Goal: Transaction & Acquisition: Purchase product/service

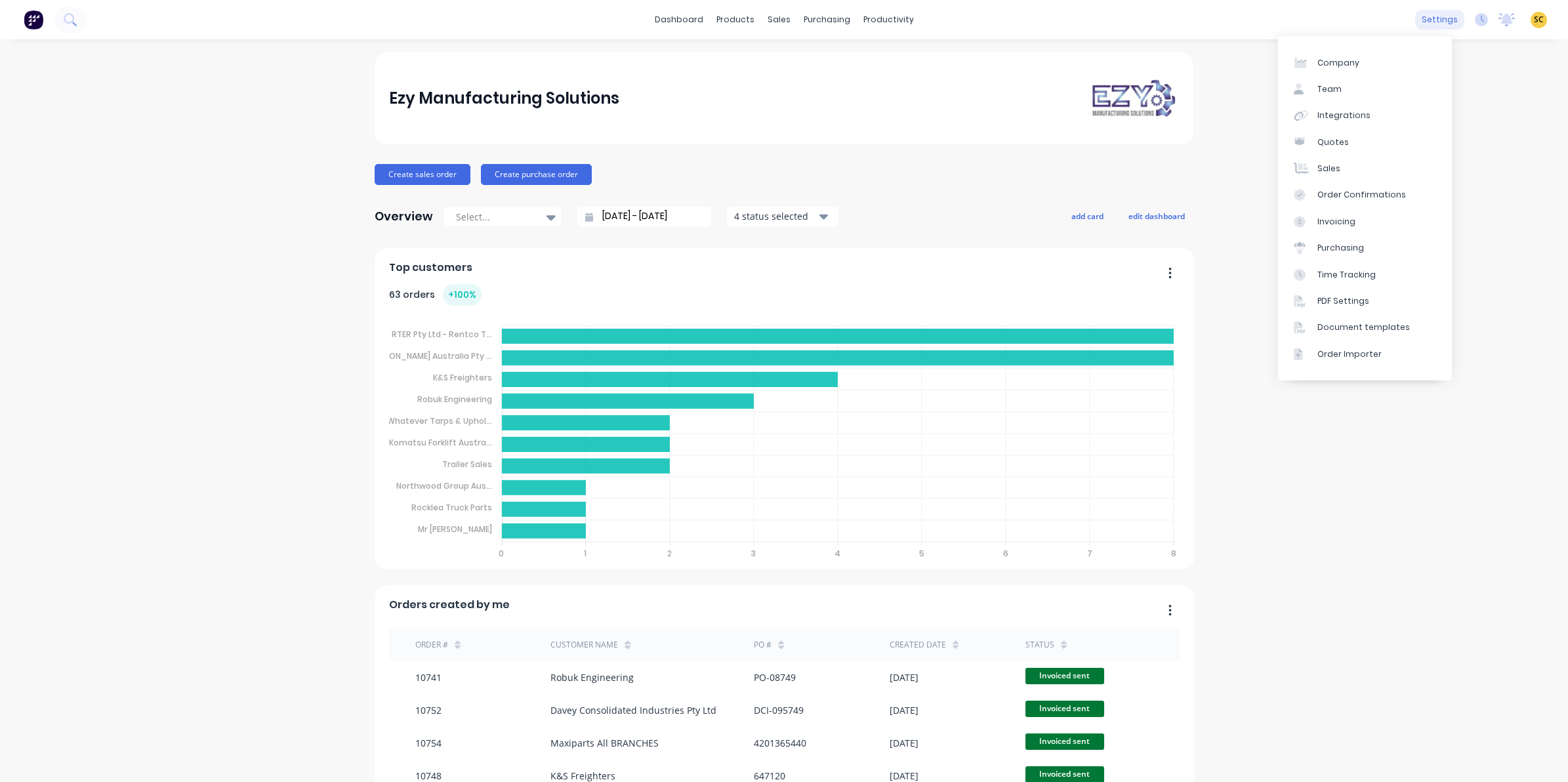
click at [1419, 14] on div "settings" at bounding box center [1439, 20] width 49 height 20
click at [1317, 56] on link "Company" at bounding box center [1365, 62] width 173 height 27
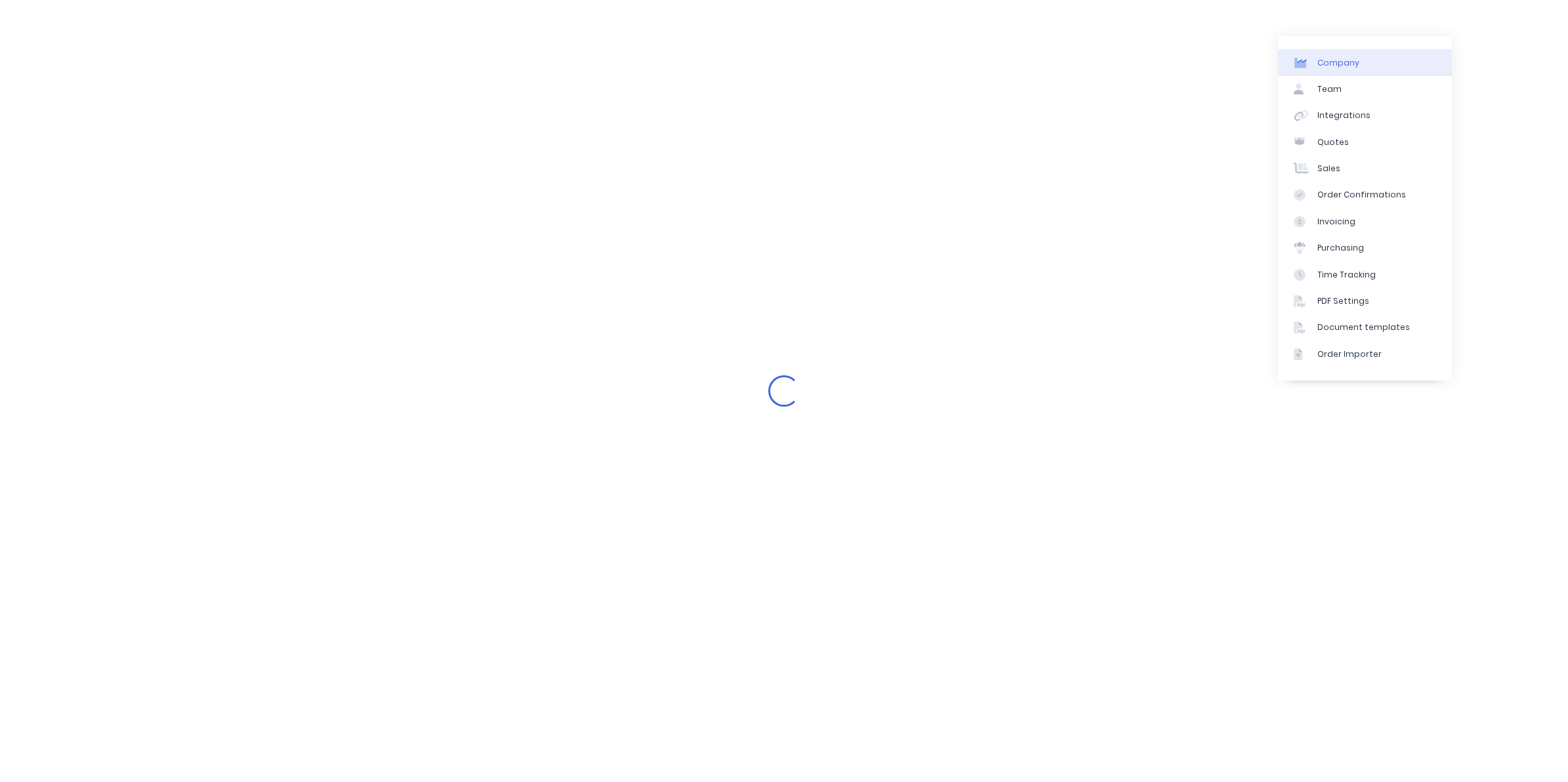
select select "AU"
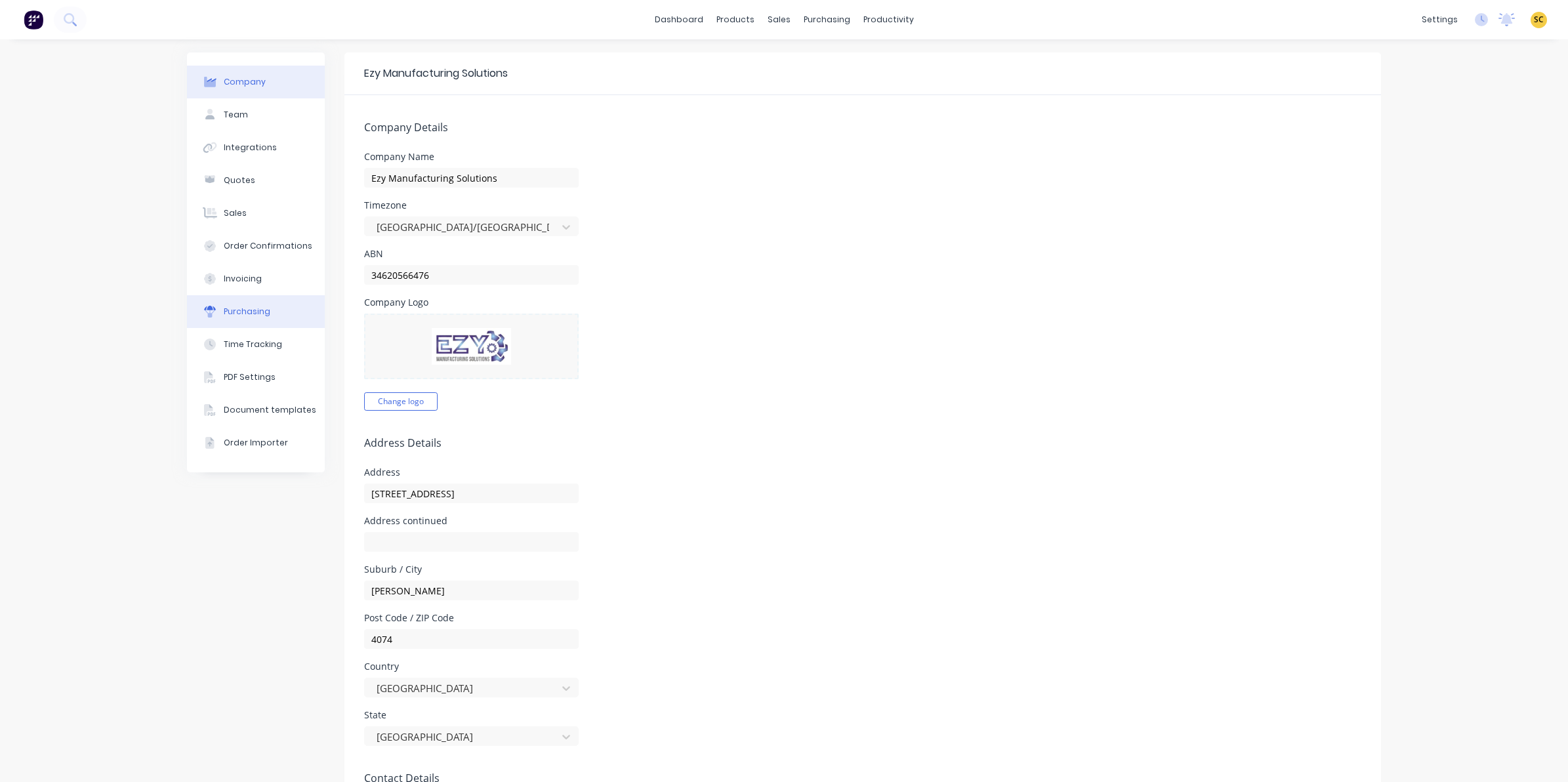
click at [256, 310] on div "Purchasing" at bounding box center [247, 311] width 46 height 12
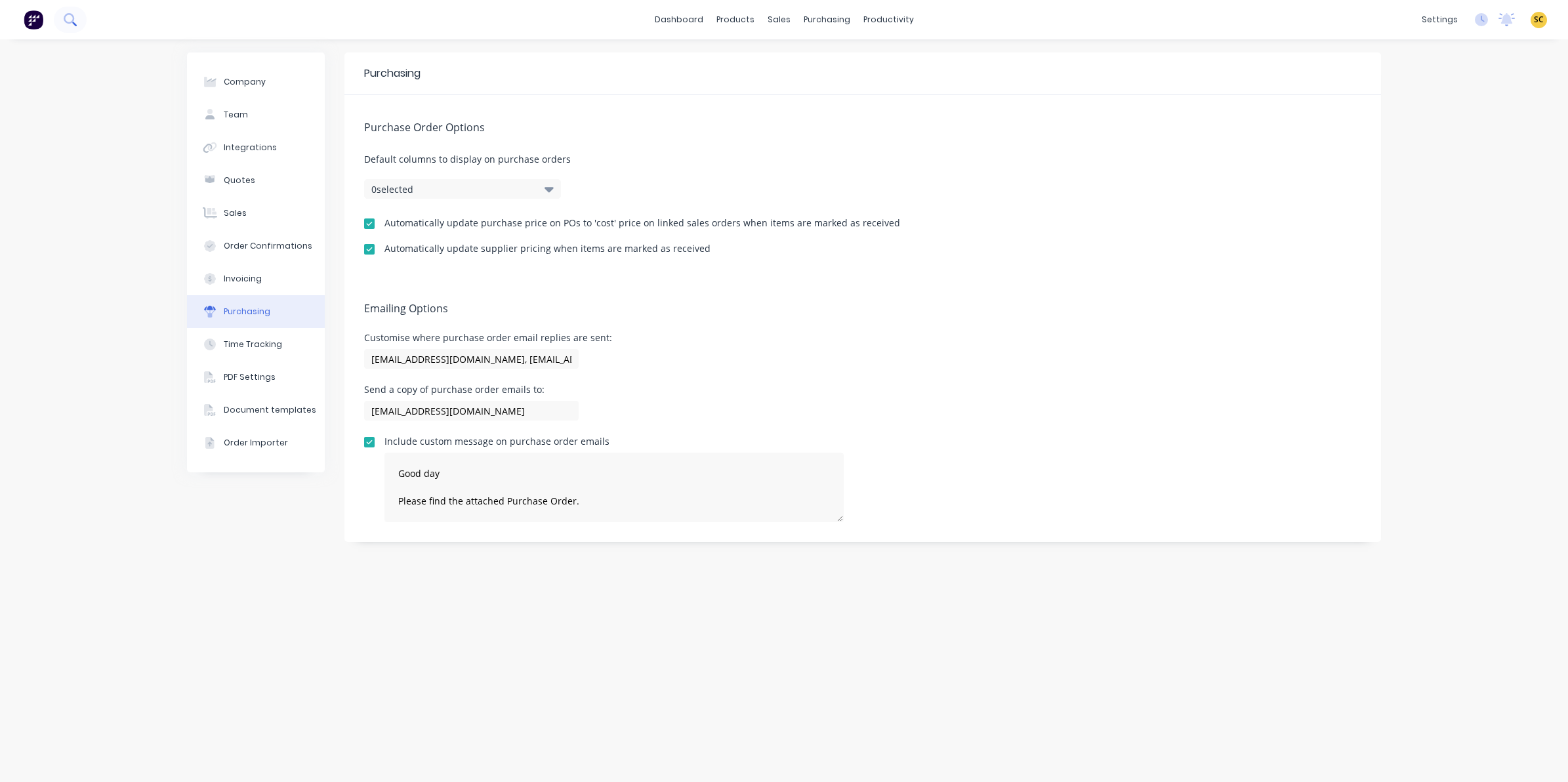
click at [73, 22] on icon at bounding box center [70, 19] width 12 height 12
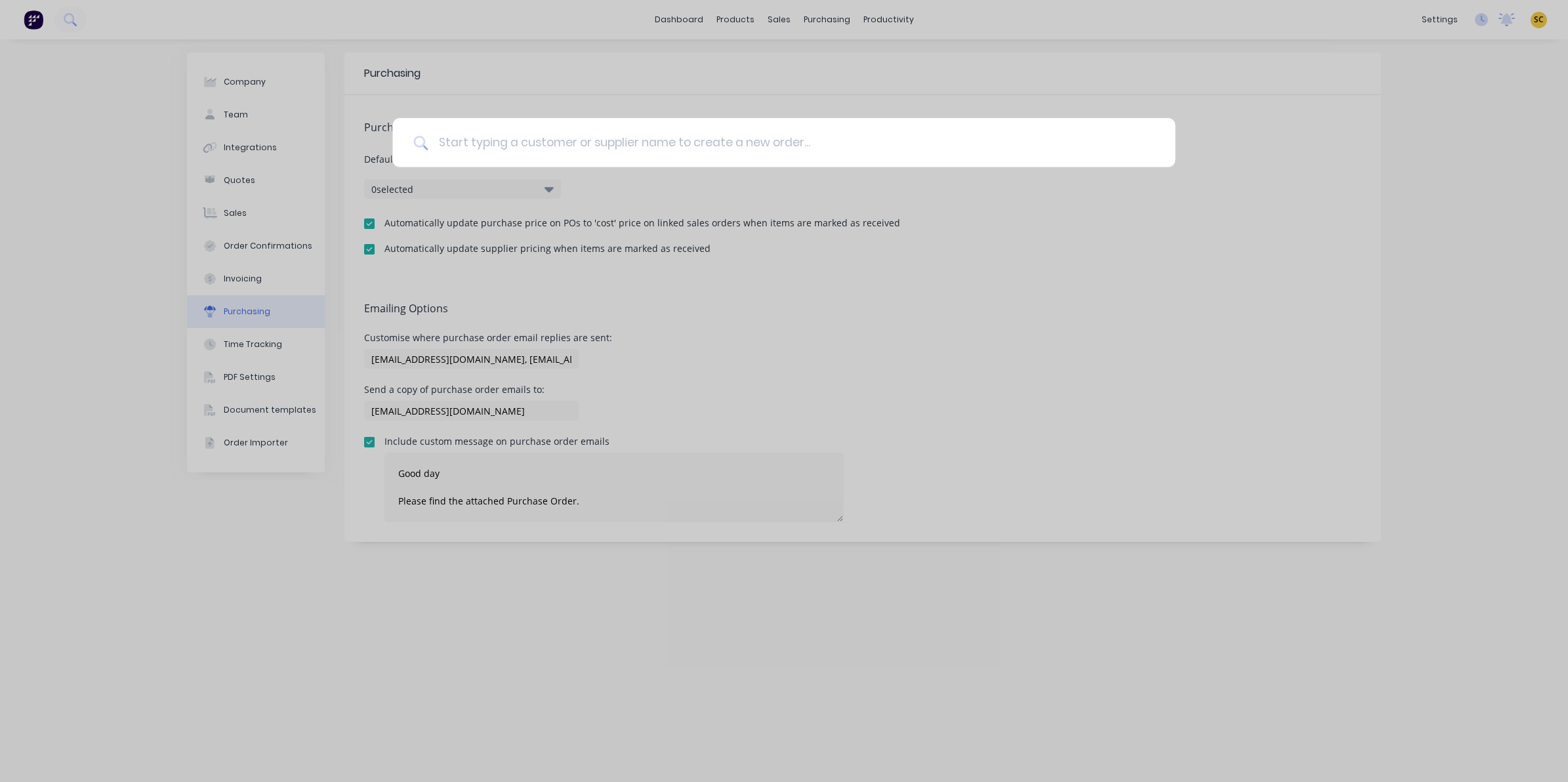
click at [482, 134] on input at bounding box center [790, 142] width 726 height 49
type textarea "Good day Please find the attached Purchase Order. If you have any questions, pl…"
type input "VA"
type textarea "Good day Please find the attached Purchase Order. If you have any questions, pl…"
type input "VAW"
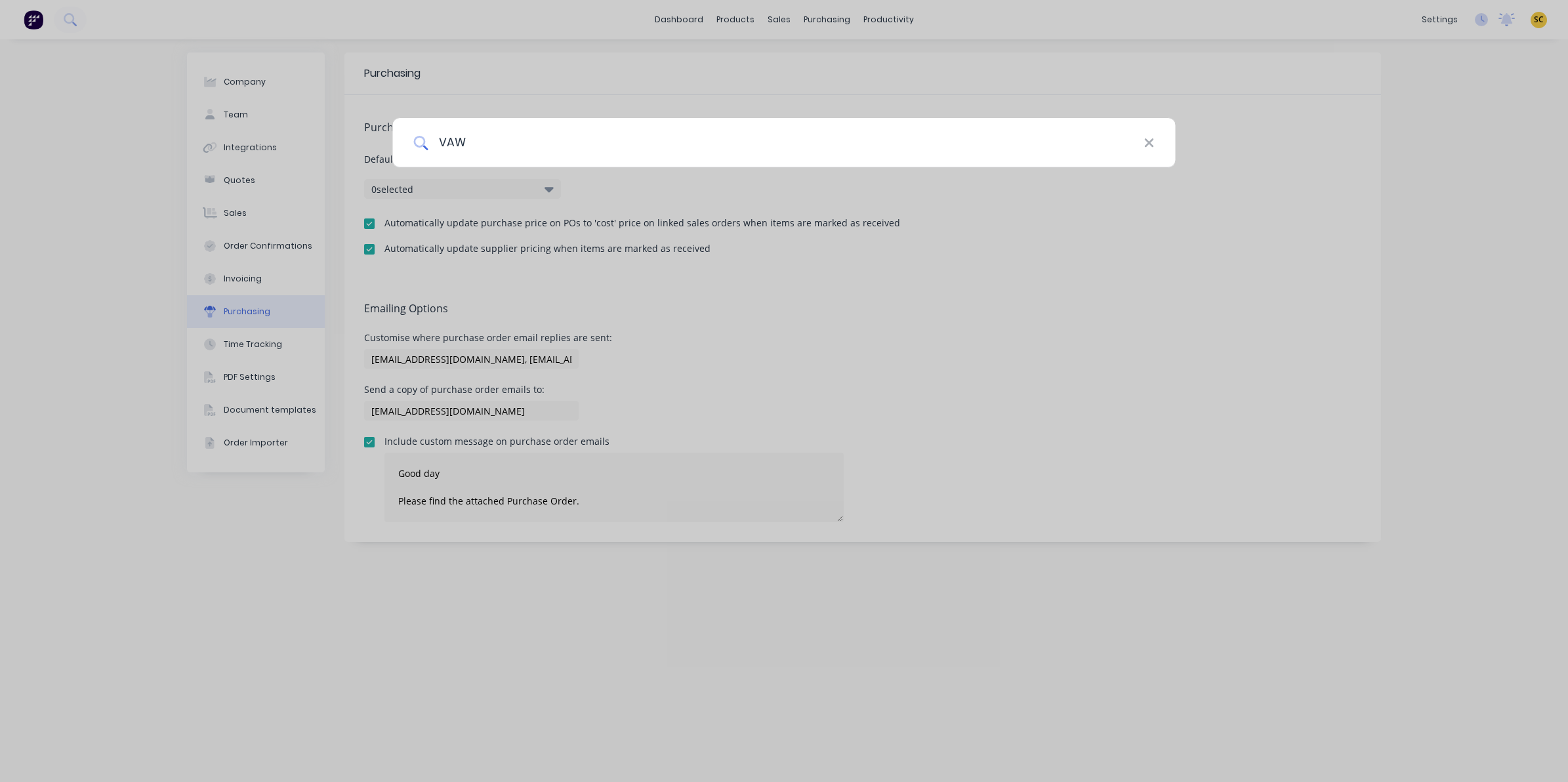
type textarea "Good day Please find the attached Purchase Order. If you have any questions, pl…"
type input "VAWD"
type textarea "Good day Please find the attached Purchase Order. If you have any questions, pl…"
type input "VAWDR"
type textarea "Good day Please find the attached Purchase Order. If you have any questions, pl…"
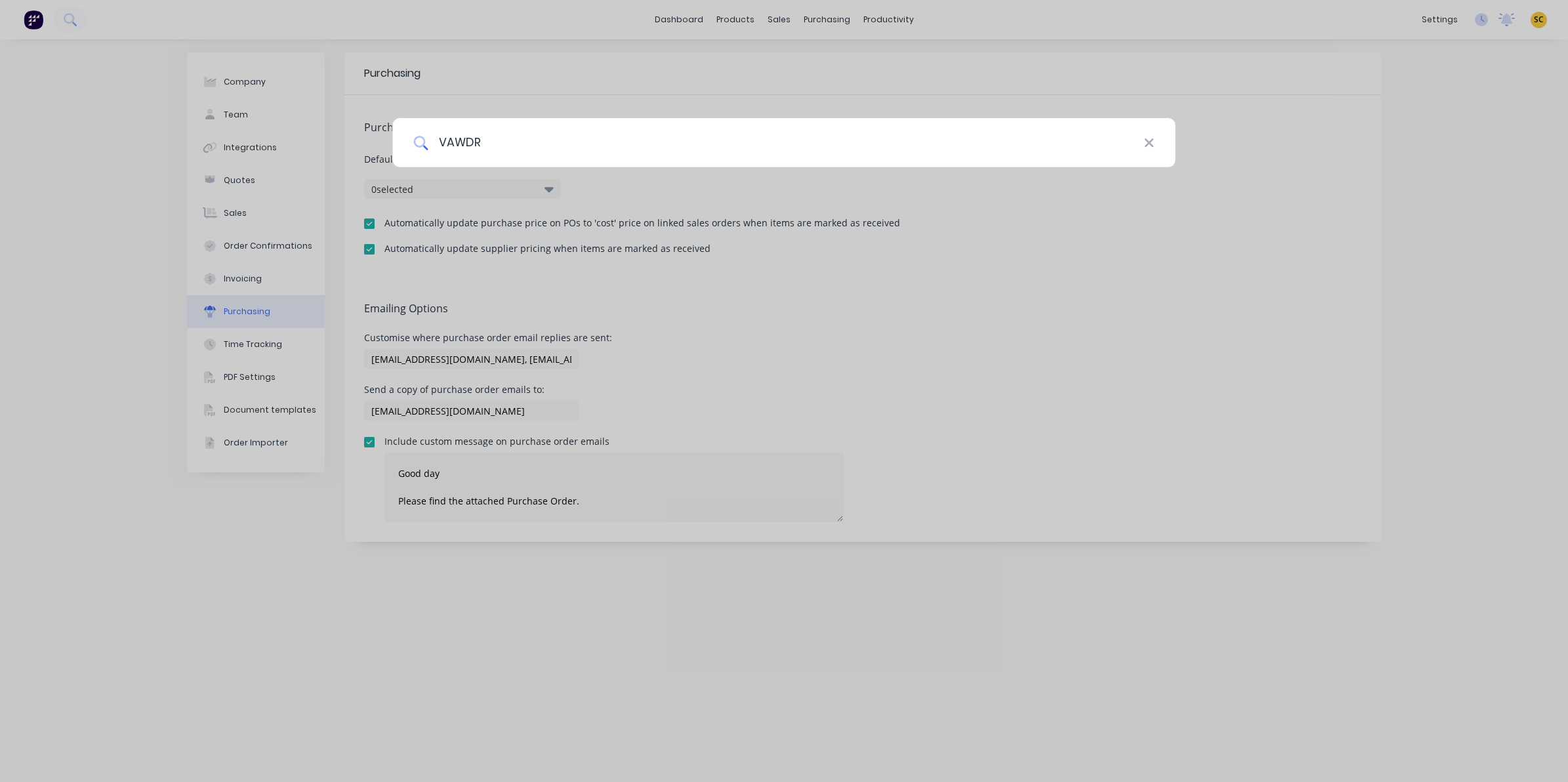
type input "VAWDRE"
type textarea "Good day Please find the attached Purchase Order. If you have any questions, pl…"
type input "[PERSON_NAME]"
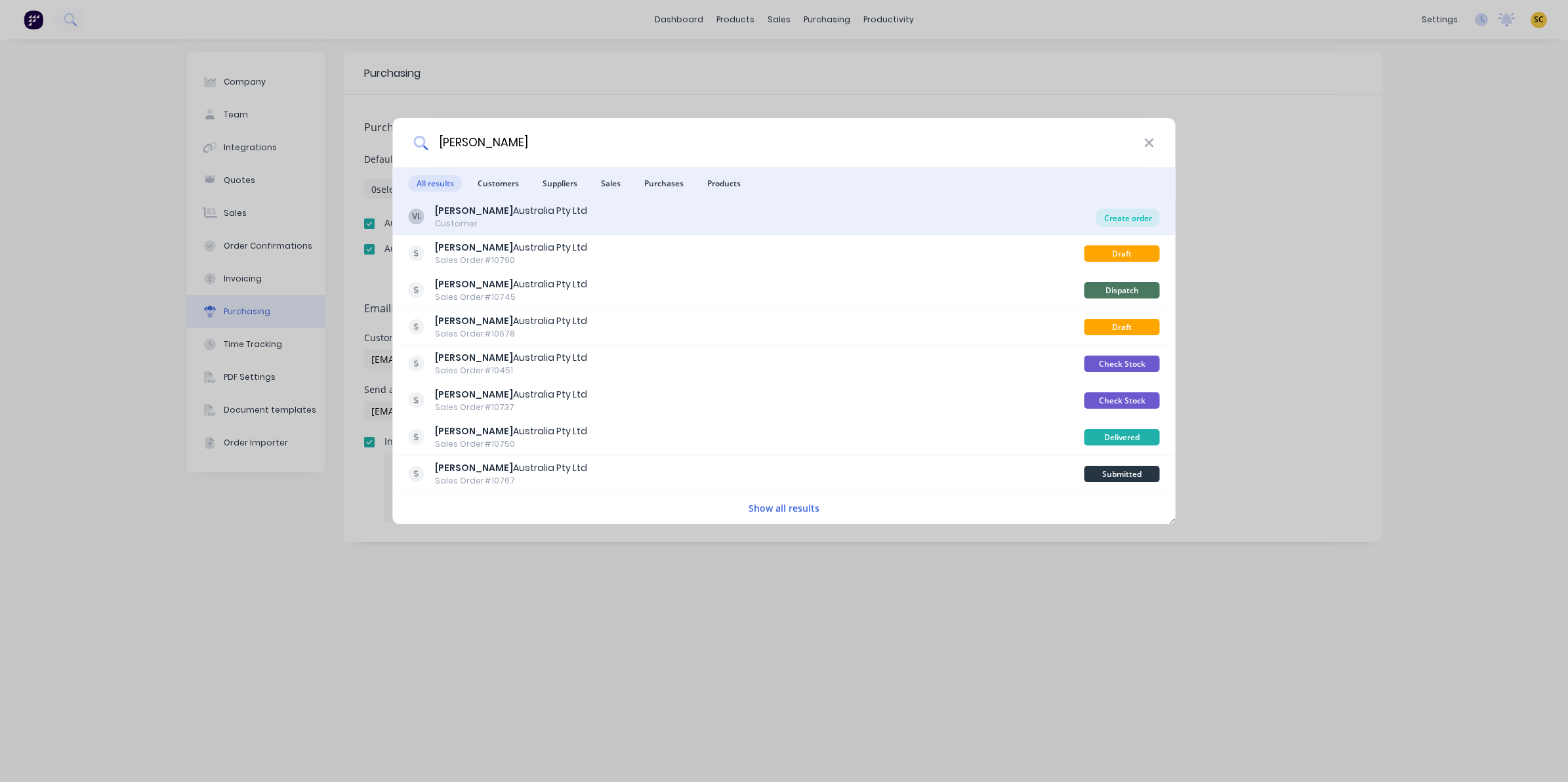
click at [1126, 217] on div "Create order" at bounding box center [1128, 217] width 64 height 18
type textarea "Good day Please find the attached Purchase Order. If you have any questions, pl…"
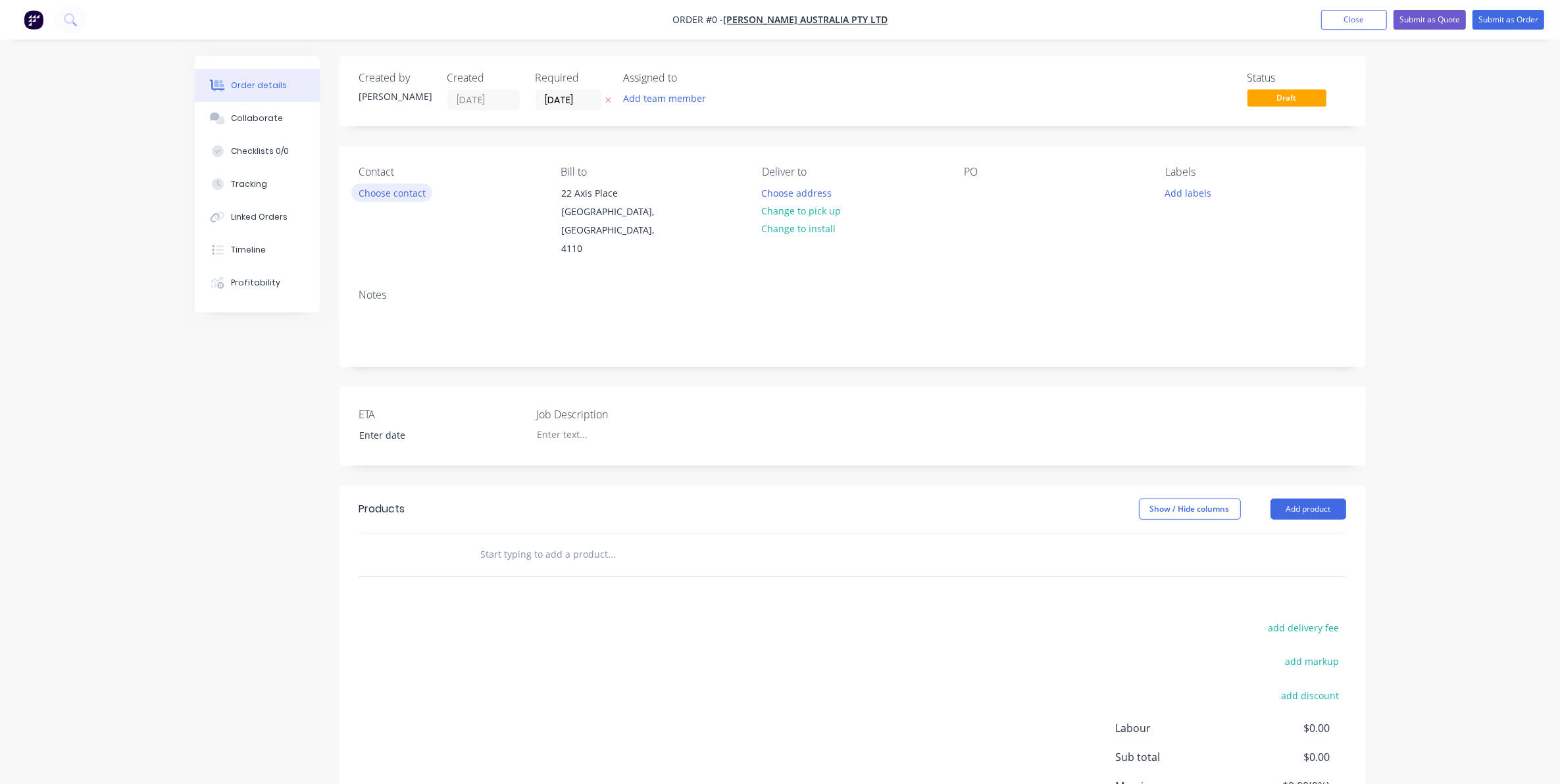
click at [384, 188] on button "Choose contact" at bounding box center [391, 192] width 81 height 17
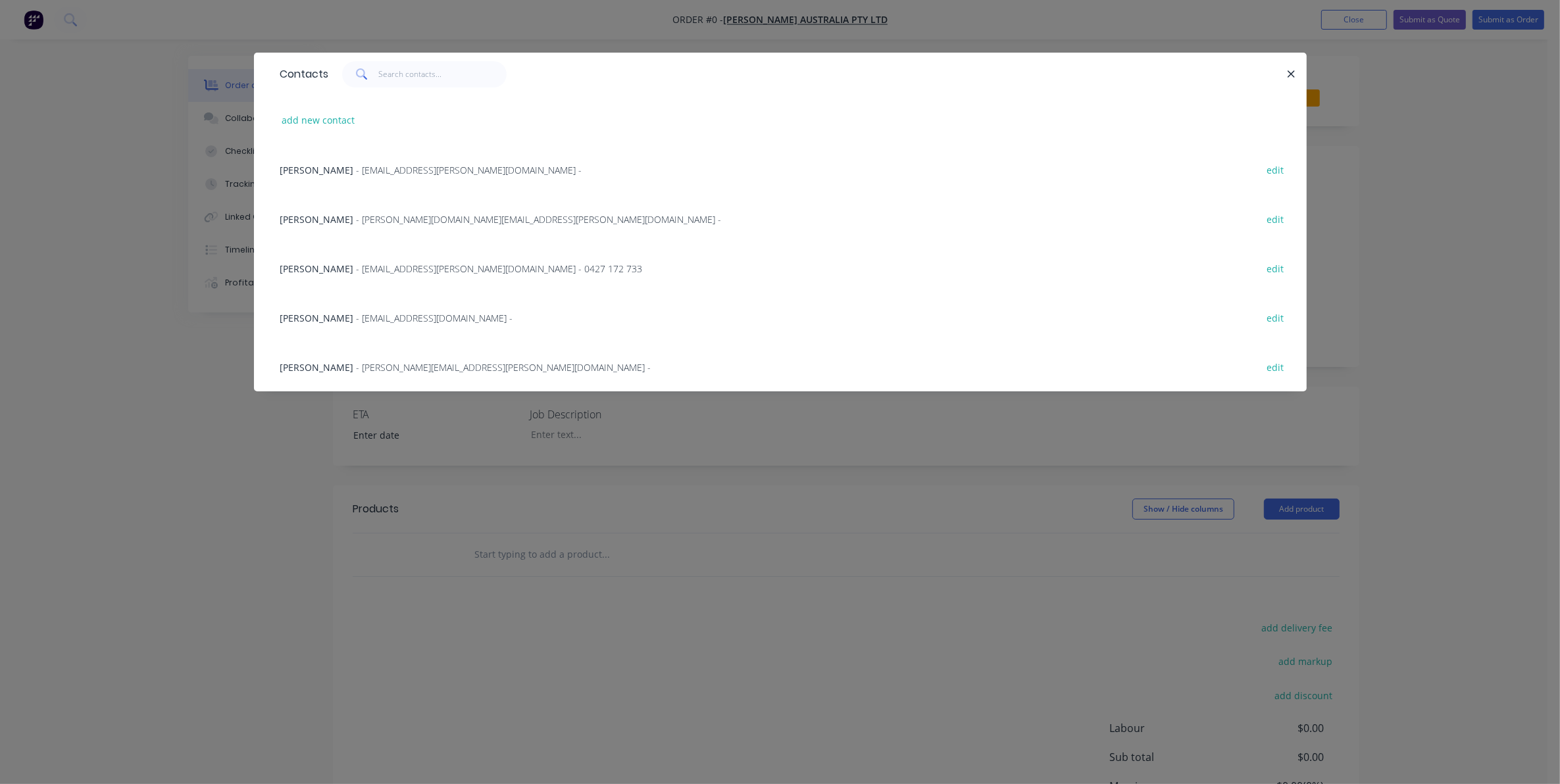
click at [387, 266] on span "- spares.qld@vawdrey.com.au - 0427 172 733" at bounding box center [499, 268] width 286 height 12
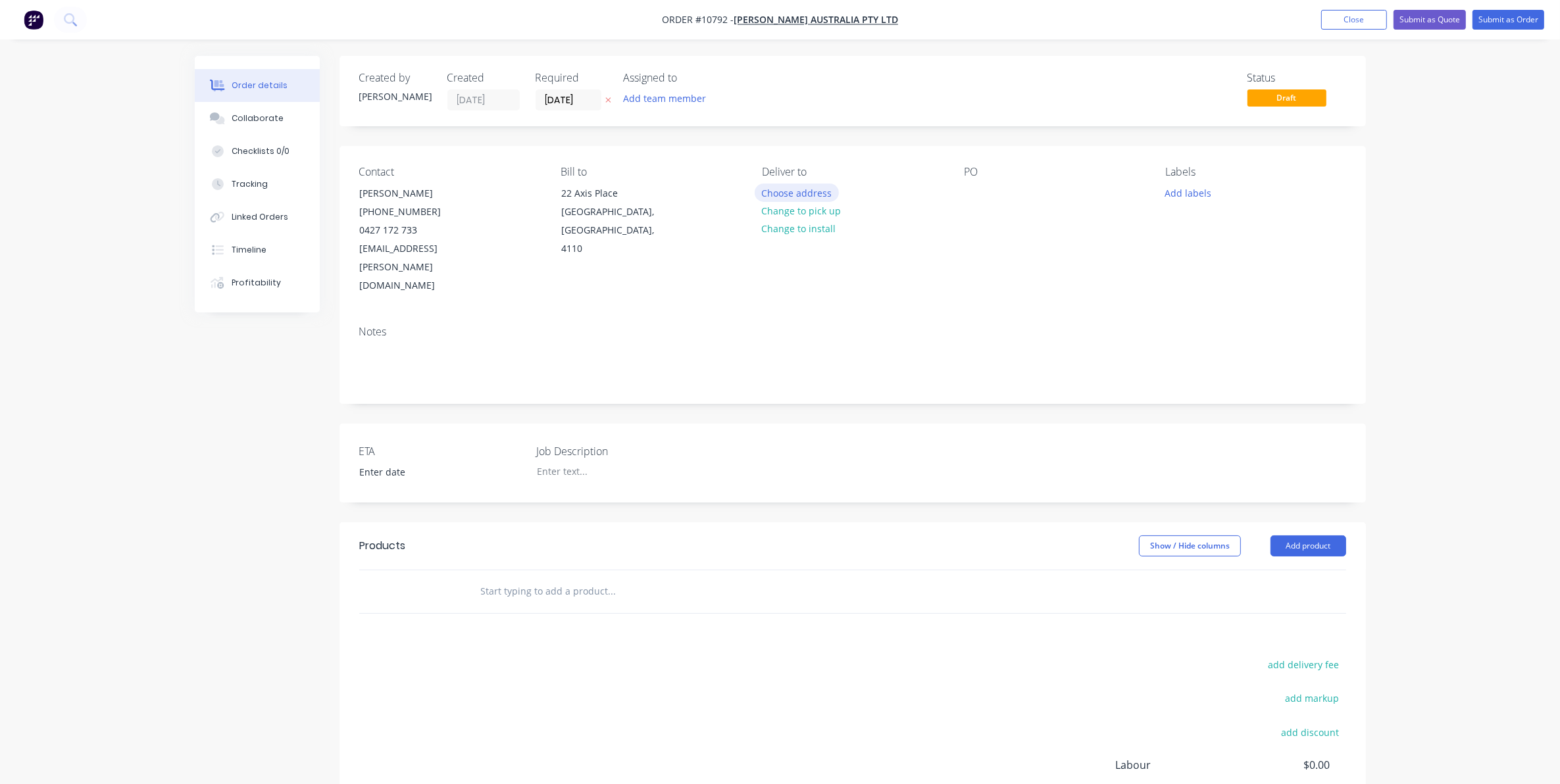
click at [771, 190] on button "Choose address" at bounding box center [797, 192] width 84 height 17
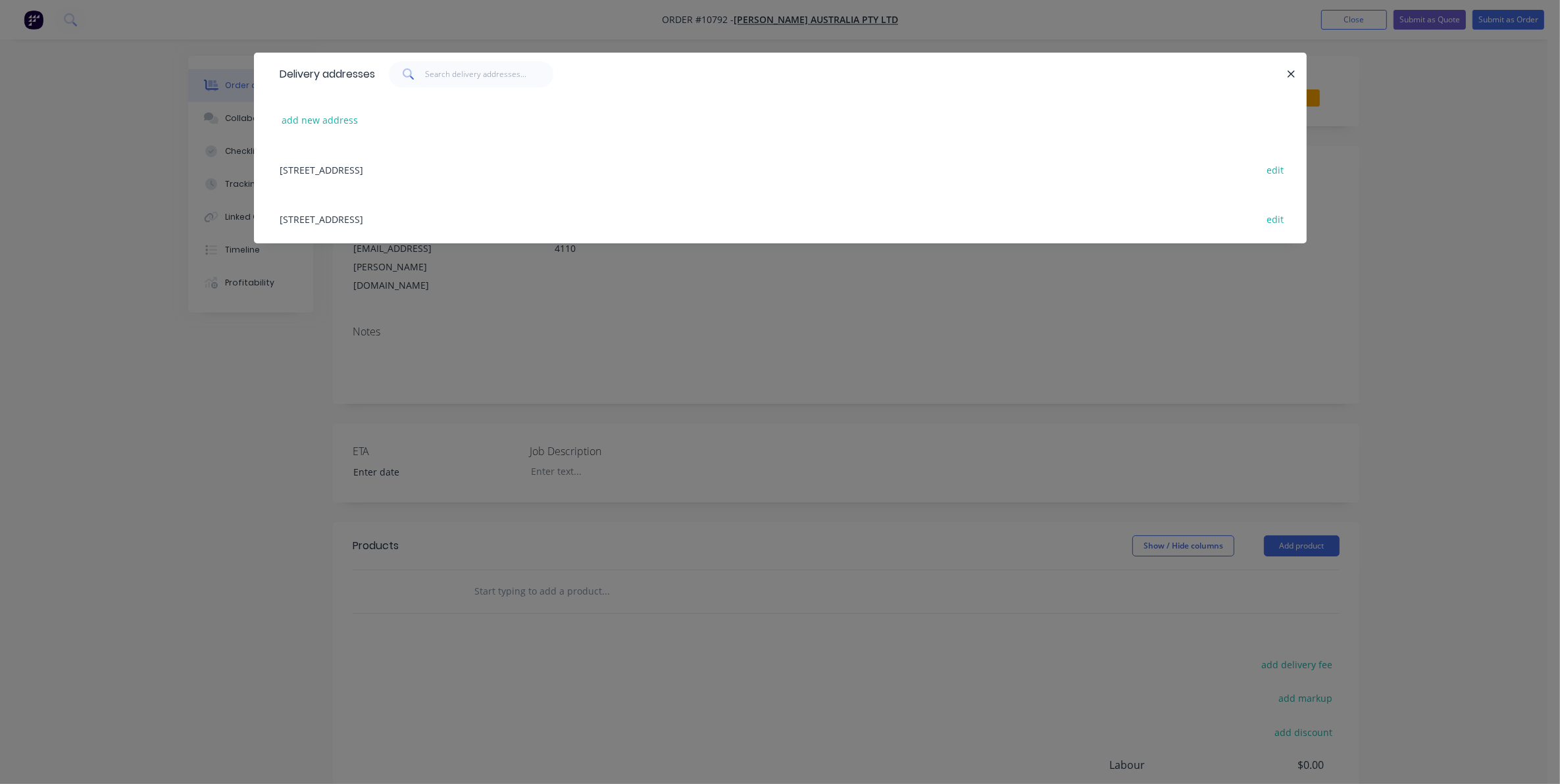
click at [450, 168] on div "22 Axis Place, Larapinta, Queensland, Australia, 4110 edit" at bounding box center [780, 169] width 1013 height 49
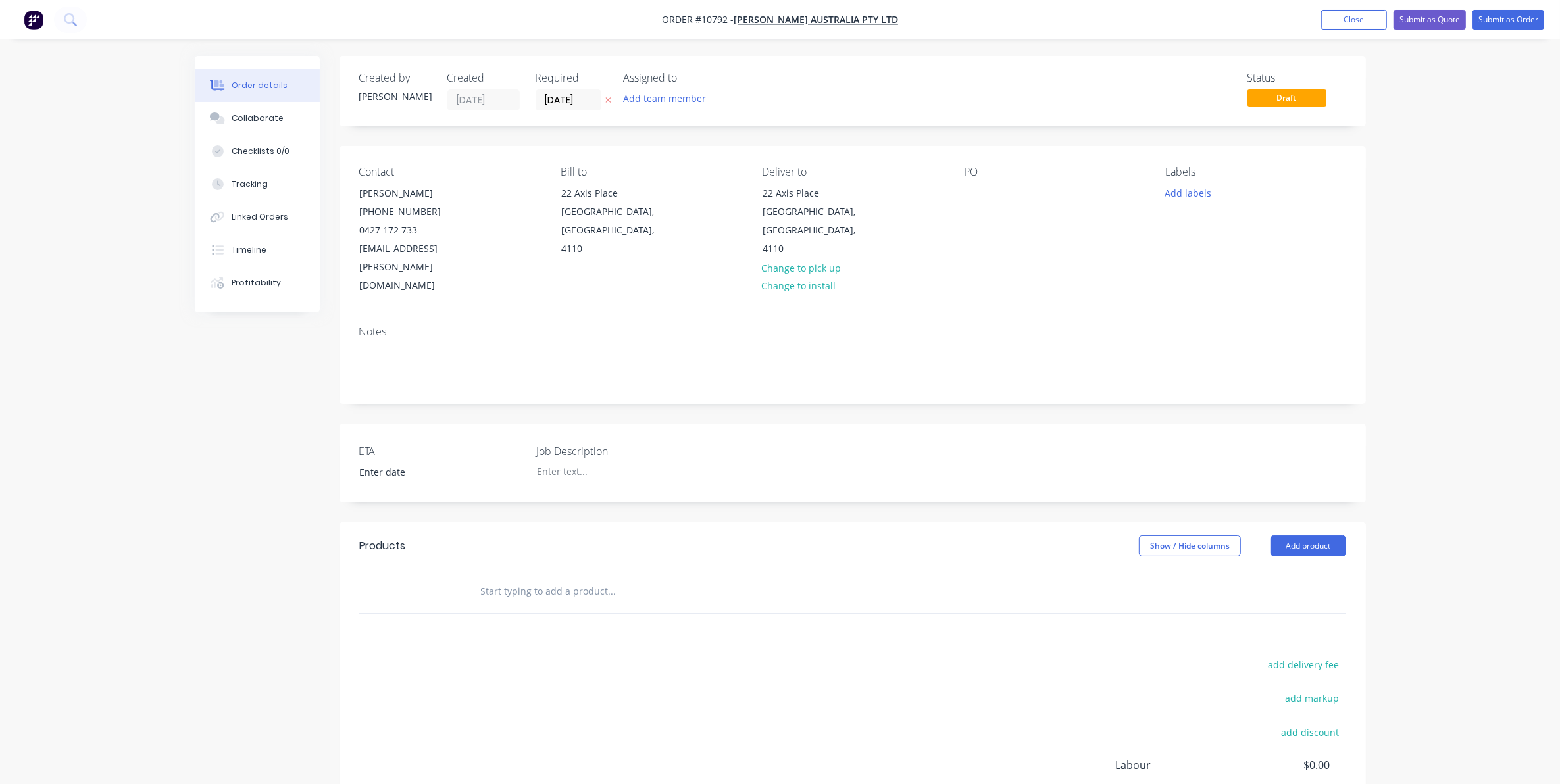
click at [957, 201] on div "Contact Andrew Lake (07) 3273 6156 0427 172 733 spares.qld@vawdrey.com.au Bill …" at bounding box center [852, 230] width 1026 height 169
click at [971, 198] on div at bounding box center [974, 193] width 21 height 19
click at [564, 462] on div at bounding box center [609, 471] width 165 height 19
click at [548, 578] on input "text" at bounding box center [612, 592] width 263 height 27
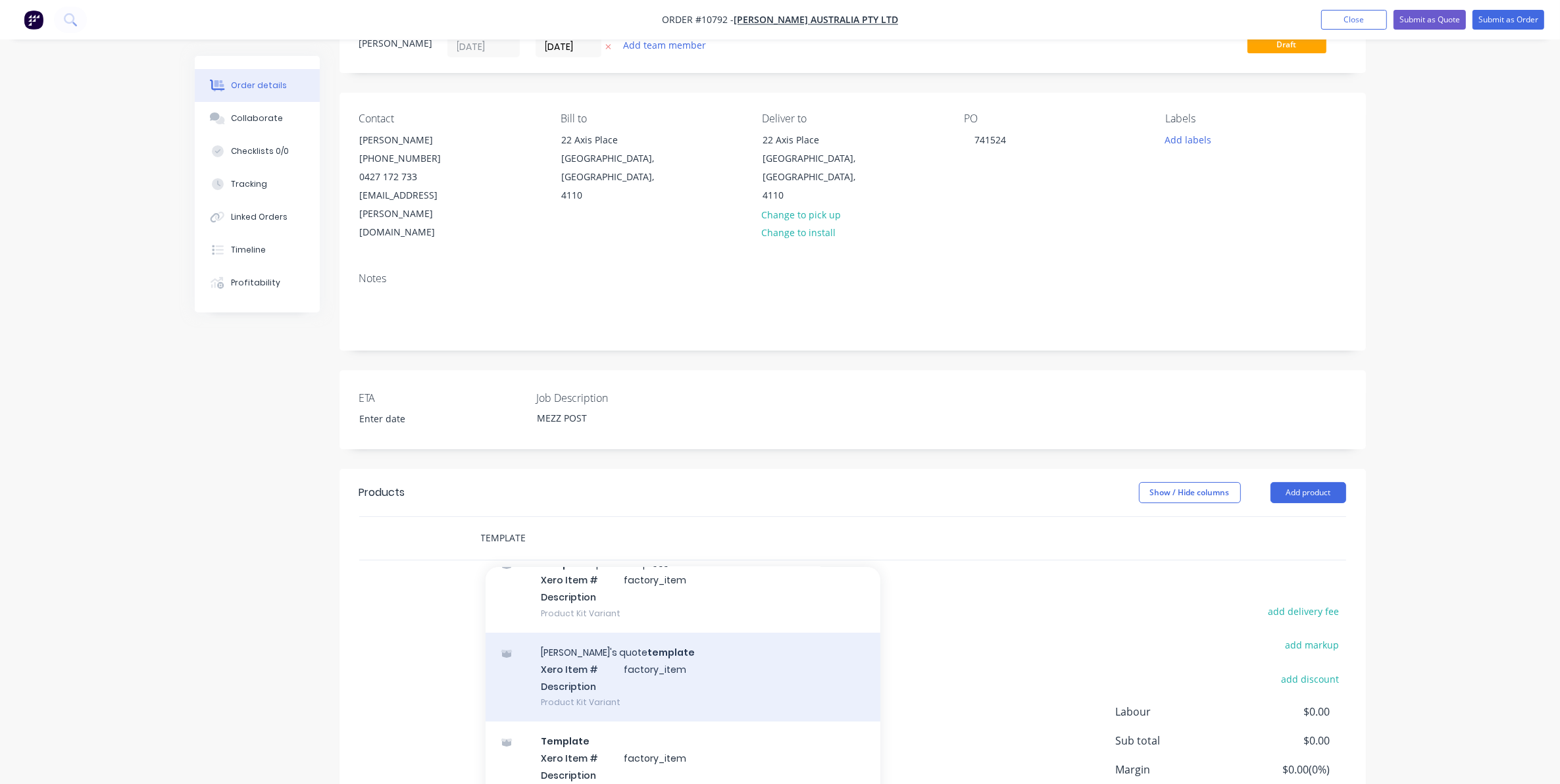
scroll to position [82, 0]
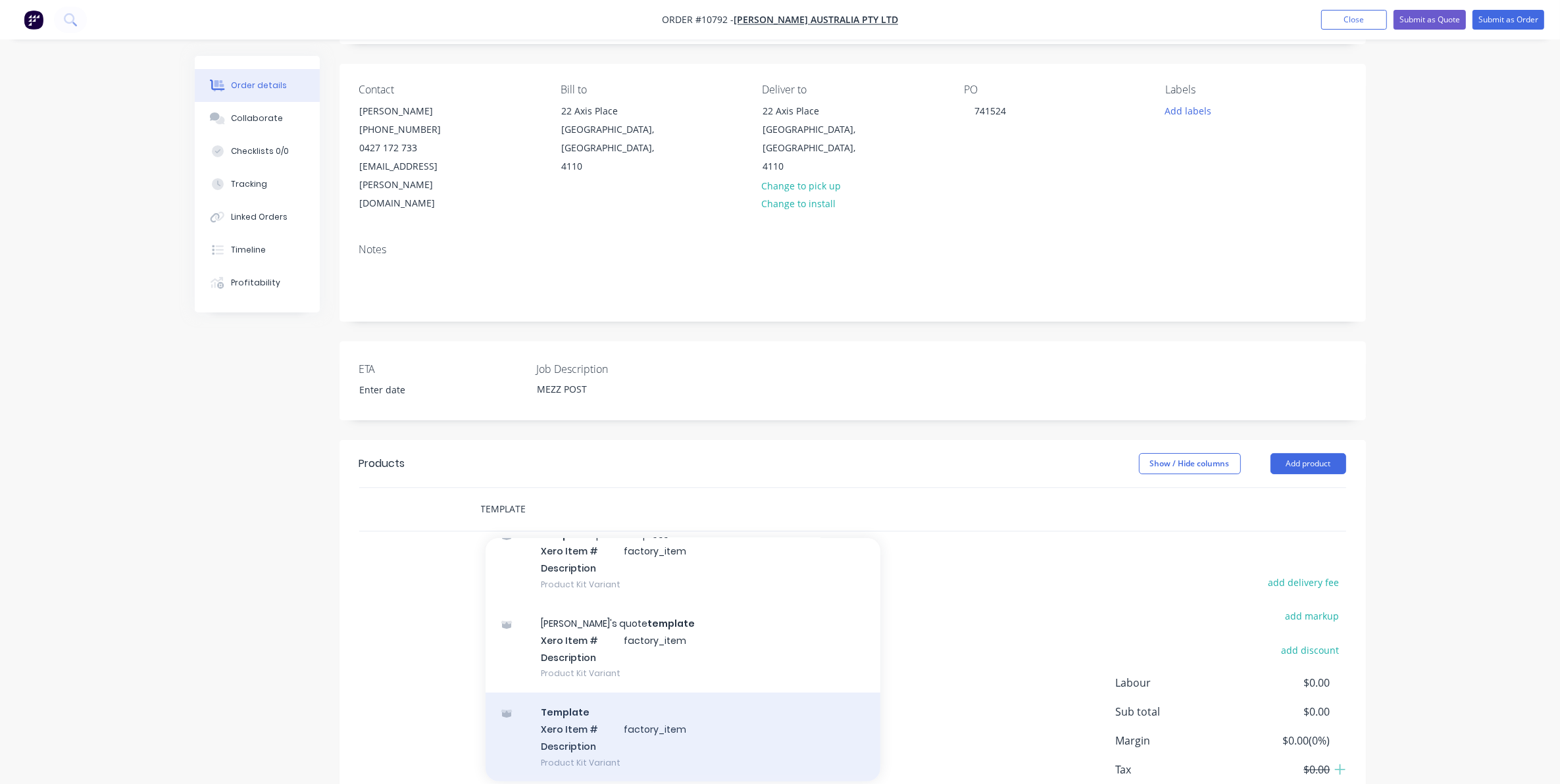
type input "TEMPLATE"
click at [686, 708] on div "Template Xero Item # factory_item Description Product Kit Variant" at bounding box center [683, 737] width 395 height 89
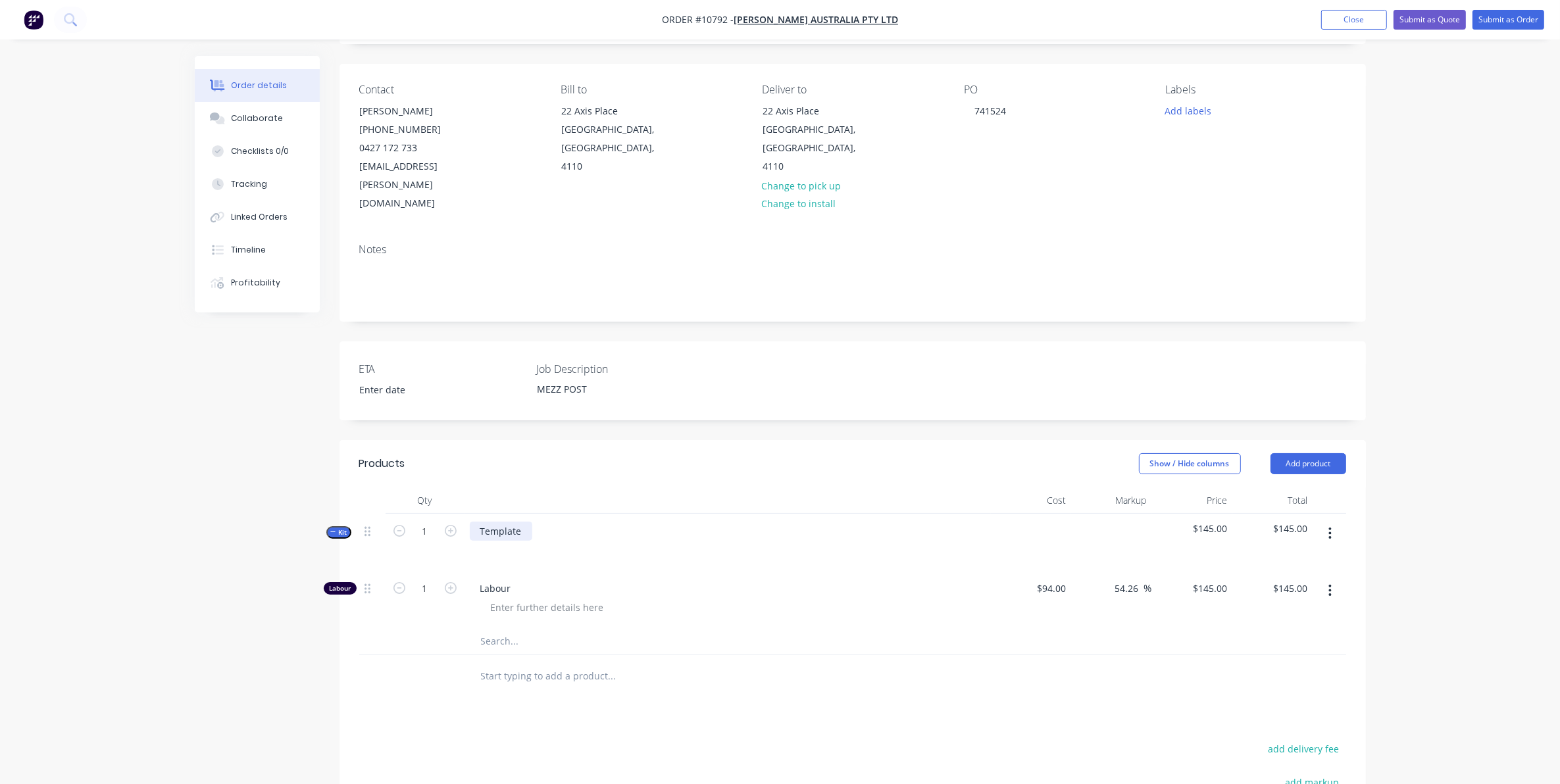
click at [523, 522] on div "Template" at bounding box center [500, 531] width 62 height 19
drag, startPoint x: 524, startPoint y: 488, endPoint x: 477, endPoint y: 485, distance: 47.1
click at [477, 522] on div "Template" at bounding box center [500, 531] width 62 height 19
click at [422, 522] on input "1" at bounding box center [425, 532] width 34 height 20
type input "2"
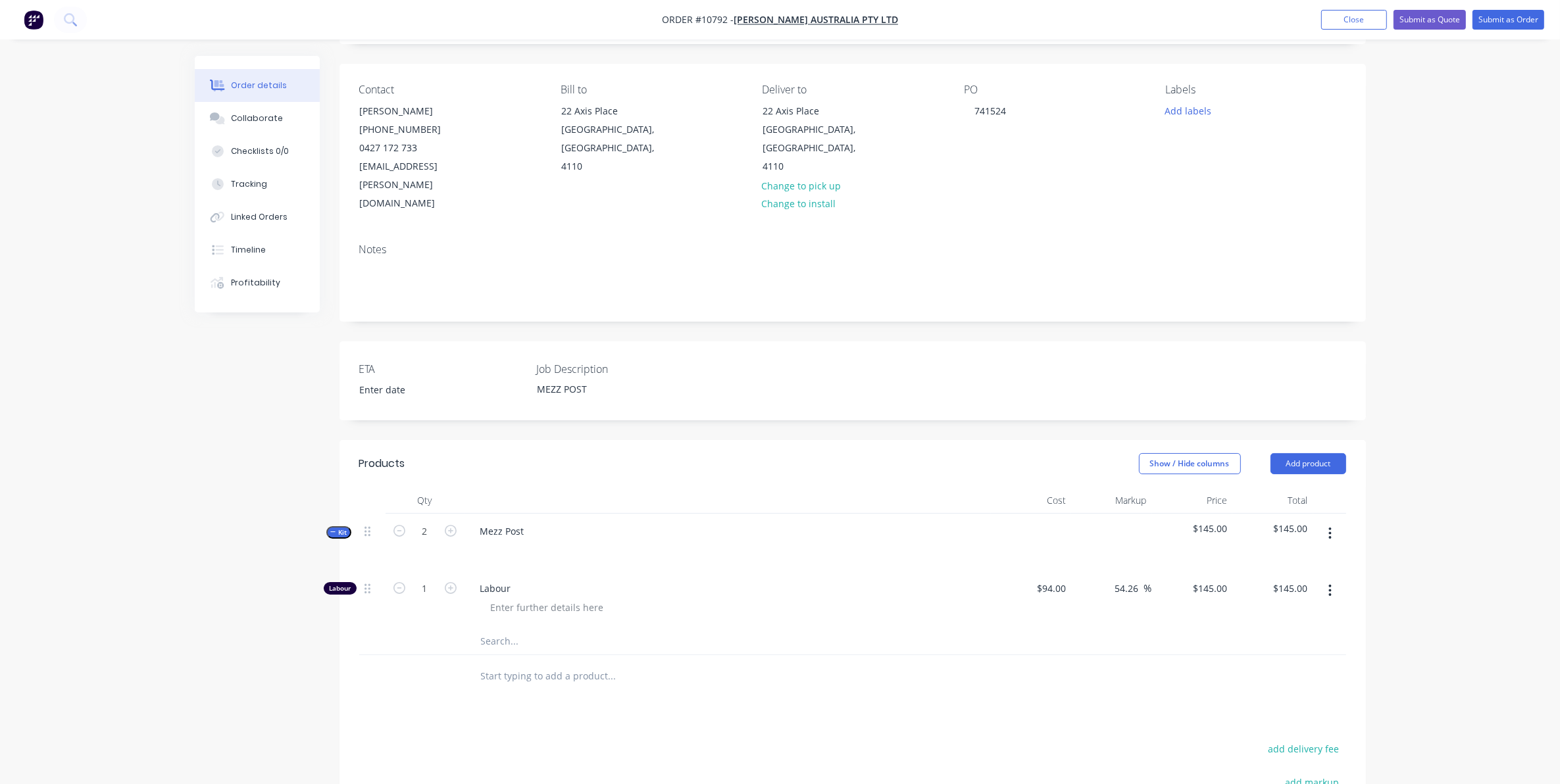
type input "2"
type input "$290.00"
drag, startPoint x: 395, startPoint y: 541, endPoint x: 347, endPoint y: 550, distance: 48.8
click at [393, 578] on form "2" at bounding box center [425, 588] width 68 height 20
click at [501, 541] on div at bounding box center [728, 550] width 516 height 19
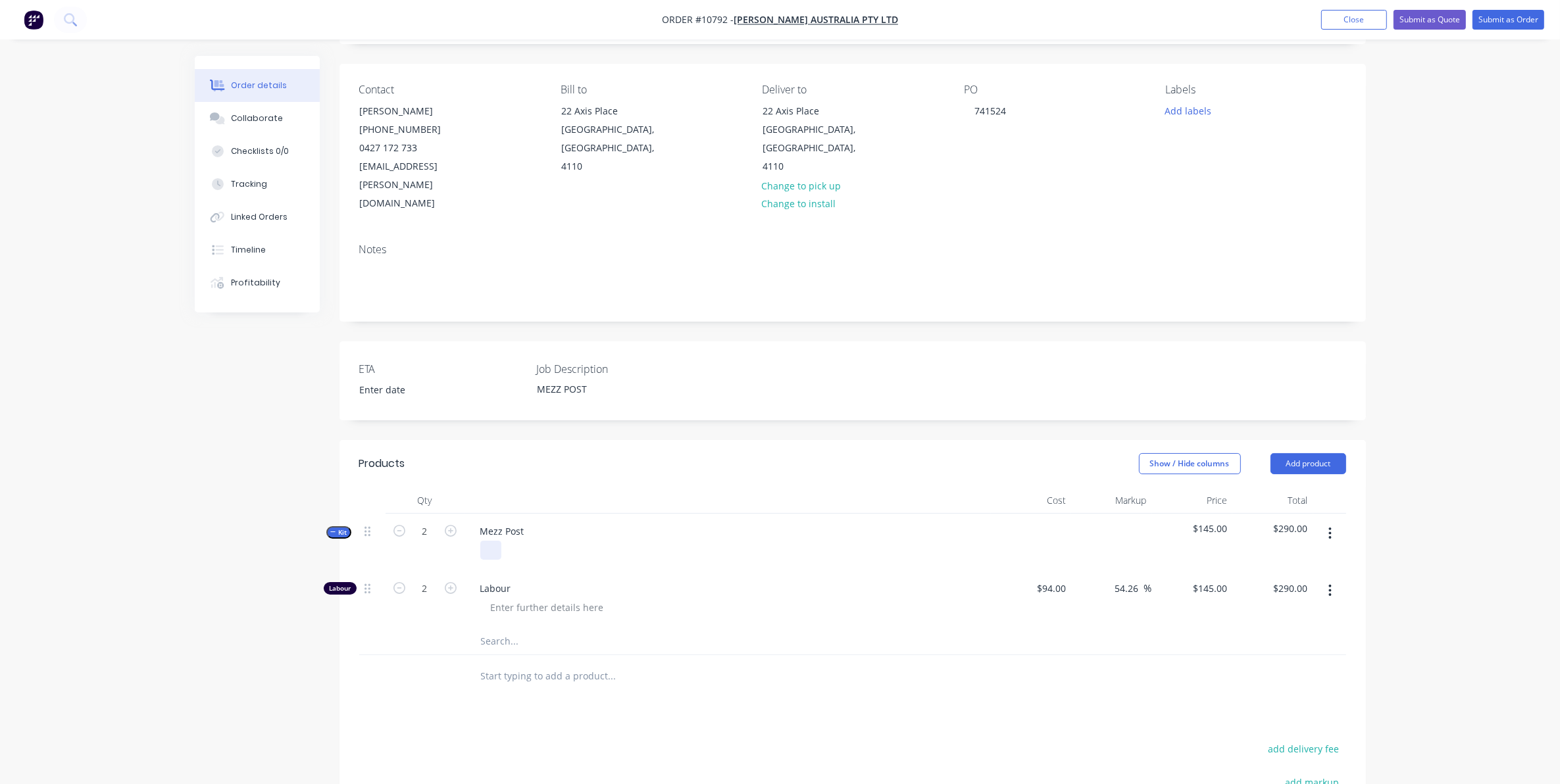
click at [489, 541] on div at bounding box center [490, 550] width 21 height 19
click at [494, 628] on input "text" at bounding box center [612, 642] width 263 height 27
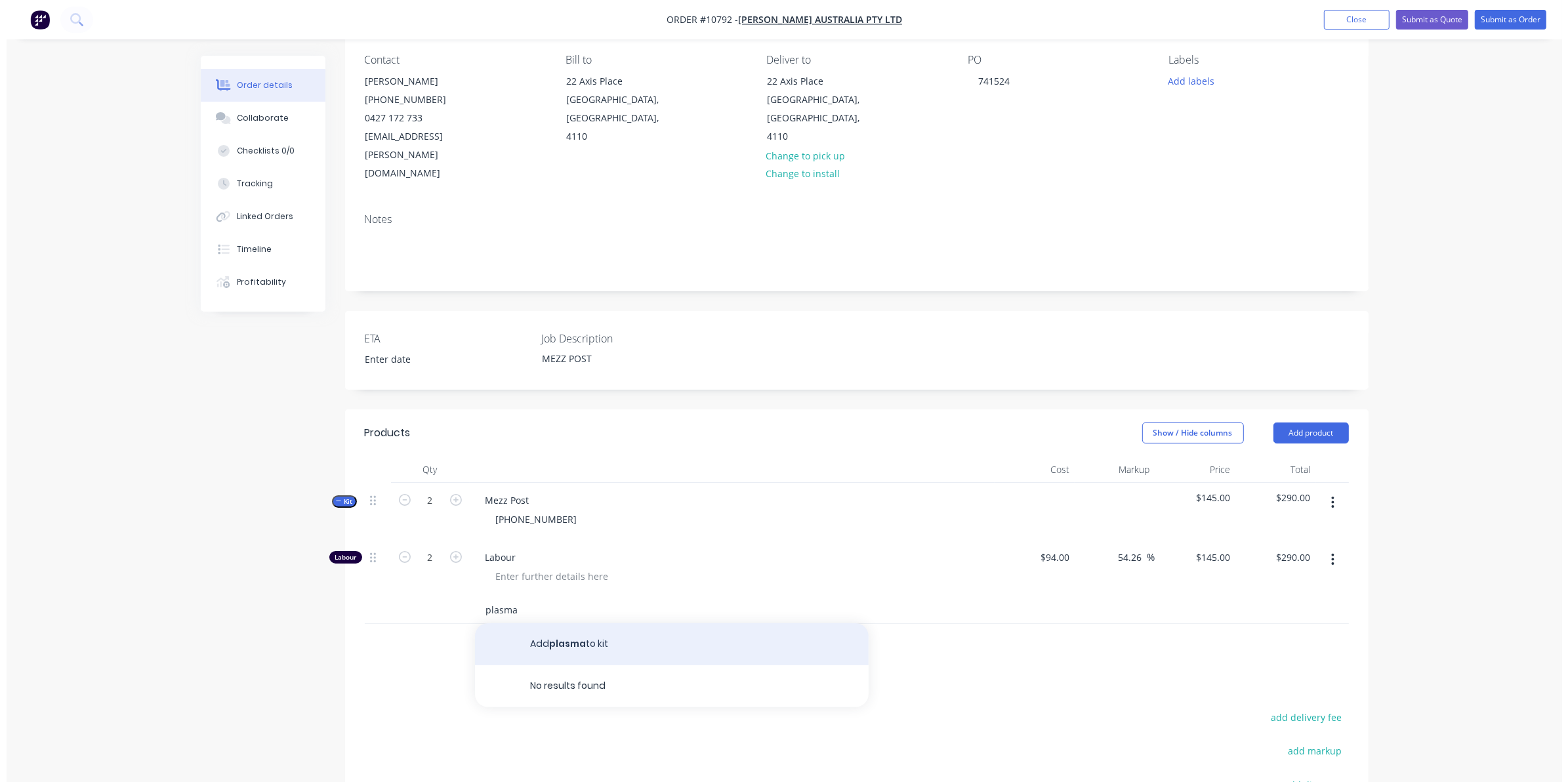
scroll to position [164, 0]
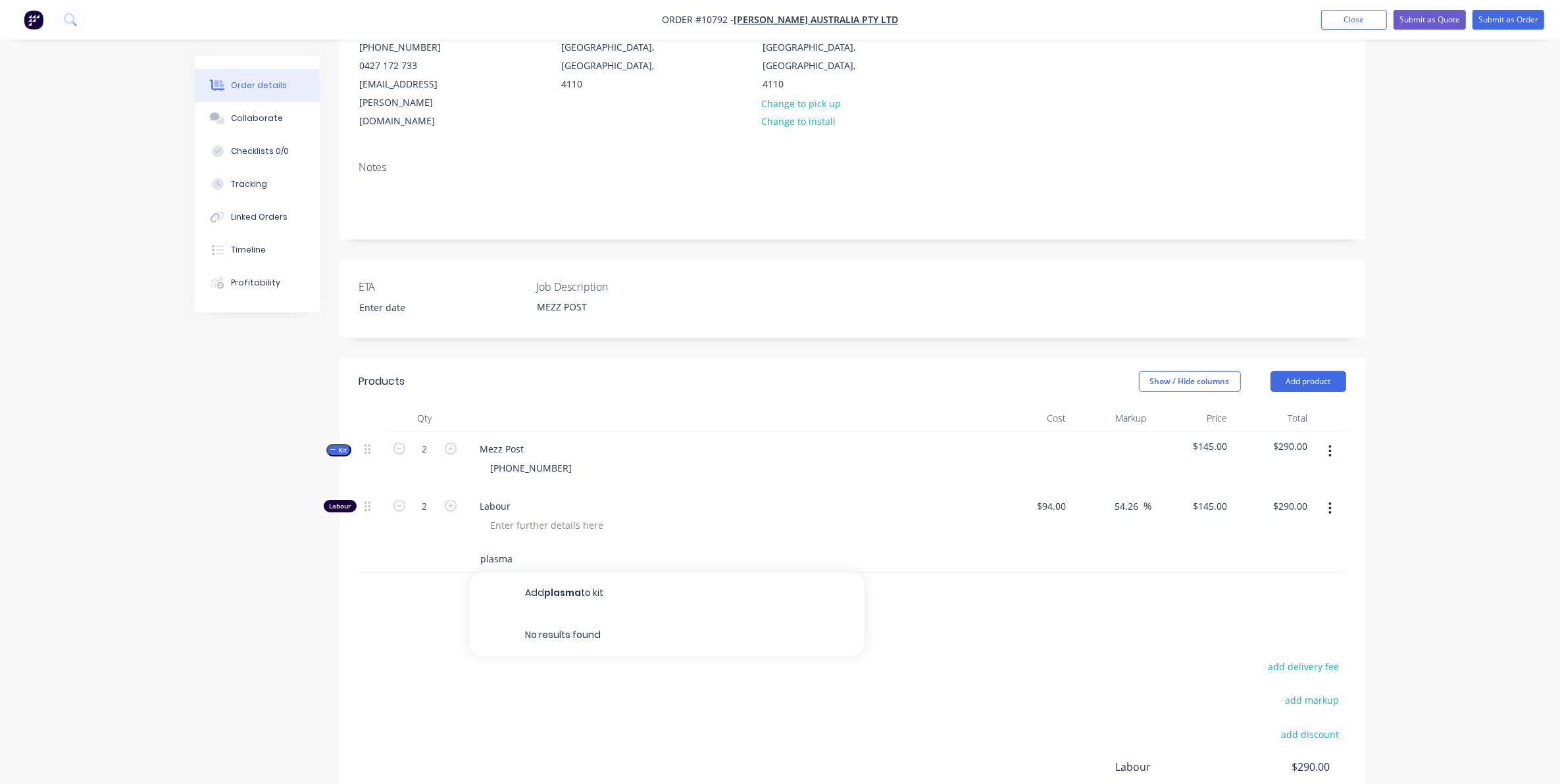
type input "plasma"
click at [1326, 439] on button "button" at bounding box center [1329, 451] width 31 height 23
click at [1306, 476] on div "Add product to kit" at bounding box center [1284, 485] width 102 height 19
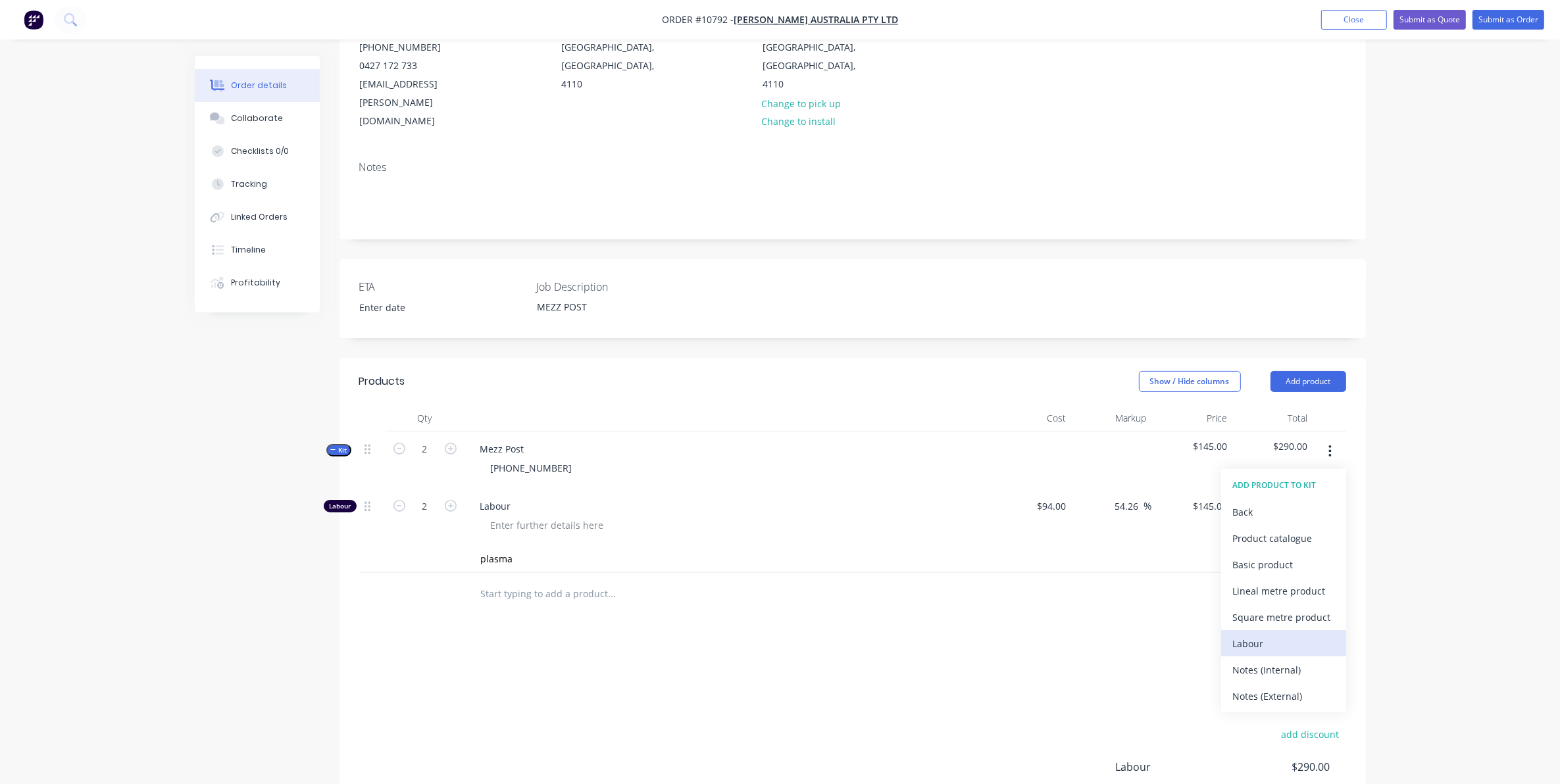
click at [1281, 634] on div "Labour" at bounding box center [1284, 643] width 102 height 19
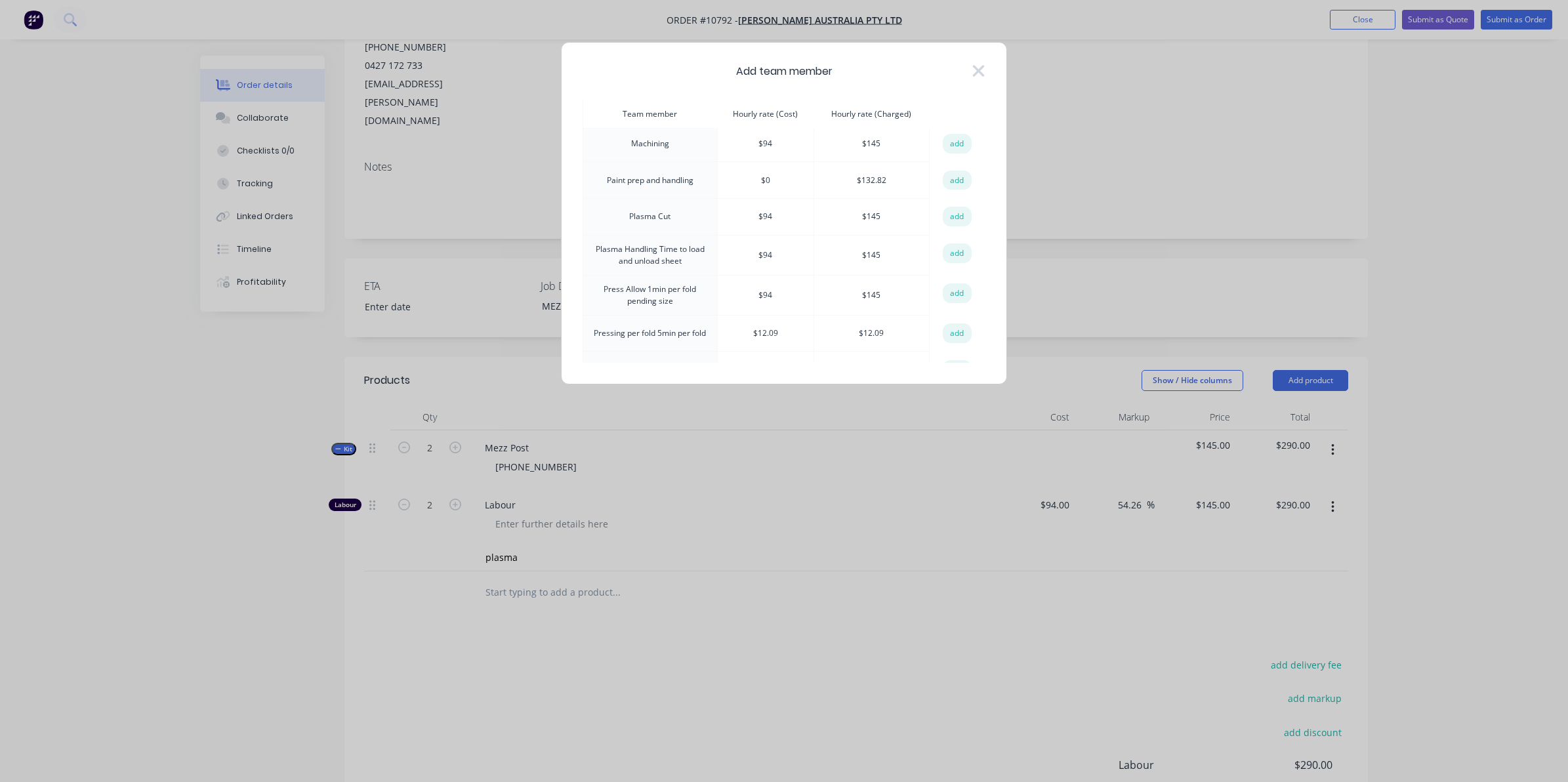
scroll to position [656, 0]
click at [955, 248] on button "add" at bounding box center [957, 252] width 29 height 20
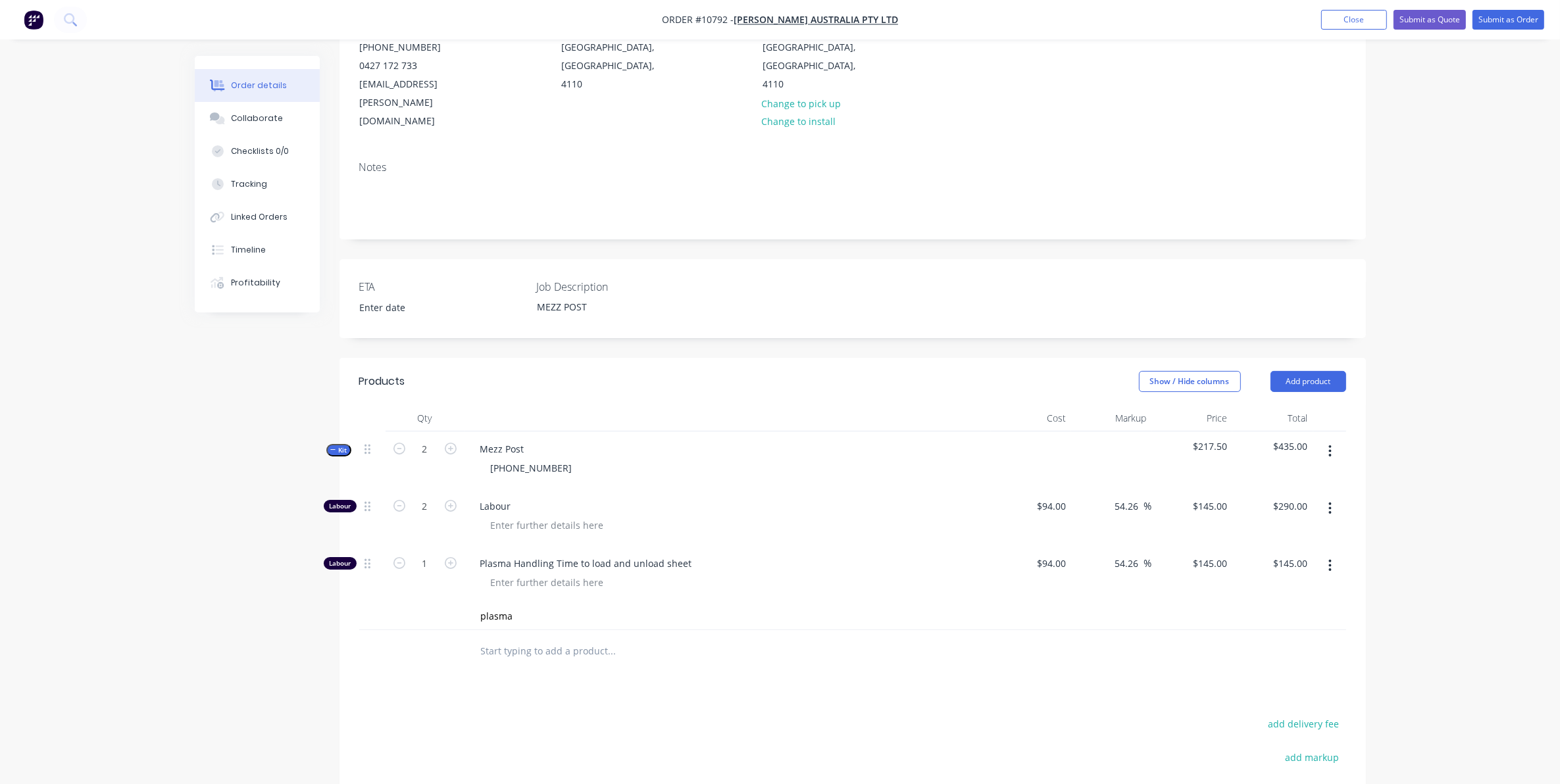
click at [1317, 439] on button "button" at bounding box center [1329, 451] width 31 height 23
click at [1304, 476] on div "Add product to kit" at bounding box center [1284, 485] width 102 height 19
click at [1249, 634] on div "Labour" at bounding box center [1284, 643] width 102 height 19
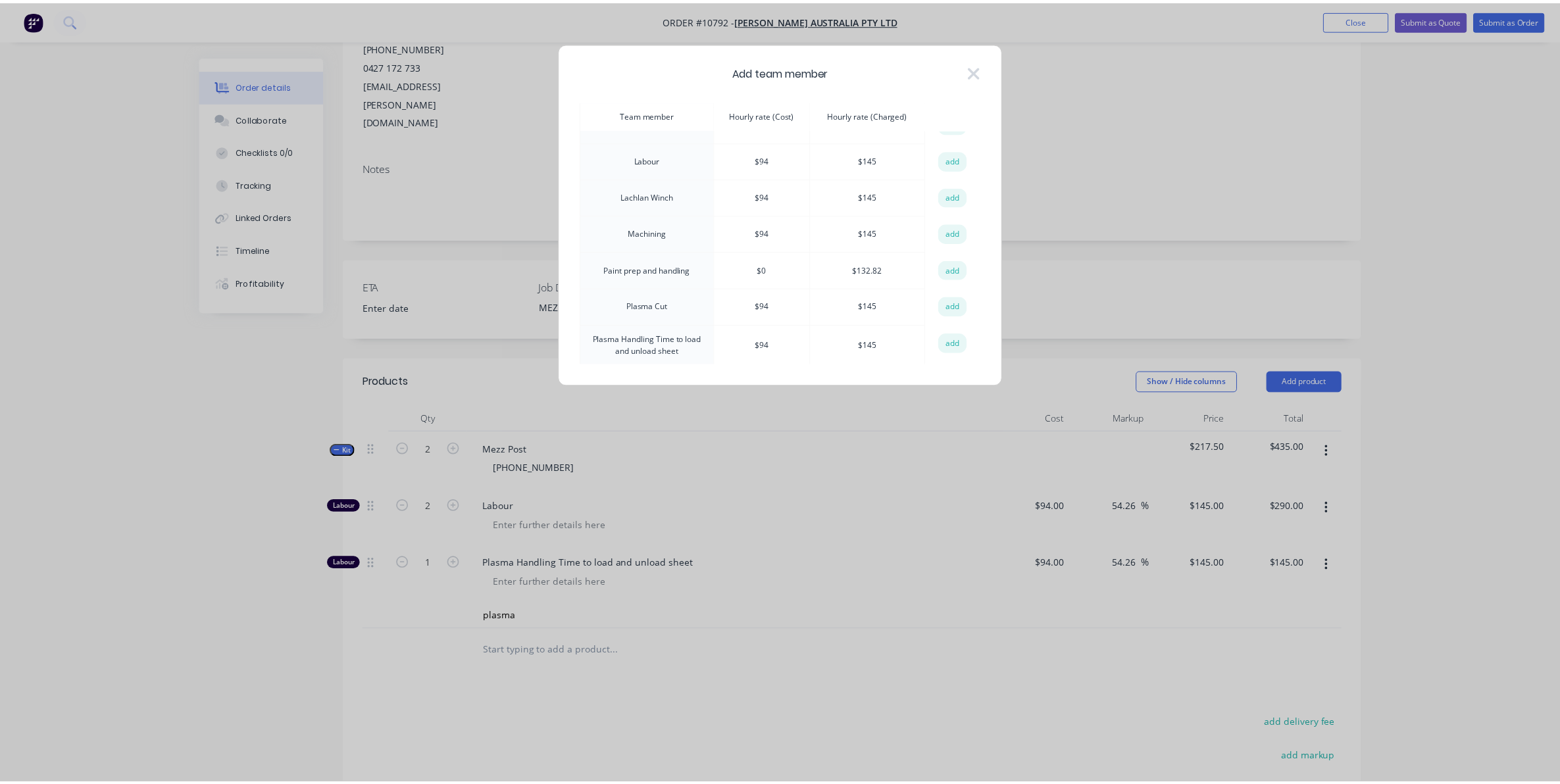
scroll to position [576, 0]
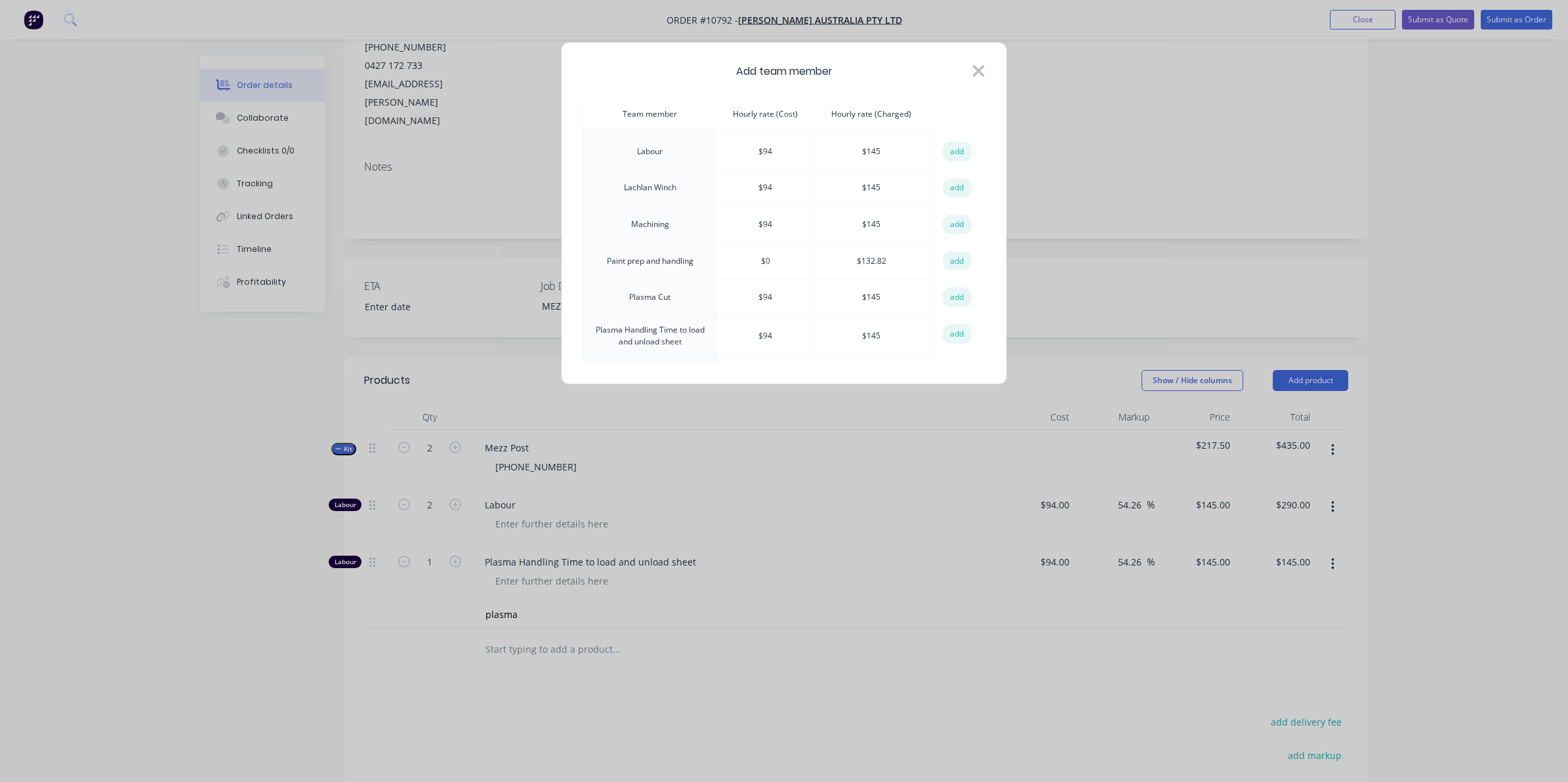
click at [979, 73] on icon at bounding box center [979, 71] width 12 height 12
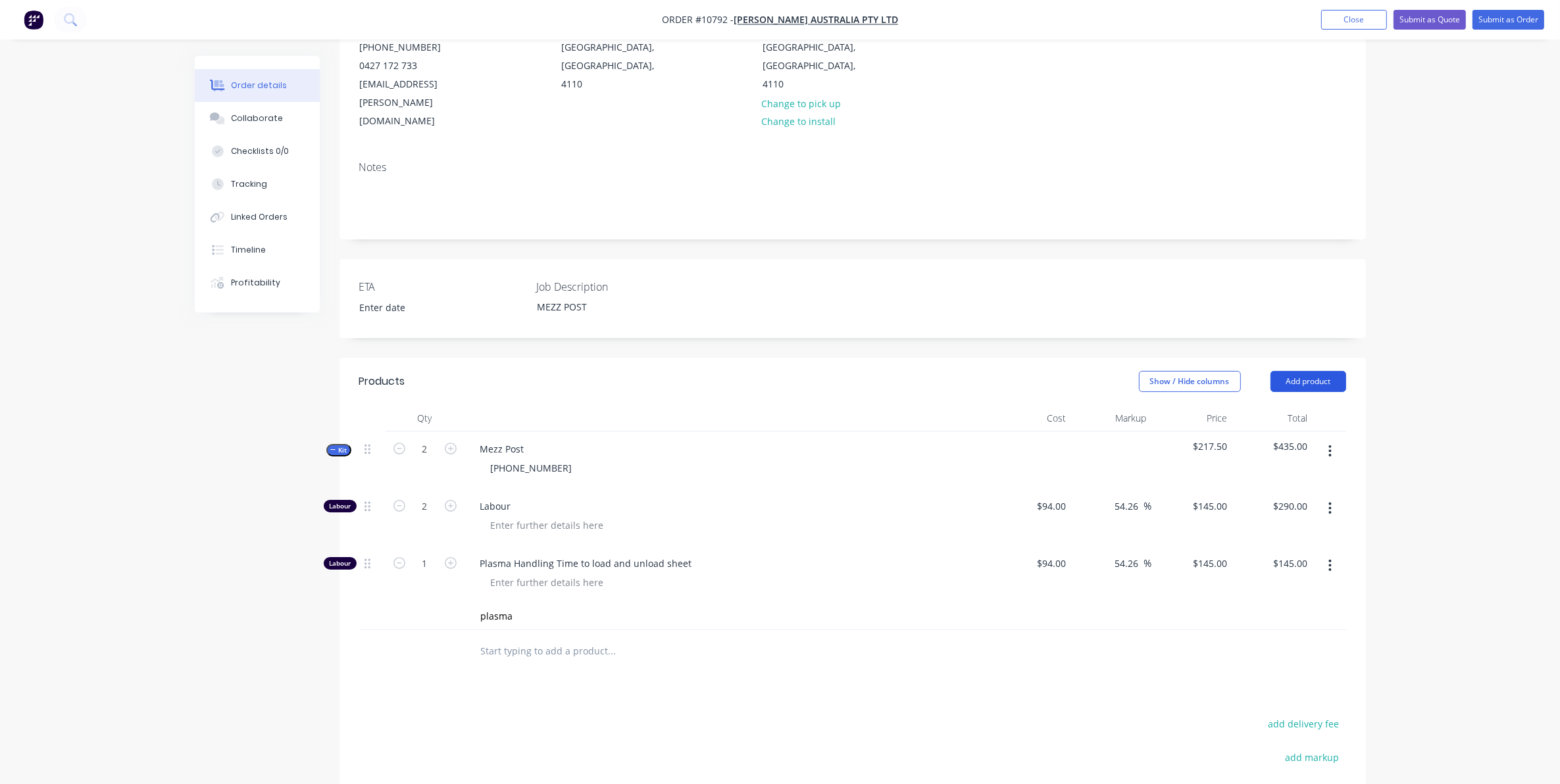
click at [1289, 371] on button "Add product" at bounding box center [1308, 381] width 76 height 21
click at [1110, 405] on div "Markup" at bounding box center [1111, 419] width 81 height 27
drag, startPoint x: 1344, startPoint y: 423, endPoint x: 1336, endPoint y: 419, distance: 8.9
click at [1338, 439] on button "button" at bounding box center [1329, 451] width 31 height 23
drag, startPoint x: 1300, startPoint y: 452, endPoint x: 1301, endPoint y: 315, distance: 137.0
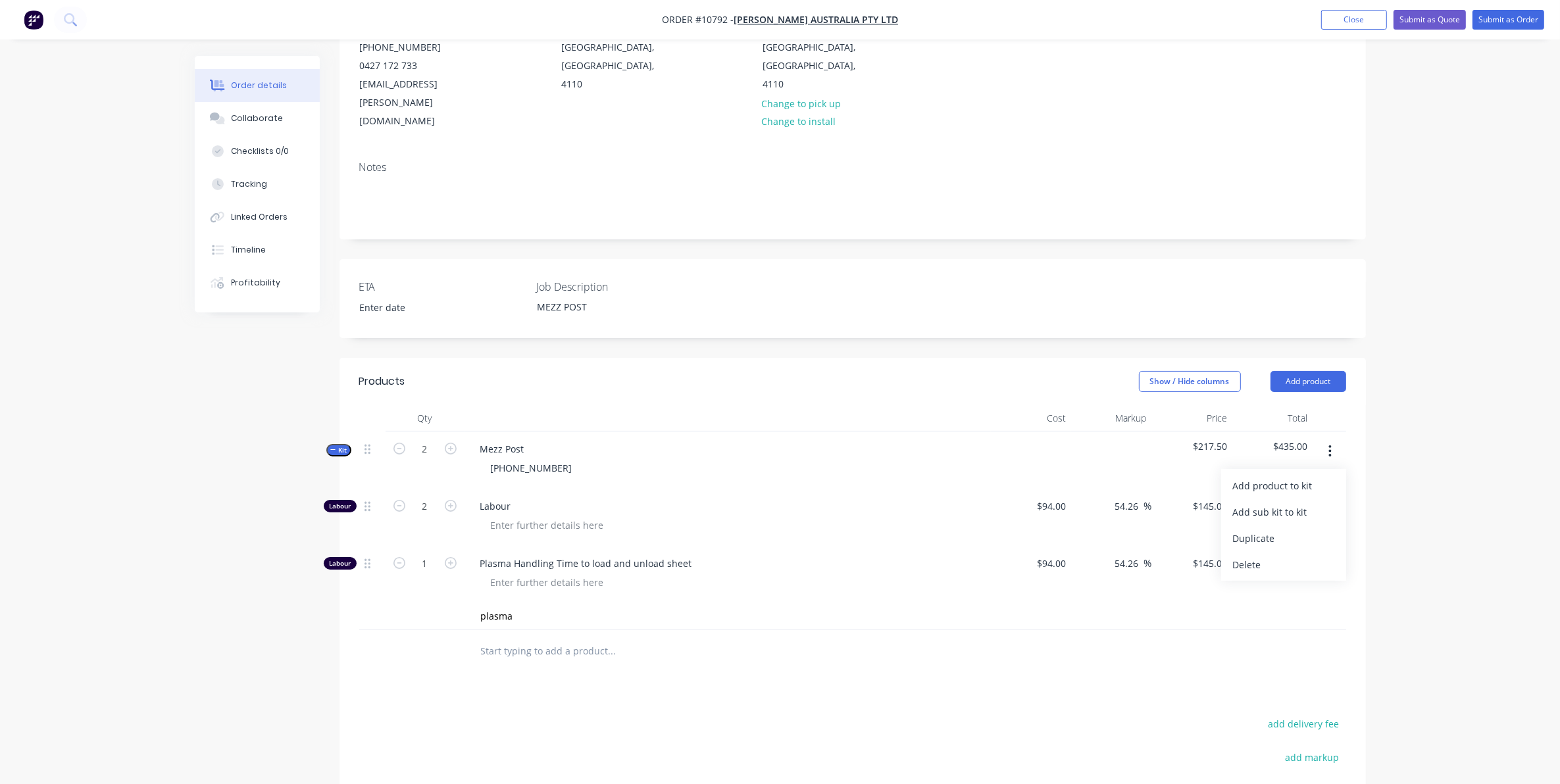
click at [1299, 476] on div "Add product to kit" at bounding box center [1284, 485] width 102 height 19
click at [1274, 529] on div "Product catalogue" at bounding box center [1284, 538] width 102 height 19
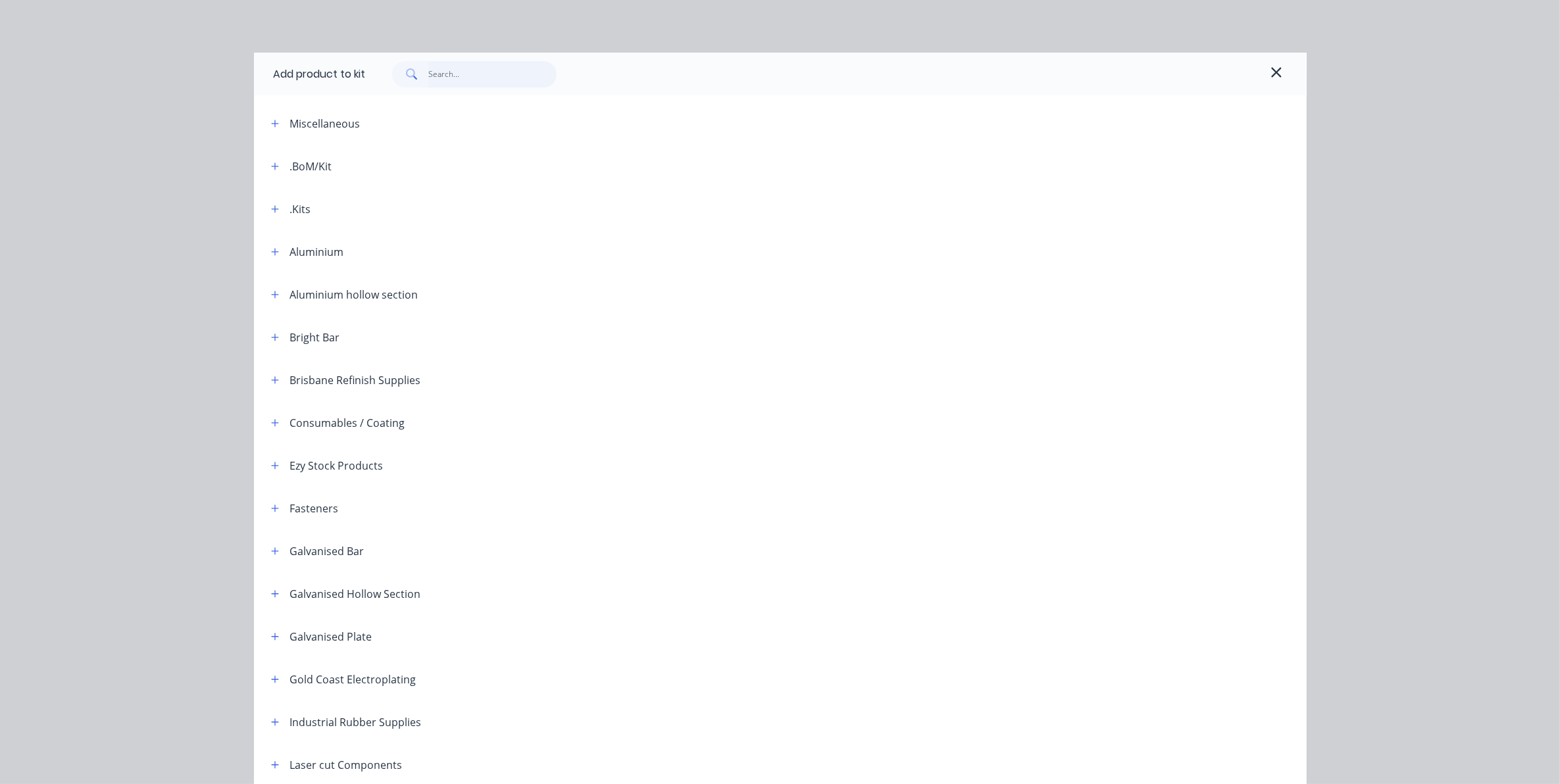
click at [438, 77] on input "text" at bounding box center [493, 75] width 128 height 27
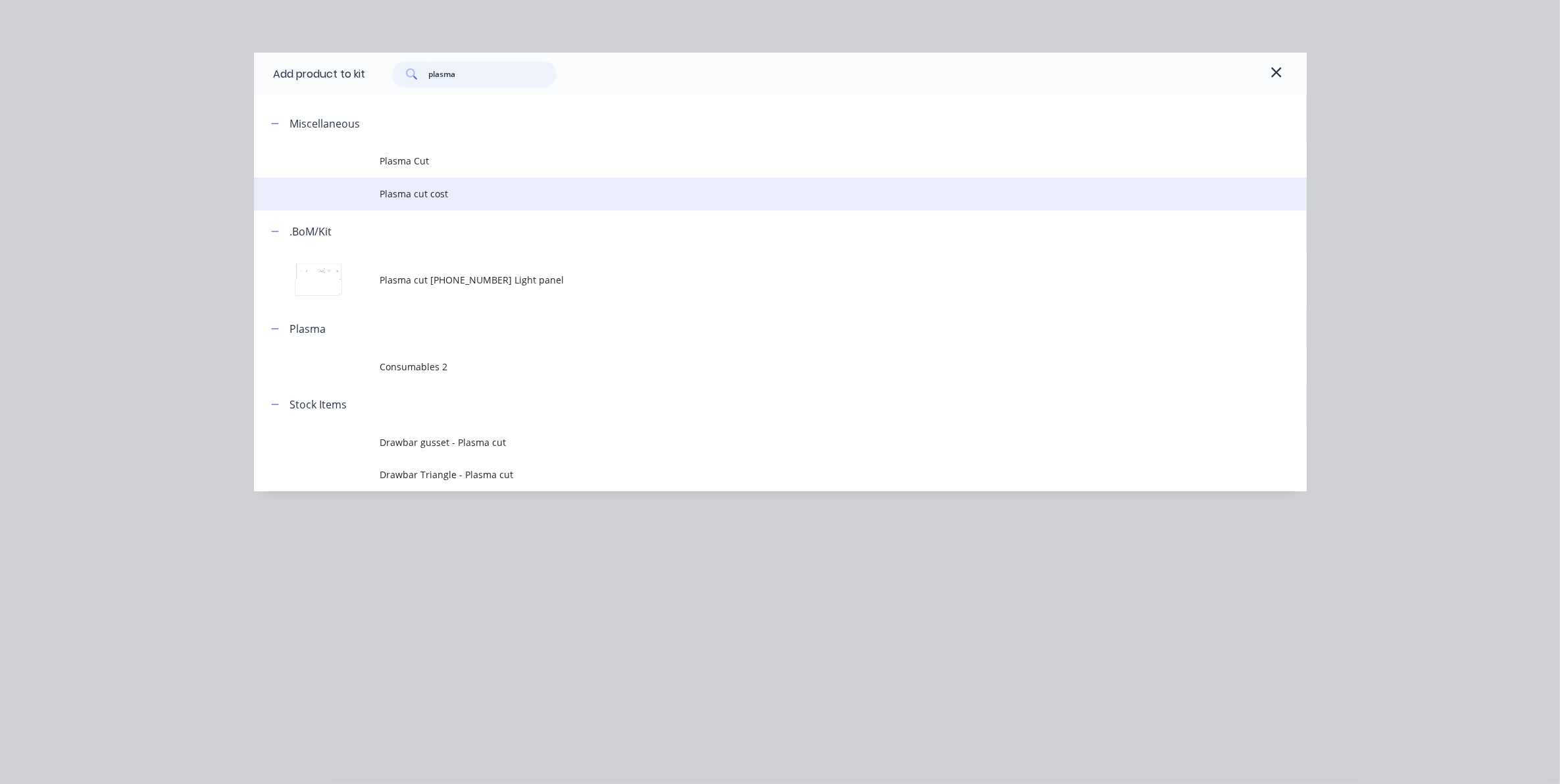
type input "plasma"
click at [439, 185] on td "Plasma cut cost" at bounding box center [843, 194] width 927 height 33
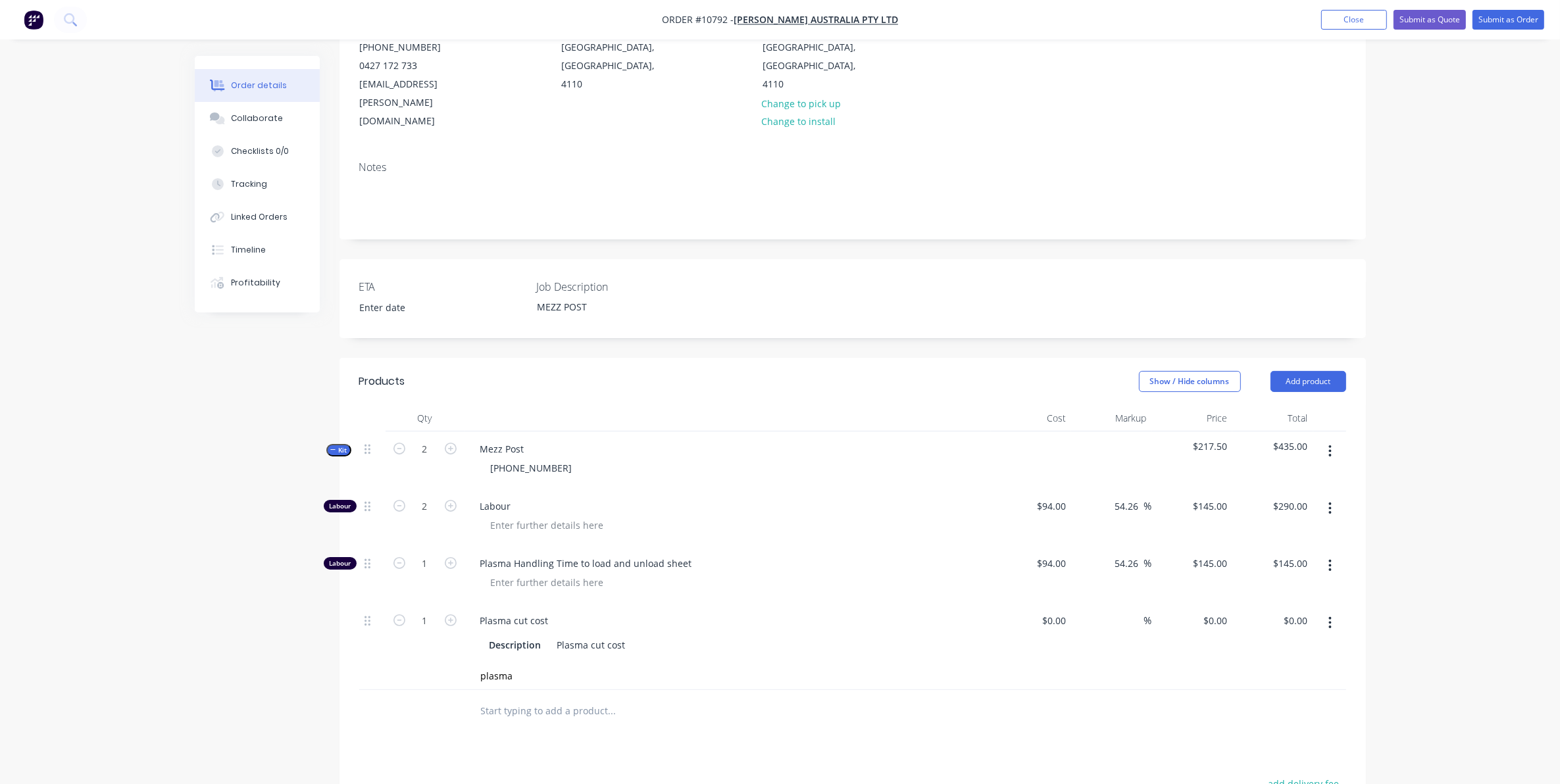
click at [1329, 497] on button "button" at bounding box center [1329, 509] width 31 height 23
click at [1297, 586] on div "Delete" at bounding box center [1284, 595] width 102 height 19
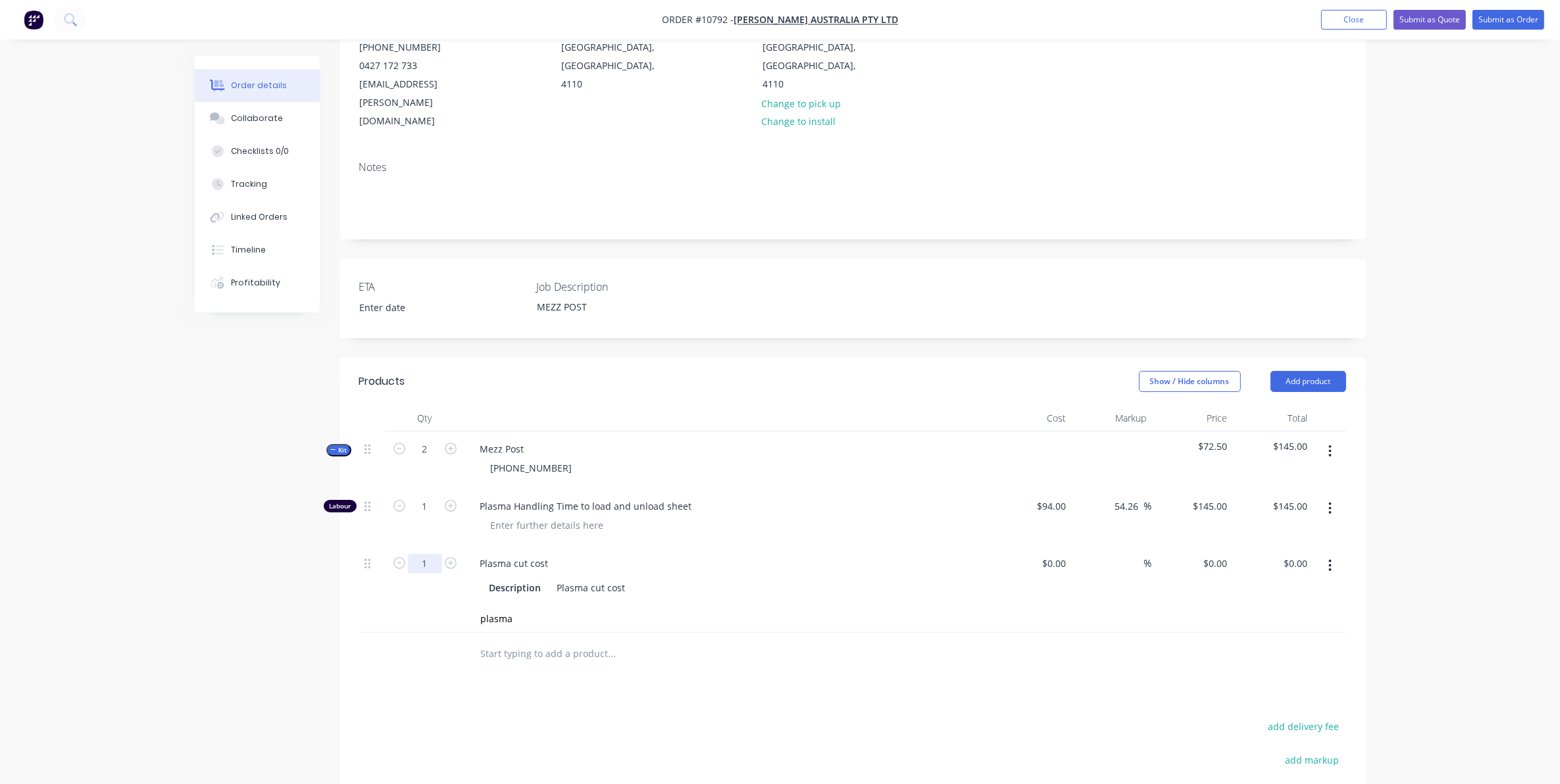
click at [430, 554] on input "1" at bounding box center [425, 564] width 34 height 20
type input "2"
click at [874, 677] on div "Products Show / Hide columns Add product Qty Cost Markup Price Total Kit 2 Mezz…" at bounding box center [852, 674] width 1026 height 633
drag, startPoint x: 517, startPoint y: 583, endPoint x: 464, endPoint y: 583, distance: 53.0
click at [465, 606] on div "plasma Add plasma to kit No results found" at bounding box center [701, 619] width 474 height 27
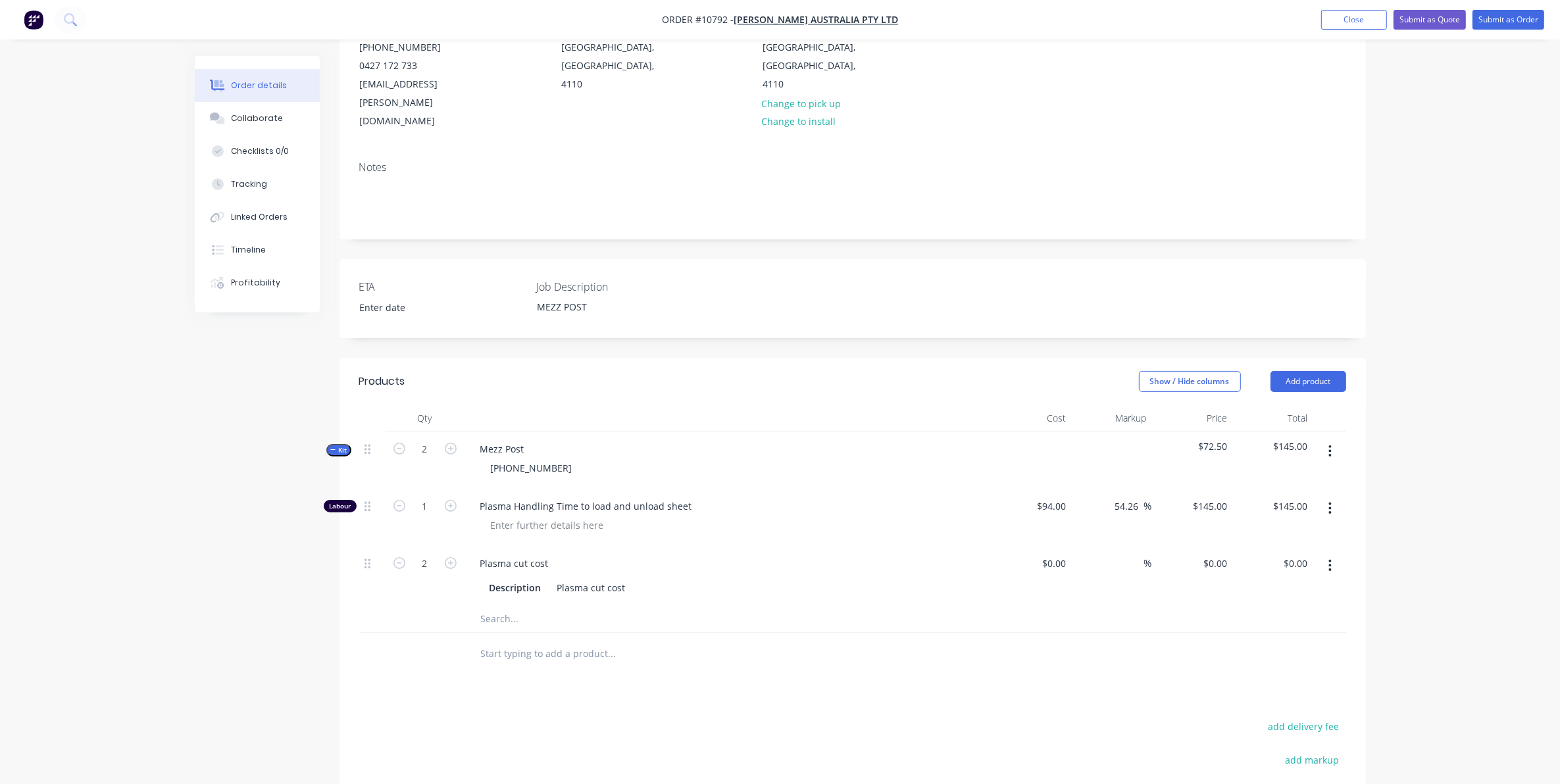
click at [1333, 439] on button "button" at bounding box center [1329, 451] width 31 height 23
click at [1307, 476] on div "Add product to kit" at bounding box center [1284, 485] width 102 height 19
click at [1285, 529] on div "Product catalogue" at bounding box center [1284, 538] width 102 height 19
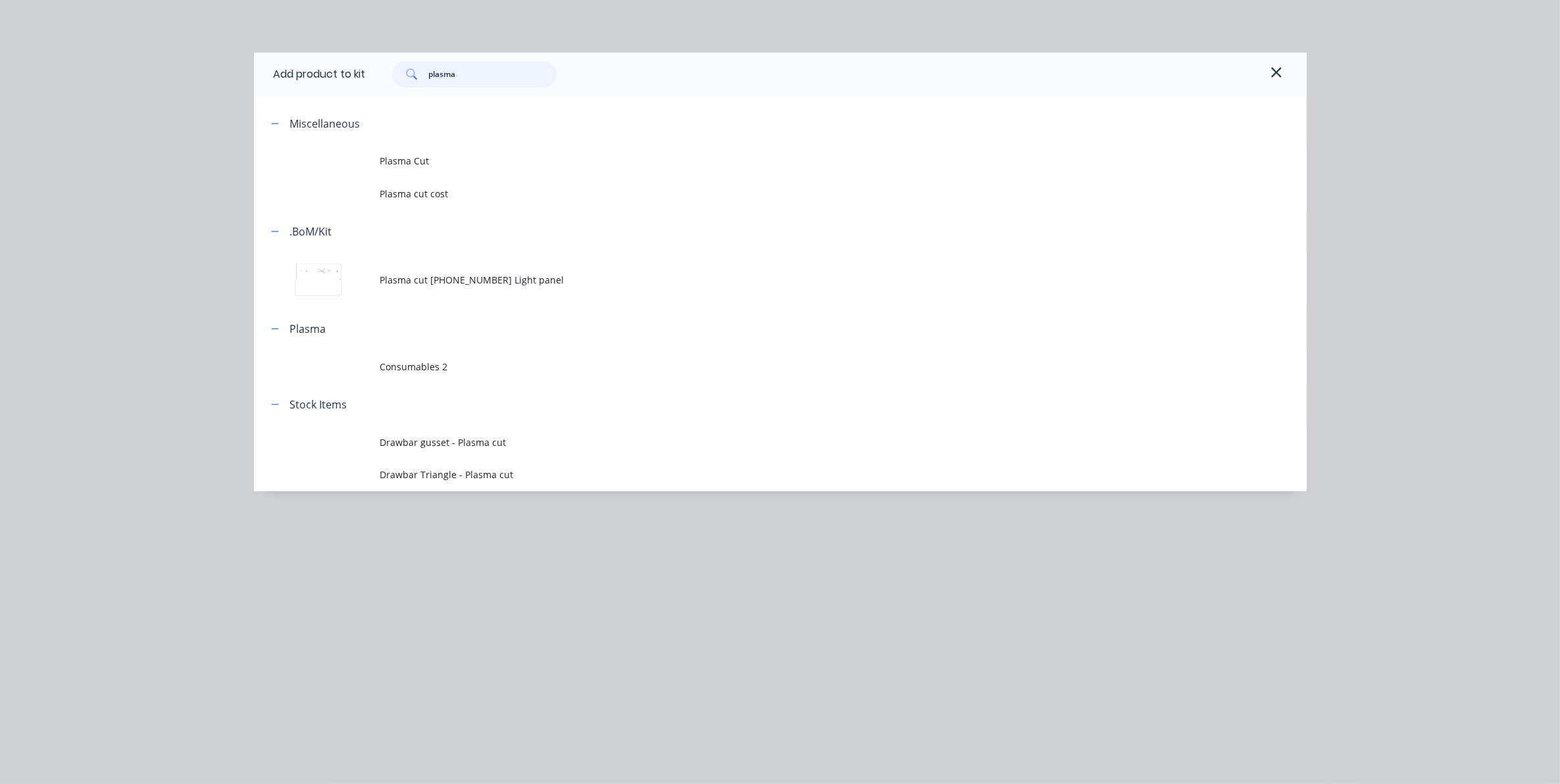
drag, startPoint x: 466, startPoint y: 79, endPoint x: 423, endPoint y: 64, distance: 45.5
click at [423, 64] on div "plasma" at bounding box center [474, 75] width 165 height 27
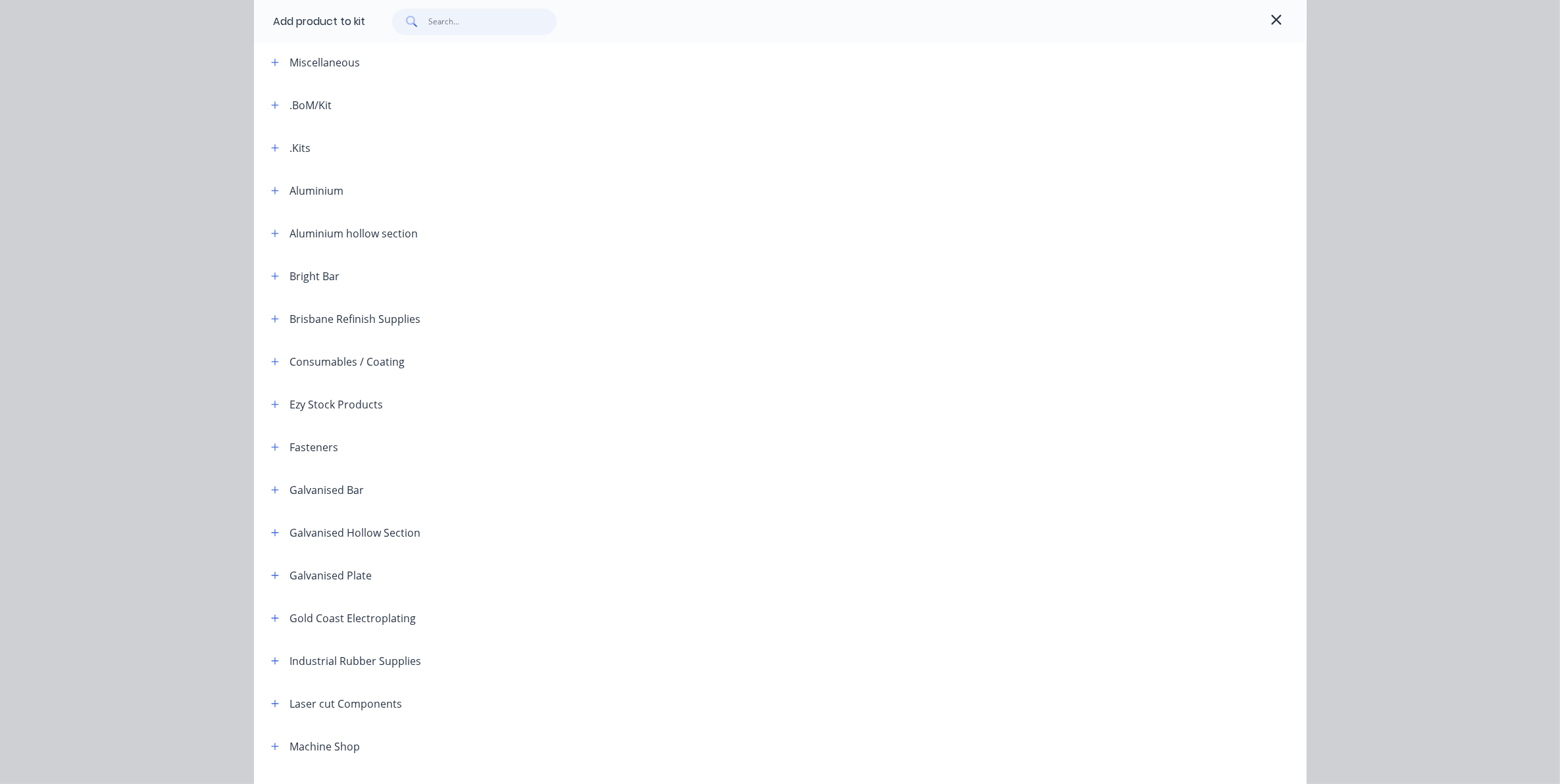
scroll to position [246, 0]
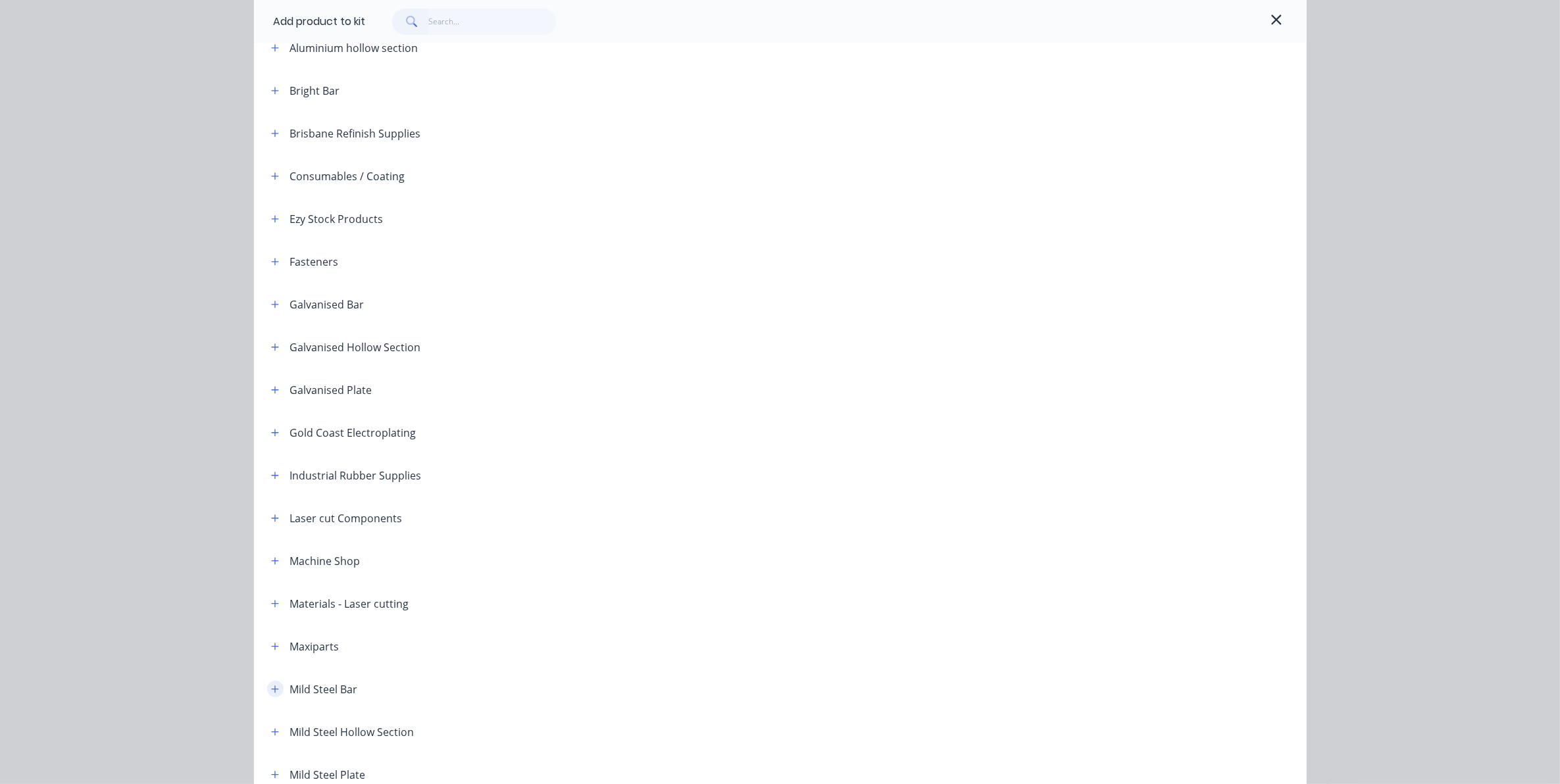
click at [271, 682] on button "button" at bounding box center [276, 689] width 17 height 17
click at [271, 688] on icon "button" at bounding box center [275, 689] width 7 height 9
click at [271, 729] on icon "button" at bounding box center [275, 732] width 7 height 9
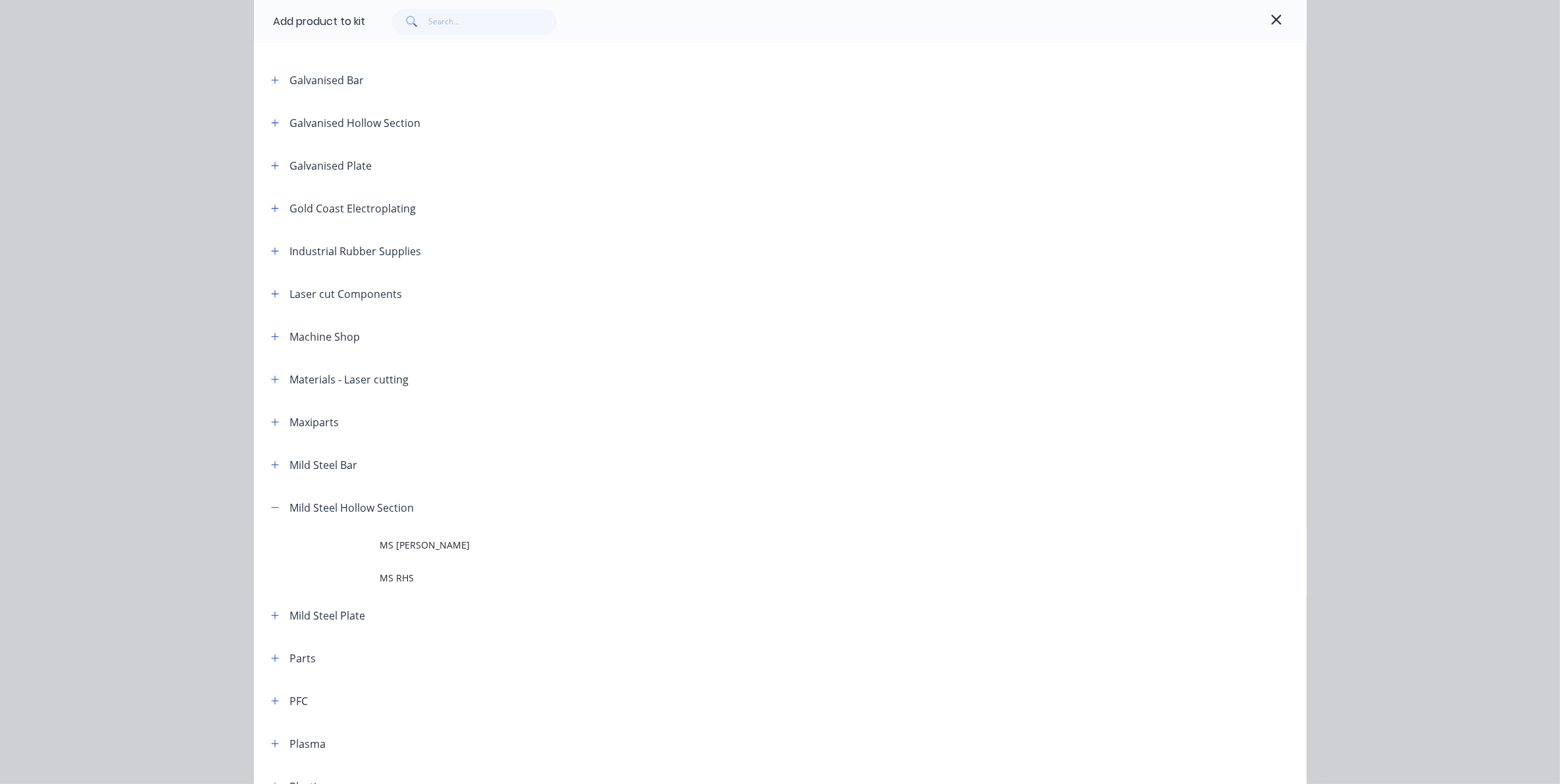
scroll to position [494, 0]
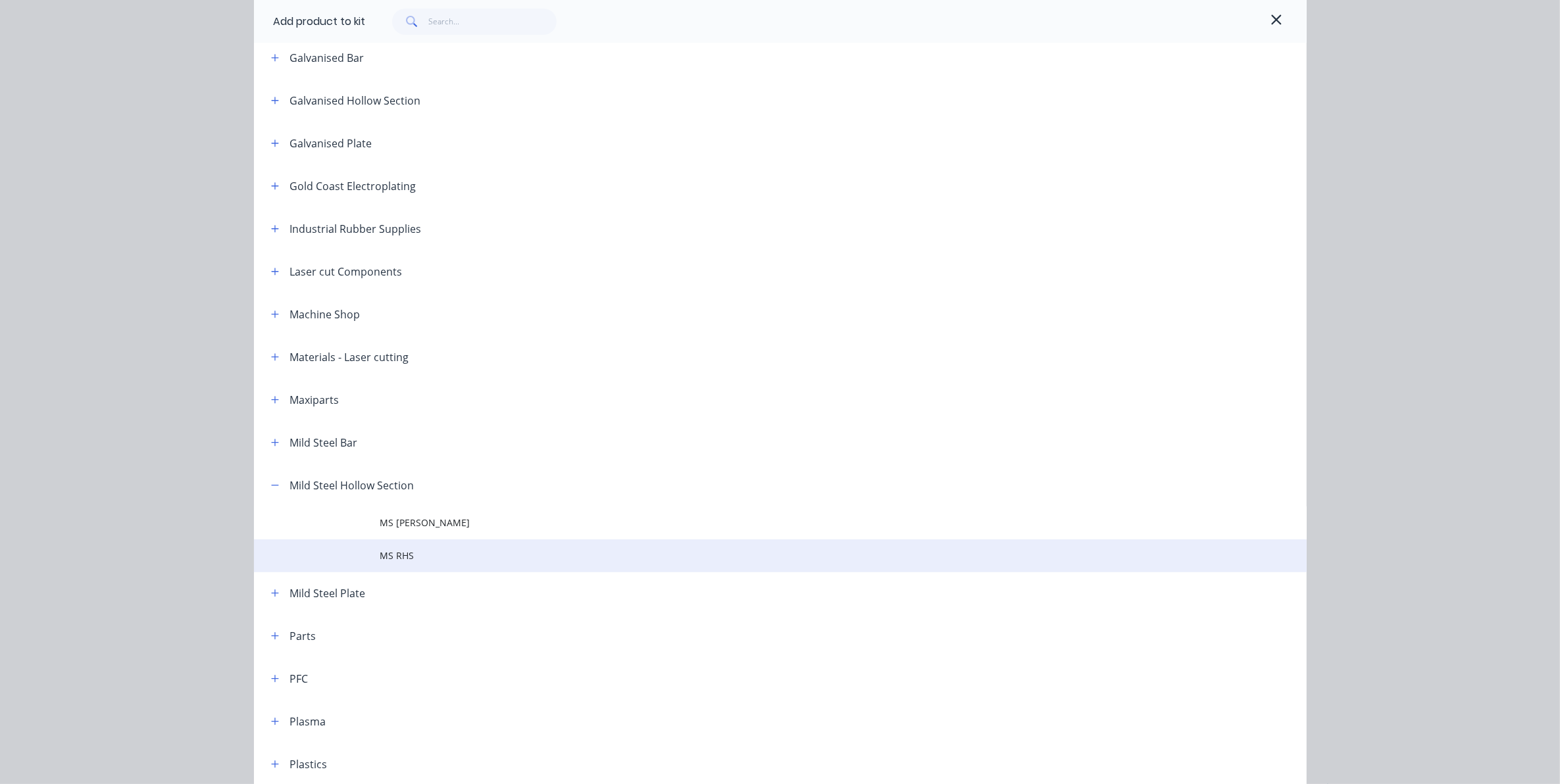
click at [400, 551] on span "MS RHS" at bounding box center [751, 555] width 741 height 14
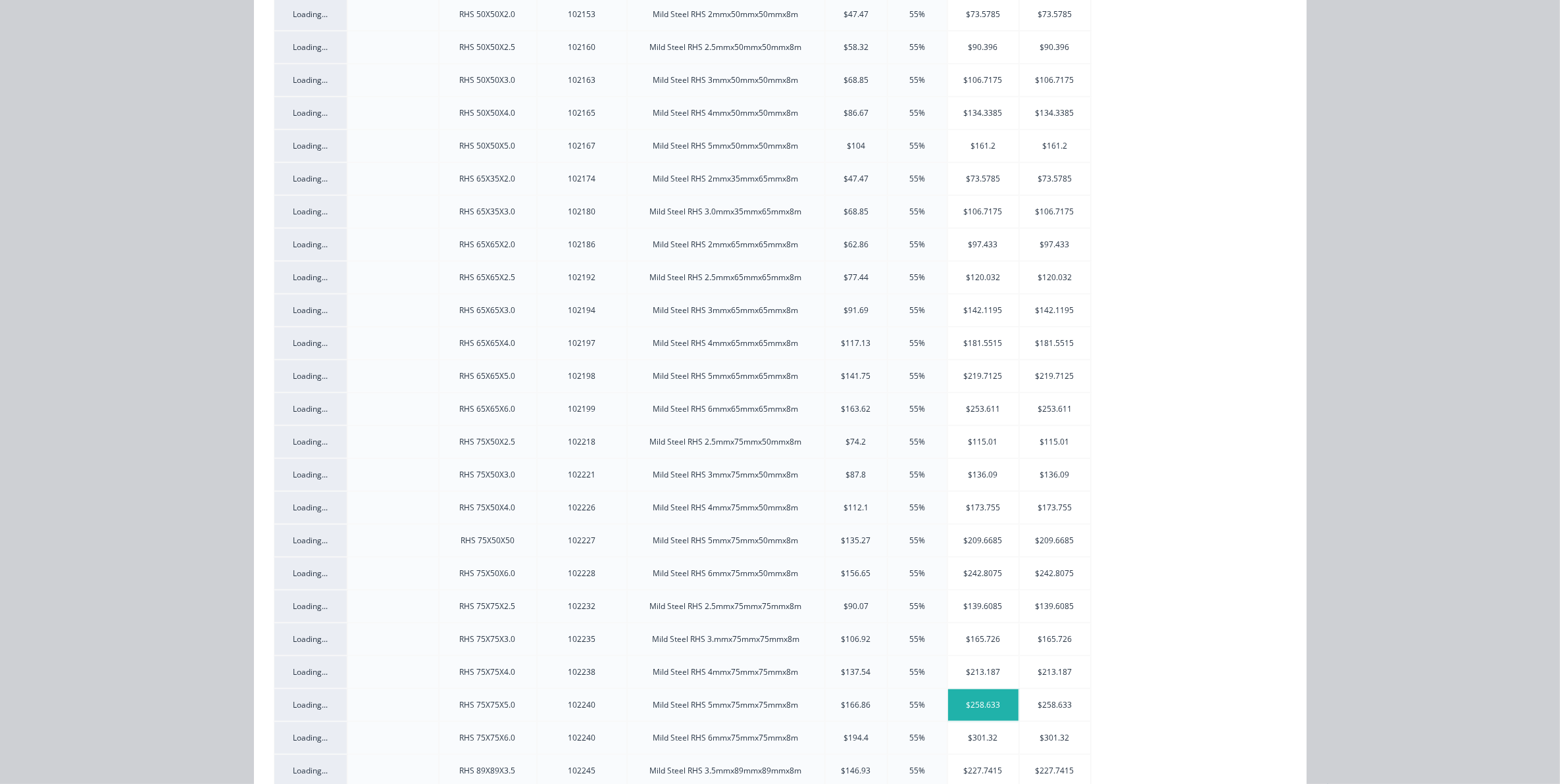
scroll to position [0, 0]
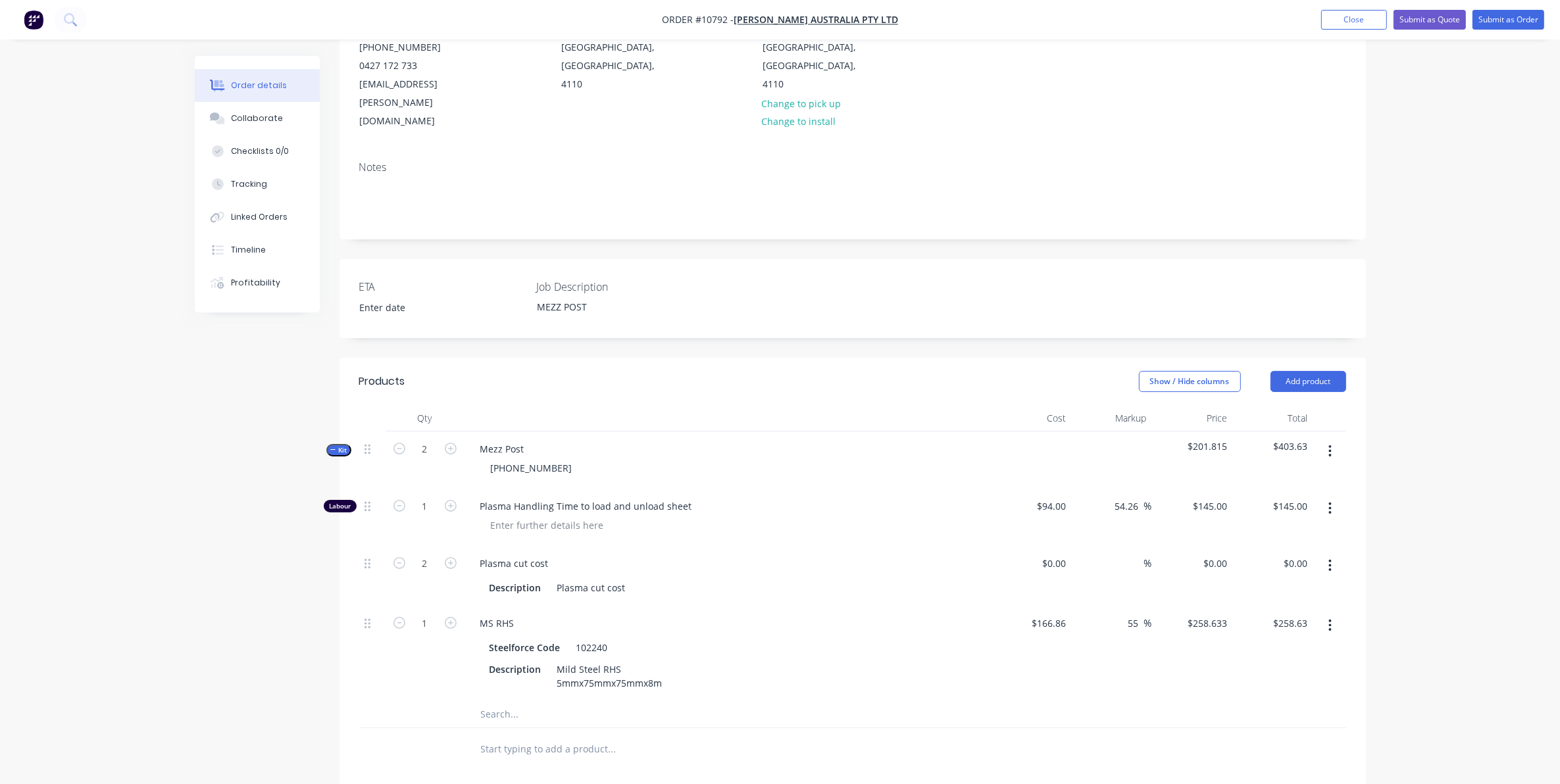
click at [260, 649] on div "Created by Sarah Created 24/09/25 Required 24/09/25 Assigned to Add team member…" at bounding box center [780, 499] width 1171 height 1215
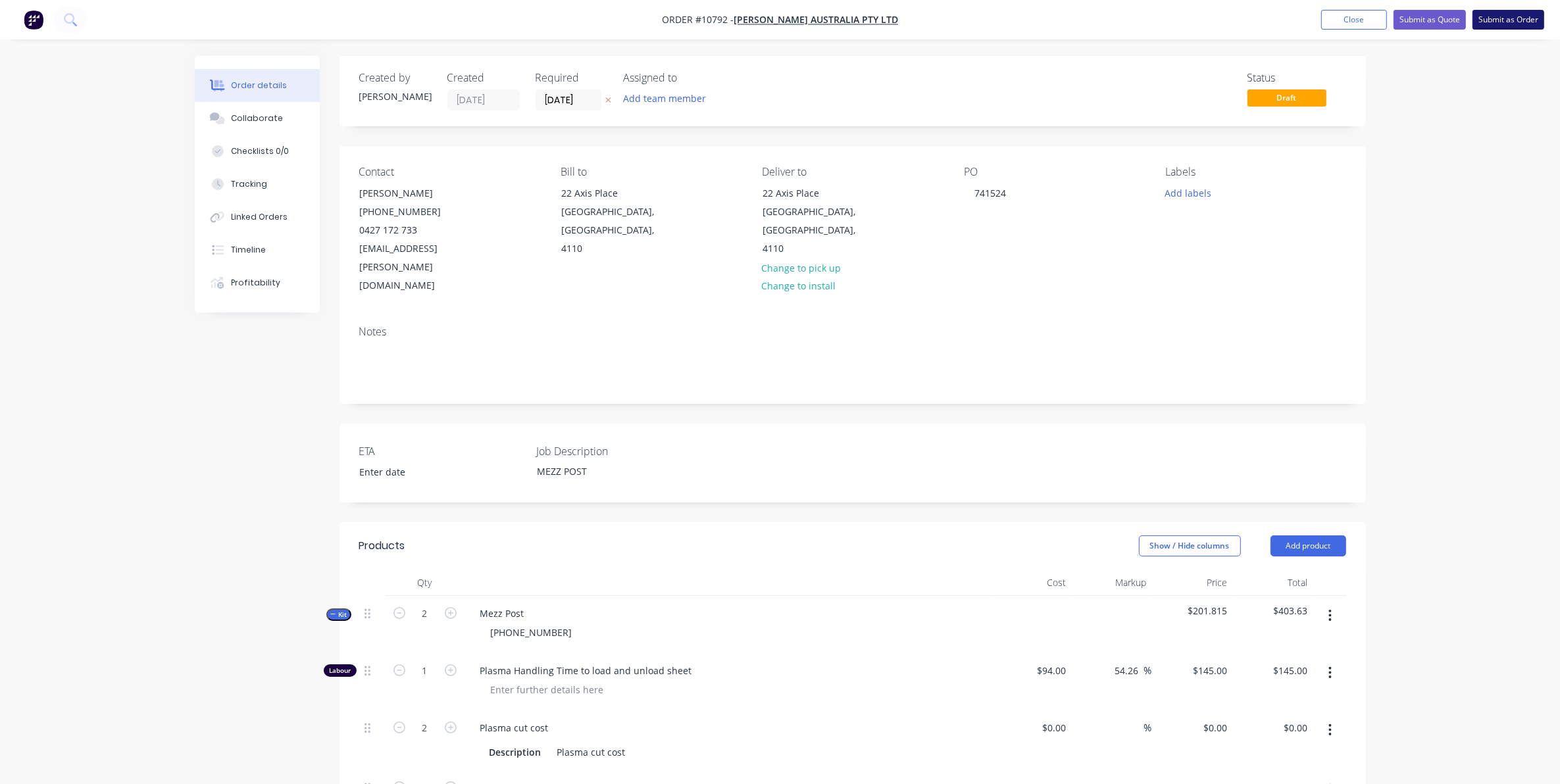
click at [1512, 17] on button "Submit as Order" at bounding box center [1508, 20] width 72 height 20
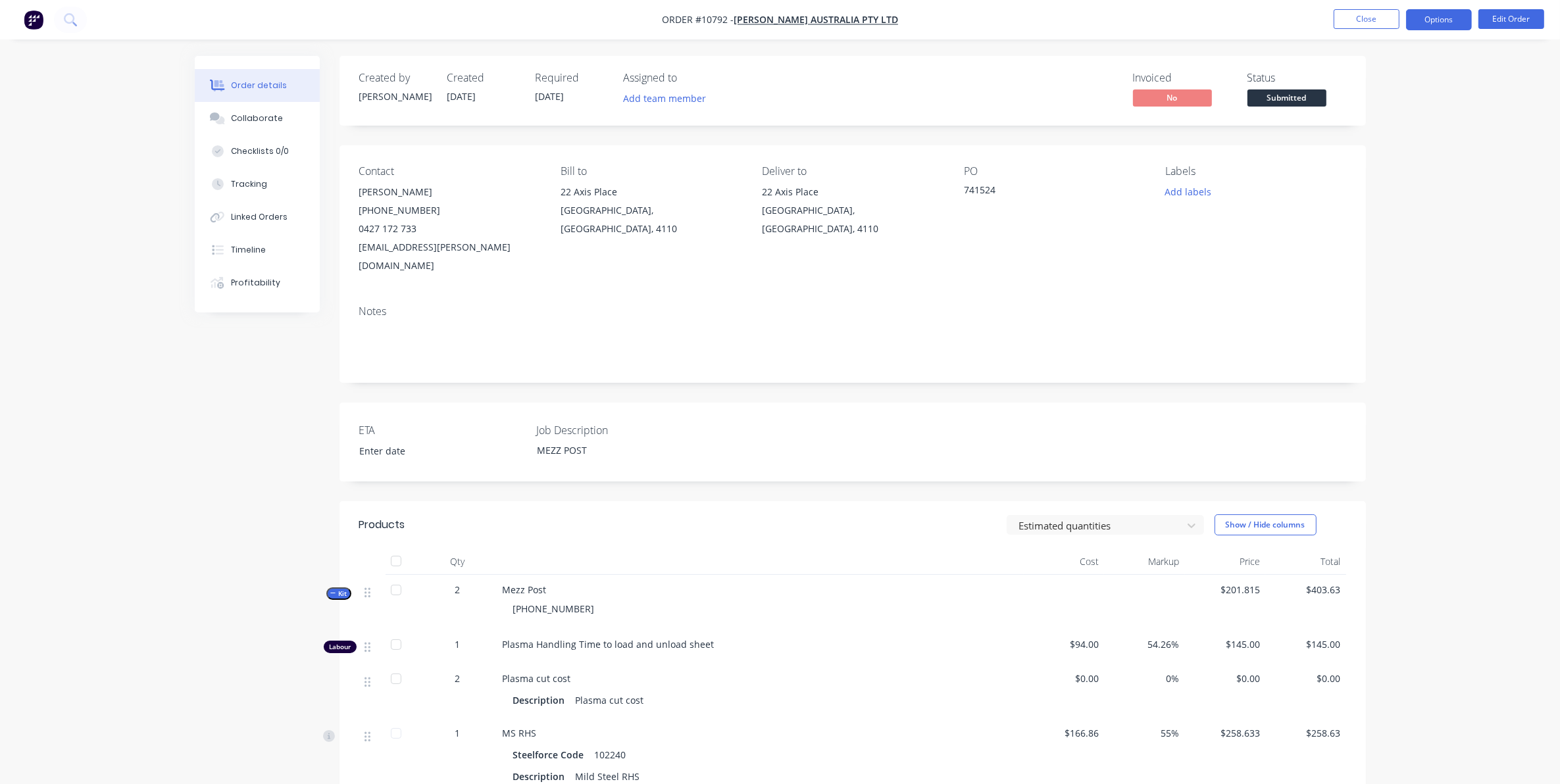
click at [1445, 21] on button "Options" at bounding box center [1438, 19] width 66 height 21
click at [1370, 159] on div "Work Order" at bounding box center [1399, 158] width 121 height 19
click at [1354, 130] on div "Without pricing" at bounding box center [1399, 132] width 121 height 19
click at [1363, 20] on button "Close" at bounding box center [1366, 19] width 66 height 20
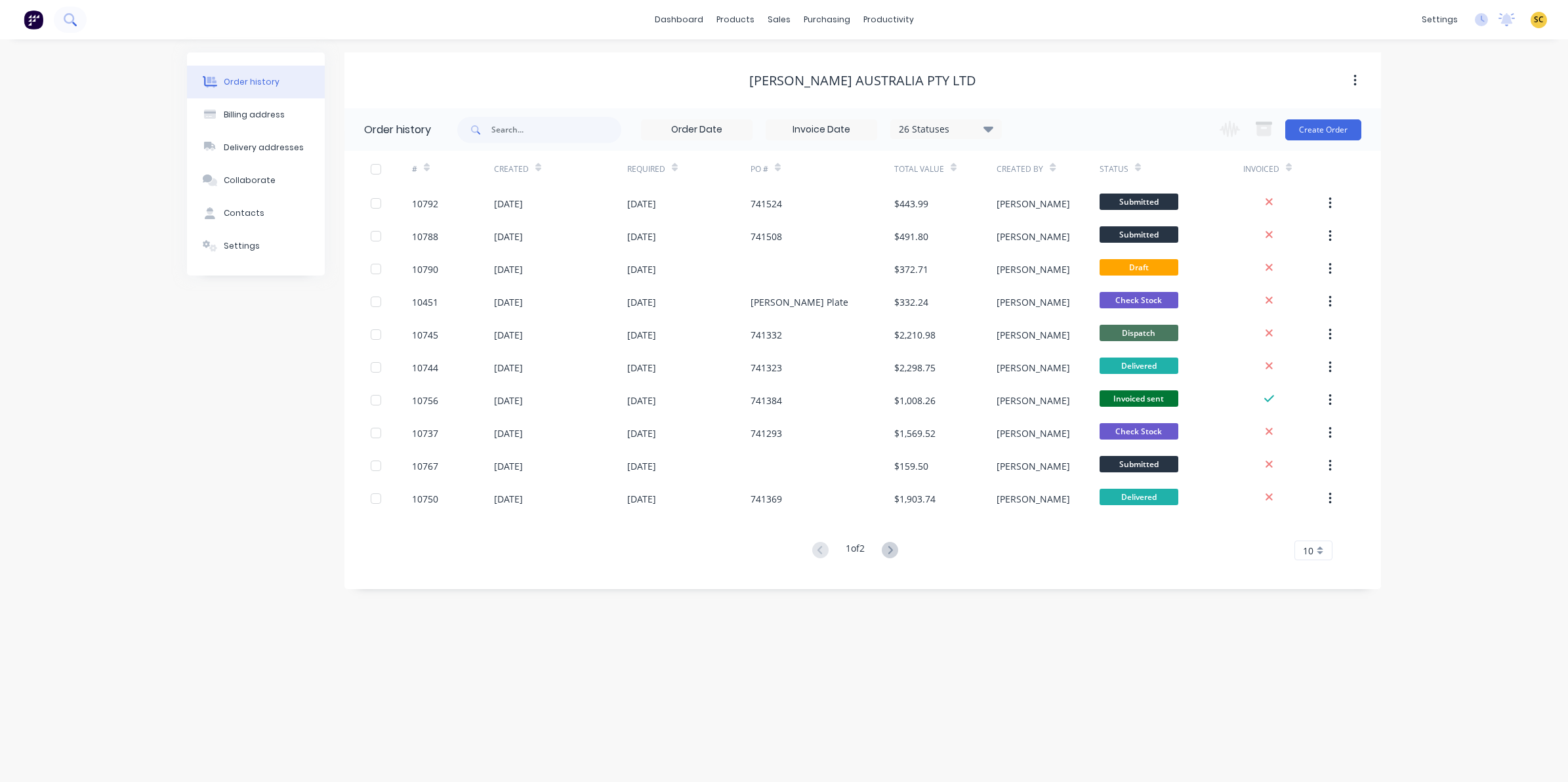
click at [82, 21] on button at bounding box center [71, 20] width 33 height 27
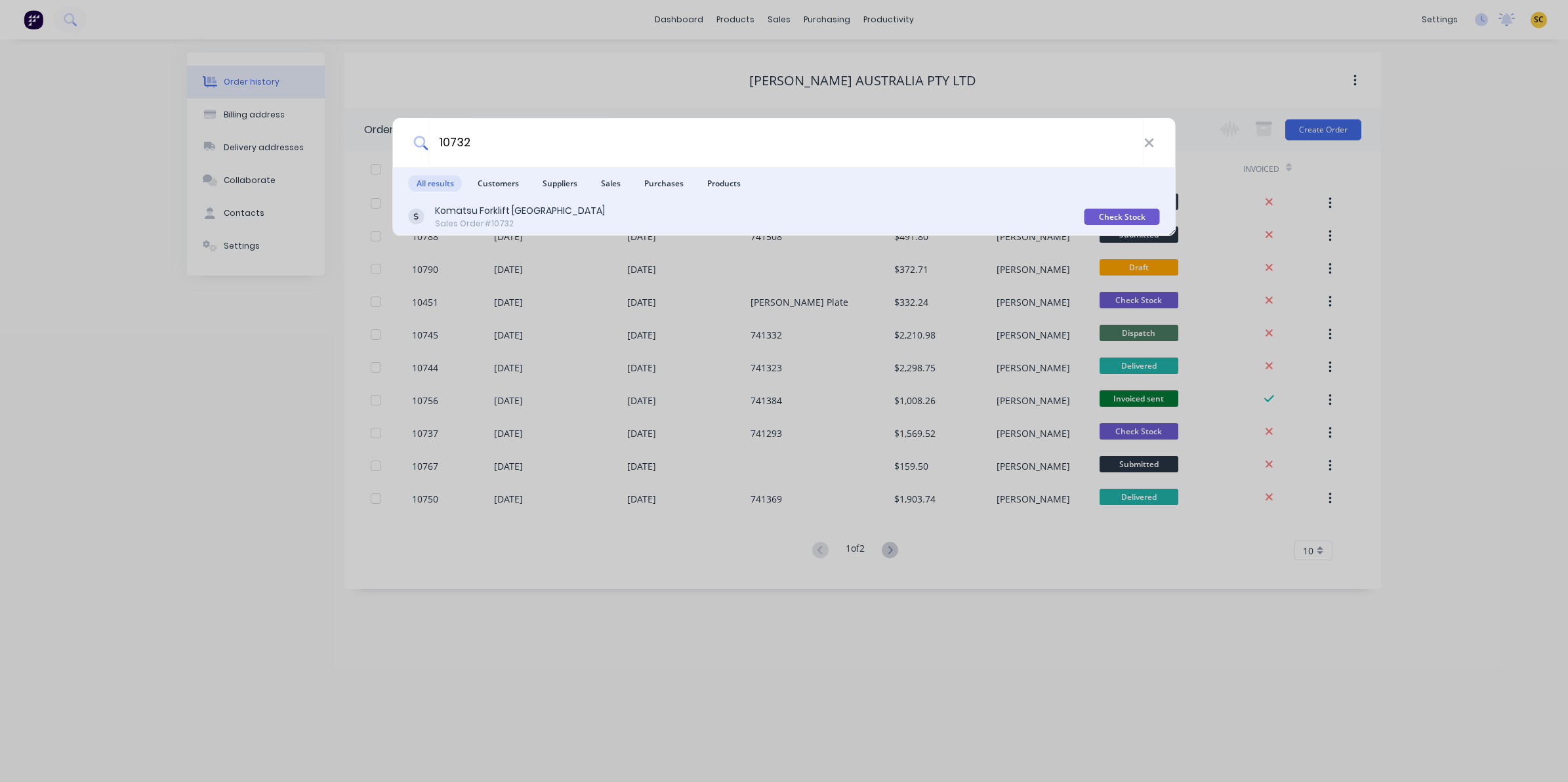
type input "10732"
click at [545, 230] on div "Komatsu Forklift Australia Sales Order #10732 Check Stock" at bounding box center [784, 217] width 783 height 37
click at [468, 221] on div "Sales Order #10732" at bounding box center [520, 223] width 170 height 12
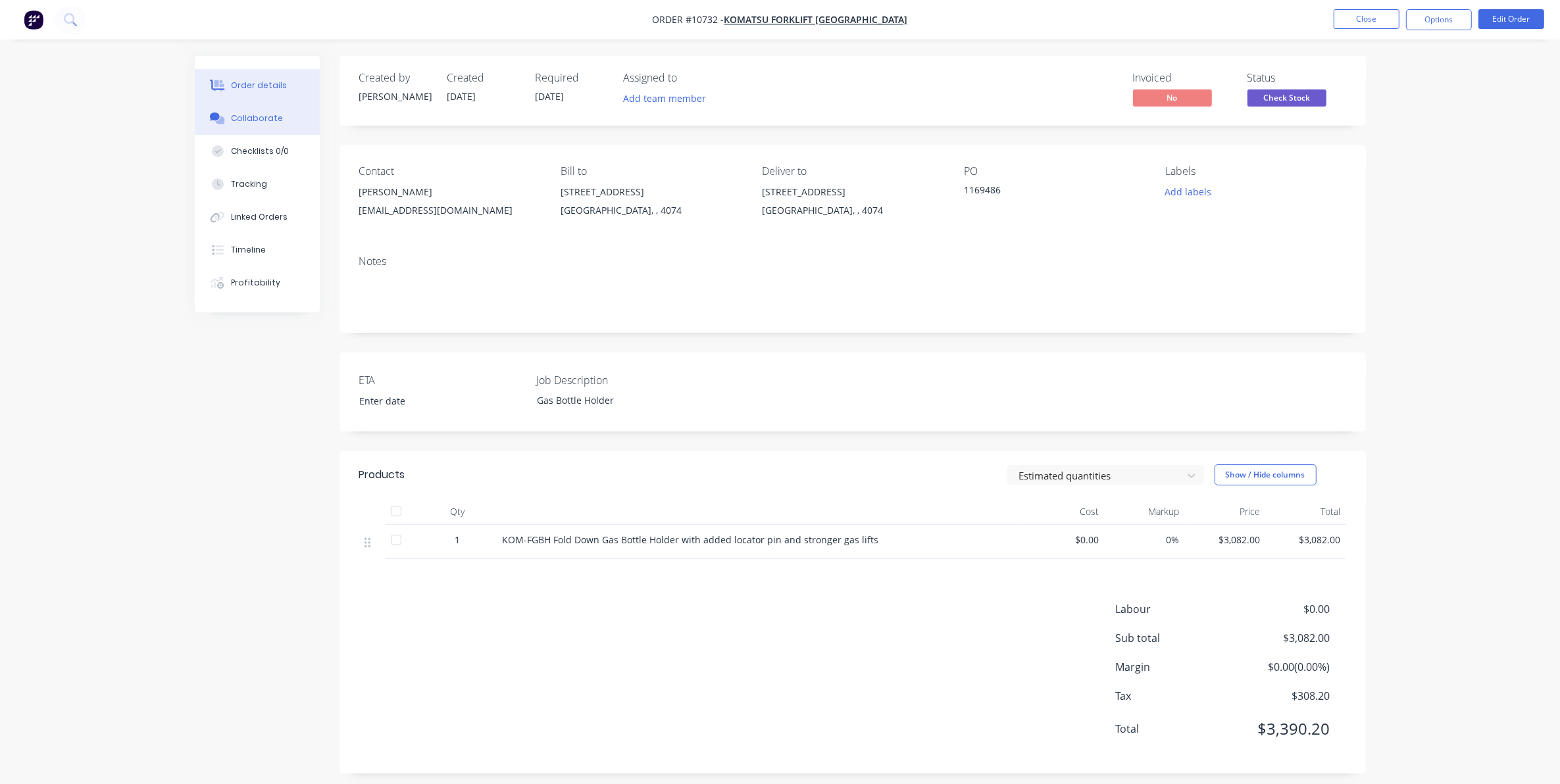
click at [243, 126] on button "Collaborate" at bounding box center [257, 119] width 125 height 33
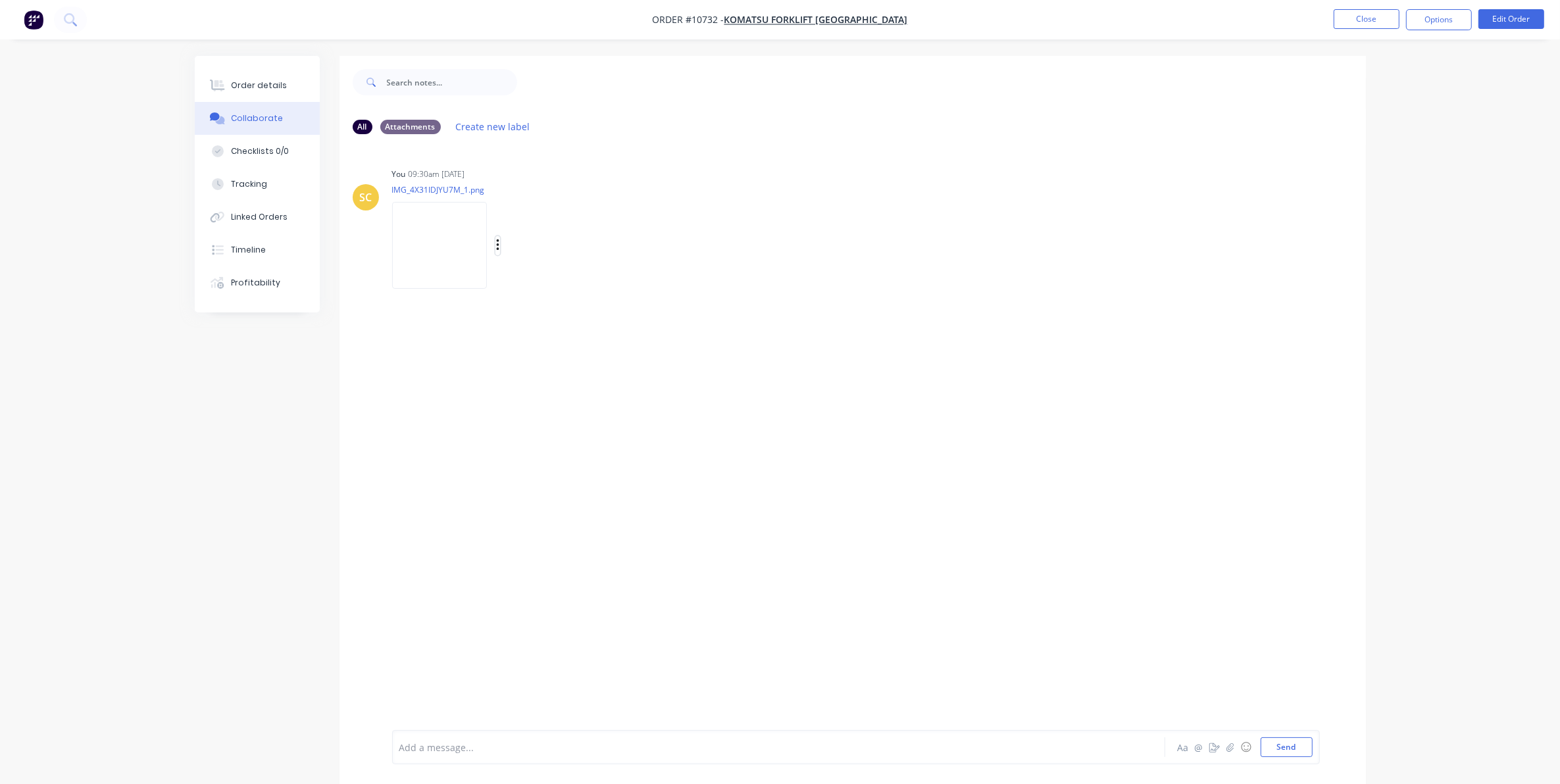
click at [500, 248] on button "button" at bounding box center [498, 246] width 5 height 19
click at [544, 291] on button "Download" at bounding box center [584, 280] width 148 height 30
click at [246, 87] on div "Order details" at bounding box center [258, 86] width 56 height 12
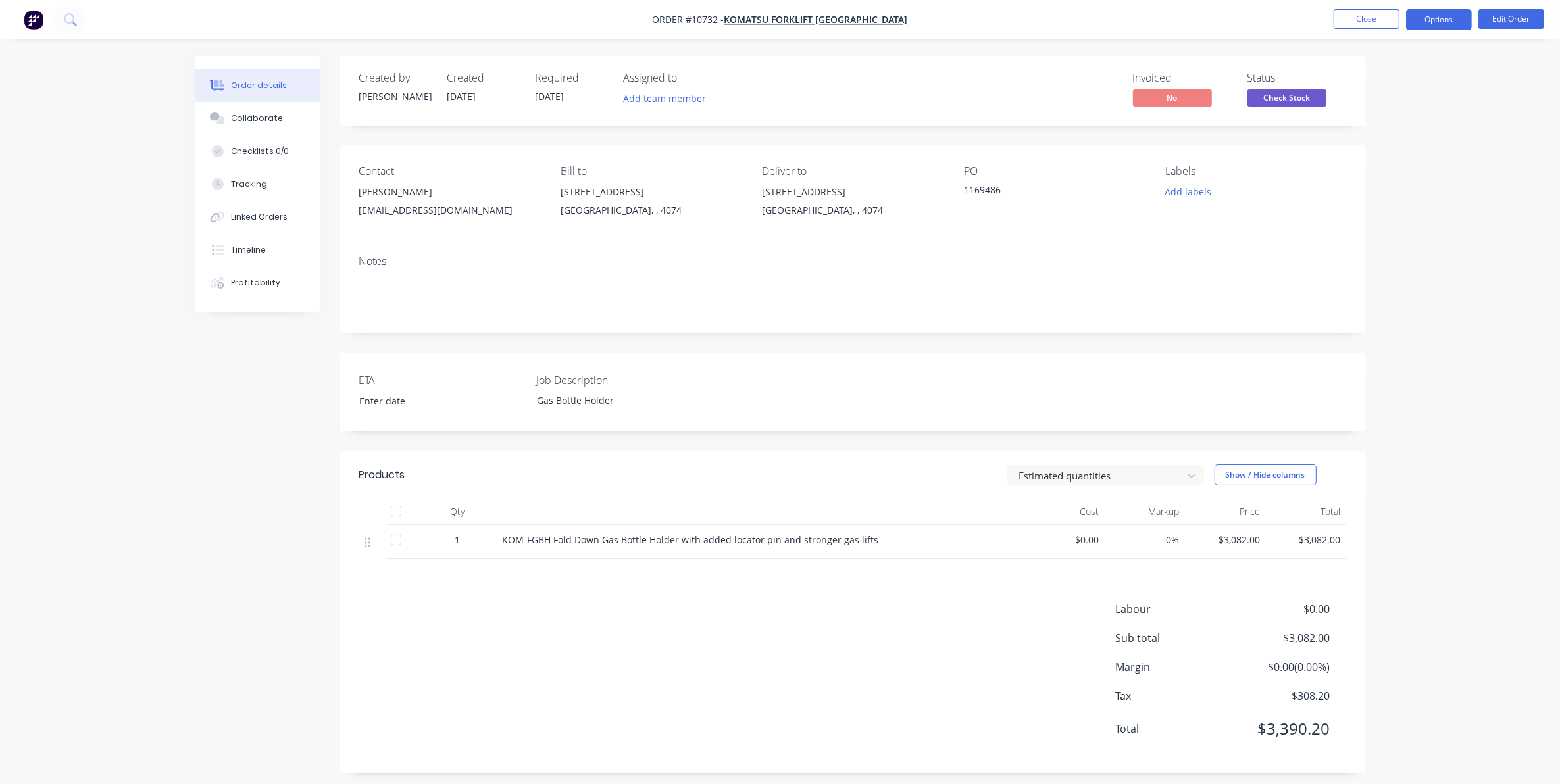
click at [1462, 14] on button "Options" at bounding box center [1438, 19] width 66 height 21
click at [1369, 180] on div "Delivery Docket" at bounding box center [1399, 185] width 121 height 19
click at [1366, 152] on div "Custom" at bounding box center [1399, 158] width 121 height 19
click at [1363, 136] on div "Without pricing" at bounding box center [1399, 132] width 121 height 19
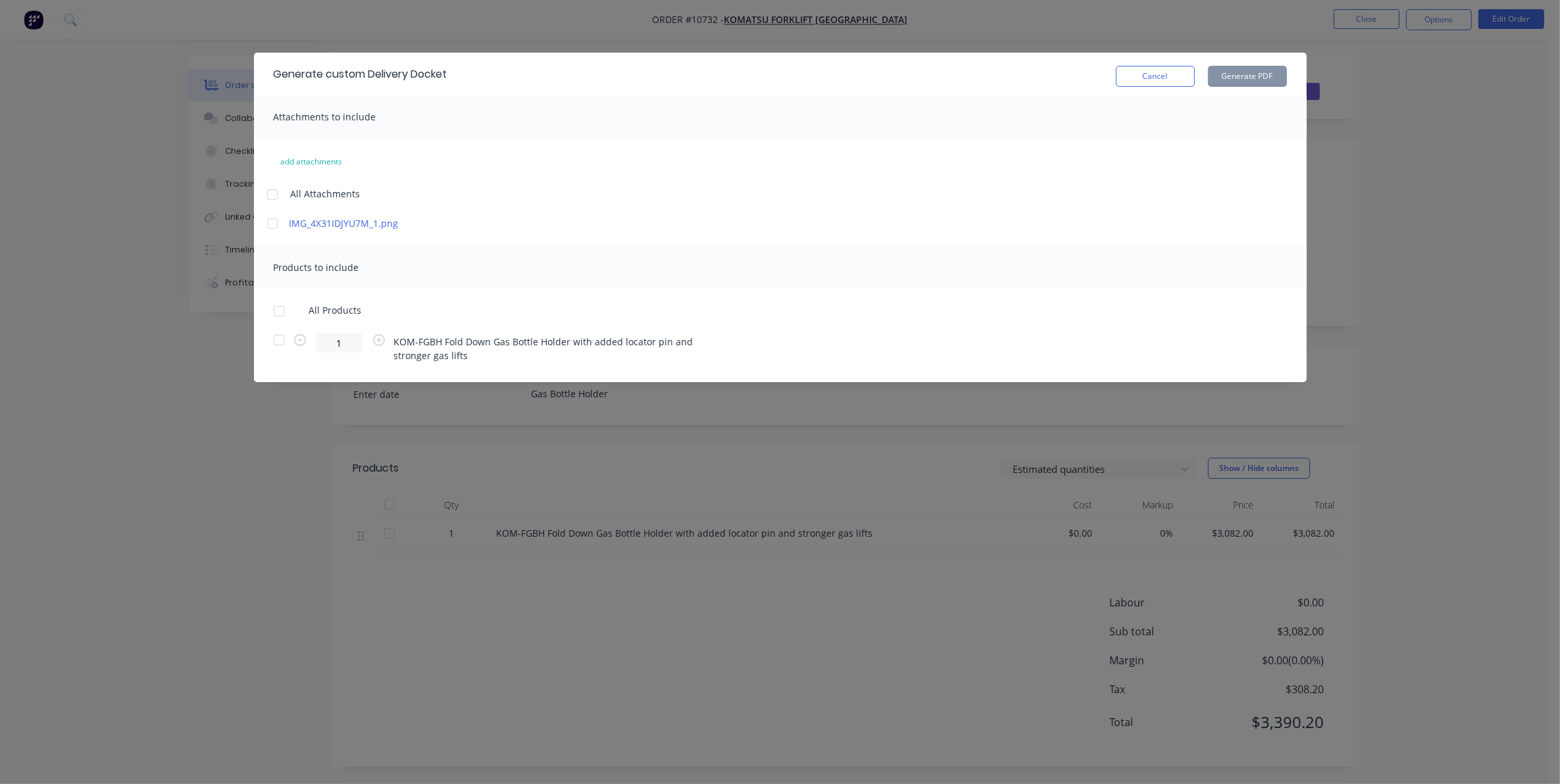
scroll to position [11, 0]
click at [284, 337] on div at bounding box center [279, 340] width 27 height 27
click at [1254, 76] on button "Generate PDF" at bounding box center [1247, 76] width 79 height 21
click at [1157, 73] on button "Cancel" at bounding box center [1155, 76] width 79 height 21
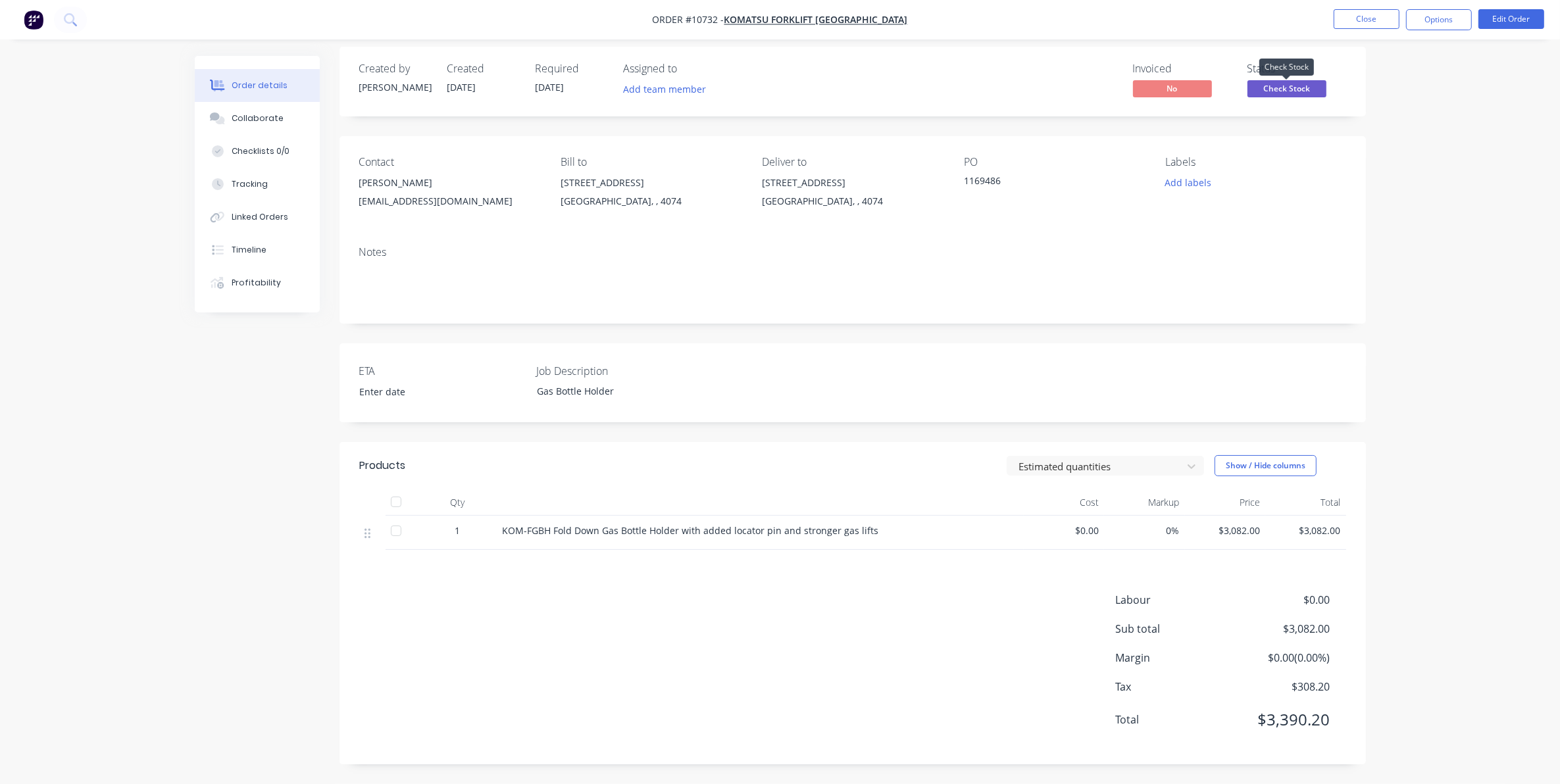
click at [1320, 87] on span "Check Stock" at bounding box center [1287, 88] width 79 height 17
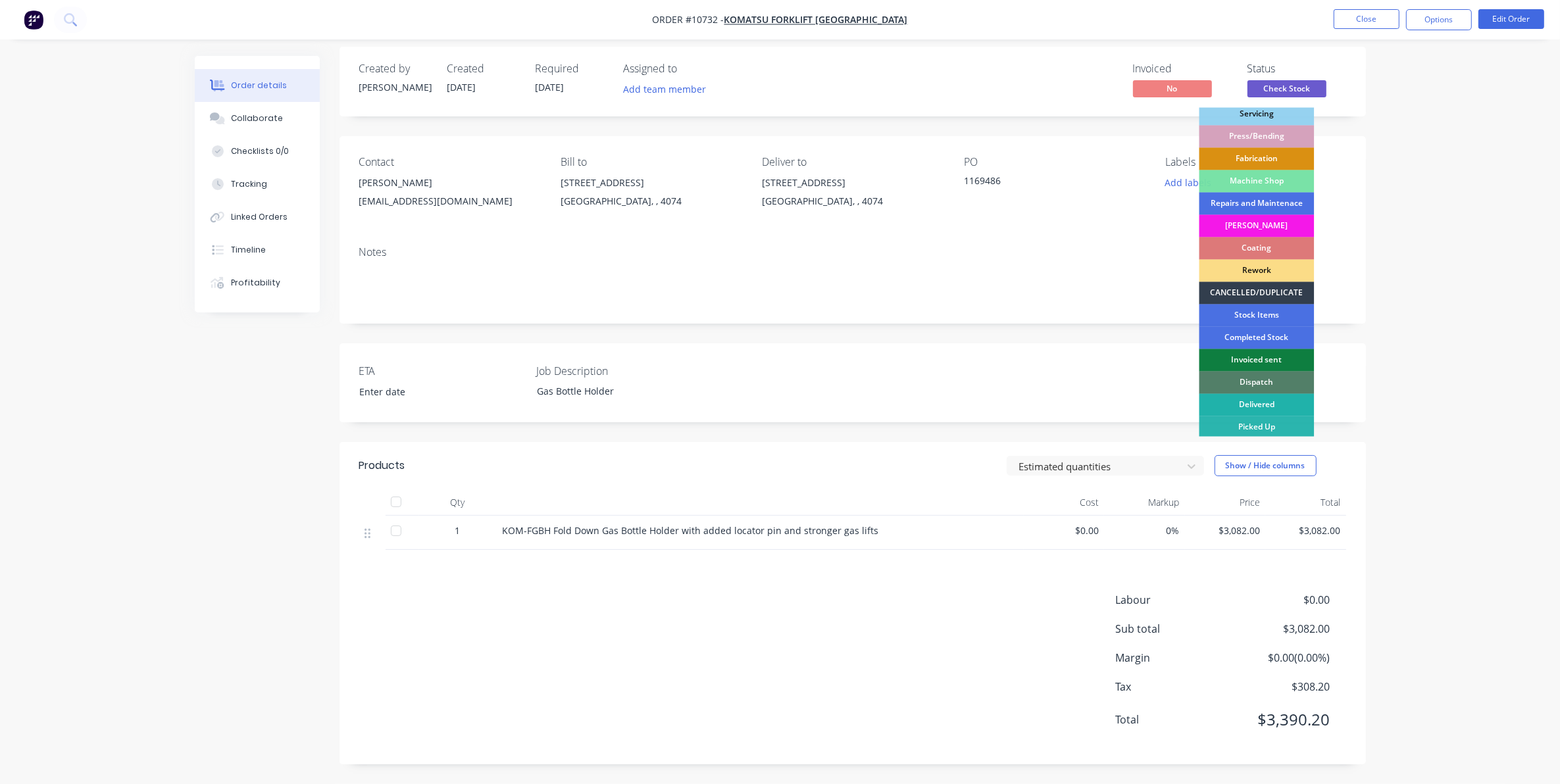
scroll to position [118, 0]
click at [1275, 377] on div "Dispatch" at bounding box center [1257, 380] width 115 height 22
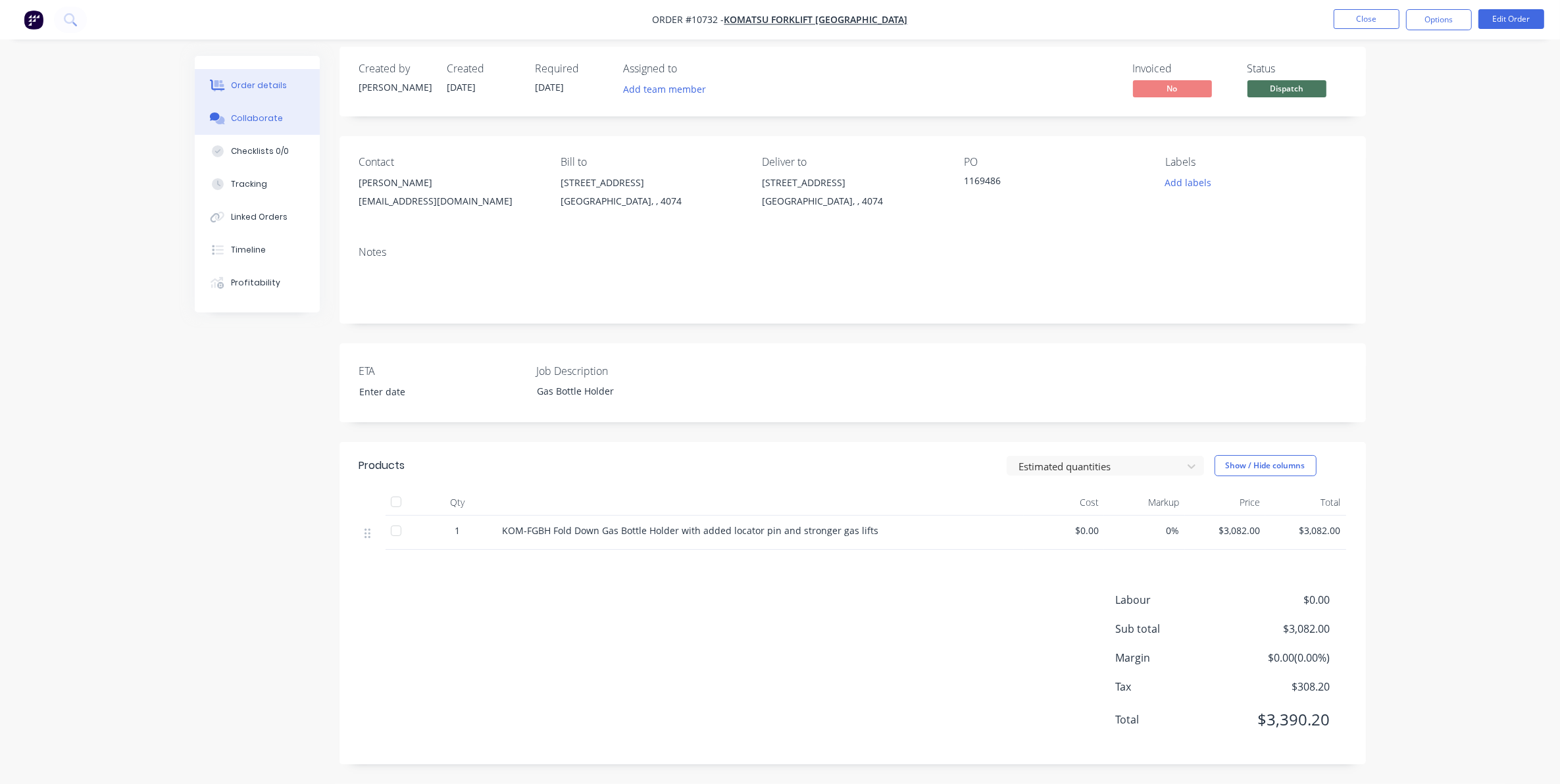
click at [242, 117] on div "Collaborate" at bounding box center [256, 118] width 52 height 12
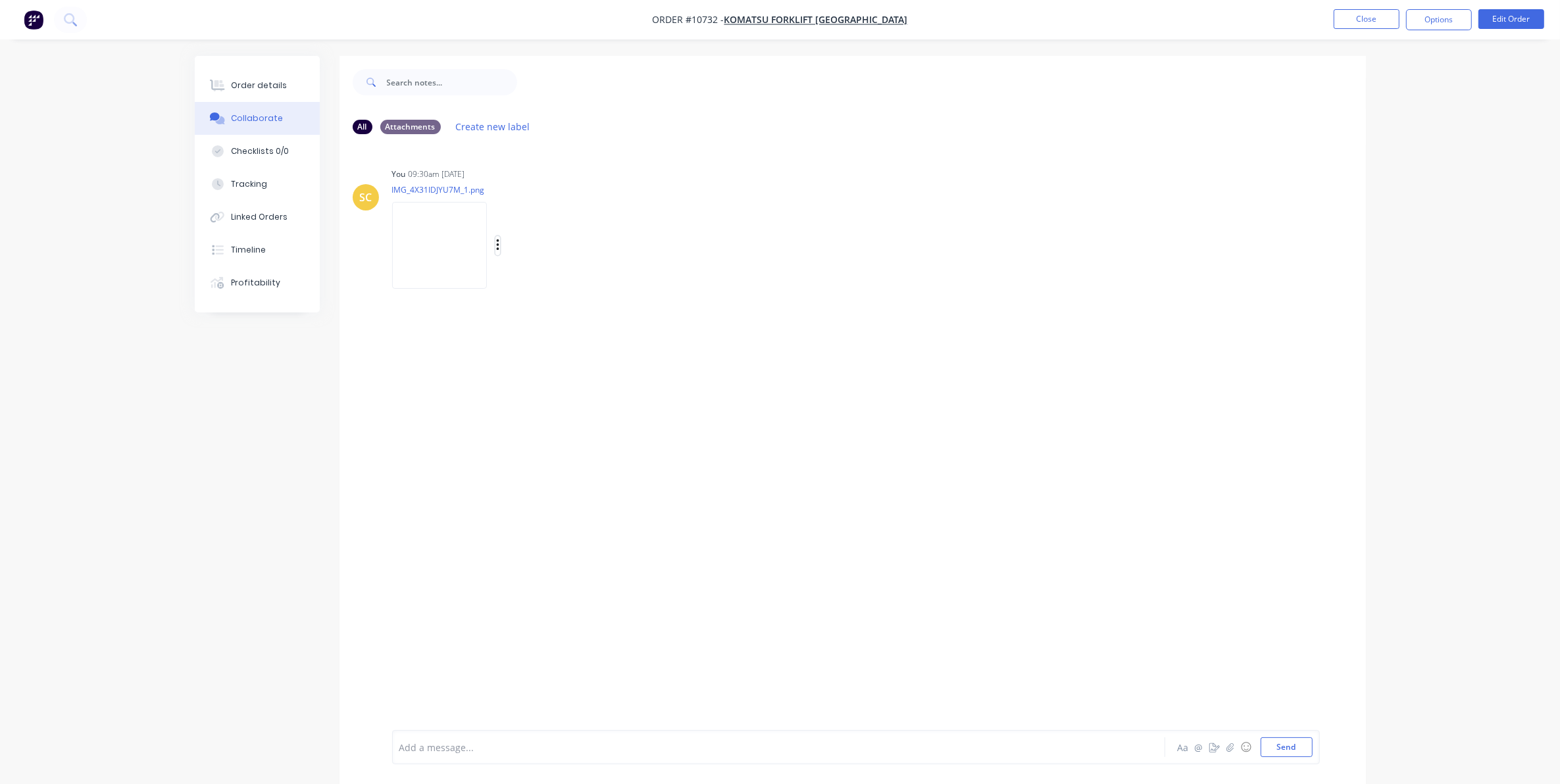
click at [498, 243] on icon "button" at bounding box center [498, 246] width 4 height 15
drag, startPoint x: 261, startPoint y: 110, endPoint x: 252, endPoint y: 100, distance: 13.5
click at [261, 110] on button "Collaborate" at bounding box center [257, 119] width 125 height 33
click at [255, 92] on button "Order details" at bounding box center [257, 86] width 125 height 33
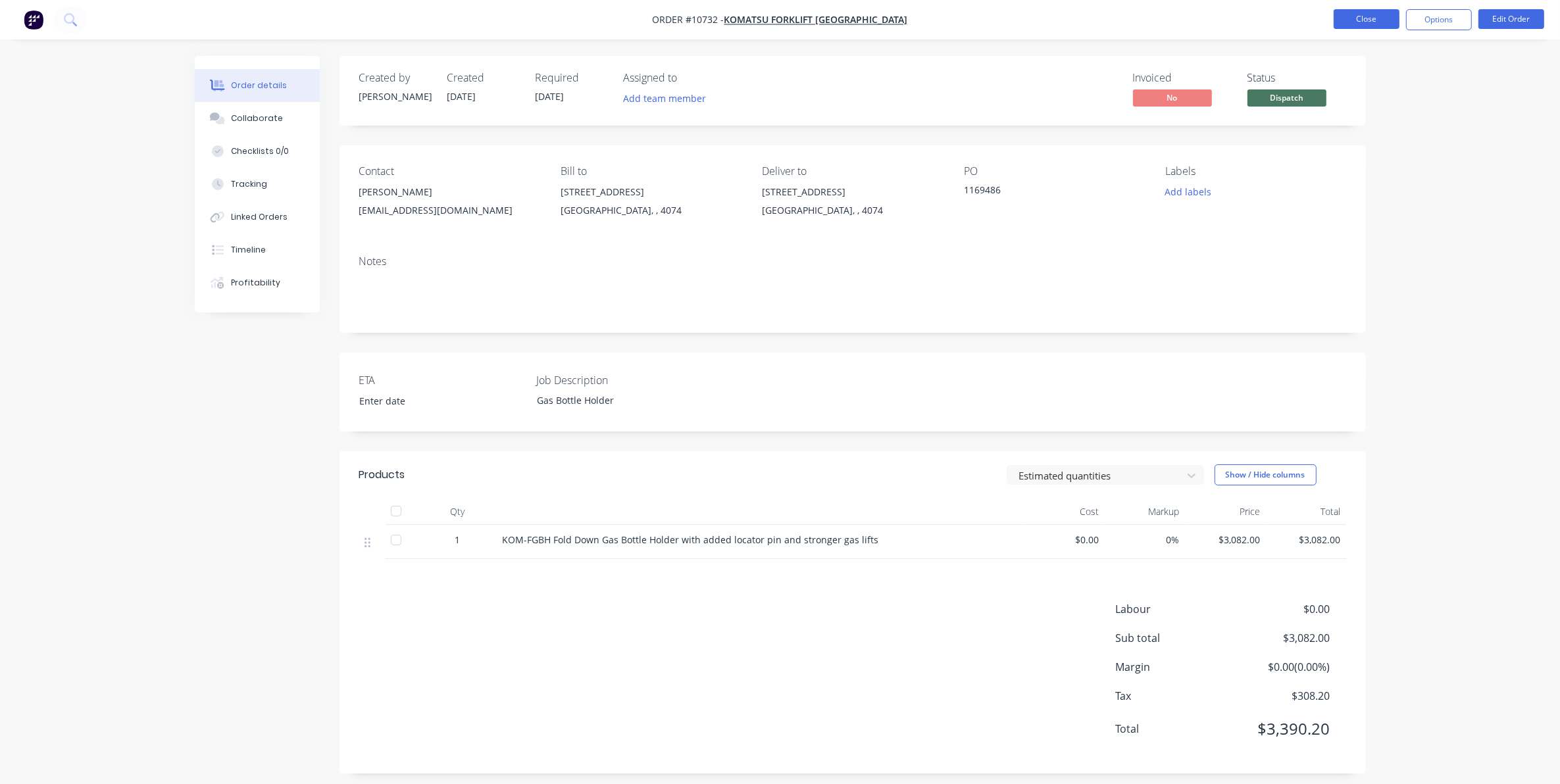
click at [1374, 13] on button "Close" at bounding box center [1366, 19] width 66 height 20
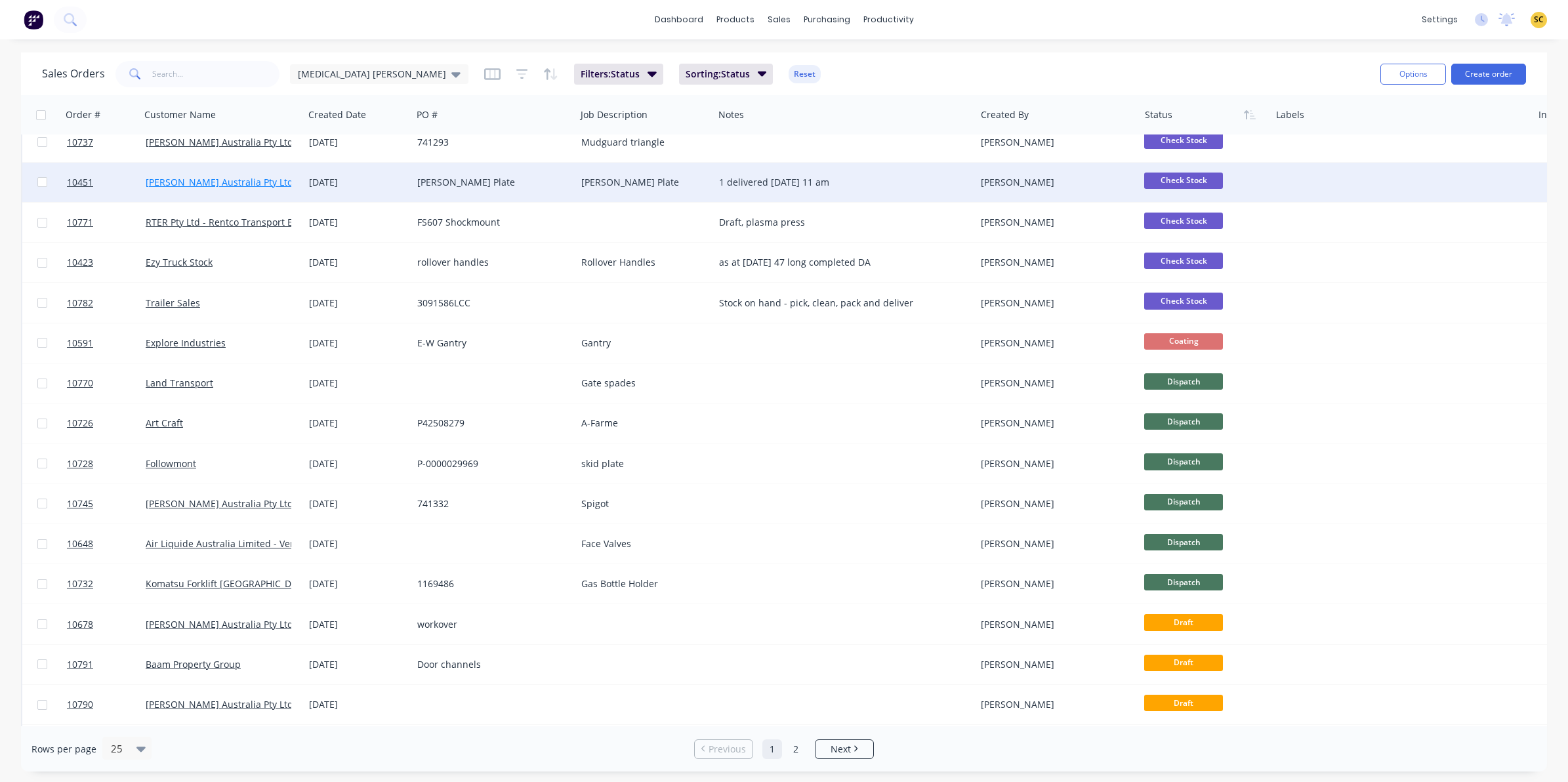
scroll to position [173, 0]
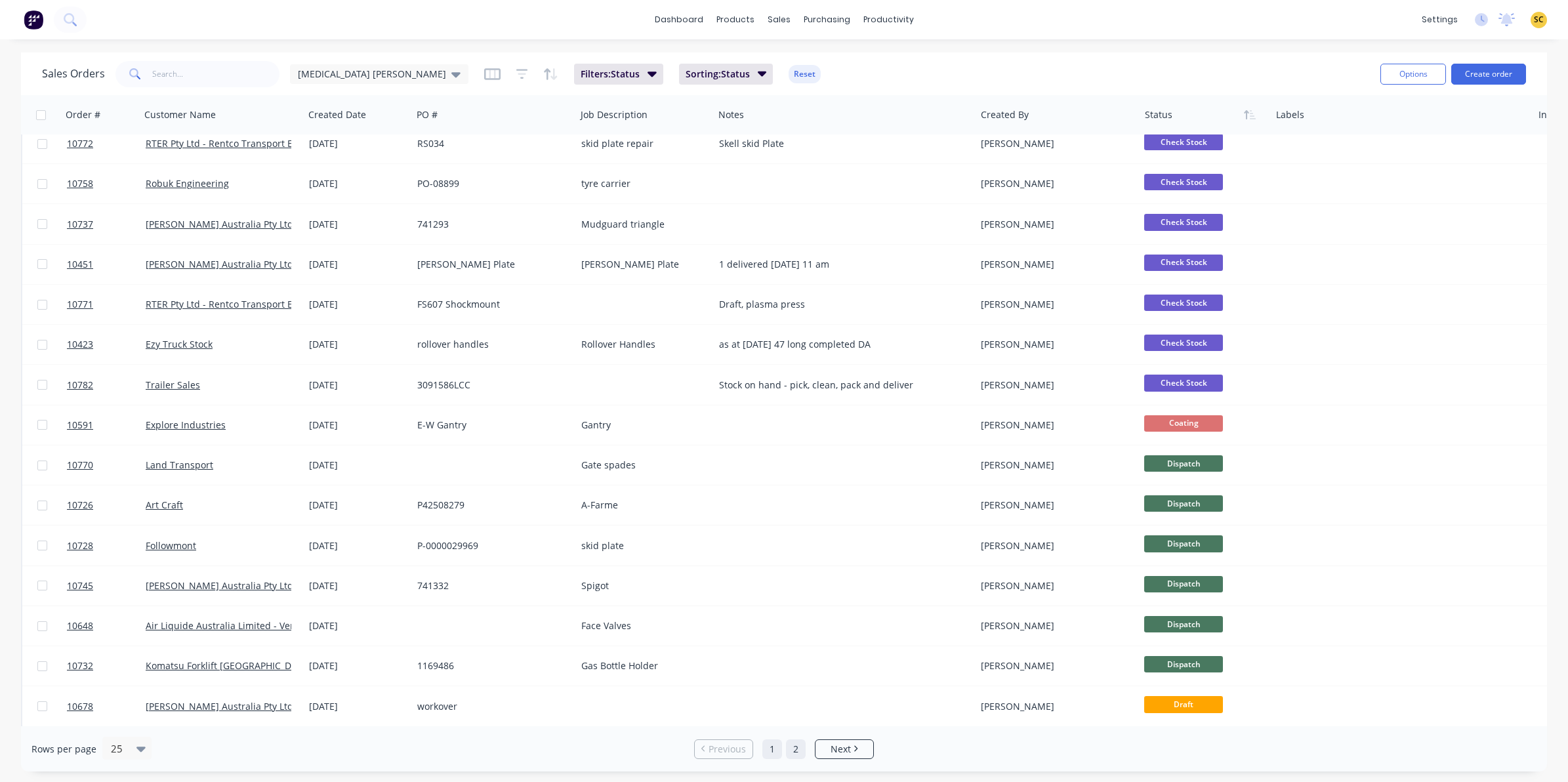
click at [794, 753] on link "2" at bounding box center [796, 750] width 20 height 20
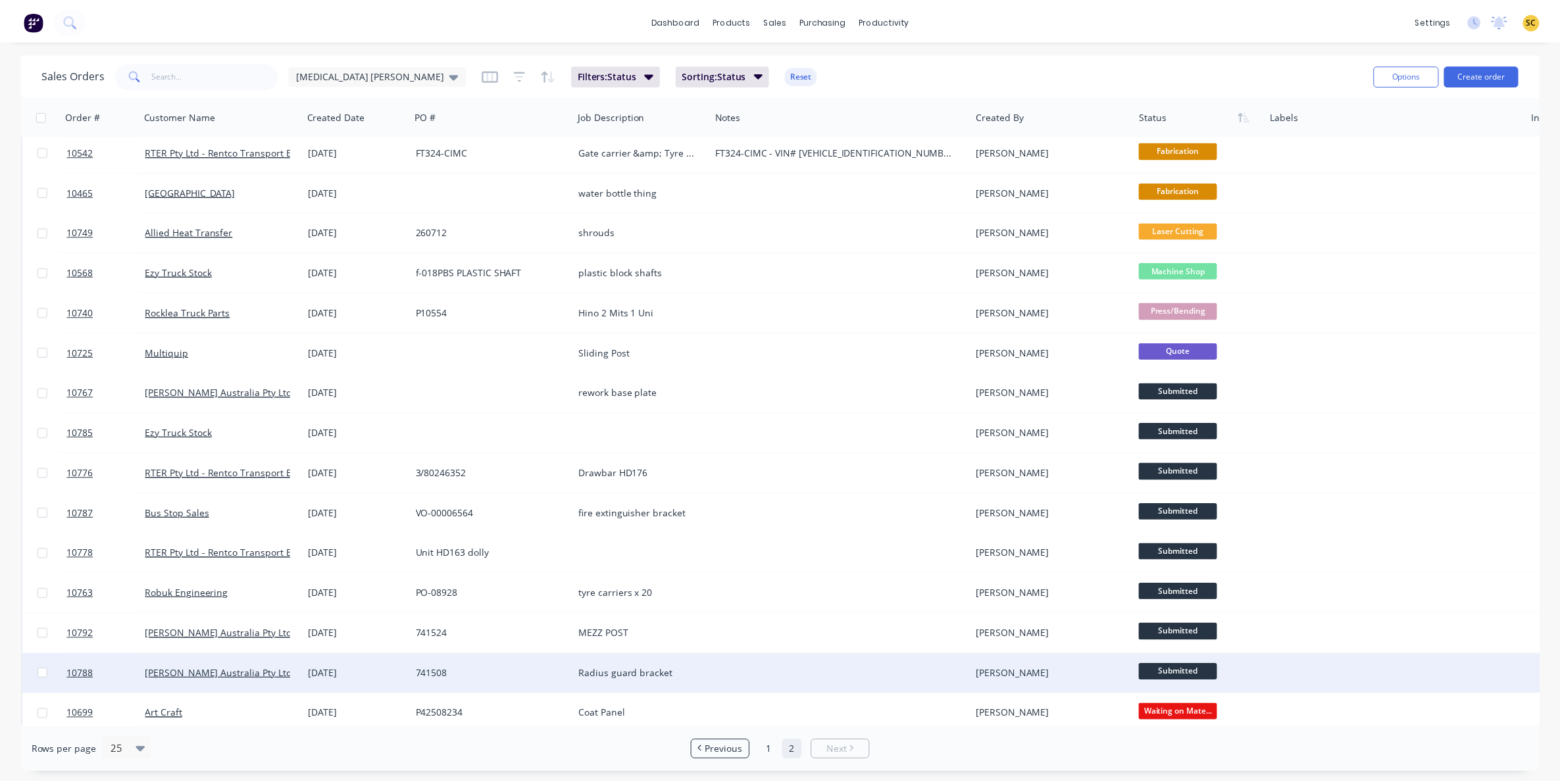
scroll to position [0, 0]
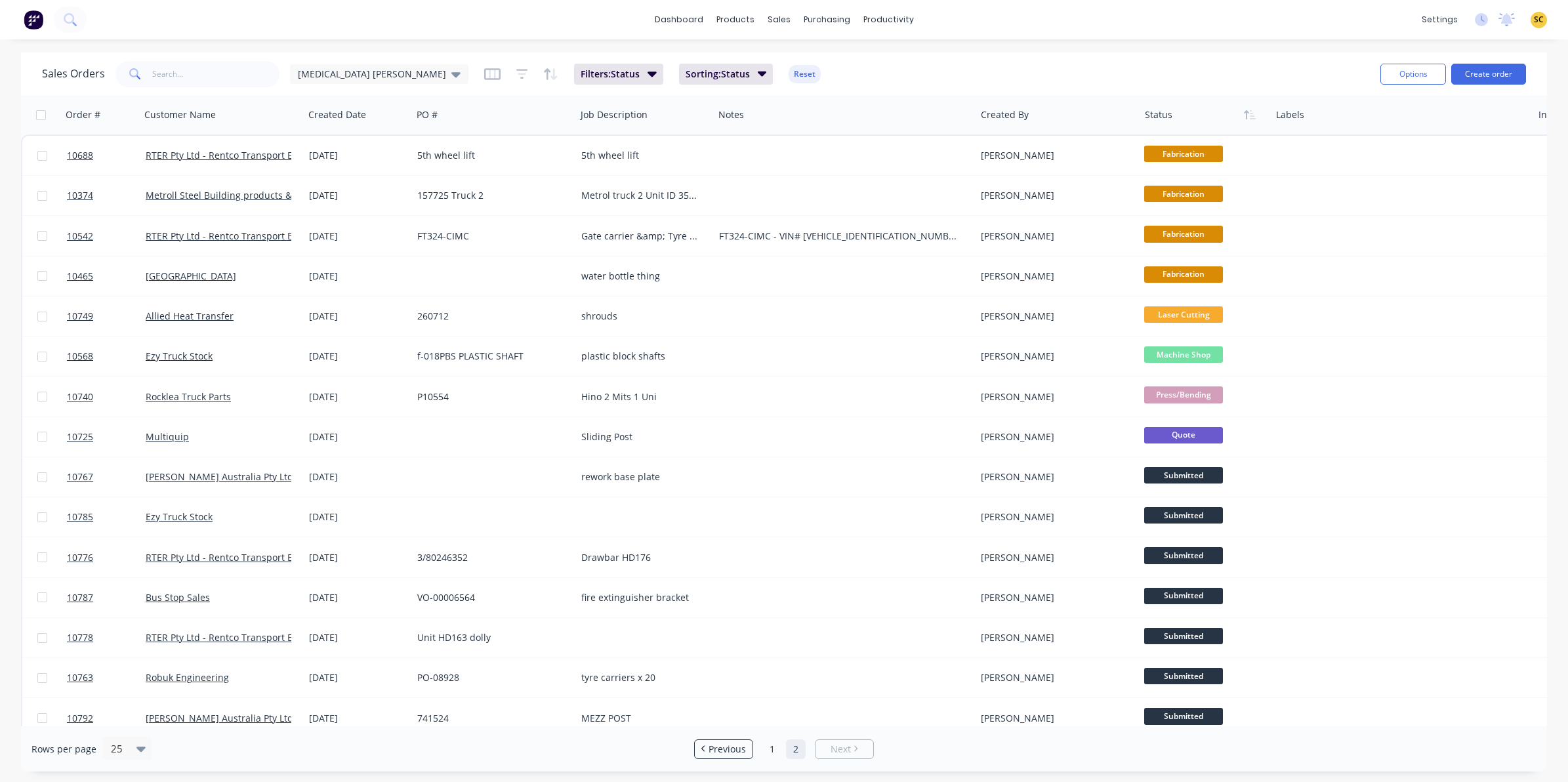
click at [149, 76] on span at bounding box center [134, 75] width 37 height 27
click at [149, 74] on span at bounding box center [134, 75] width 37 height 27
click at [173, 77] on input "text" at bounding box center [216, 75] width 128 height 27
type input "10785"
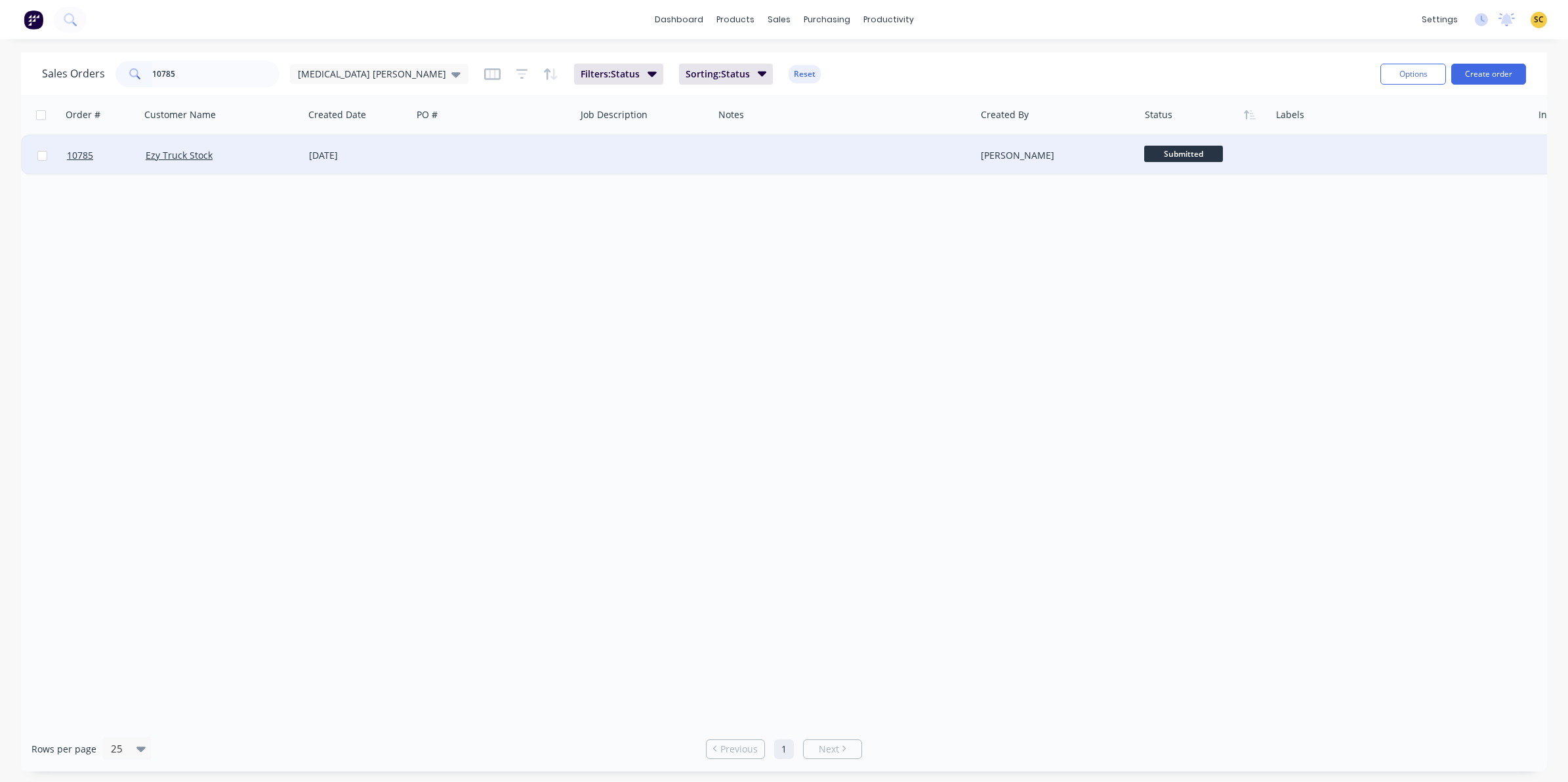
click at [395, 145] on div "22 Sep 2025" at bounding box center [358, 155] width 108 height 39
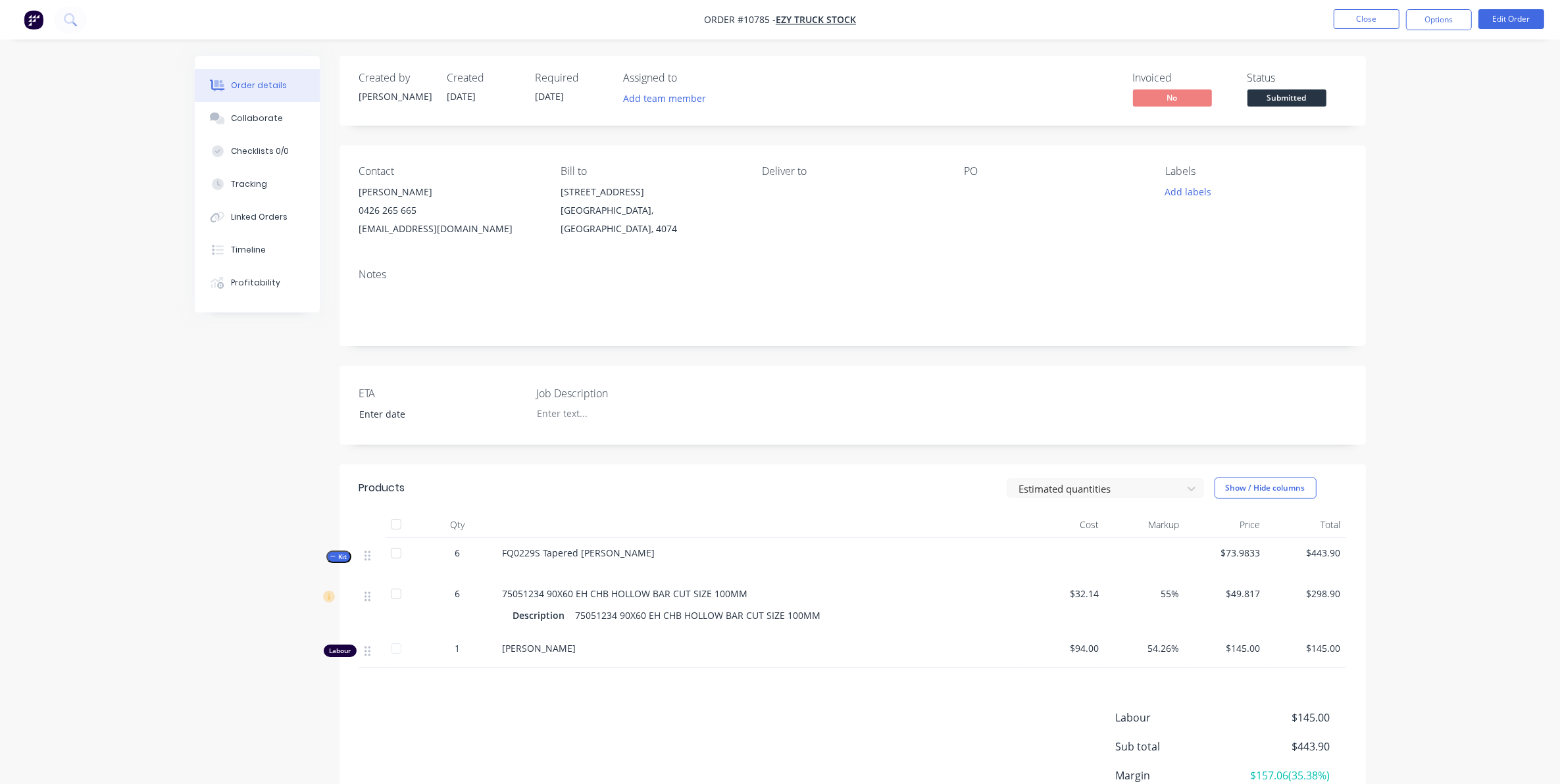
drag, startPoint x: 1318, startPoint y: 91, endPoint x: 1311, endPoint y: 97, distance: 9.2
click at [1316, 92] on span "Submitted" at bounding box center [1287, 97] width 79 height 17
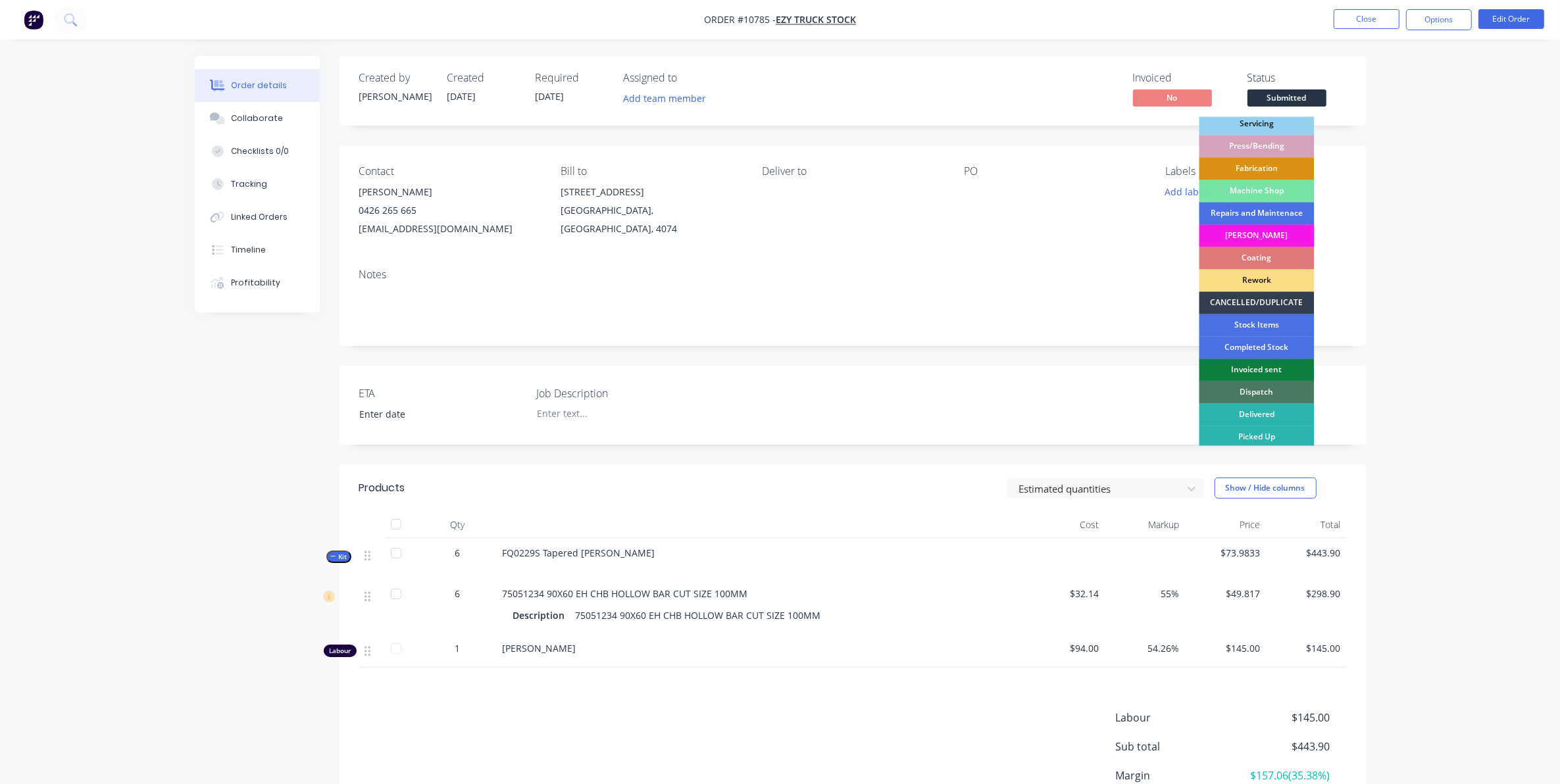
scroll to position [118, 0]
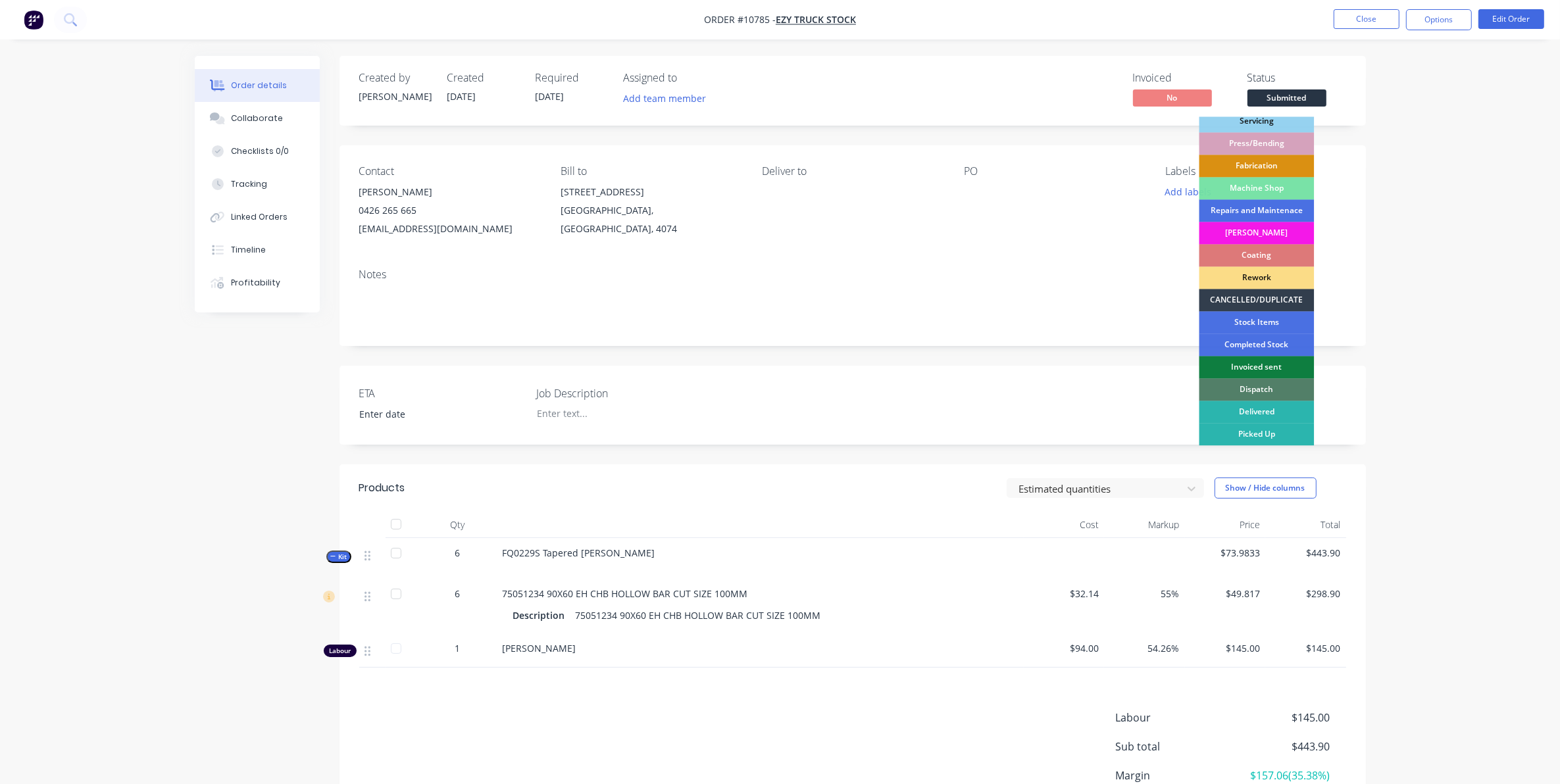
click at [1254, 340] on div "Completed Stock" at bounding box center [1257, 345] width 115 height 22
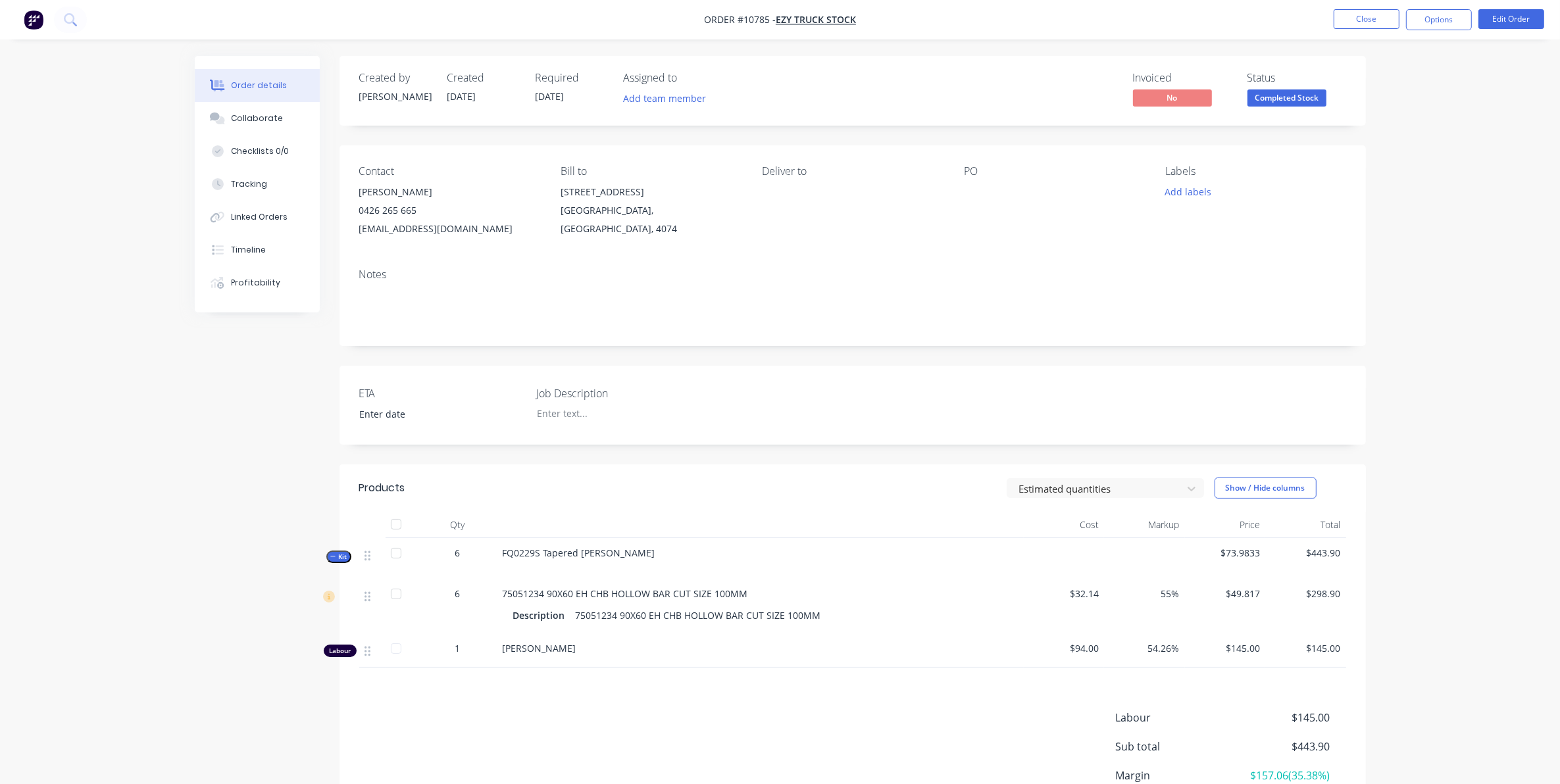
click at [1370, 7] on nav "Order #10785 - Ezy Truck Stock Close Options Edit Order" at bounding box center [780, 19] width 1560 height 39
click at [1377, 24] on button "Close" at bounding box center [1366, 19] width 66 height 20
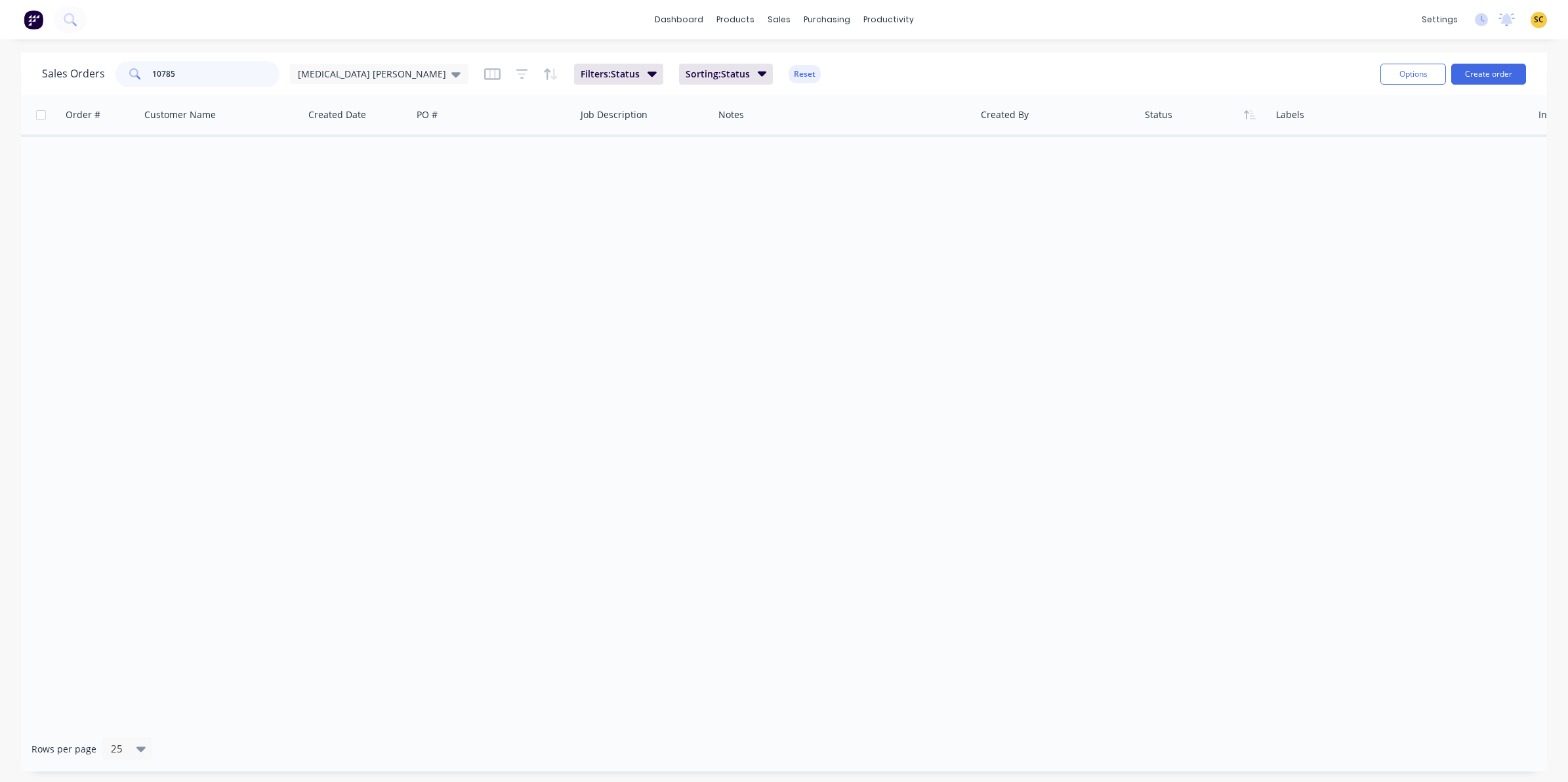
drag, startPoint x: 198, startPoint y: 76, endPoint x: 51, endPoint y: 76, distance: 147.0
click at [51, 76] on div "Sales Orders 10785 Egg Donor Mumma" at bounding box center [256, 75] width 427 height 27
click at [52, 87] on div "Sales Orders 10785 Egg Donor Mumma Filters: Status Sorting: Status Reset" at bounding box center [706, 74] width 1328 height 32
click at [1473, 73] on button "Create order" at bounding box center [1488, 74] width 75 height 21
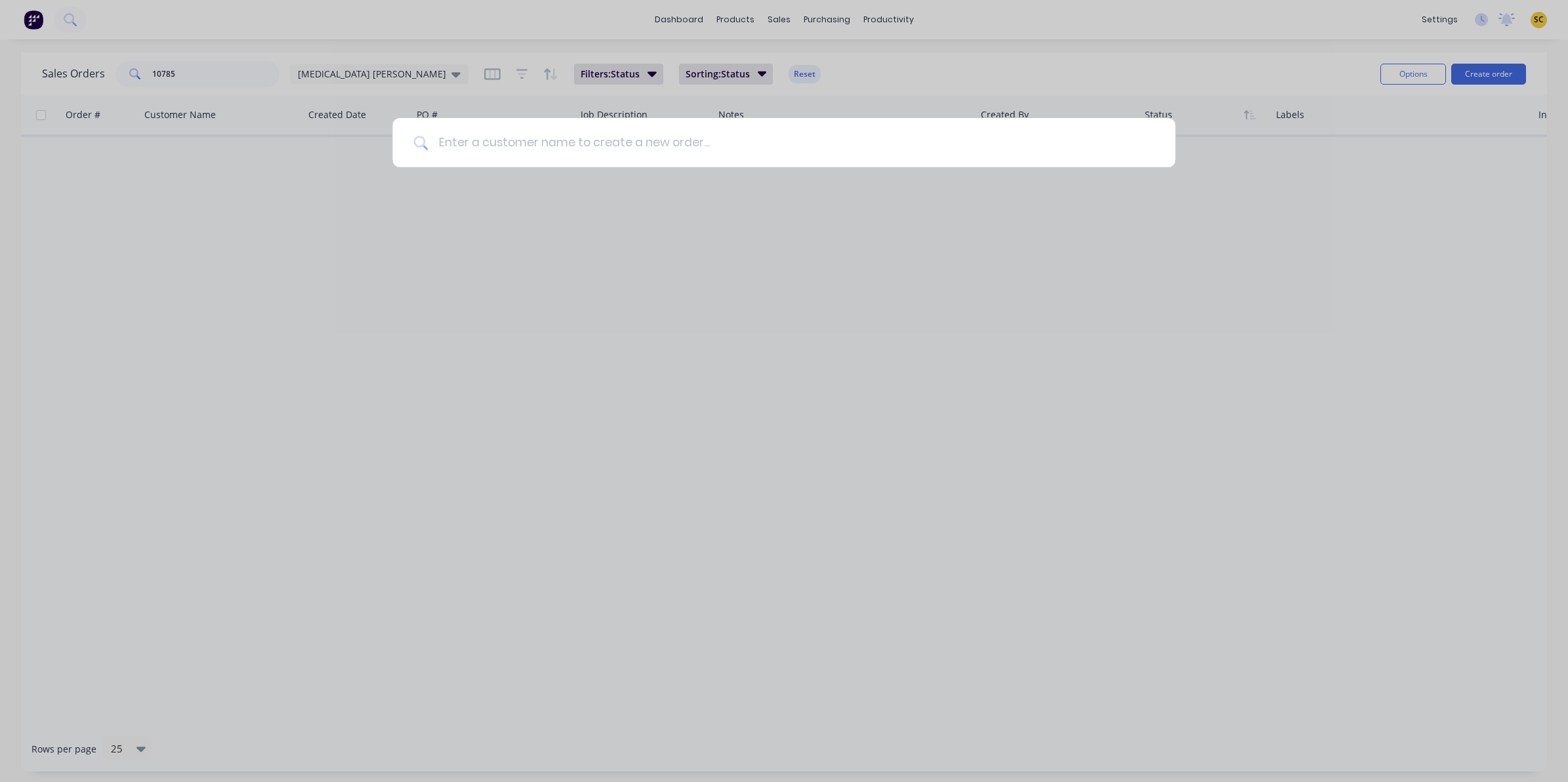
click at [566, 161] on input at bounding box center [790, 142] width 726 height 49
click at [445, 139] on input at bounding box center [790, 142] width 726 height 49
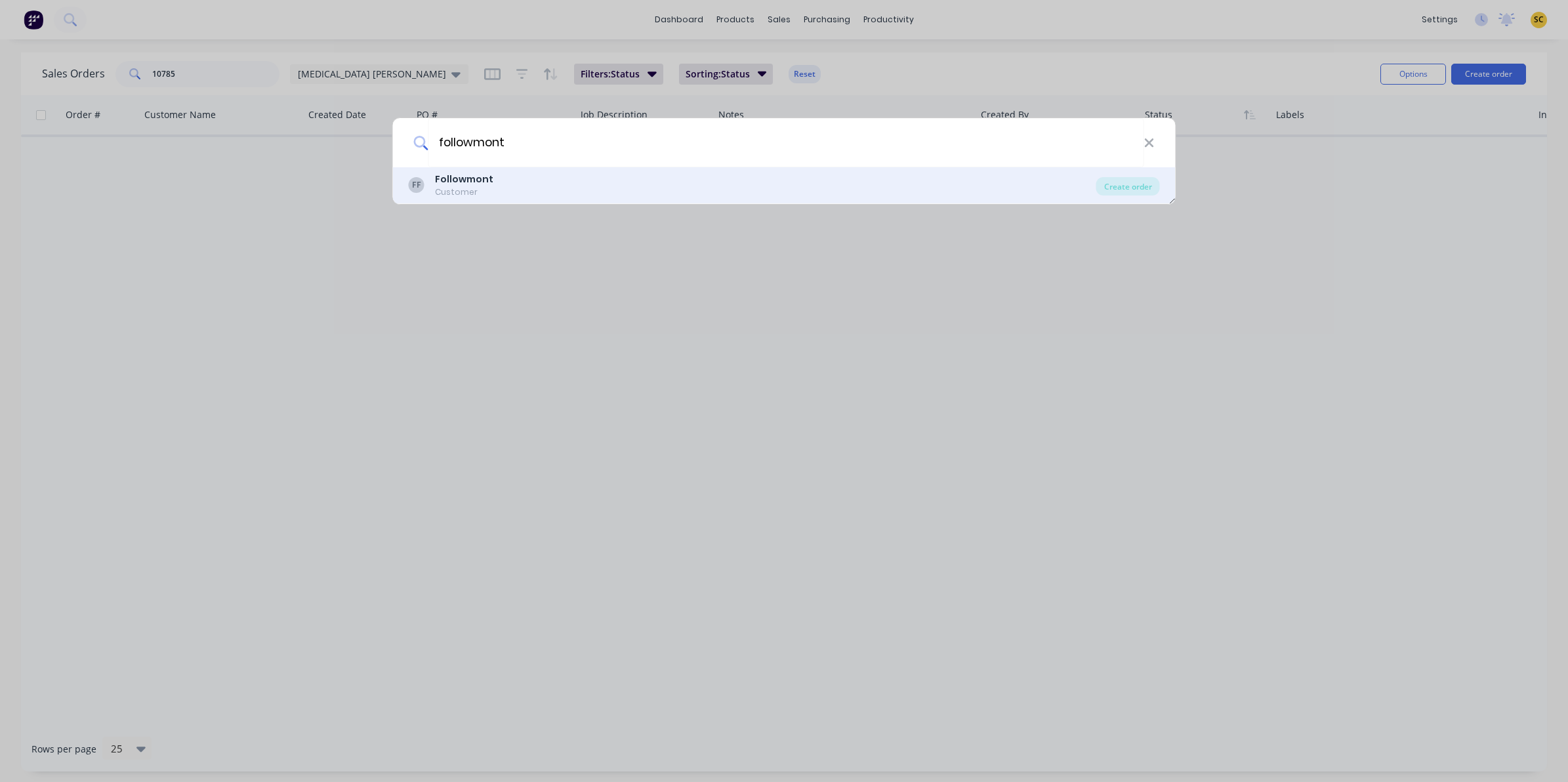
type input "followmont"
click at [945, 188] on div "FF Followmont Customer" at bounding box center [752, 185] width 687 height 26
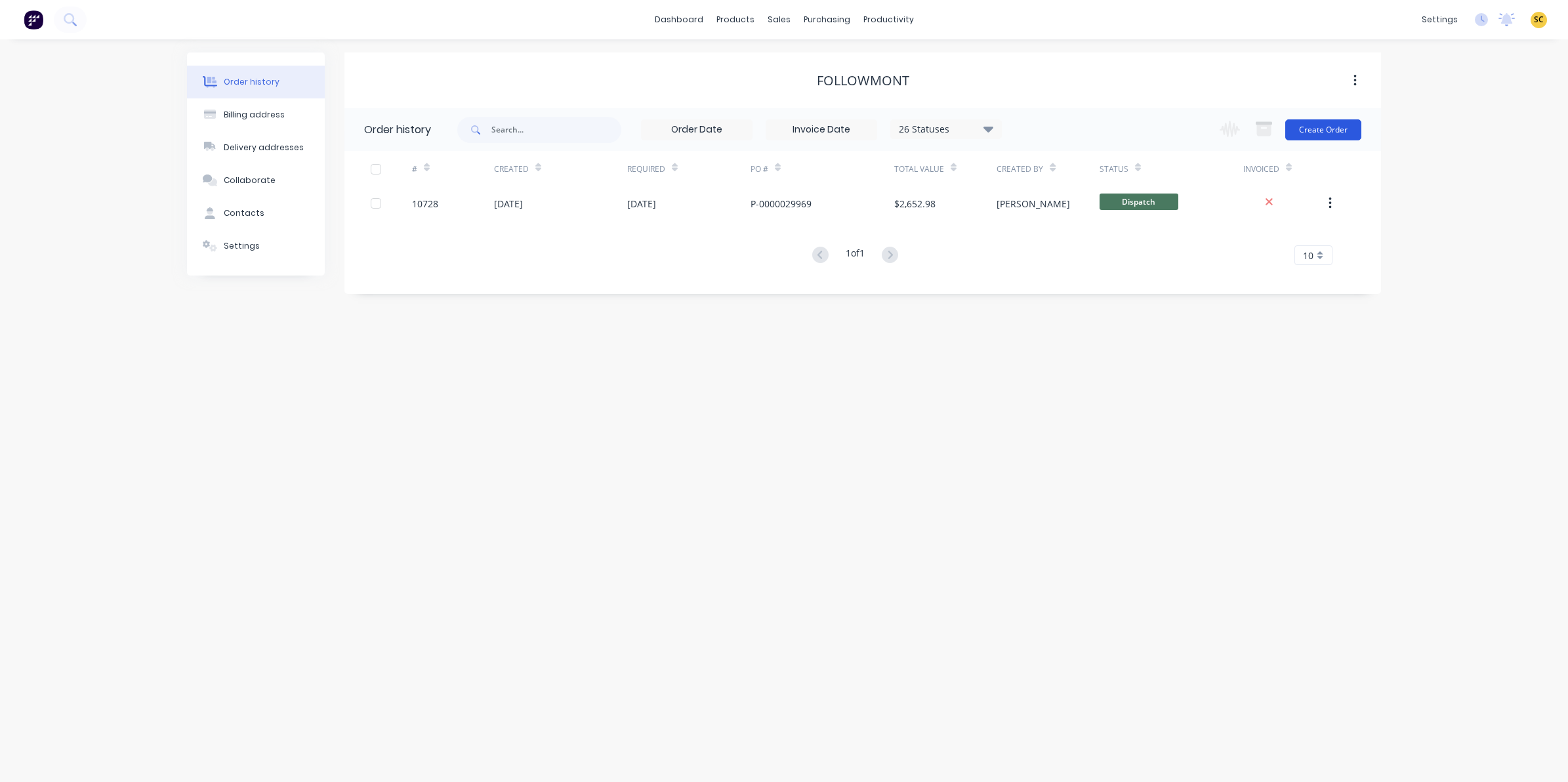
click at [1316, 134] on button "Create Order" at bounding box center [1323, 130] width 76 height 21
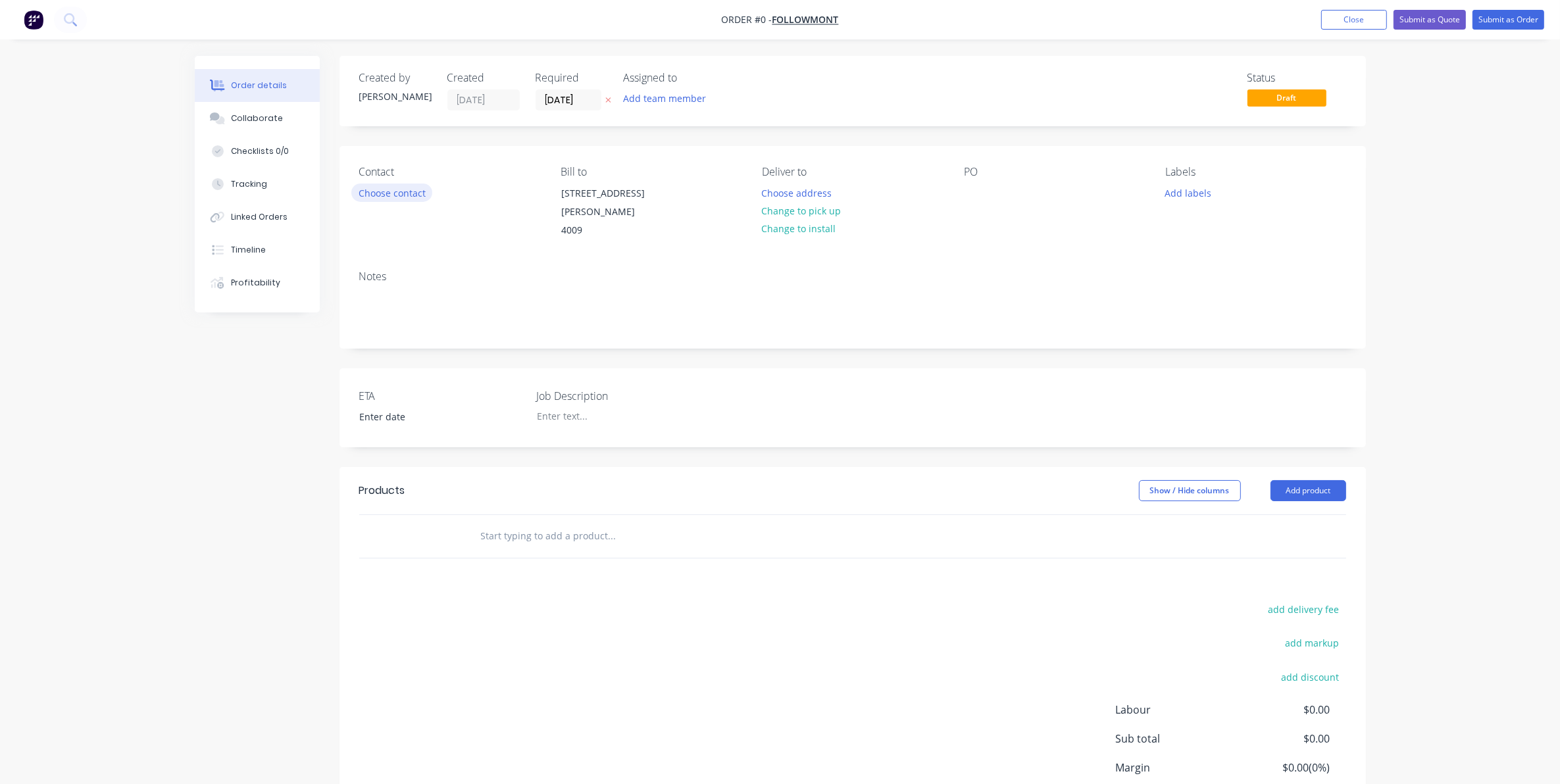
click at [369, 186] on button "Choose contact" at bounding box center [391, 192] width 81 height 17
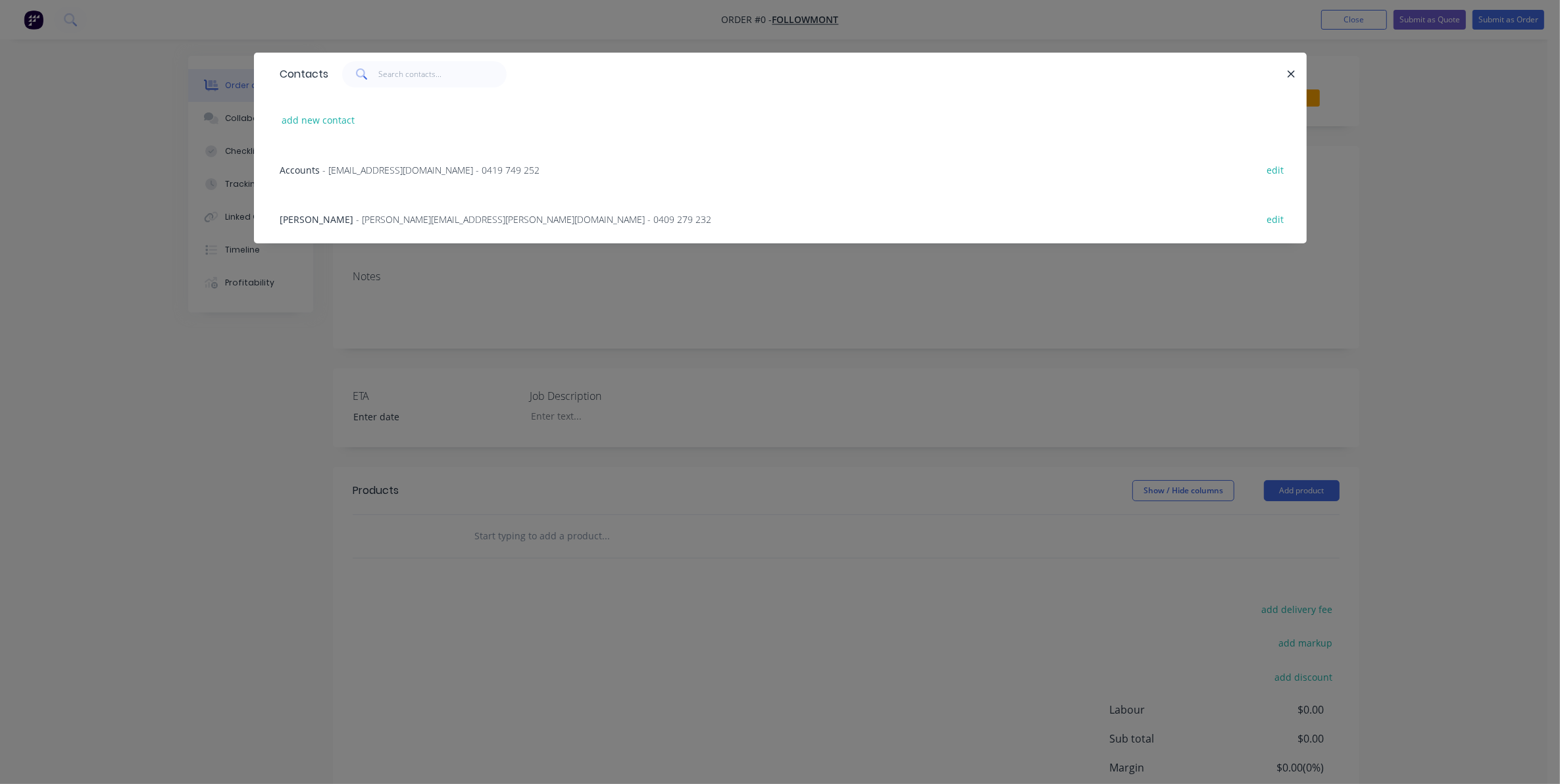
click at [520, 213] on span "- Myles.McMillan@followmont.com.au - 0409 279 232" at bounding box center [534, 219] width 355 height 12
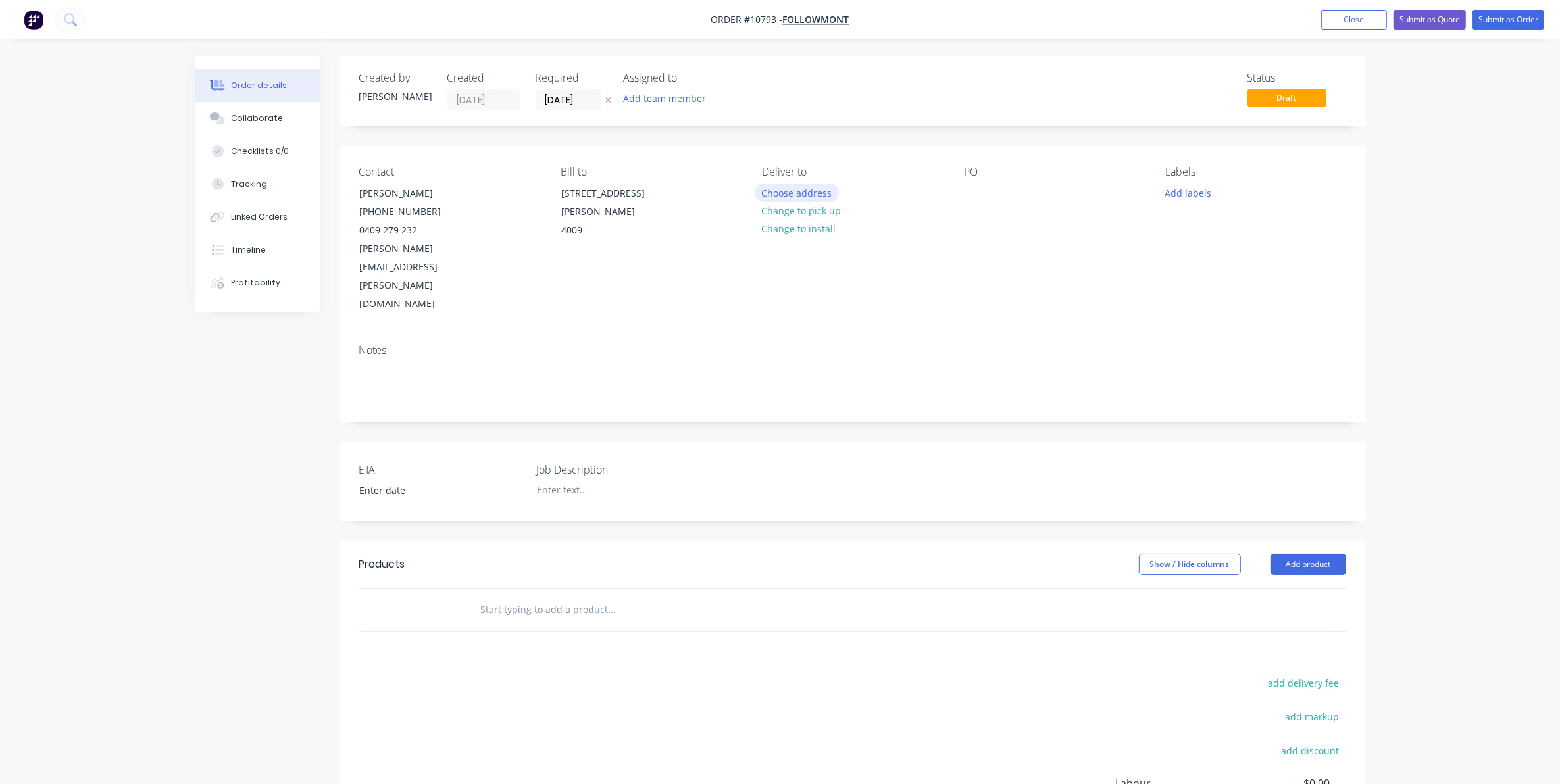
click at [803, 190] on button "Choose address" at bounding box center [797, 192] width 84 height 17
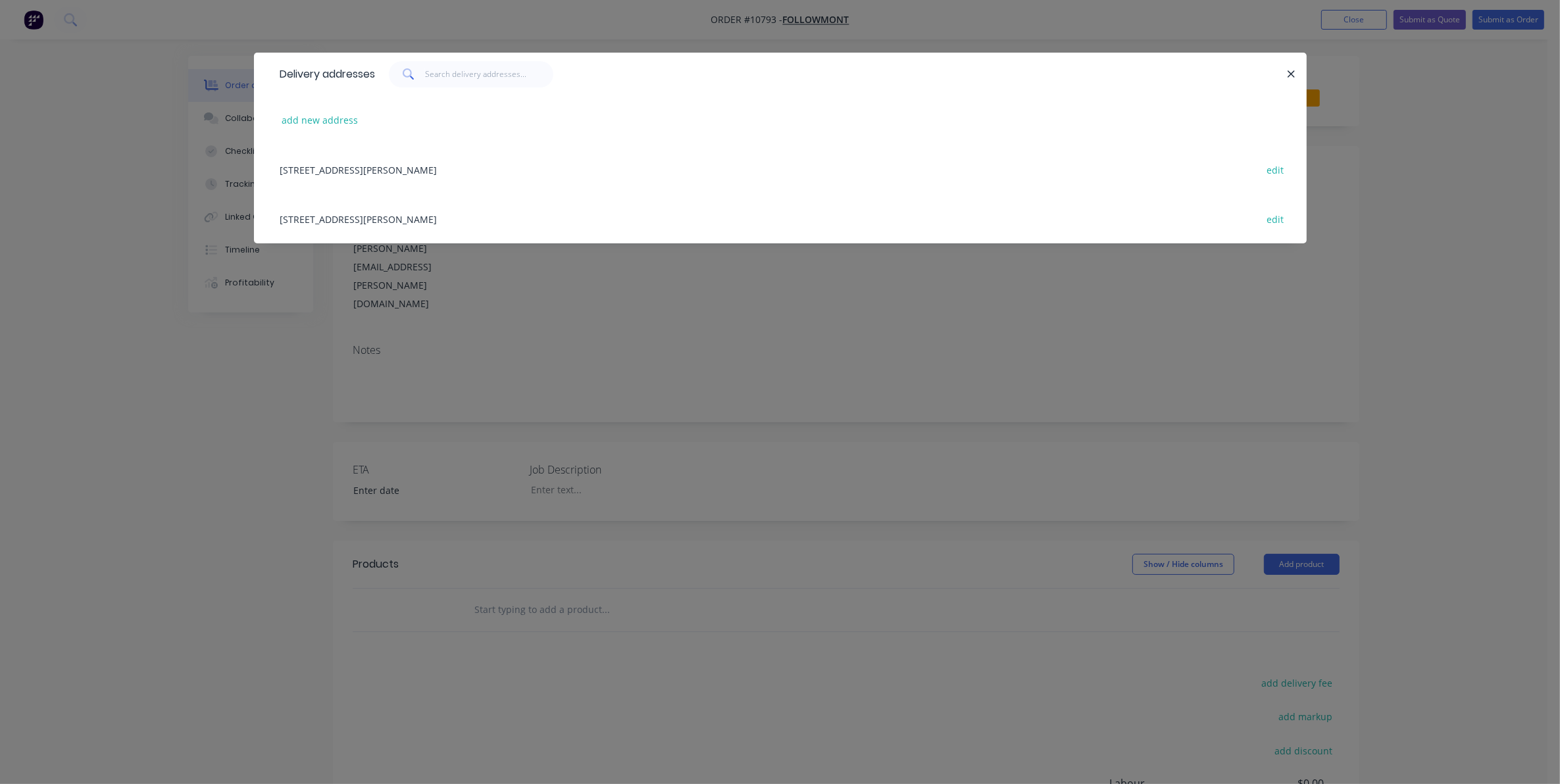
click at [326, 168] on div "45 Taylor Place, 4009 edit" at bounding box center [780, 169] width 1013 height 49
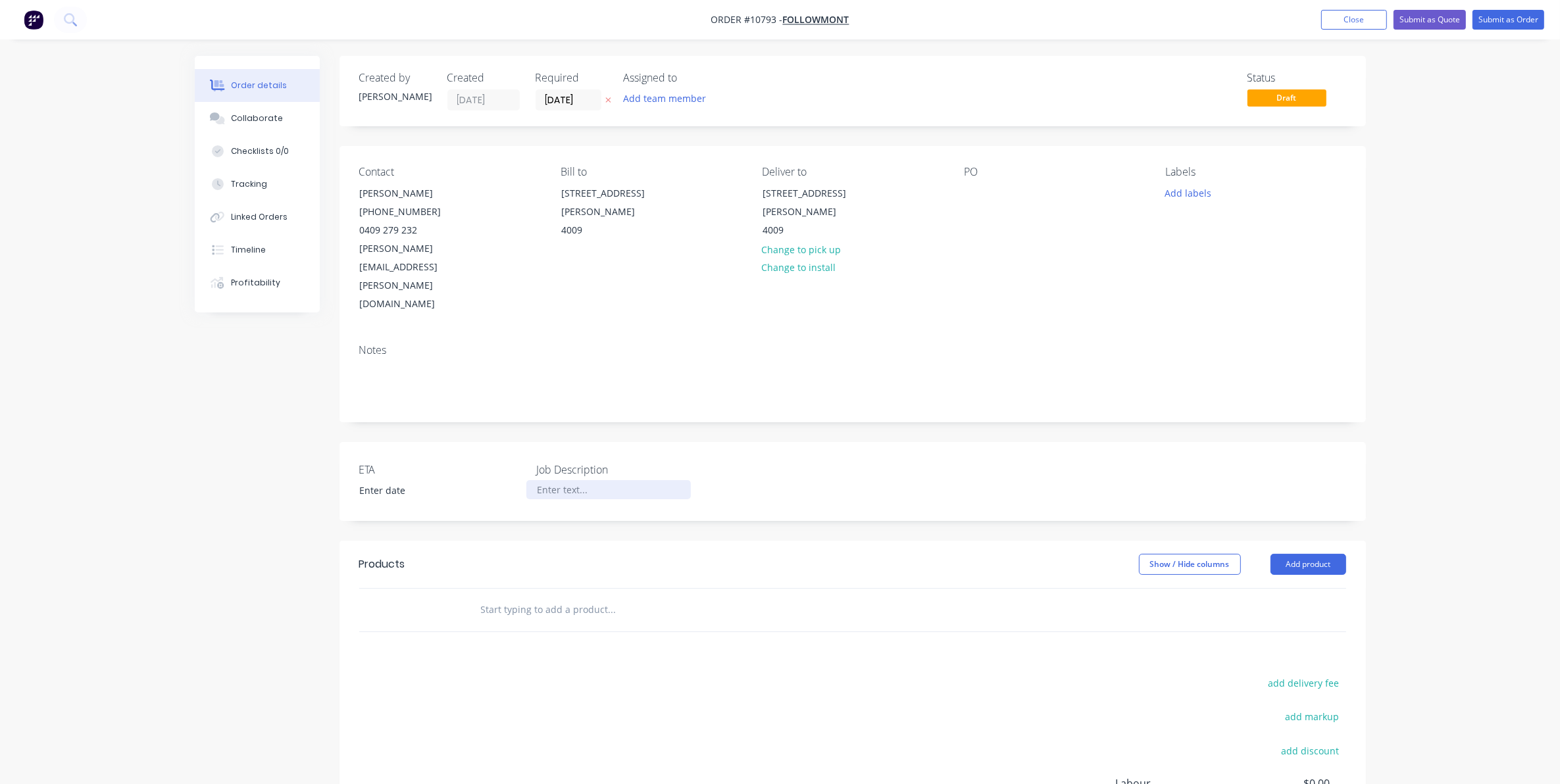
click at [567, 480] on div at bounding box center [609, 489] width 165 height 19
click at [539, 480] on div "Gates" at bounding box center [609, 489] width 165 height 19
click at [589, 480] on div "Steel Gates" at bounding box center [609, 489] width 165 height 19
click at [563, 597] on input "text" at bounding box center [612, 610] width 263 height 27
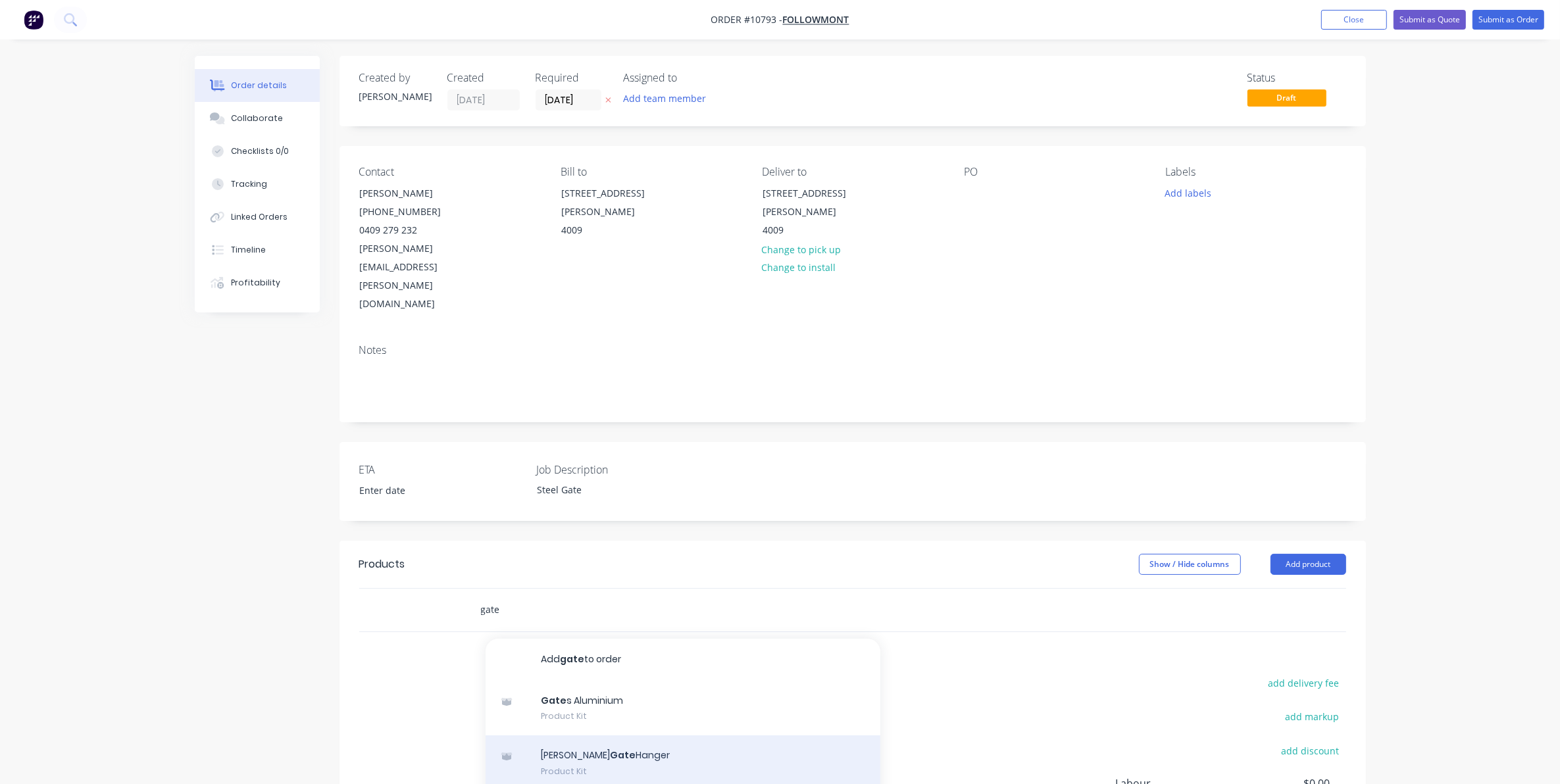
scroll to position [82, 0]
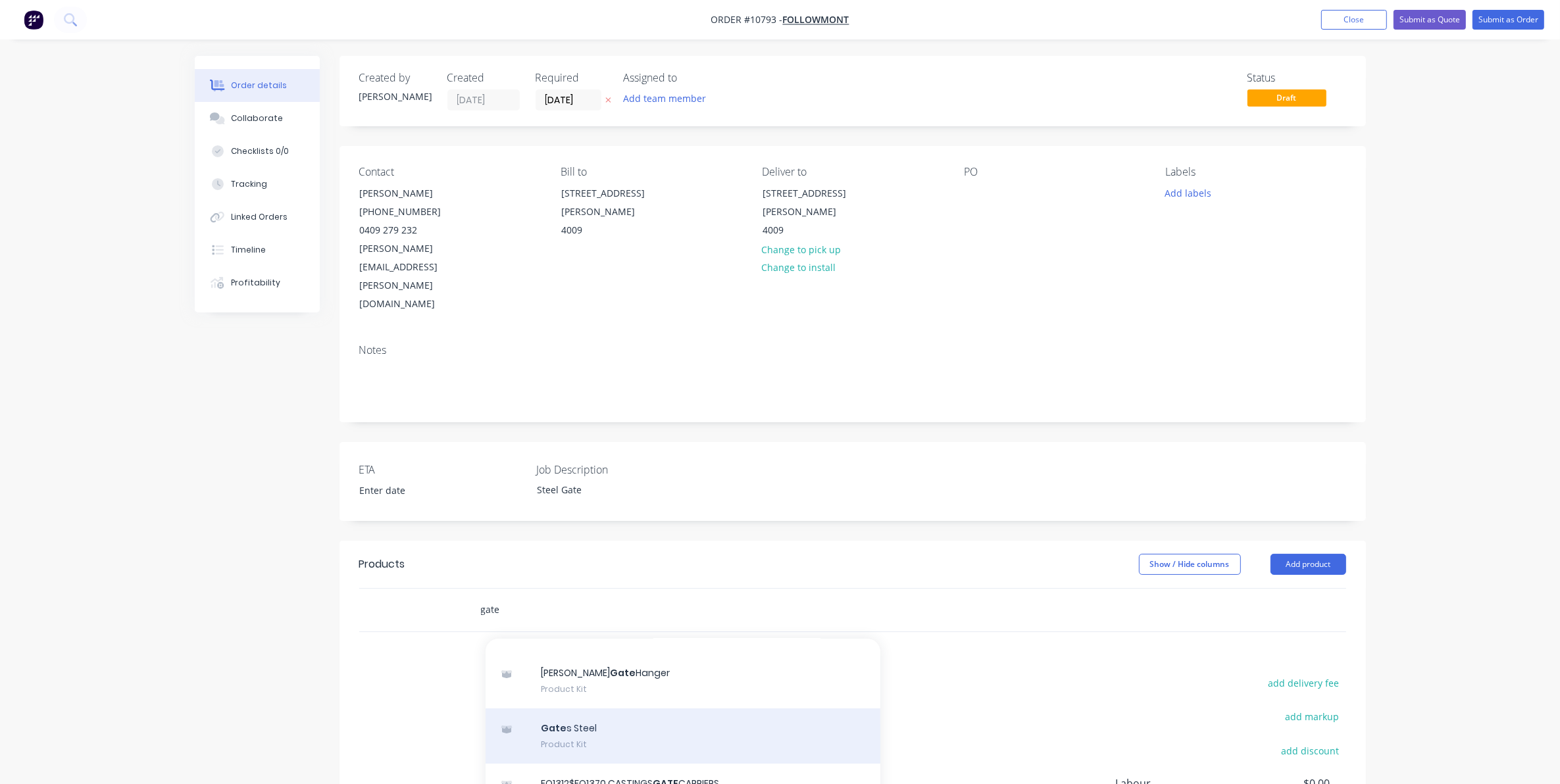
type input "gate"
click at [573, 708] on div "Gate s Steel Product Kit" at bounding box center [683, 736] width 395 height 55
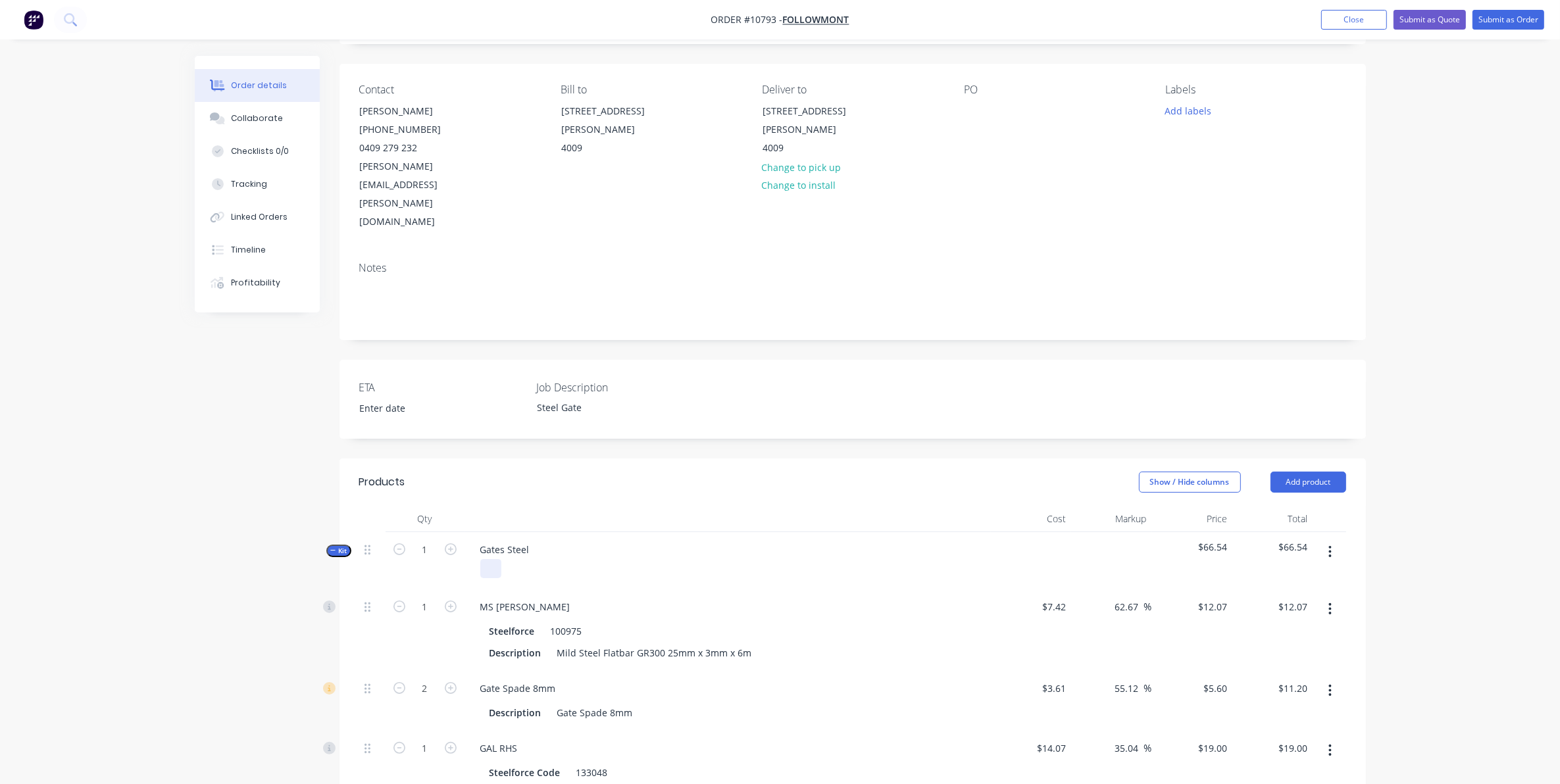
click at [494, 559] on div at bounding box center [490, 568] width 21 height 19
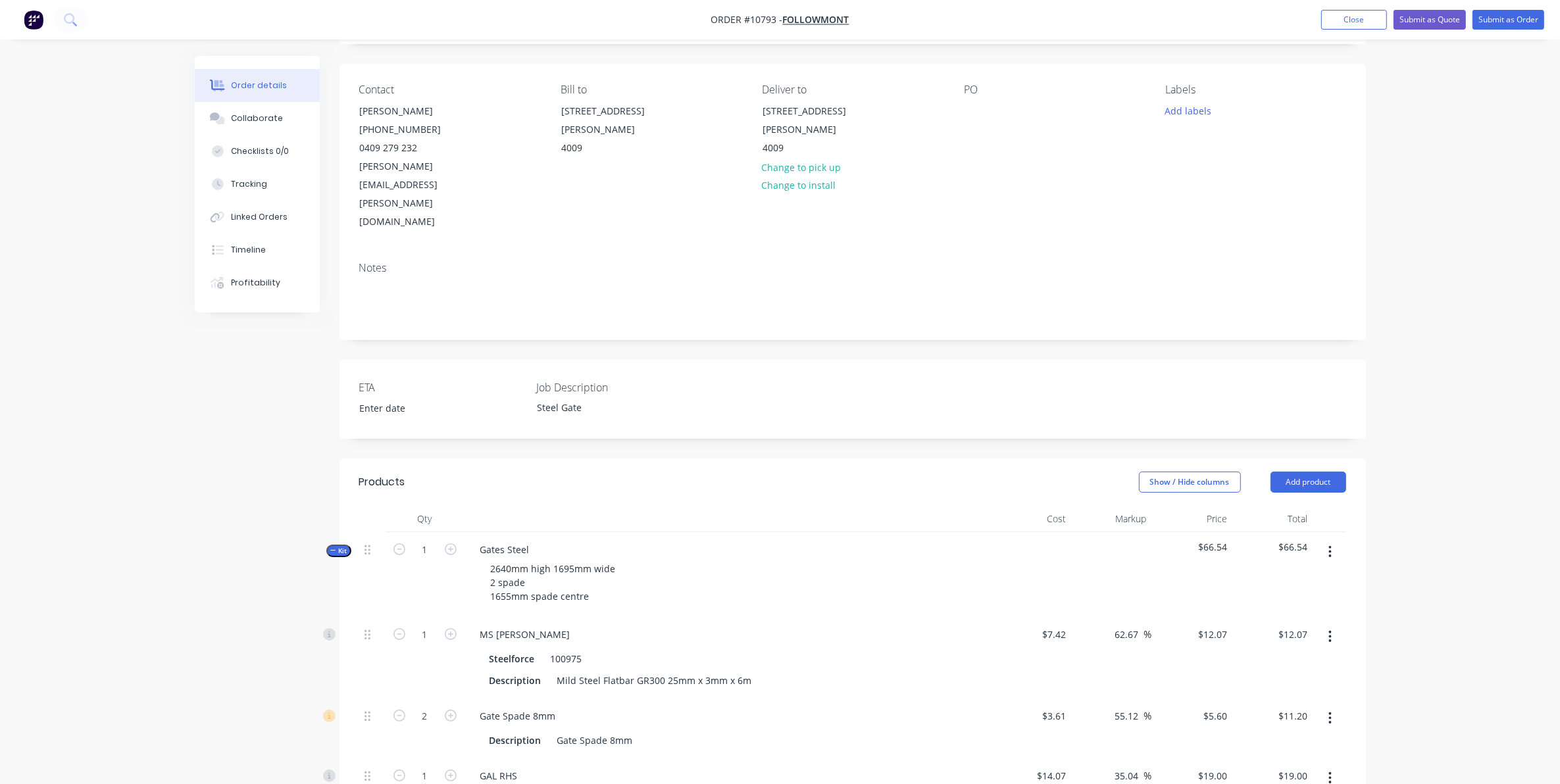
click at [268, 544] on div "Created by Sarah Created 24/09/25 Required 24/09/25 Assigned to Add team member…" at bounding box center [780, 650] width 1171 height 1353
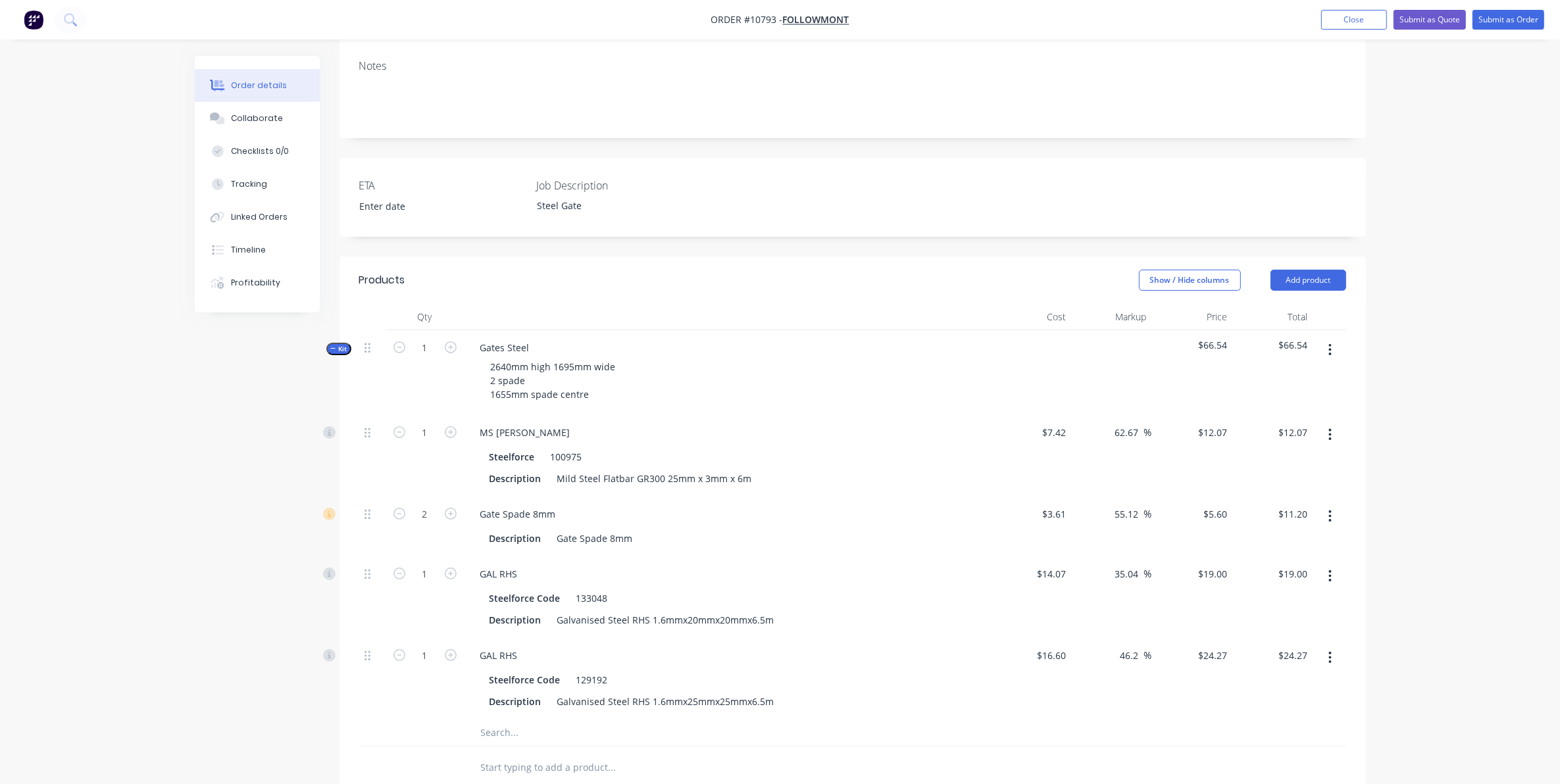
scroll to position [329, 0]
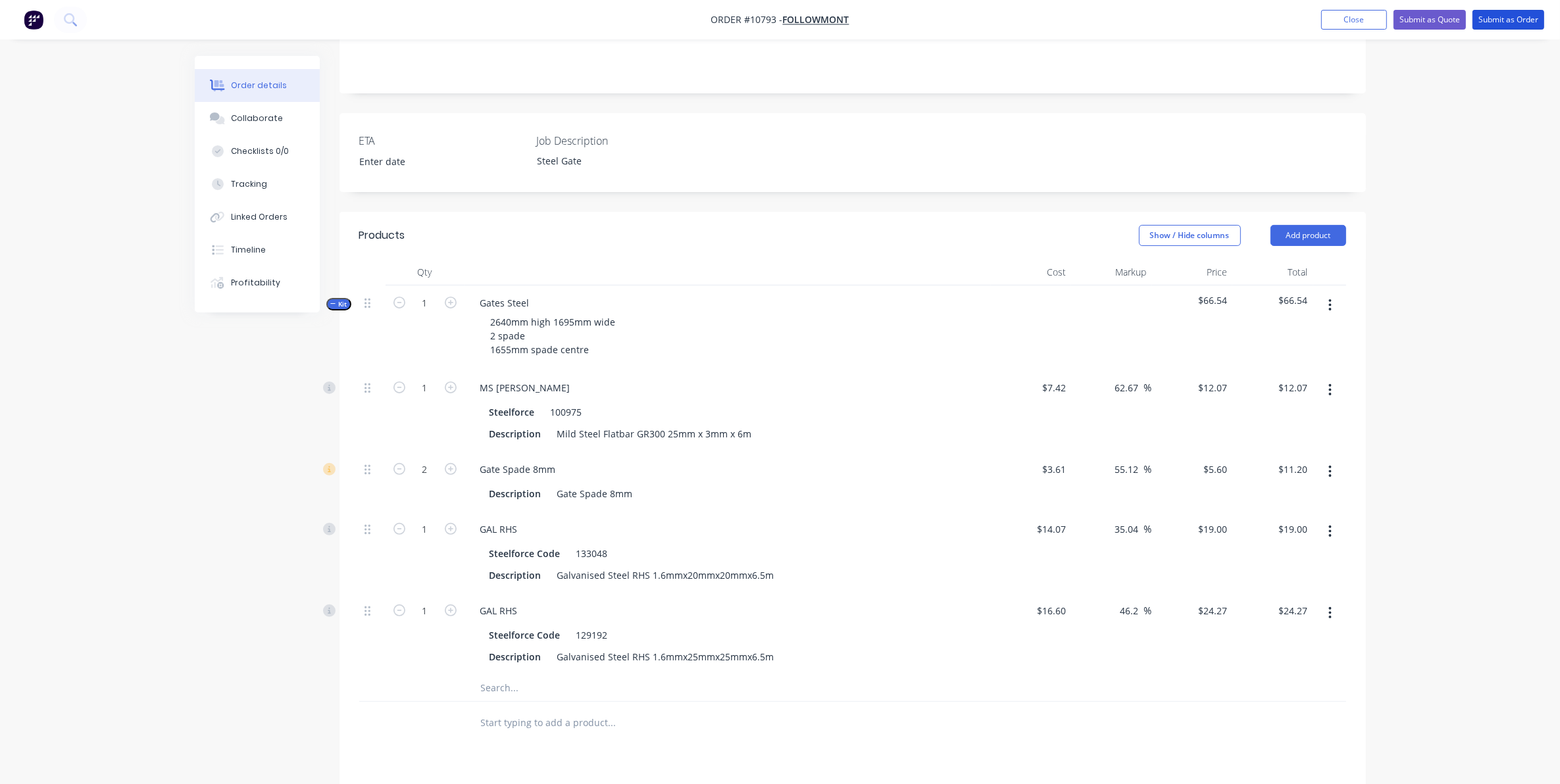
drag, startPoint x: 1508, startPoint y: 13, endPoint x: 1474, endPoint y: 190, distance: 180.2
click at [1476, 196] on div "Order #10793 - Followmont Add product Close Submit as Quote Submit as Order Ord…" at bounding box center [780, 375] width 1560 height 1409
click at [1426, 23] on button "Submit as Quote" at bounding box center [1429, 20] width 72 height 20
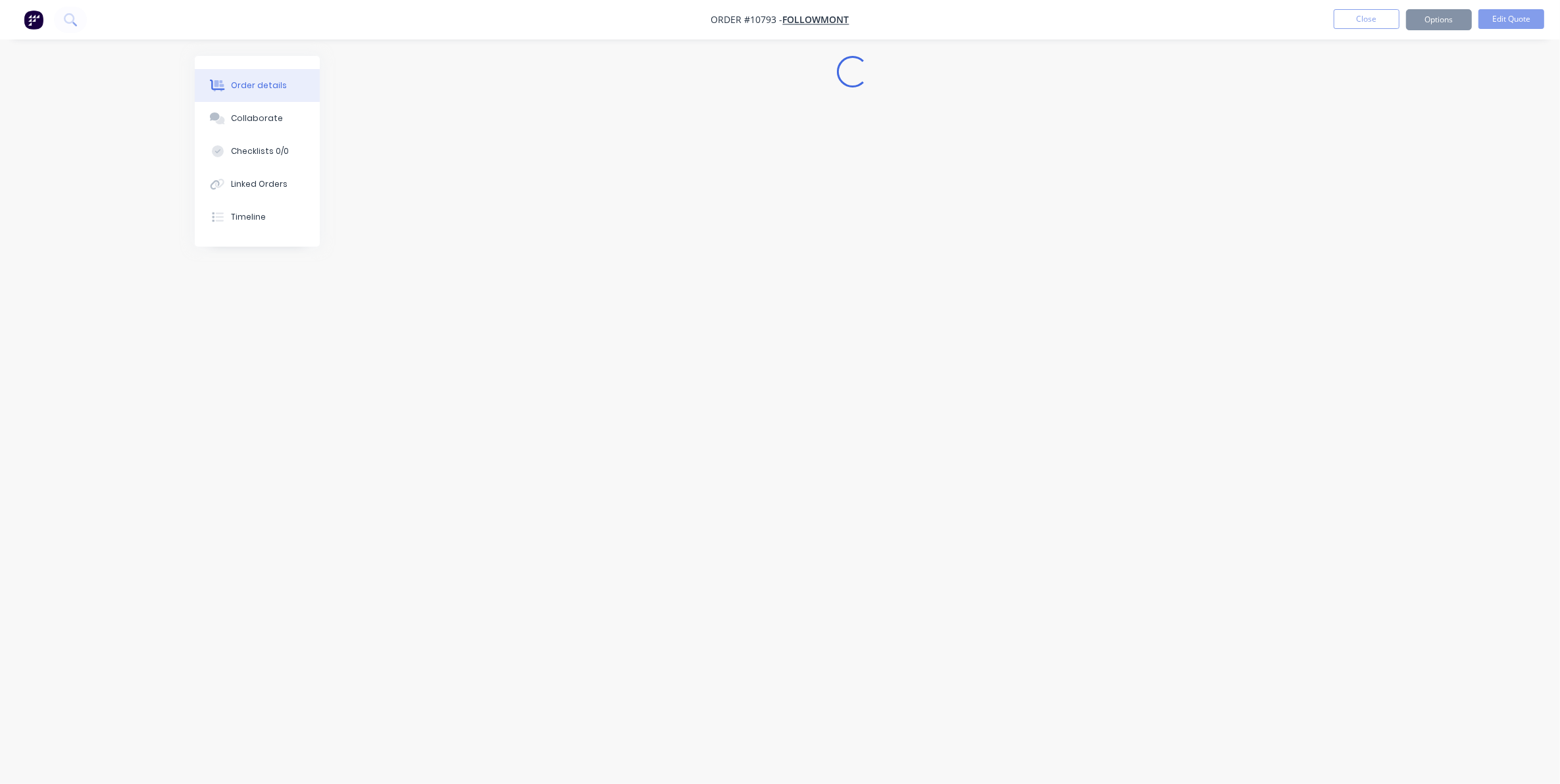
scroll to position [0, 0]
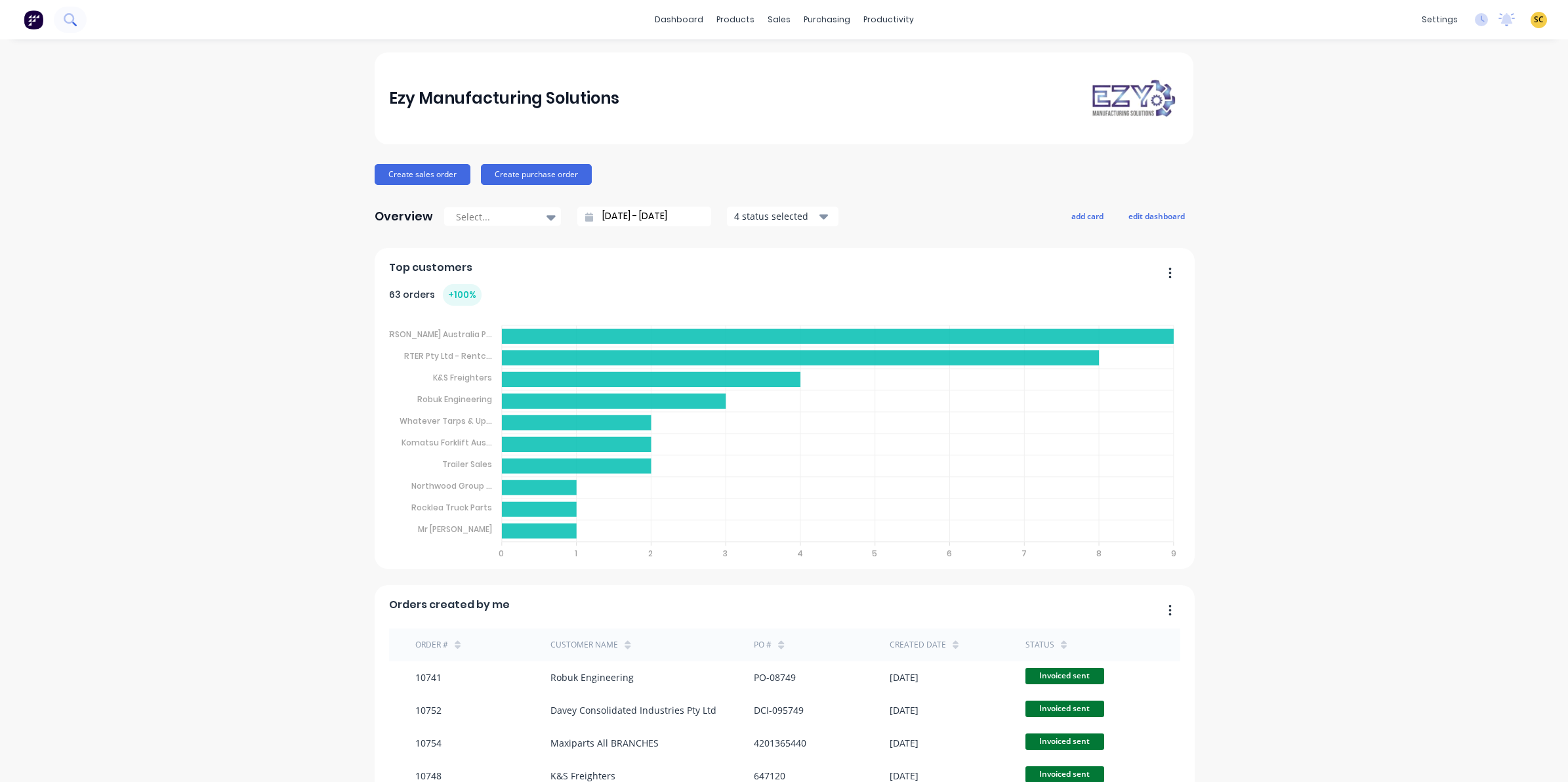
click at [66, 17] on icon at bounding box center [70, 19] width 12 height 12
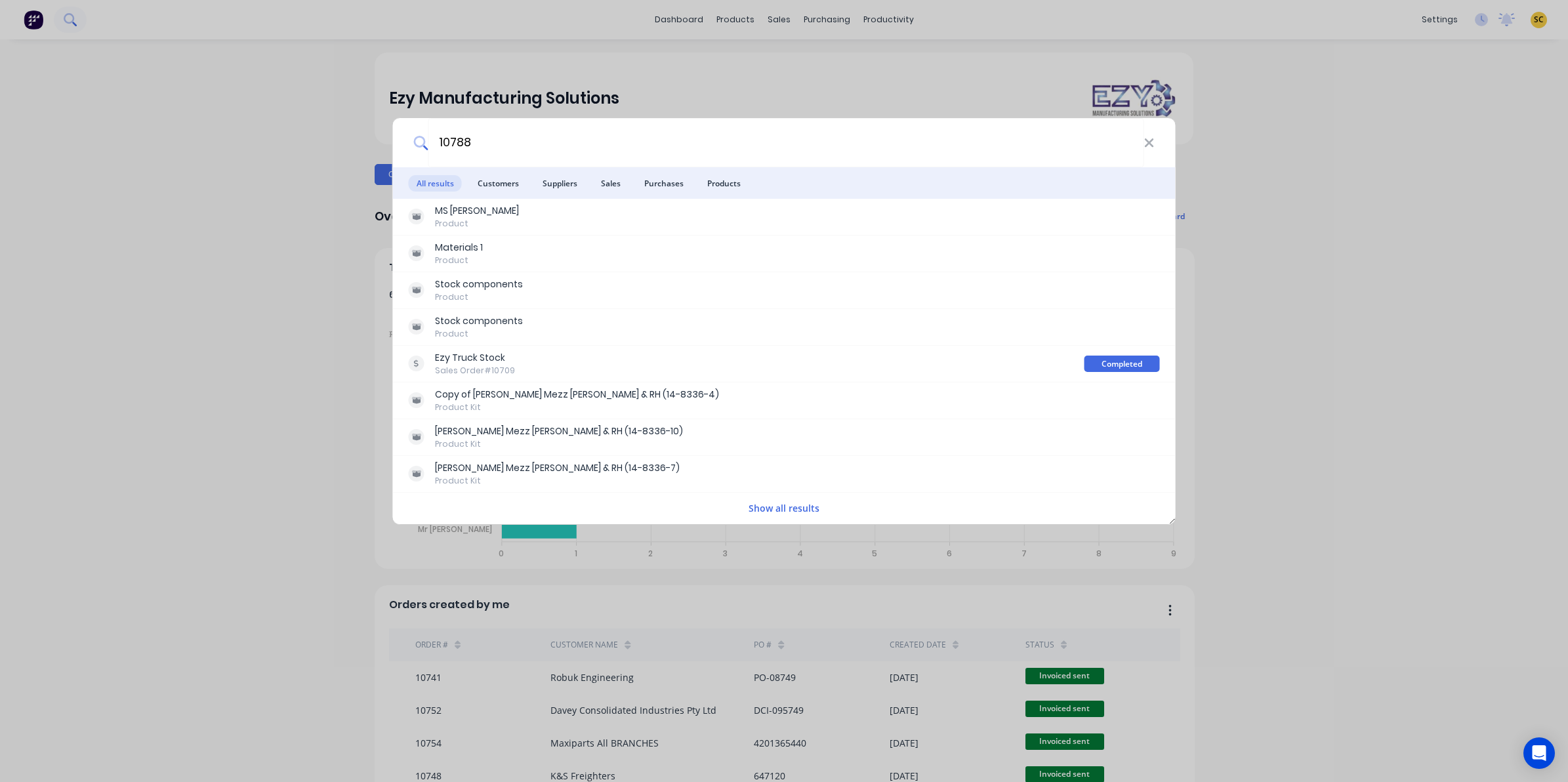
type input "10788"
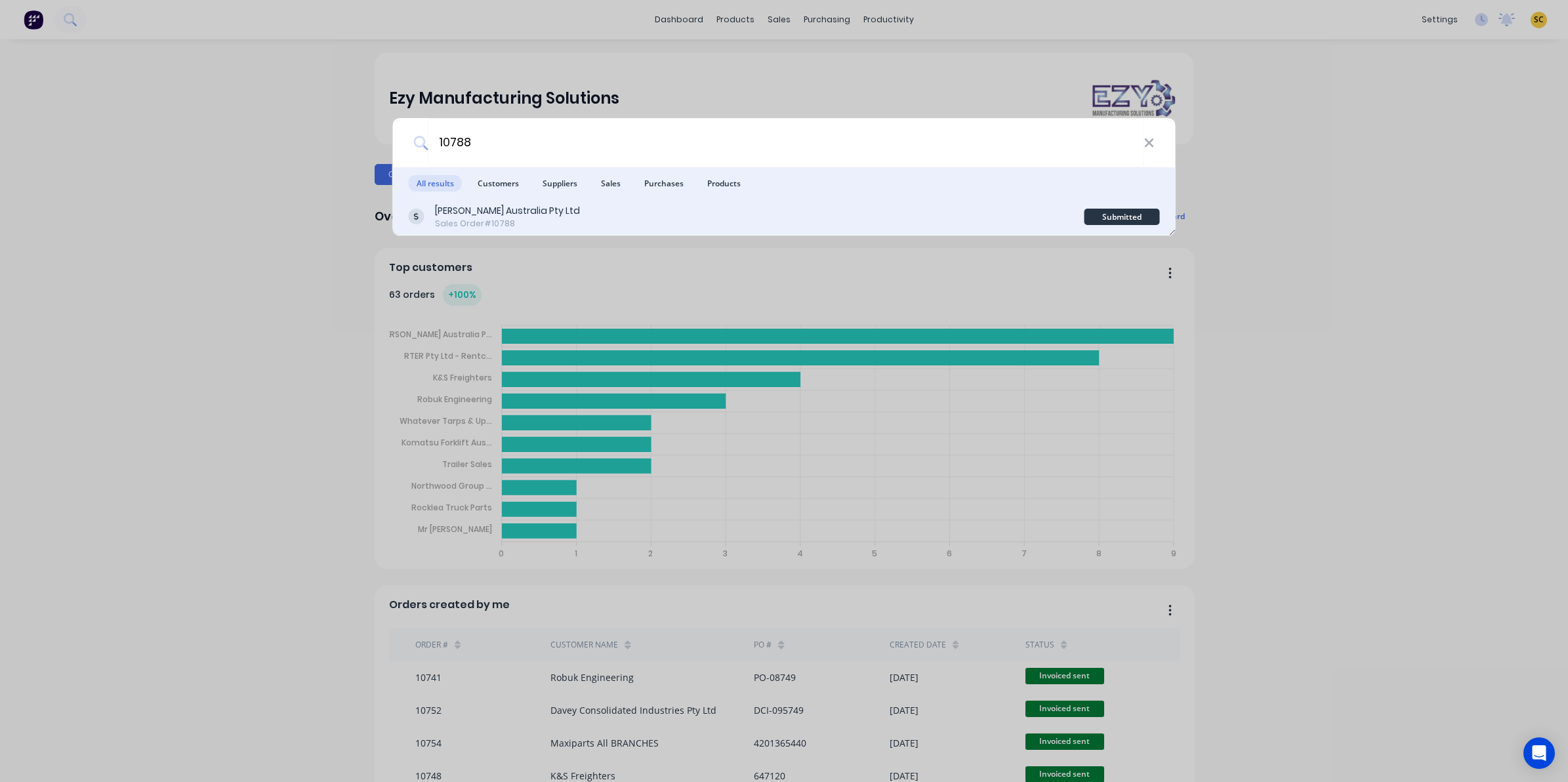
click at [593, 221] on div "[PERSON_NAME] Australia Pty Ltd Sales Order #10788" at bounding box center [746, 217] width 676 height 26
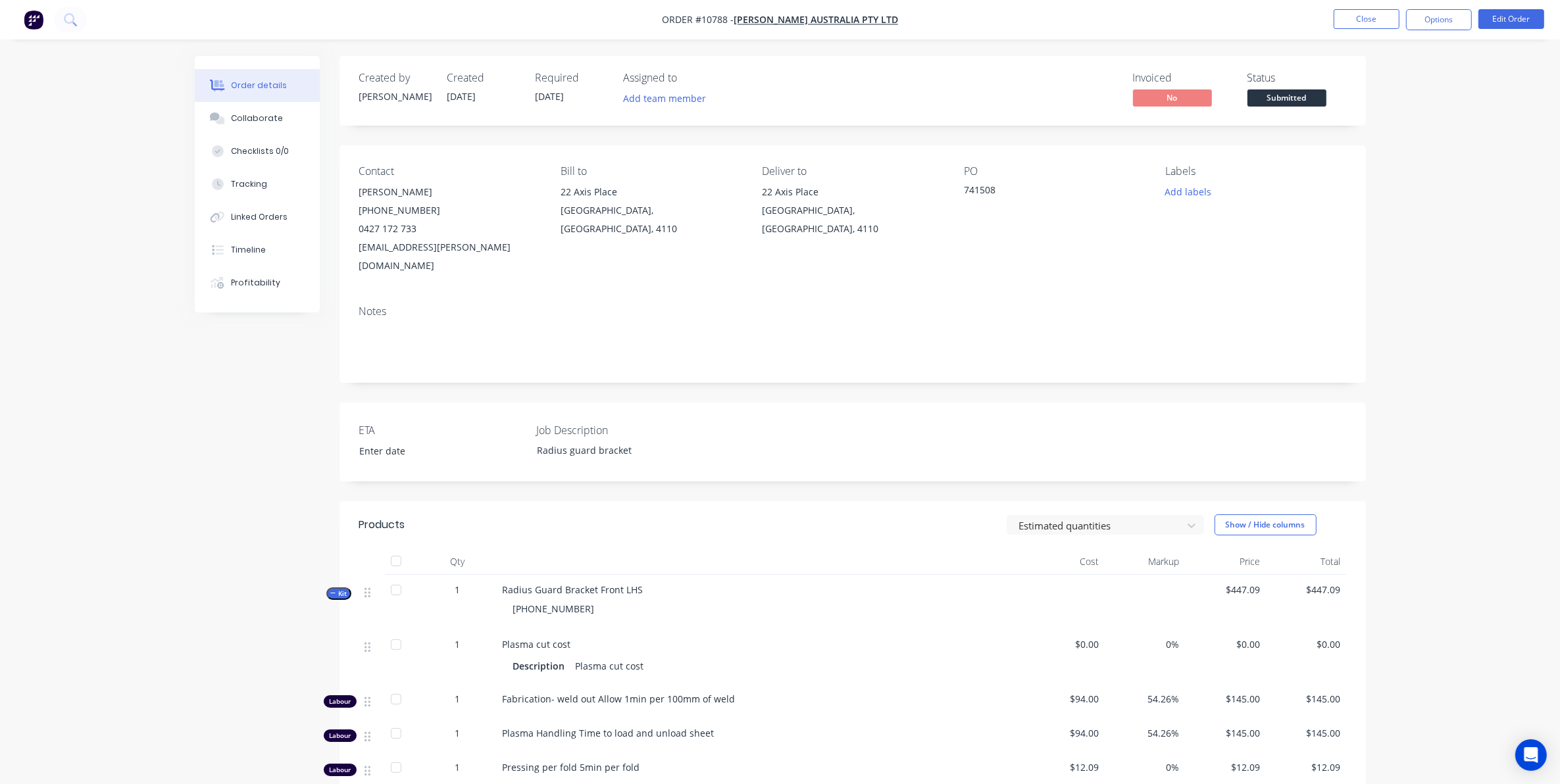
click at [782, 428] on div "ETA Job Description Radius guard bracket" at bounding box center [852, 442] width 1026 height 79
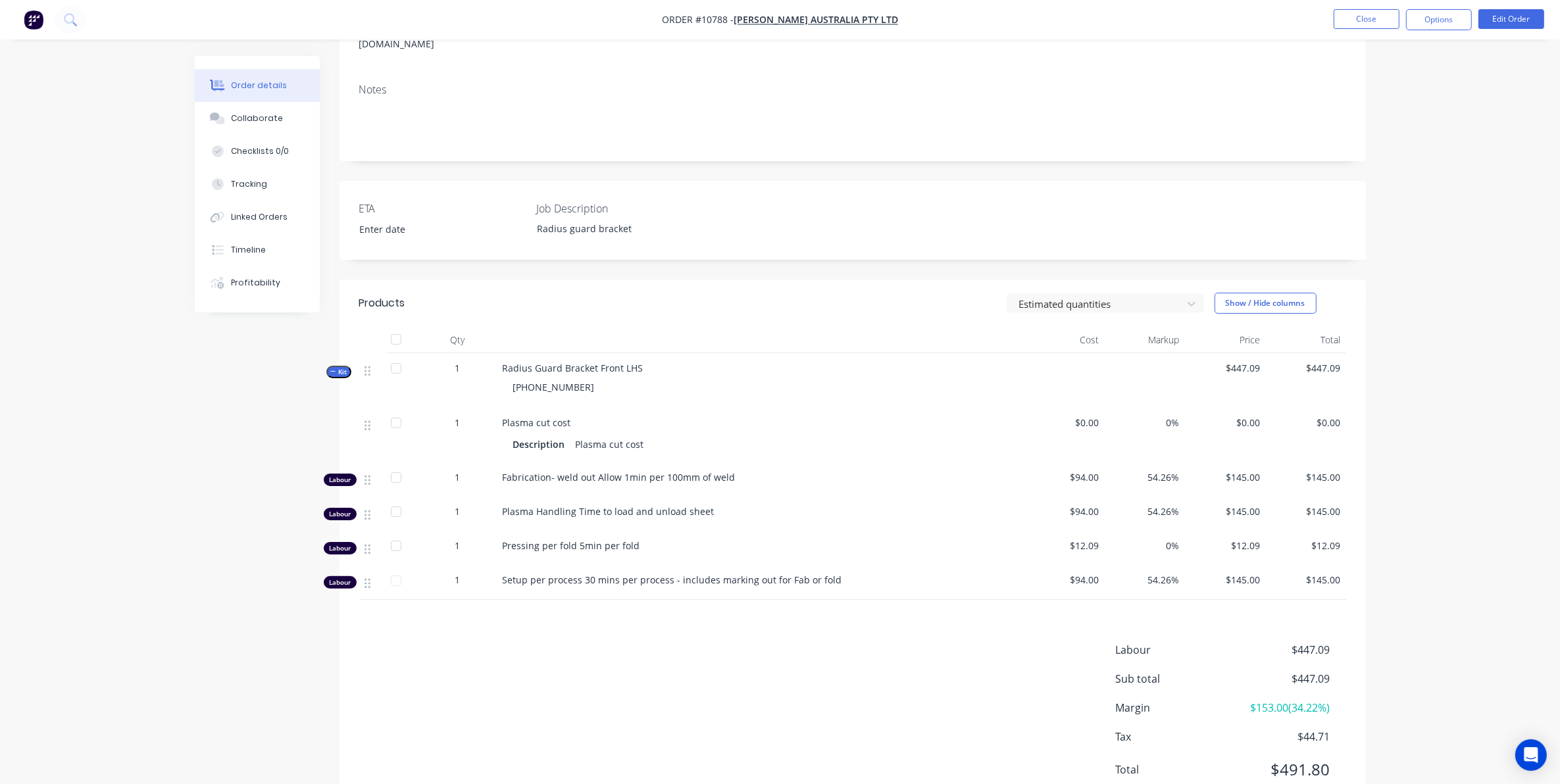
scroll to position [246, 0]
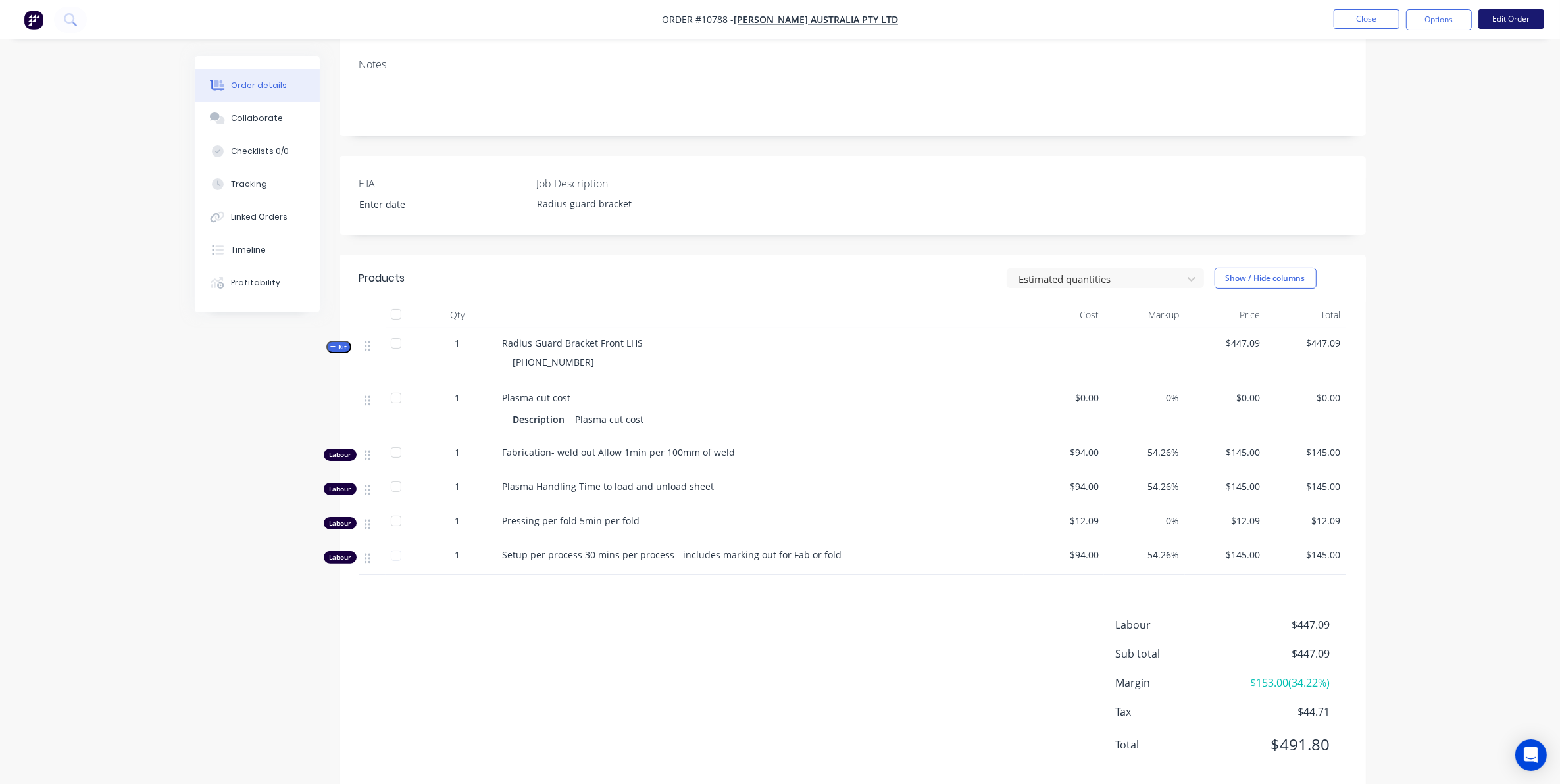
click at [1508, 23] on button "Edit Order" at bounding box center [1511, 19] width 66 height 20
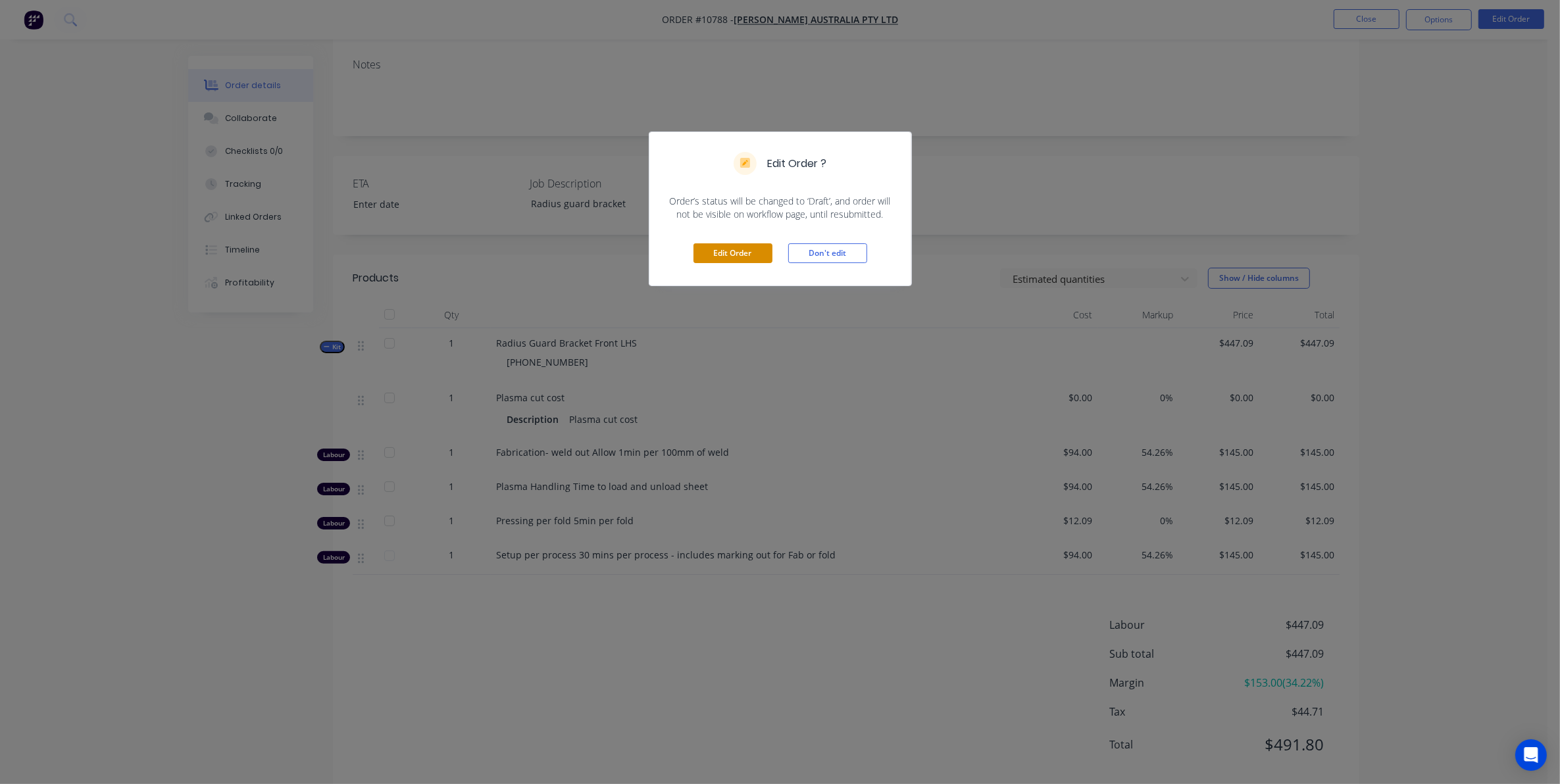
click at [711, 256] on button "Edit Order" at bounding box center [733, 253] width 79 height 20
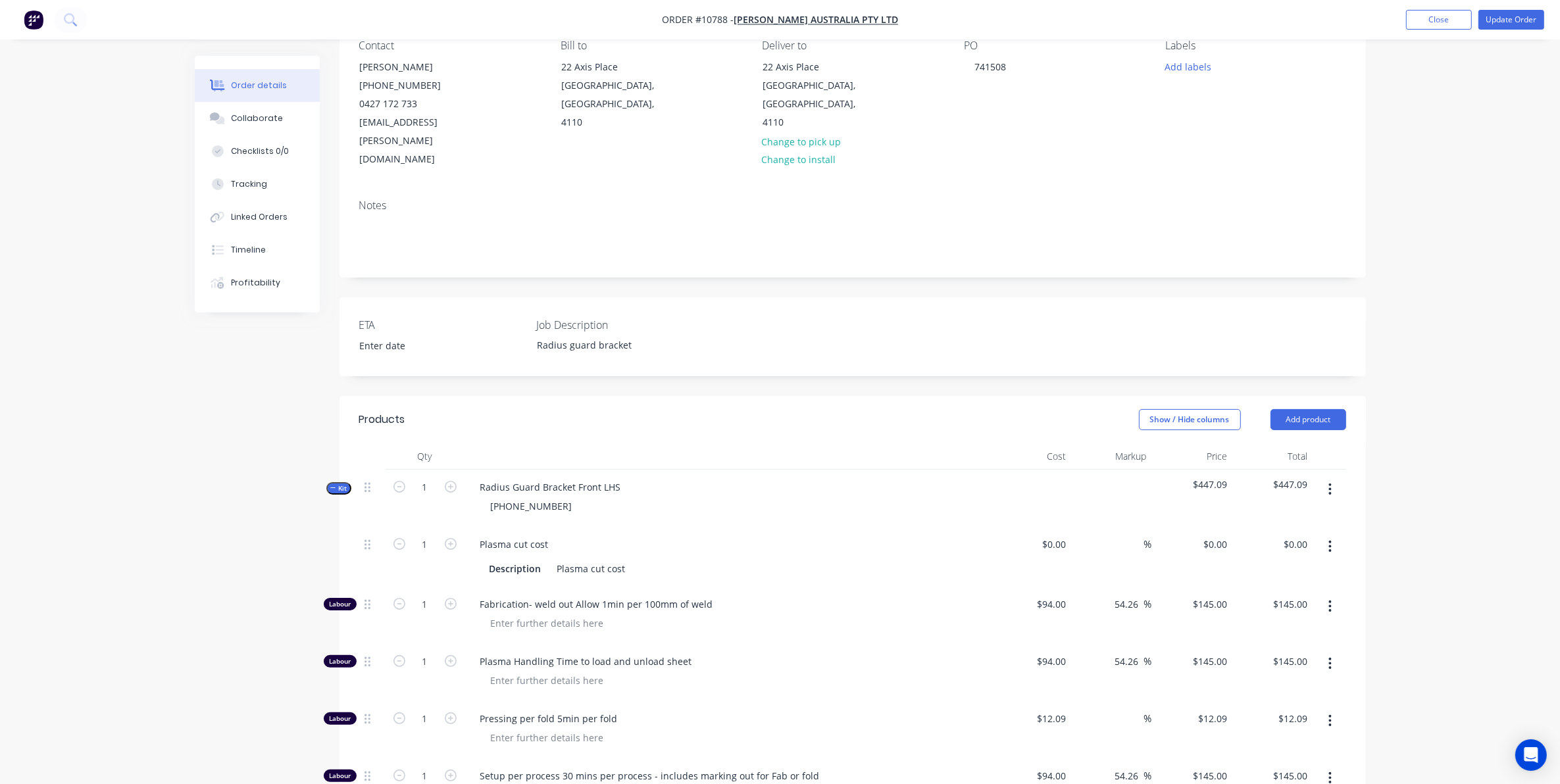
scroll to position [165, 0]
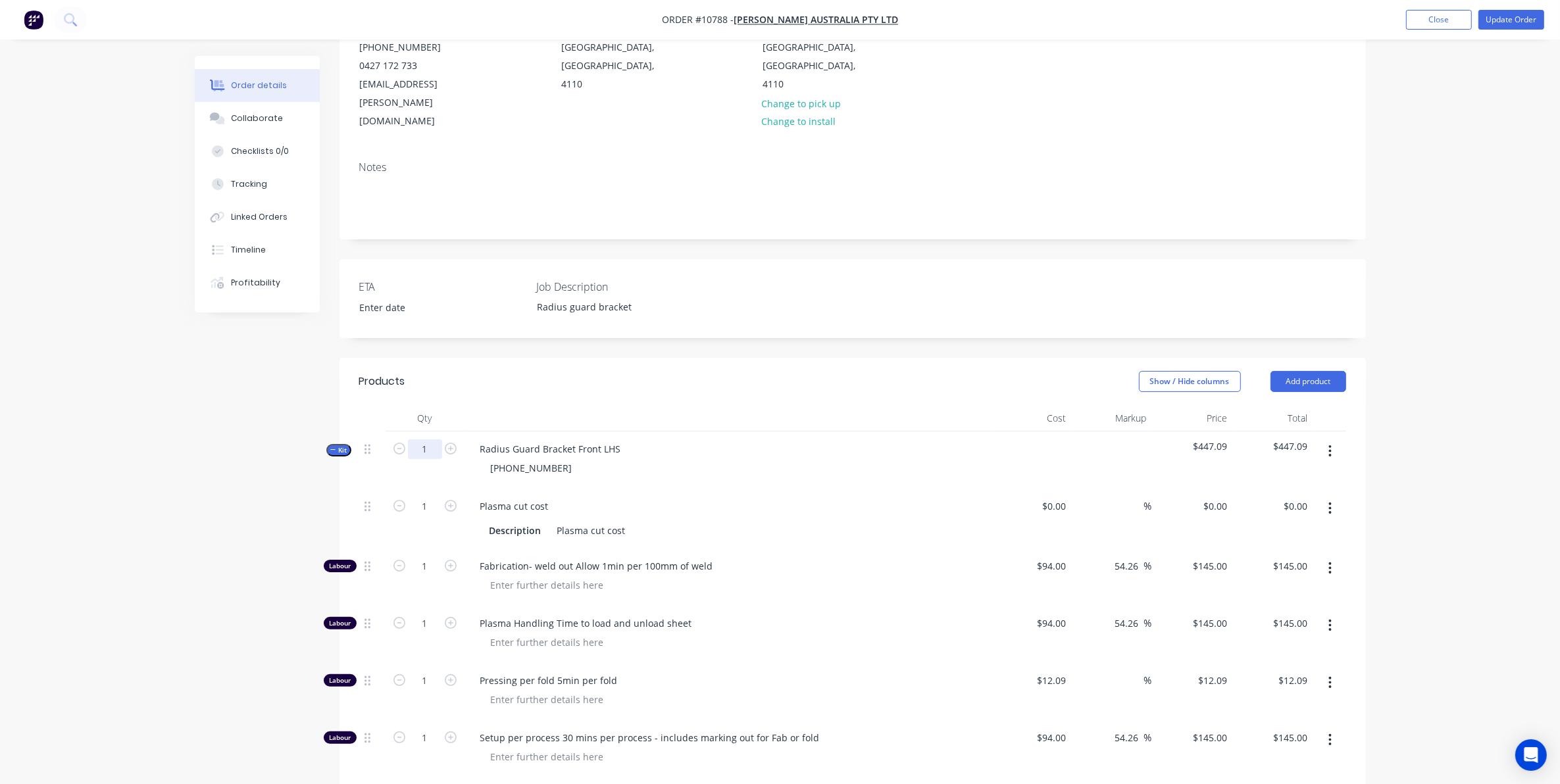
click at [425, 439] on input "1" at bounding box center [425, 449] width 34 height 20
type input "2"
type input "$290.00"
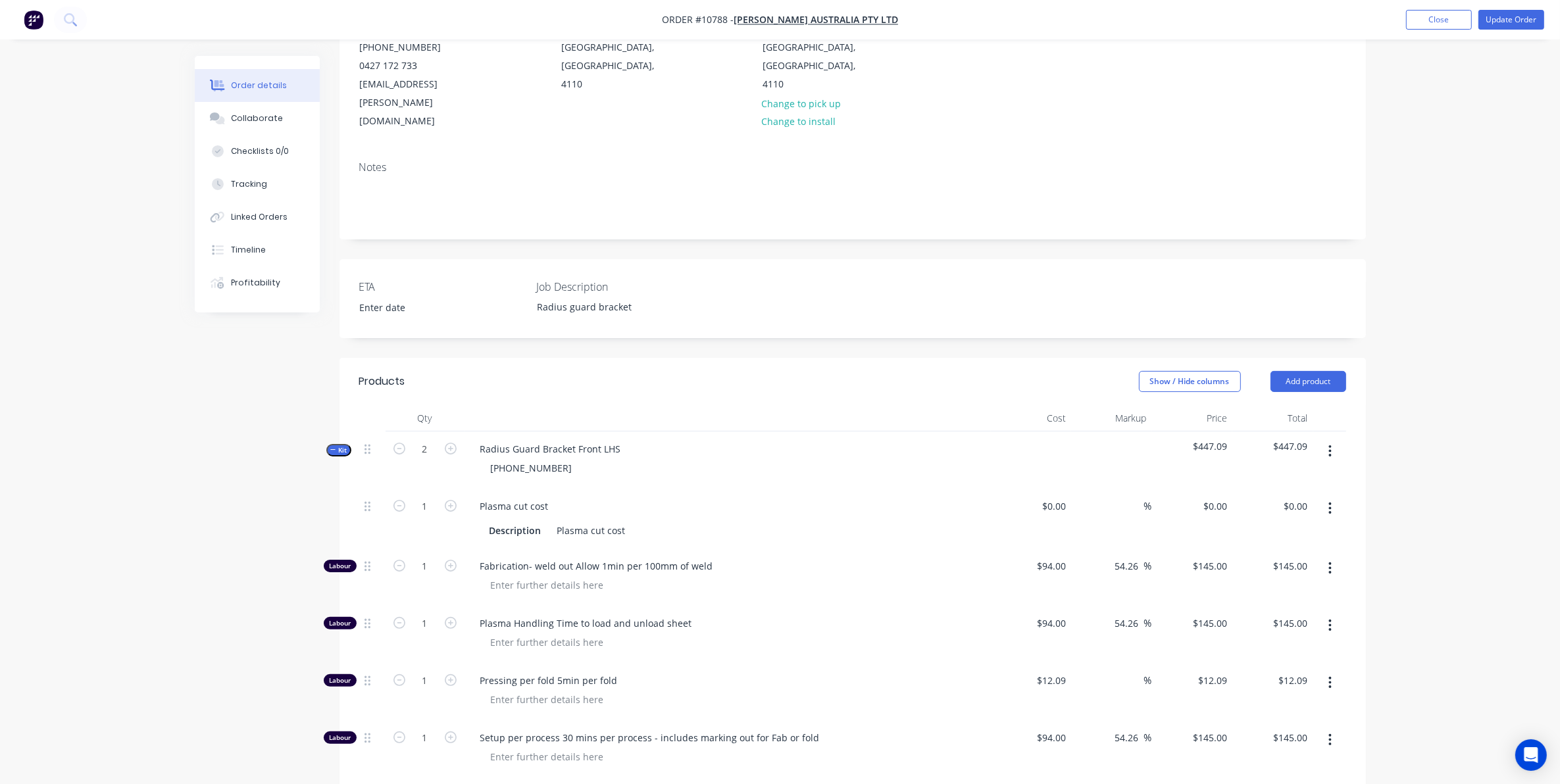
type input "2"
type input "$290.00"
type input "2"
type input "$24.18"
type input "2"
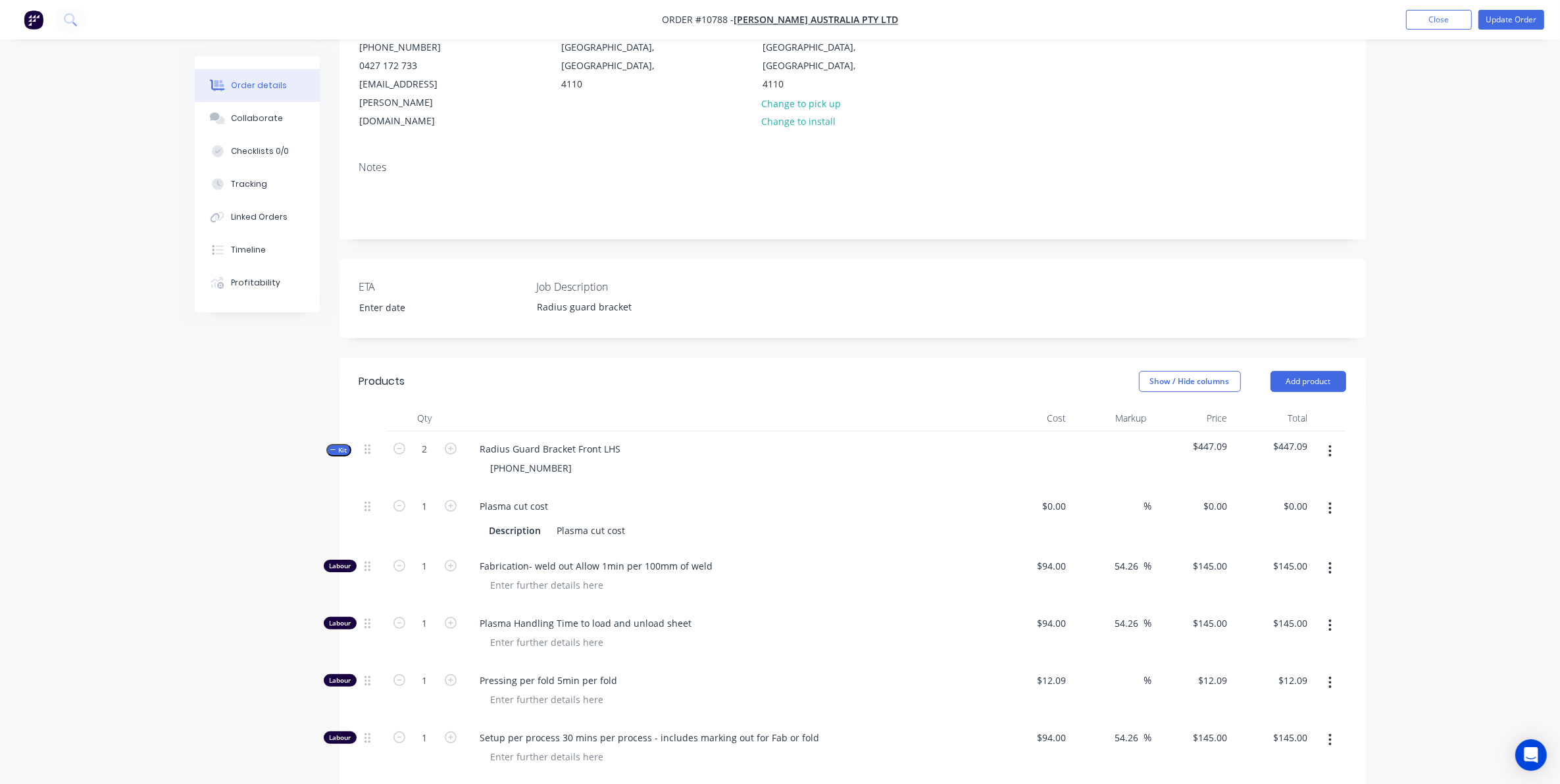
type input "$290.00"
click at [237, 531] on div "Created by [PERSON_NAME] Created [DATE] Required [DATE] Assigned to Add team me…" at bounding box center [780, 538] width 1171 height 1292
click at [622, 439] on div "Radius Guard Bracket Front LHS" at bounding box center [550, 449] width 161 height 19
click at [1500, 21] on button "Update Order" at bounding box center [1511, 20] width 66 height 20
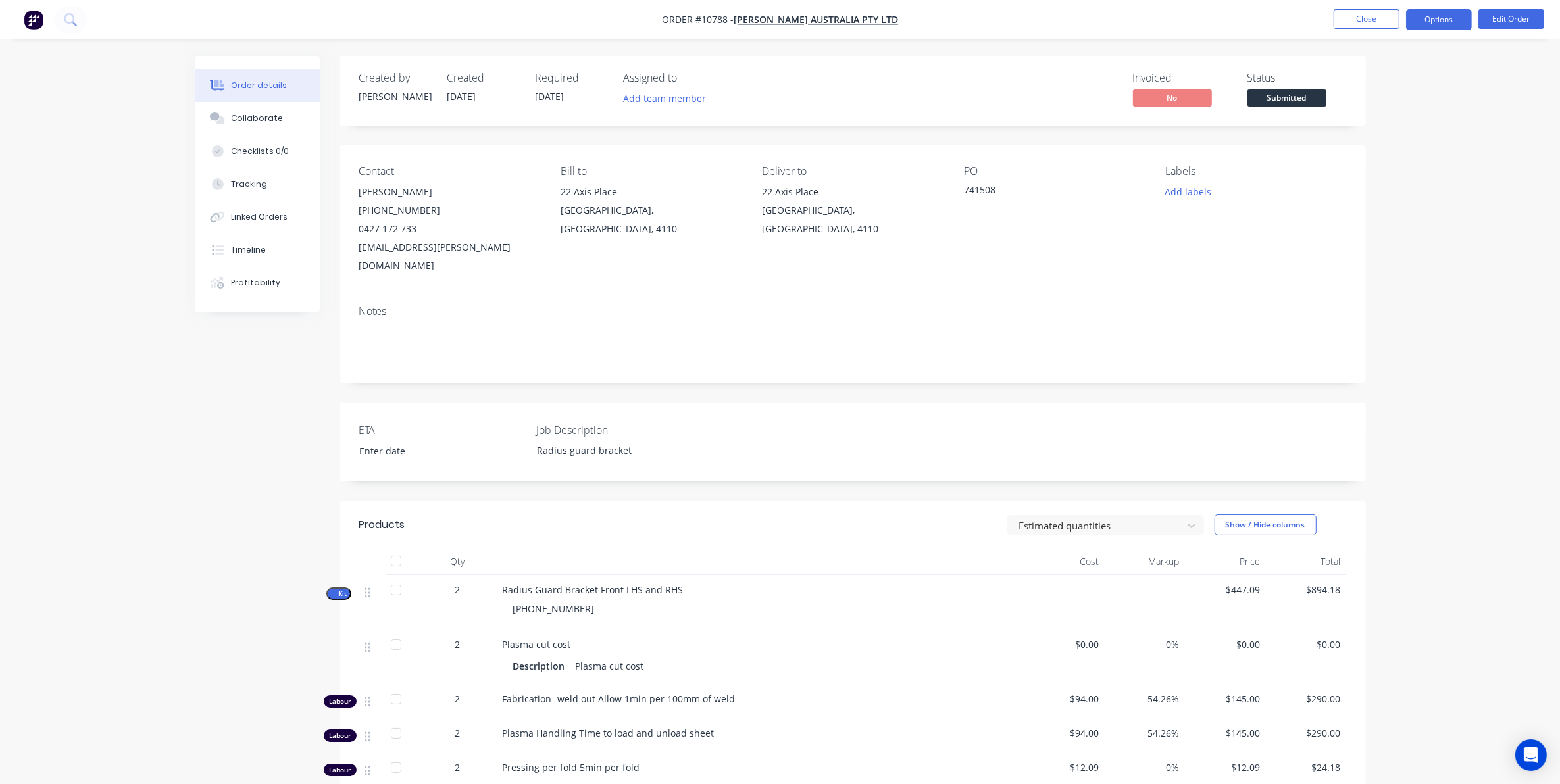
click at [1438, 23] on button "Options" at bounding box center [1438, 19] width 66 height 21
click at [1399, 160] on div "Work Order" at bounding box center [1399, 158] width 121 height 19
click at [1351, 138] on div "Without pricing" at bounding box center [1399, 132] width 121 height 19
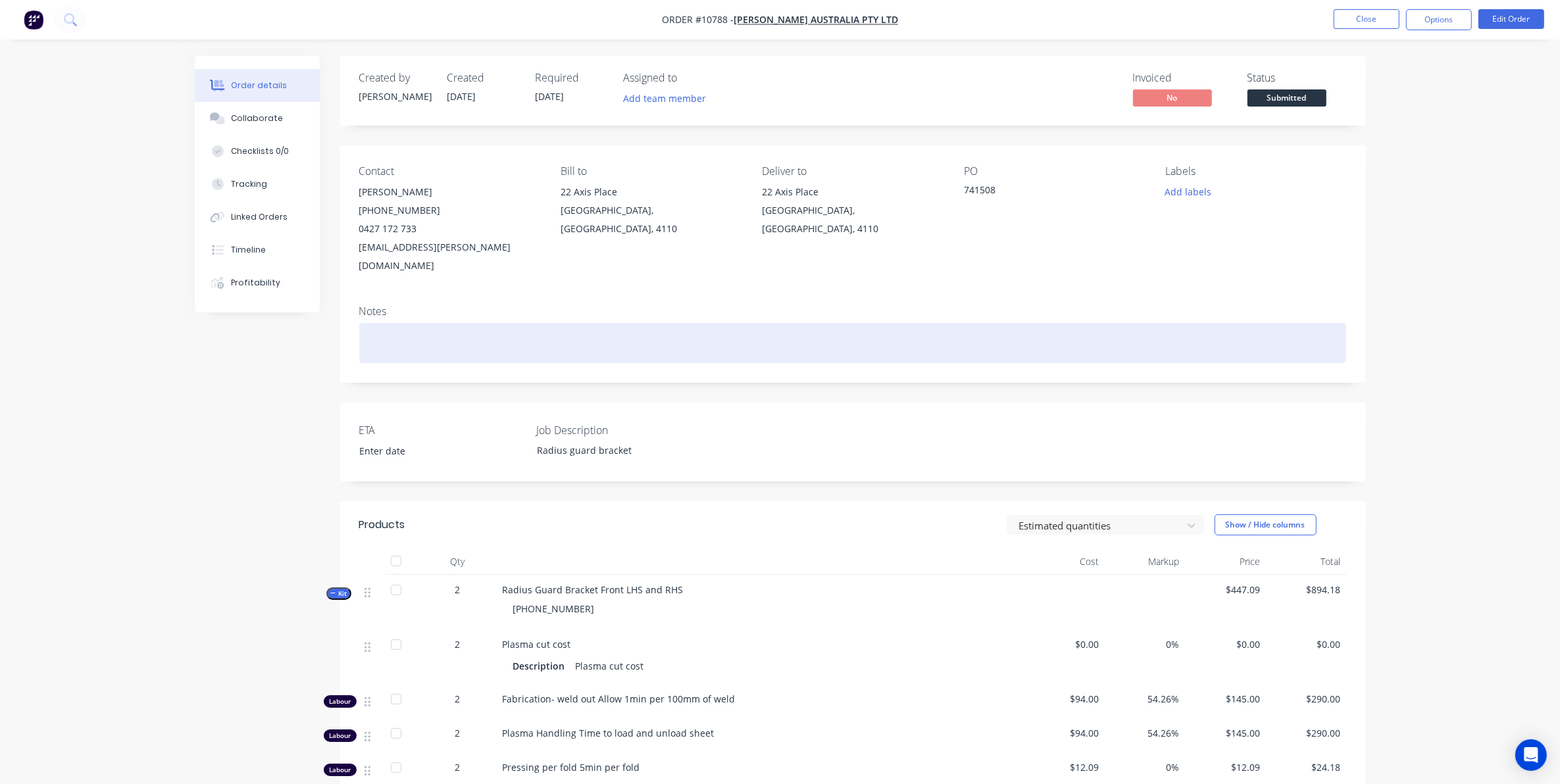
click at [892, 323] on div at bounding box center [853, 343] width 987 height 40
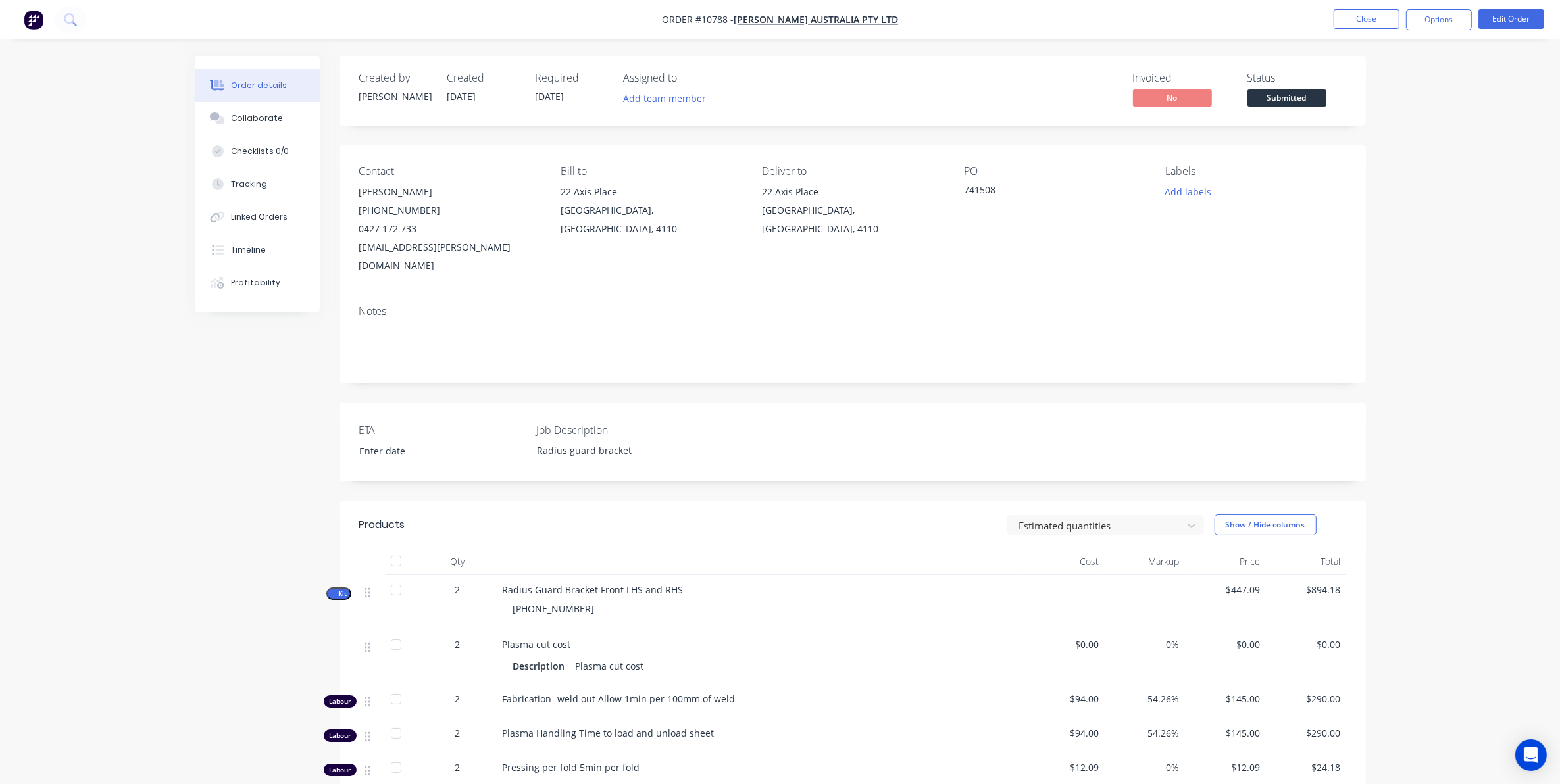
click at [69, 380] on div "Order details Collaborate Checklists 0/0 Tracking Linked Orders Timeline Profit…" at bounding box center [780, 528] width 1560 height 1056
click at [1354, 27] on button "Close" at bounding box center [1366, 19] width 66 height 20
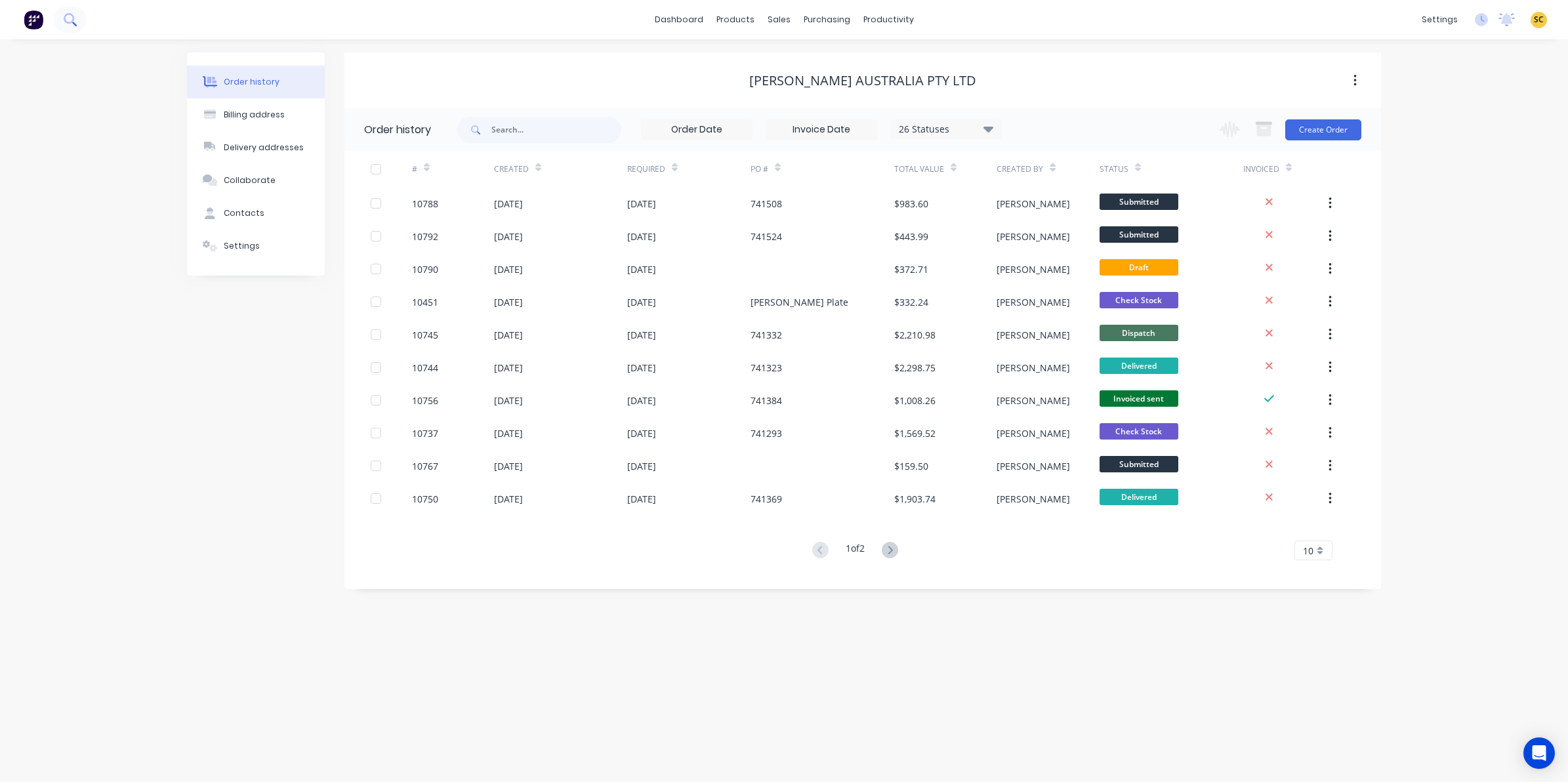
click at [74, 17] on icon at bounding box center [70, 19] width 12 height 12
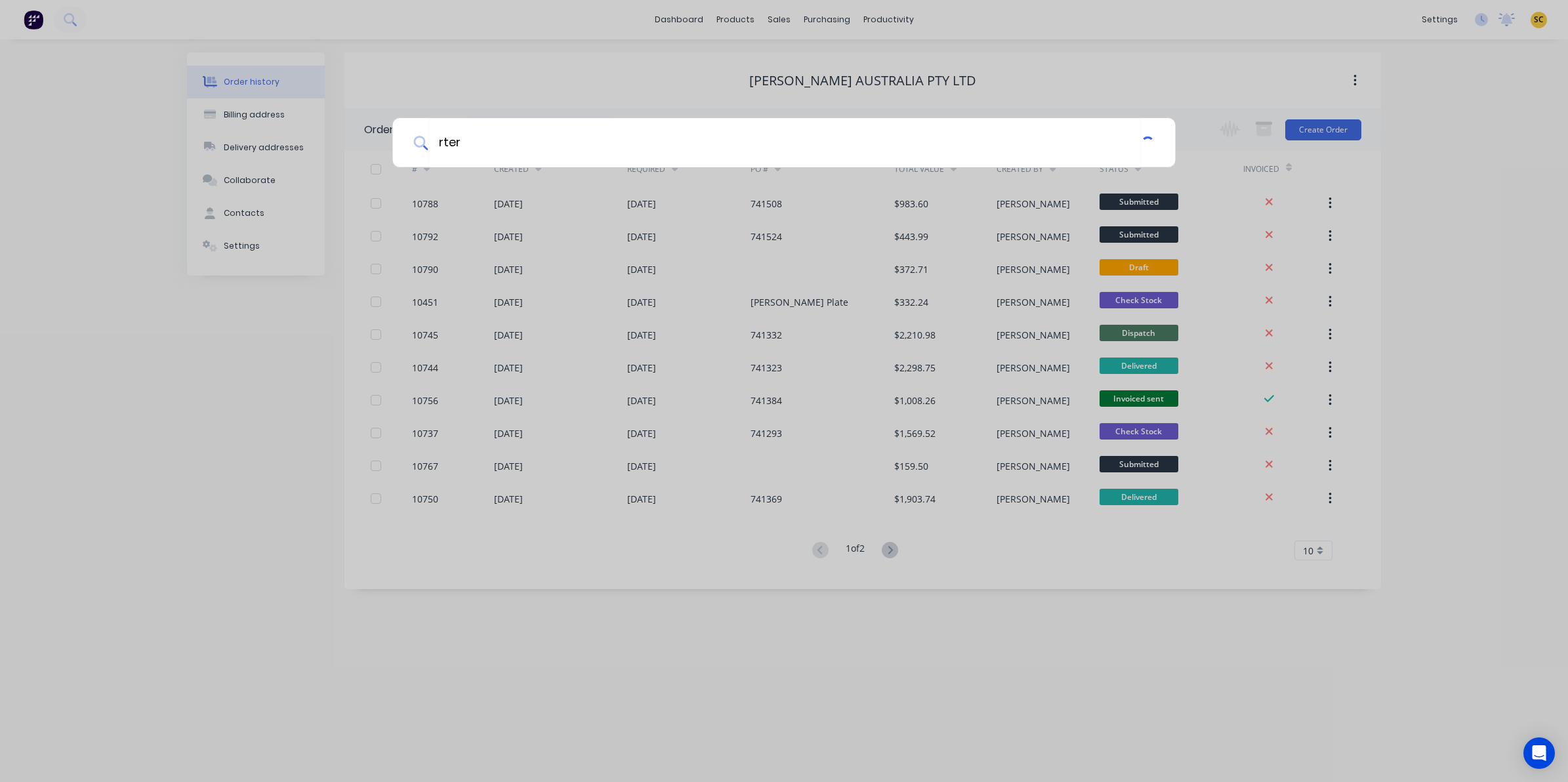
type input "rter"
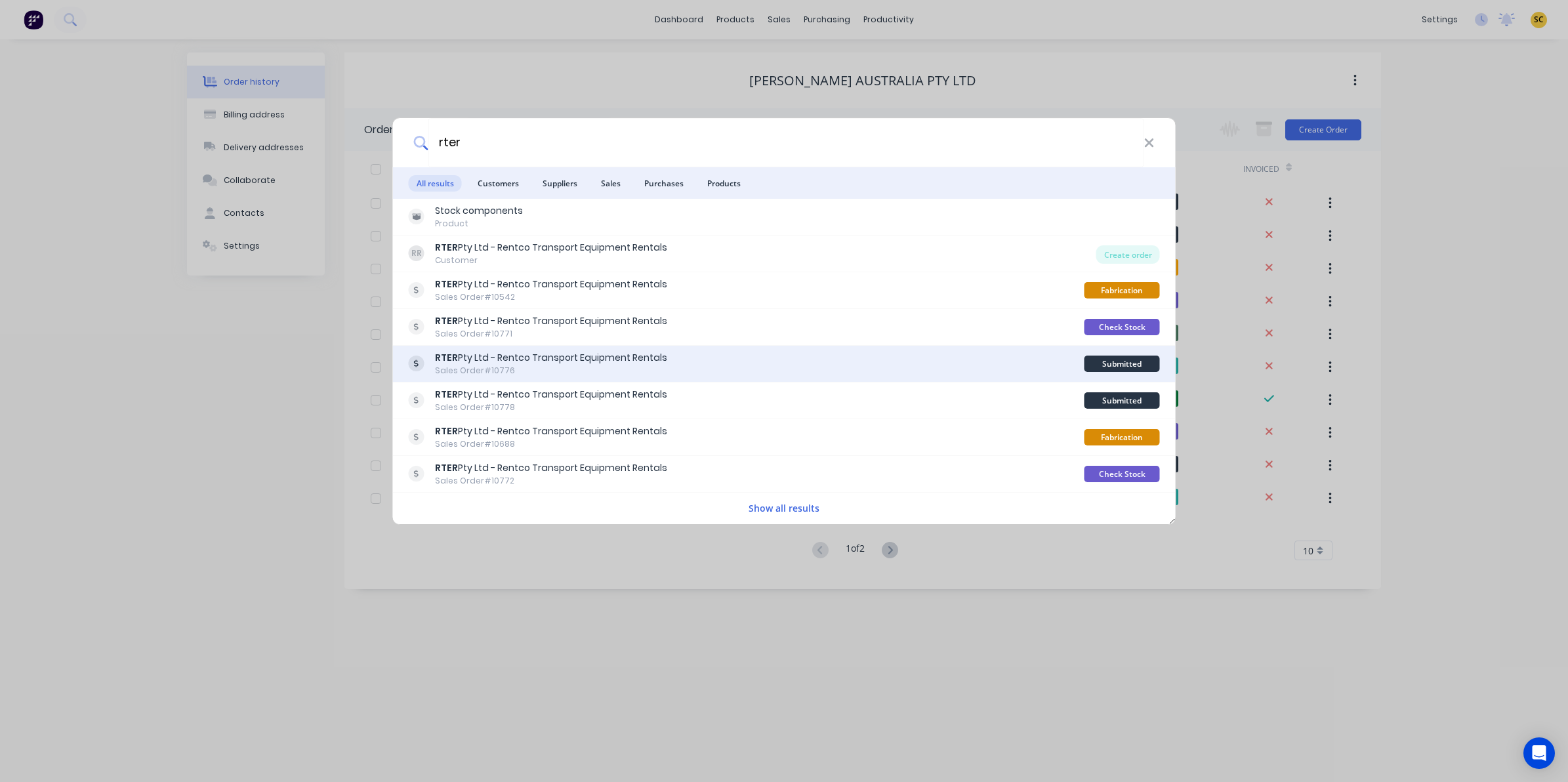
click at [587, 369] on div "Sales Order #10776" at bounding box center [551, 370] width 232 height 12
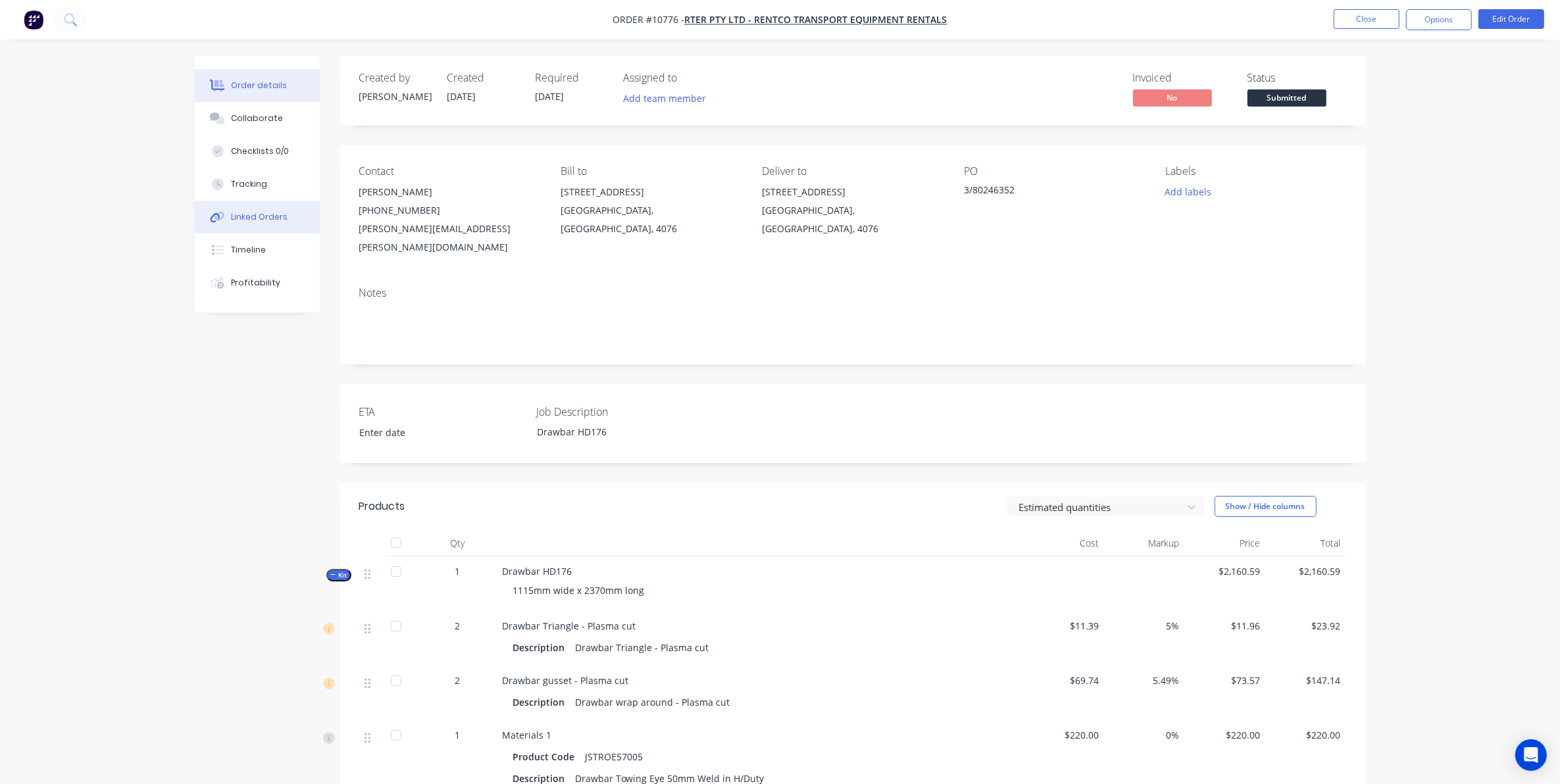
click at [246, 207] on button "Linked Orders" at bounding box center [257, 217] width 125 height 33
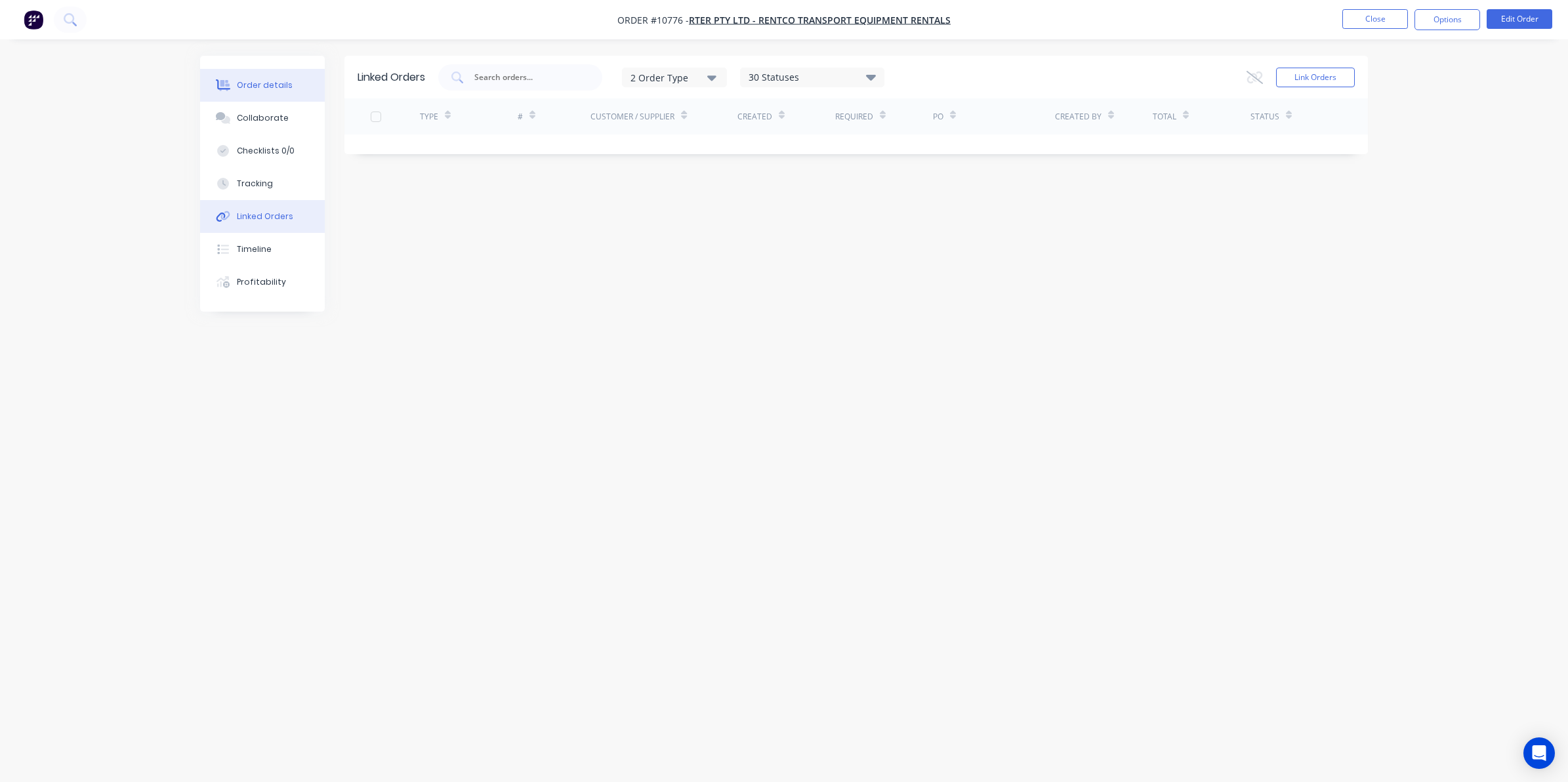
click at [258, 83] on div "Order details" at bounding box center [264, 86] width 56 height 12
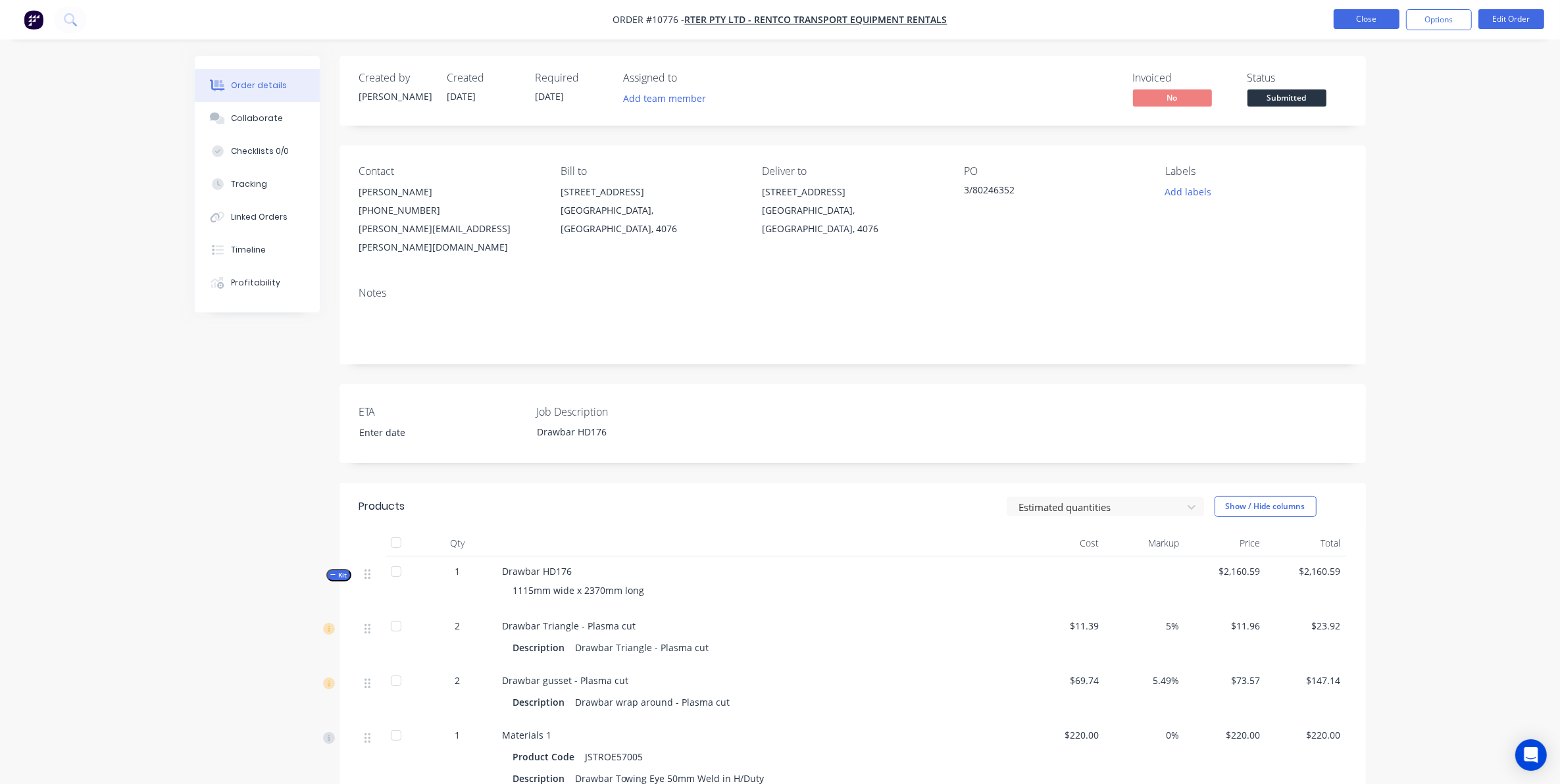
click at [1380, 18] on button "Close" at bounding box center [1366, 19] width 66 height 20
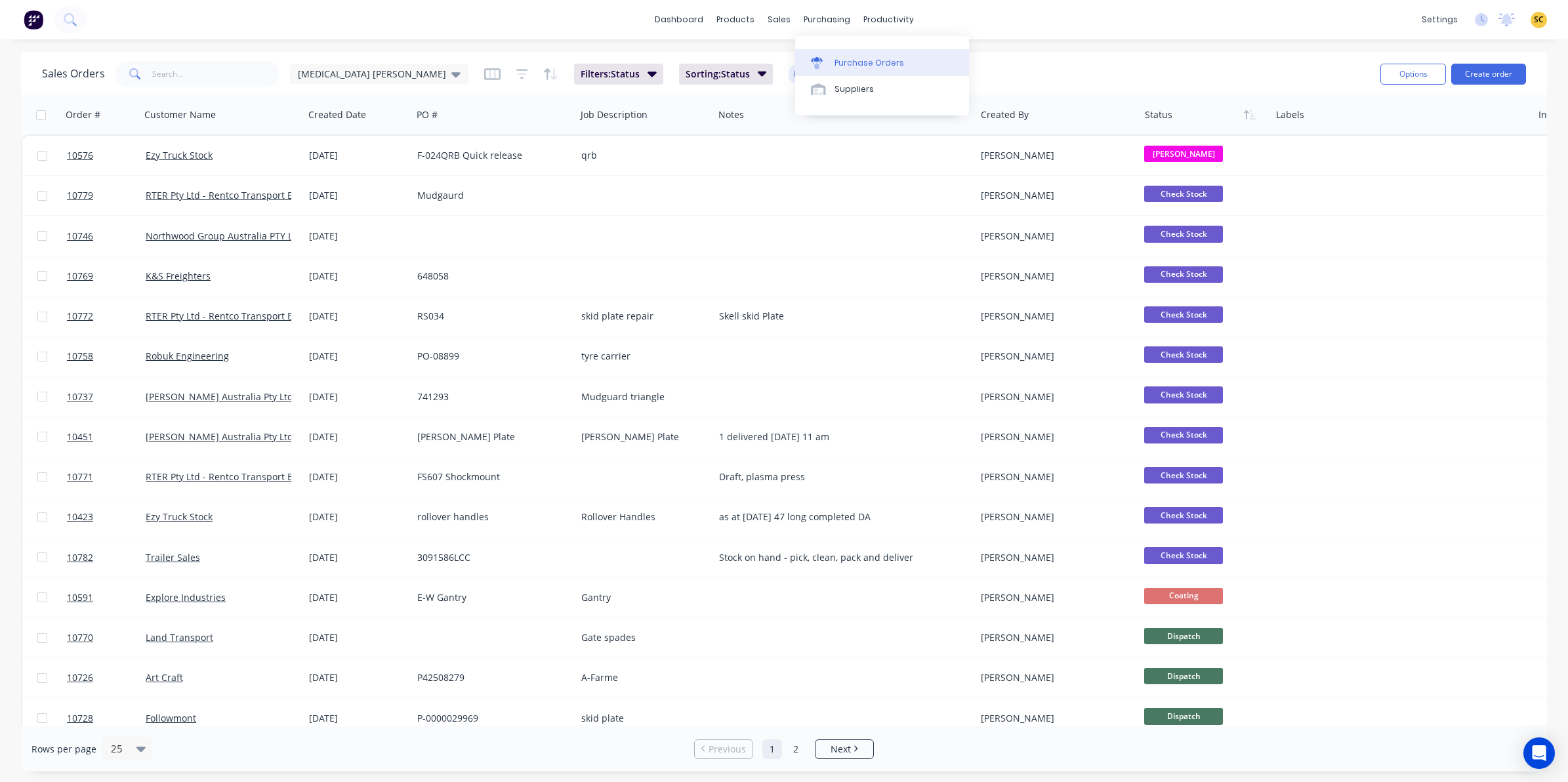
click at [845, 64] on div "Purchase Orders" at bounding box center [869, 63] width 70 height 12
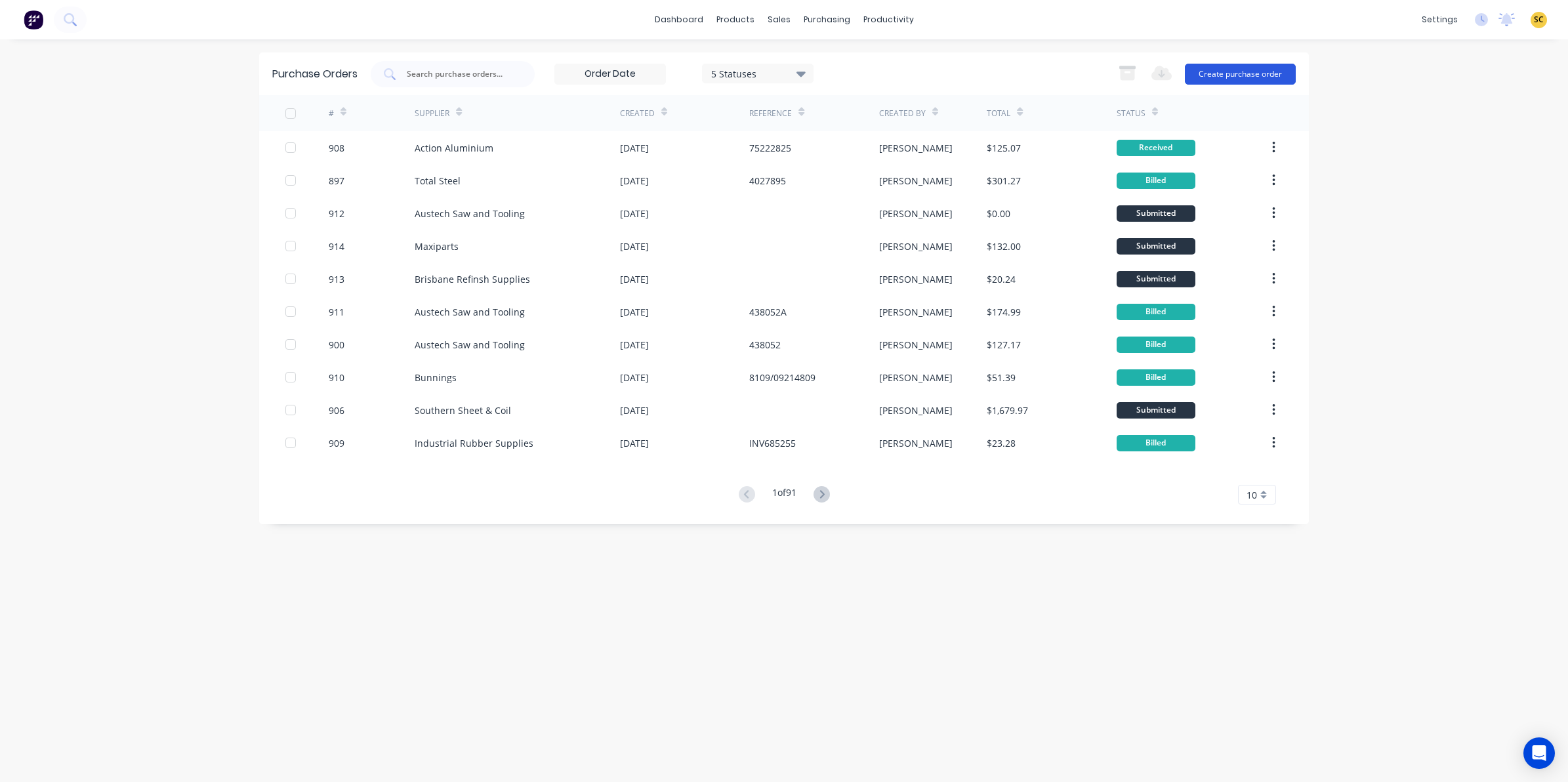
click at [1219, 66] on button "Create purchase order" at bounding box center [1241, 74] width 111 height 21
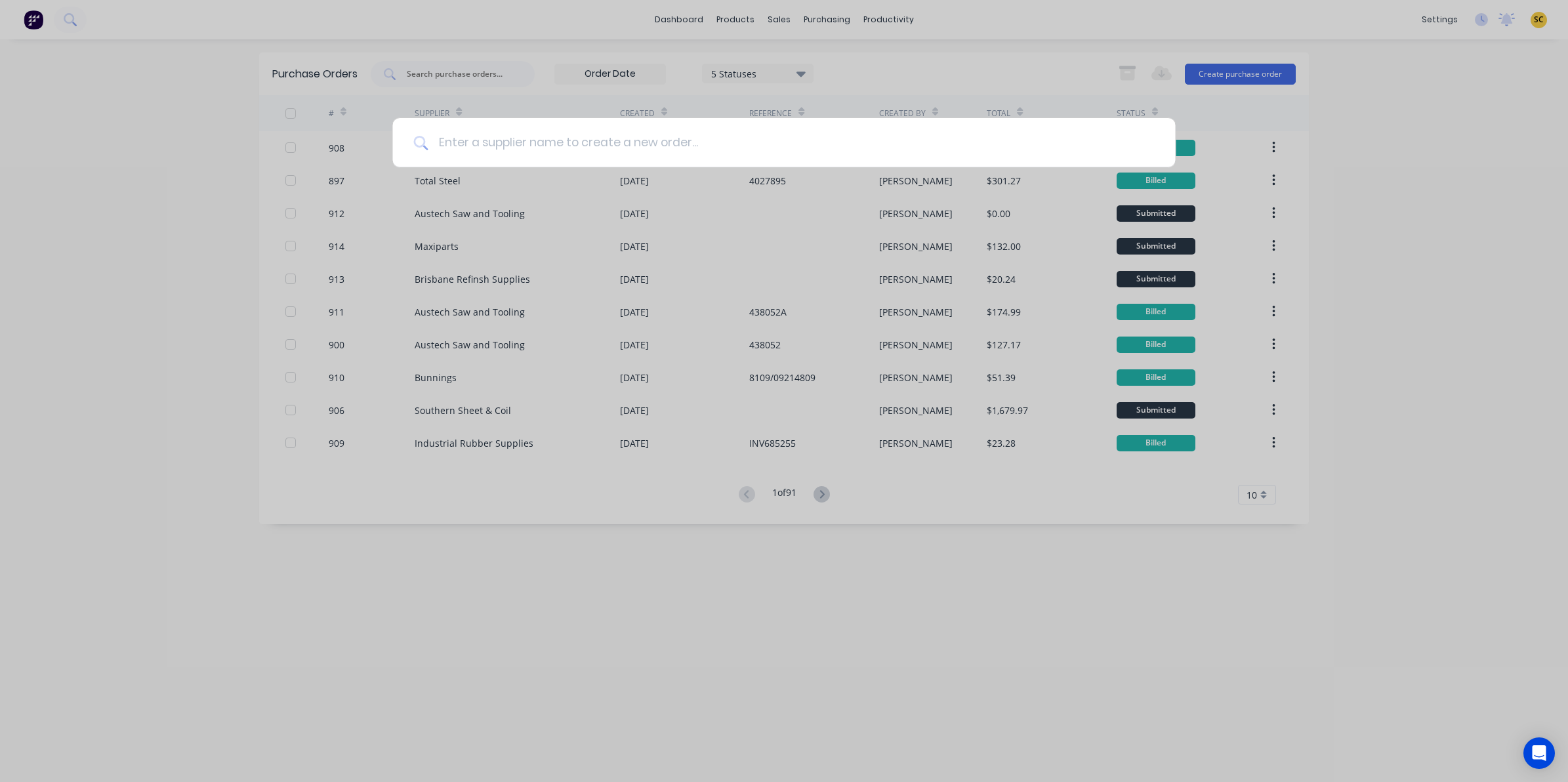
click at [454, 149] on input at bounding box center [790, 142] width 726 height 49
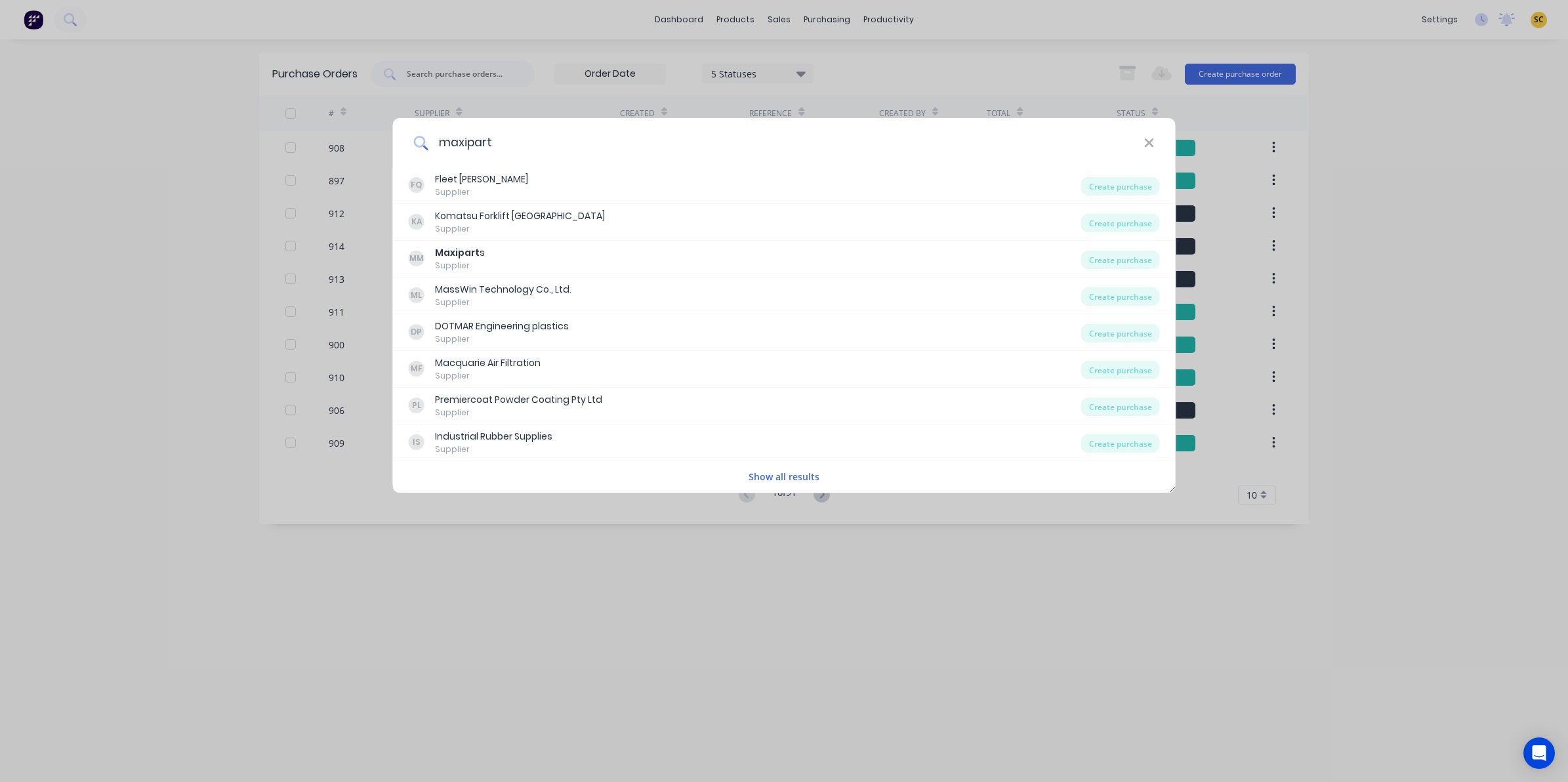
type input "maxiparts"
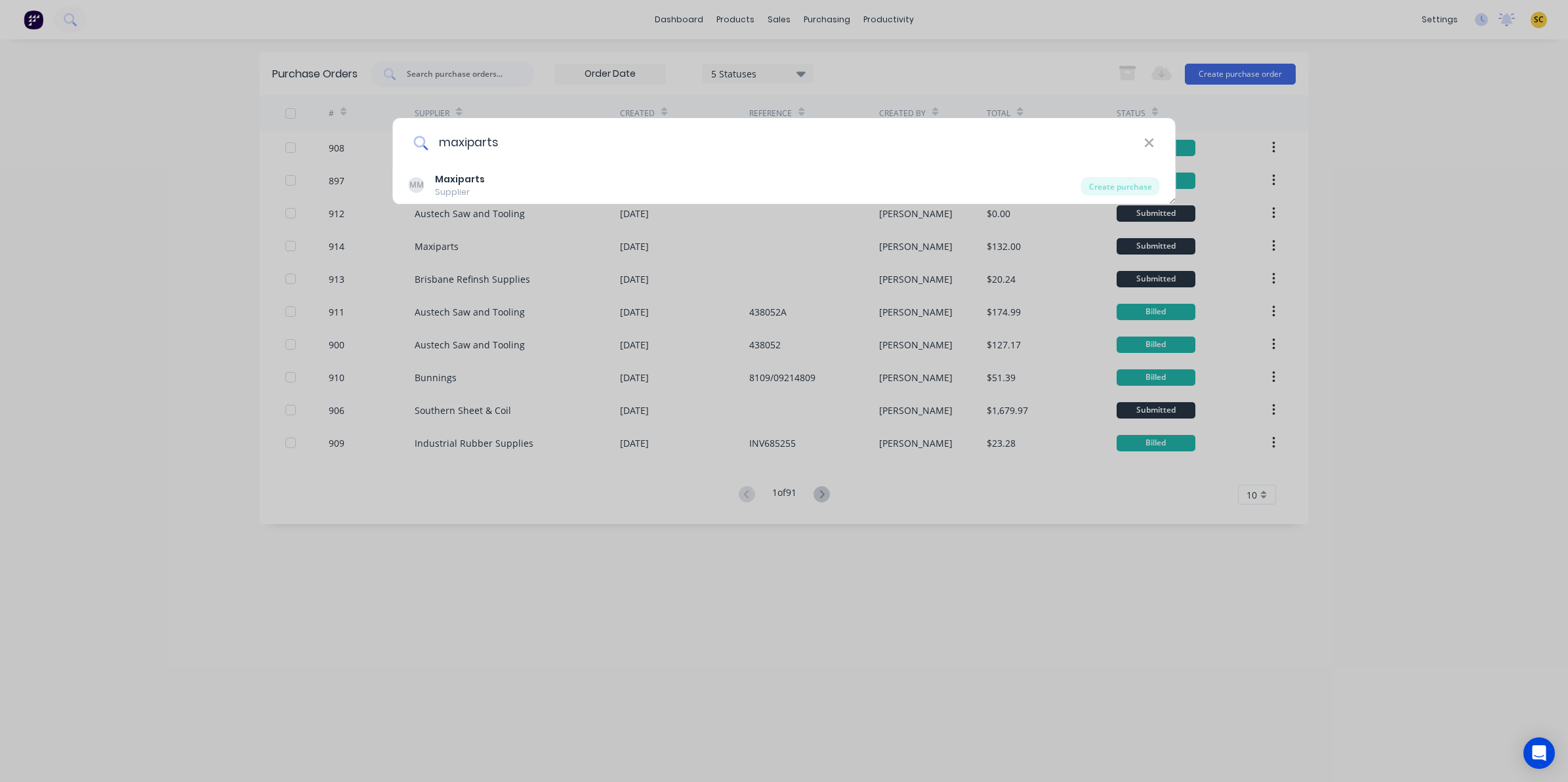
type input "900"
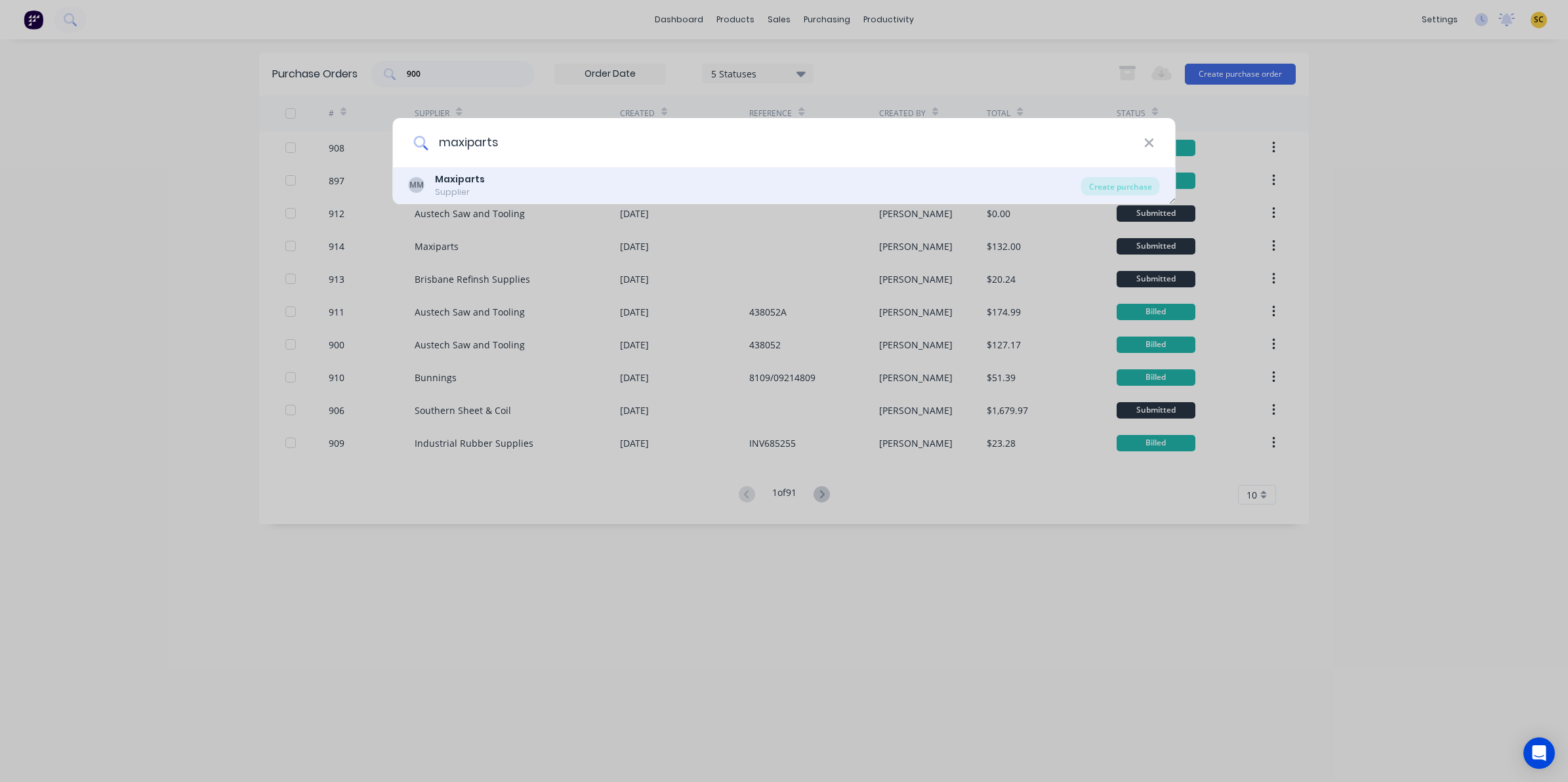
type input "maxiparts"
click at [497, 183] on div "MM Maxiparts Supplier" at bounding box center [745, 185] width 672 height 26
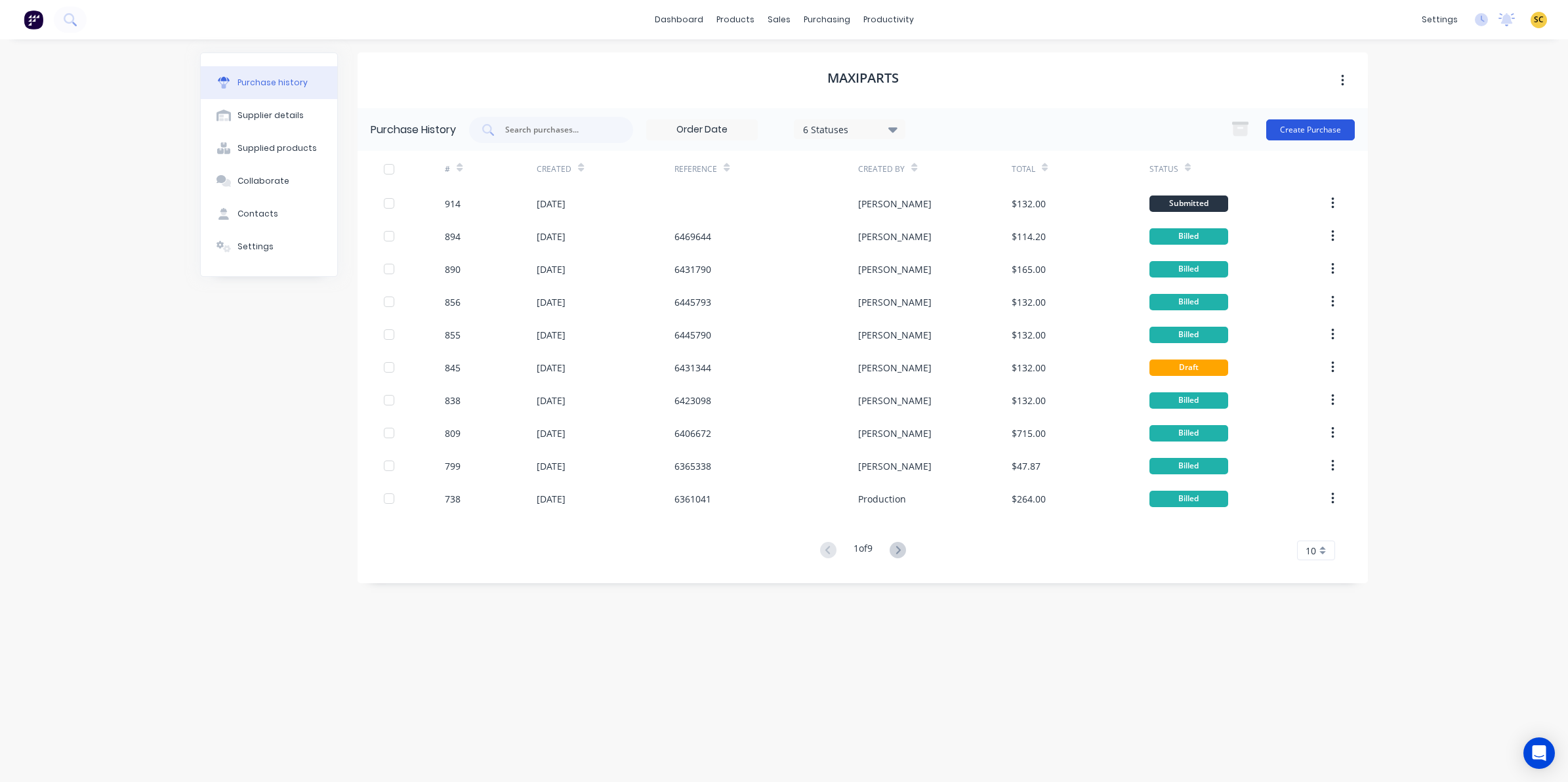
click at [1331, 132] on button "Create Purchase" at bounding box center [1311, 130] width 89 height 21
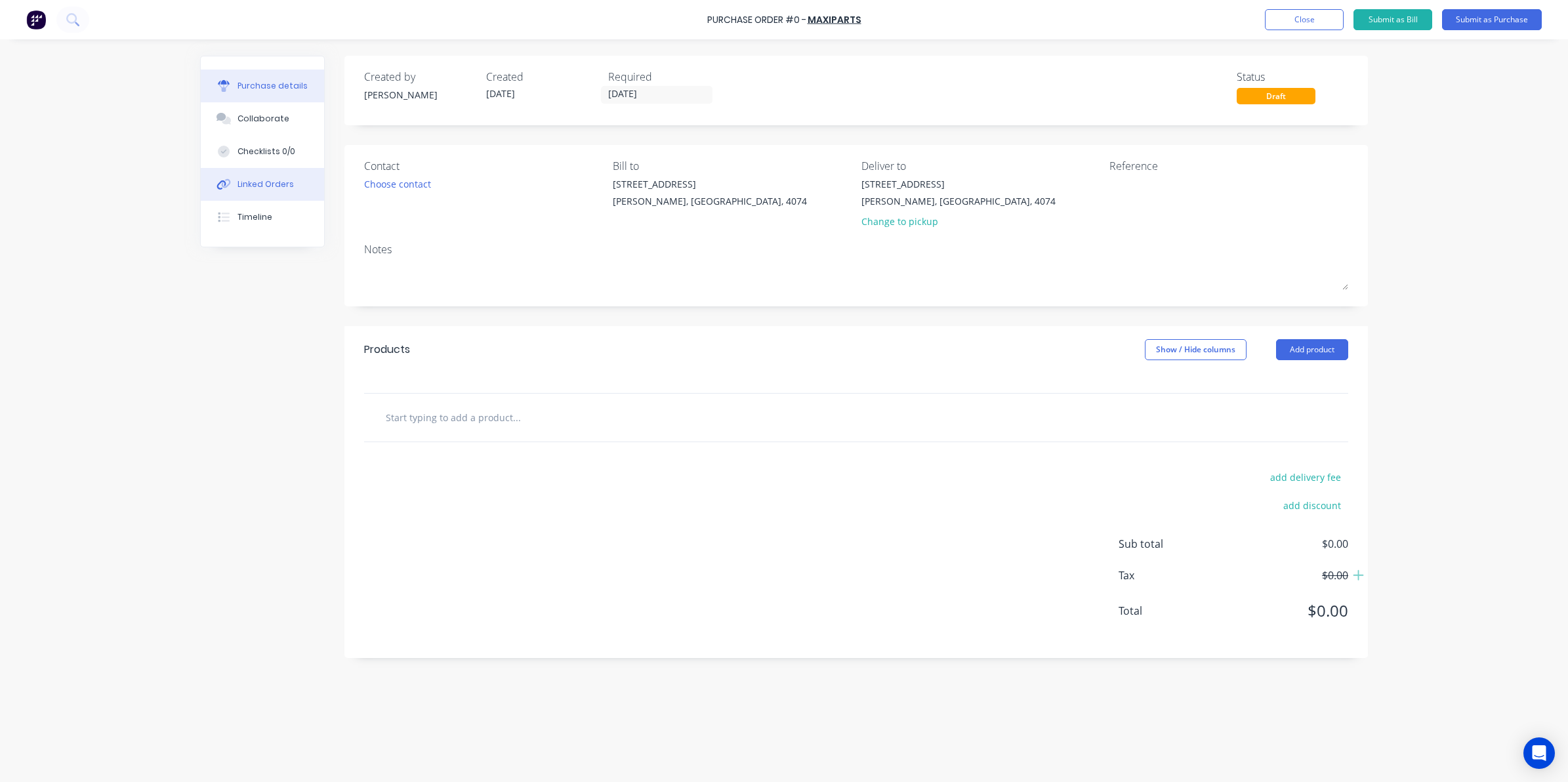
click at [241, 182] on div "Linked Orders" at bounding box center [266, 184] width 56 height 12
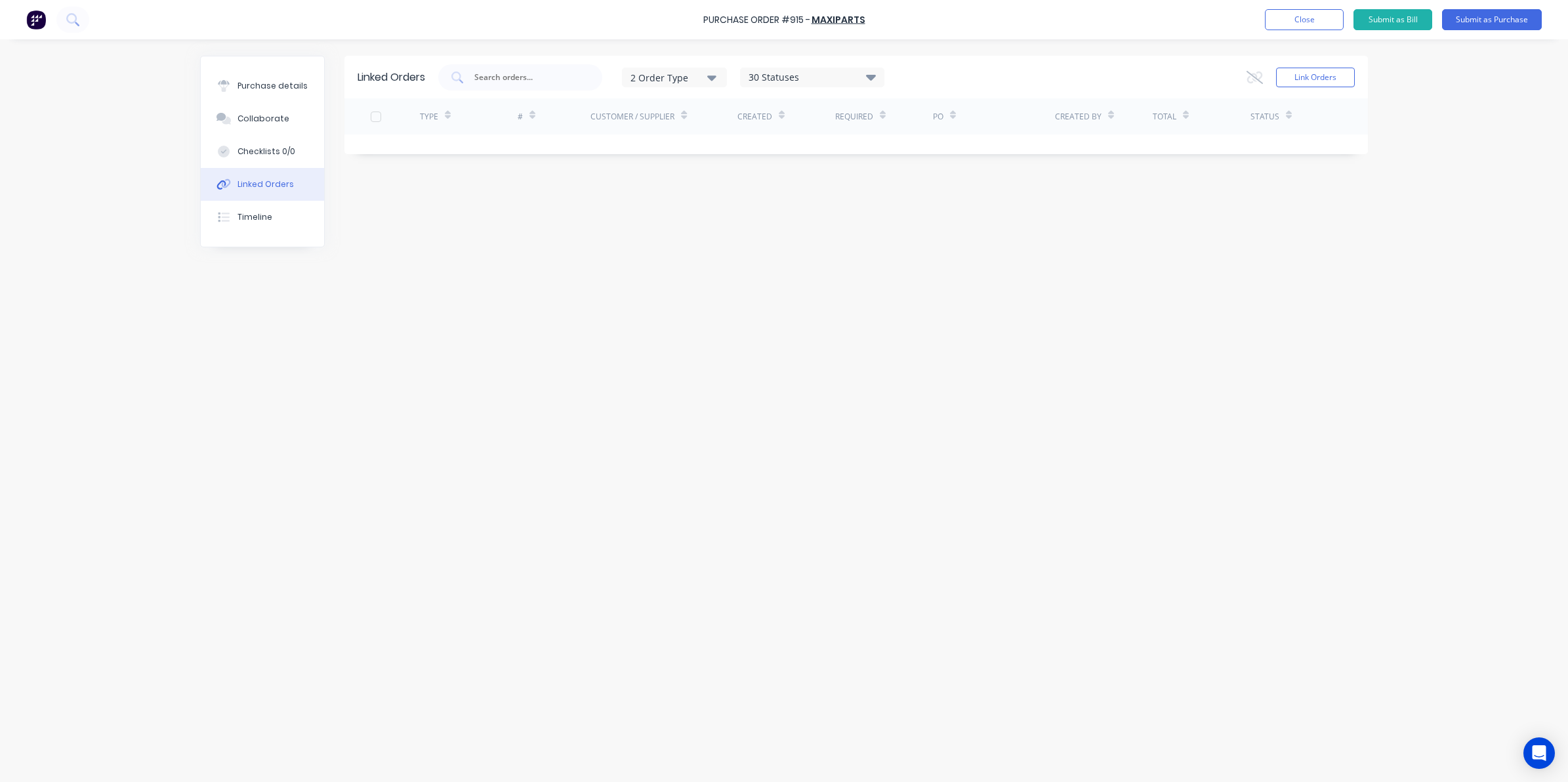
click at [1356, 71] on div "Linked Orders 2 Order Type 30 Statuses Sales Order Status All Archived Draft Qu…" at bounding box center [856, 76] width 1023 height 42
click at [1307, 76] on button "Link Orders" at bounding box center [1315, 77] width 79 height 20
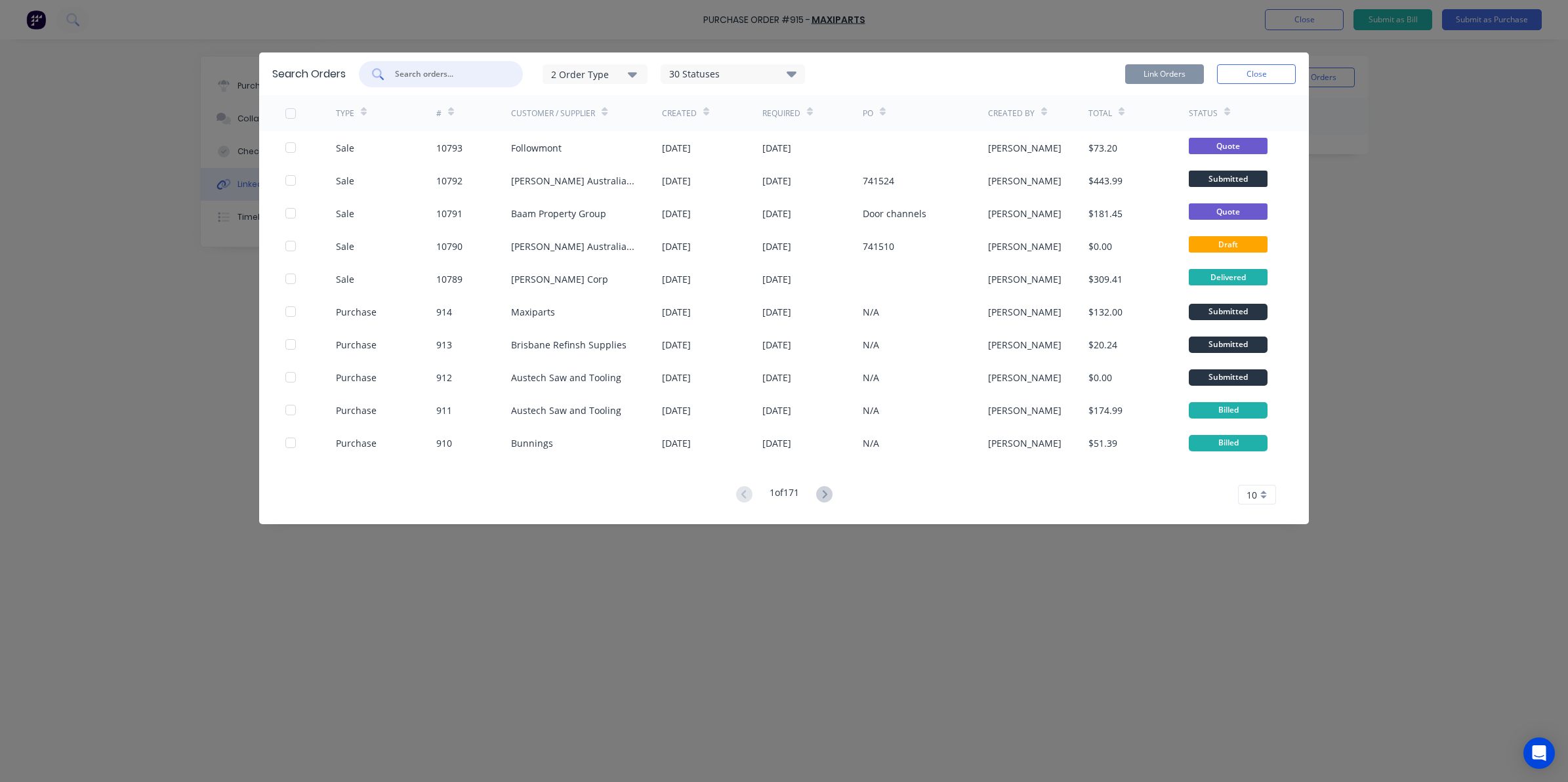
click at [408, 70] on input "text" at bounding box center [447, 74] width 109 height 13
type input "10776"
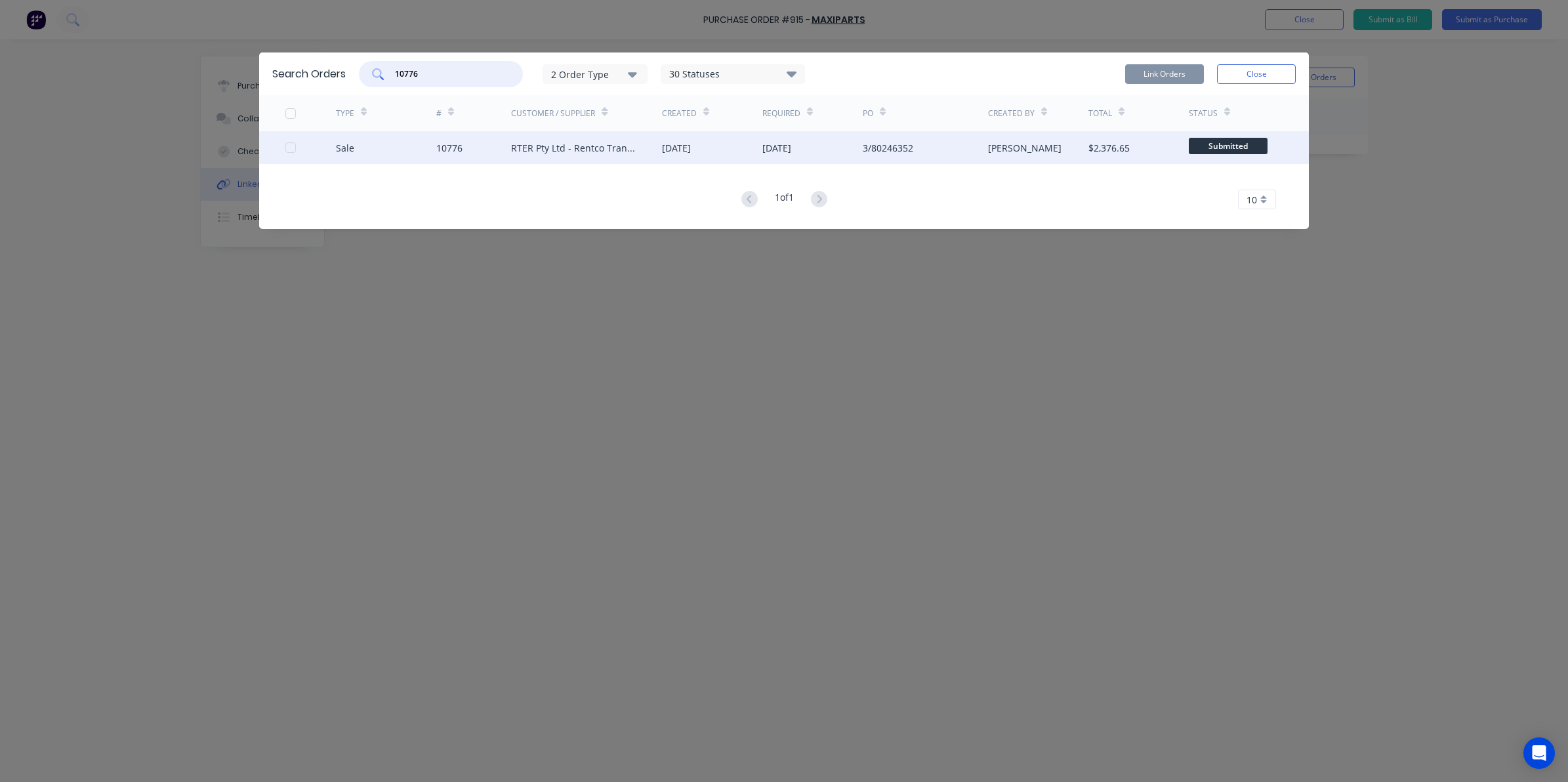
click at [290, 148] on div at bounding box center [291, 148] width 27 height 27
click at [1141, 80] on button "Link Orders" at bounding box center [1165, 74] width 79 height 20
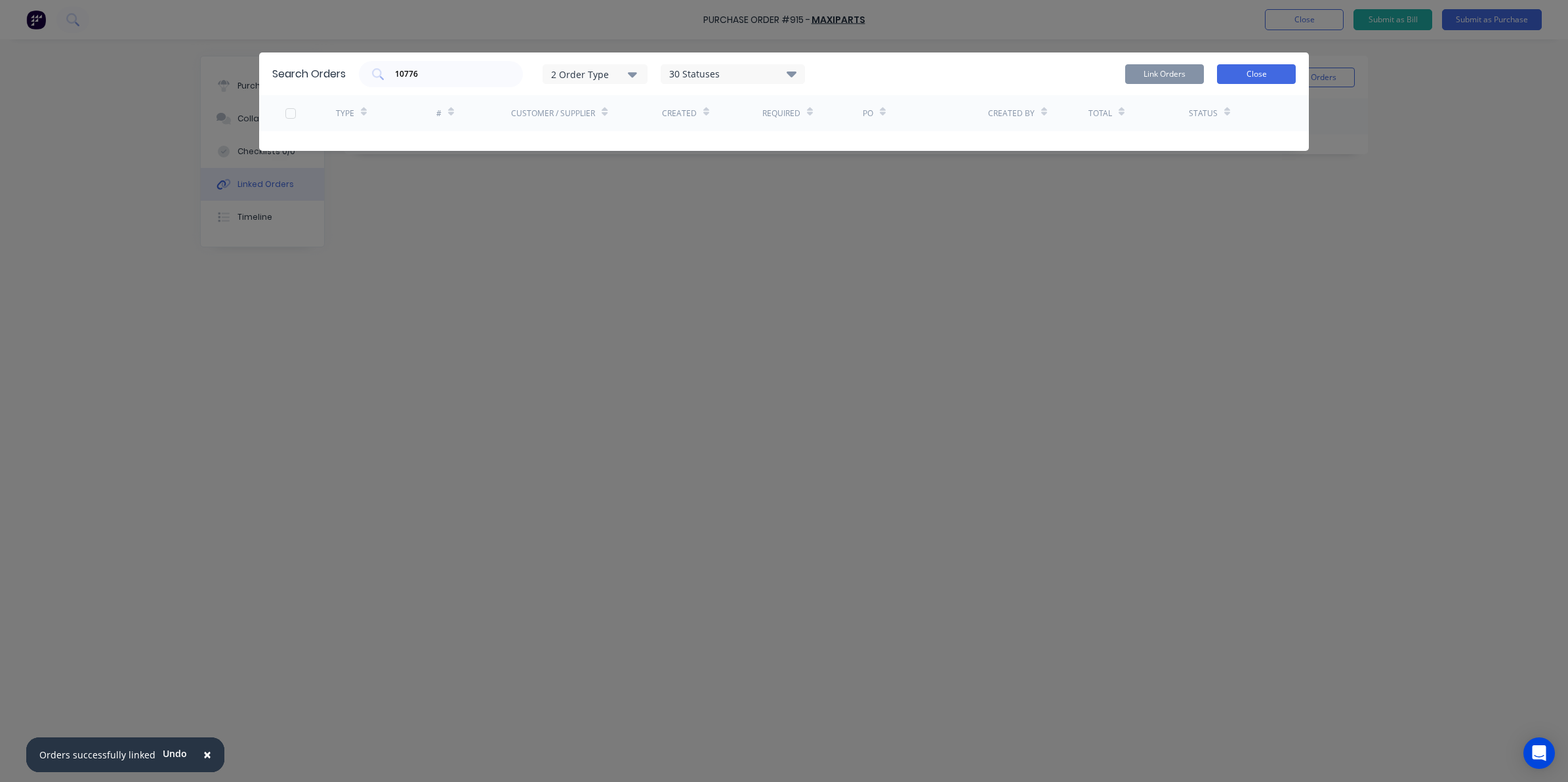
click at [1247, 76] on button "Close" at bounding box center [1256, 74] width 79 height 20
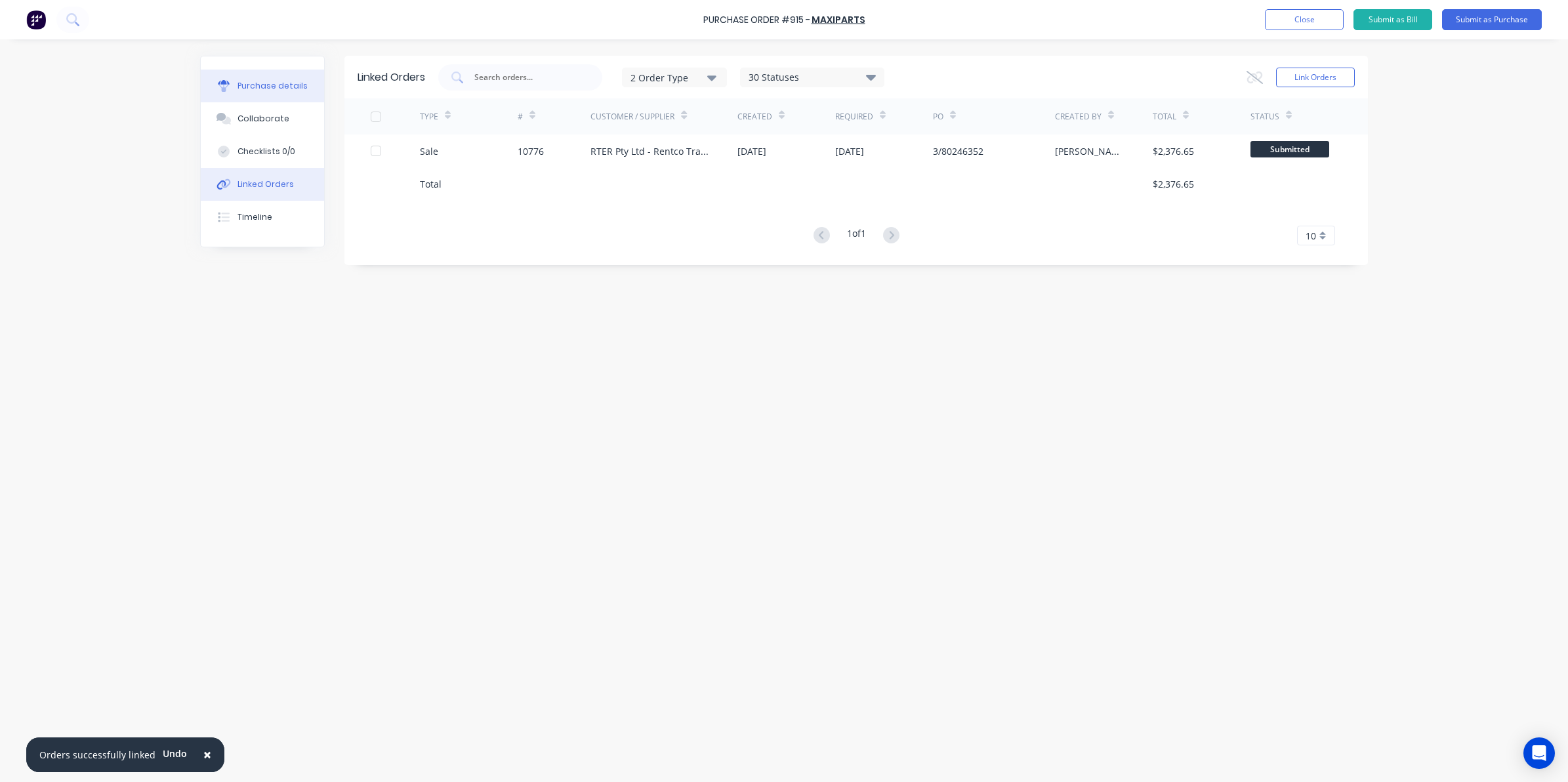
drag, startPoint x: 276, startPoint y: 76, endPoint x: 332, endPoint y: 102, distance: 61.7
click at [276, 77] on button "Purchase details" at bounding box center [262, 86] width 124 height 33
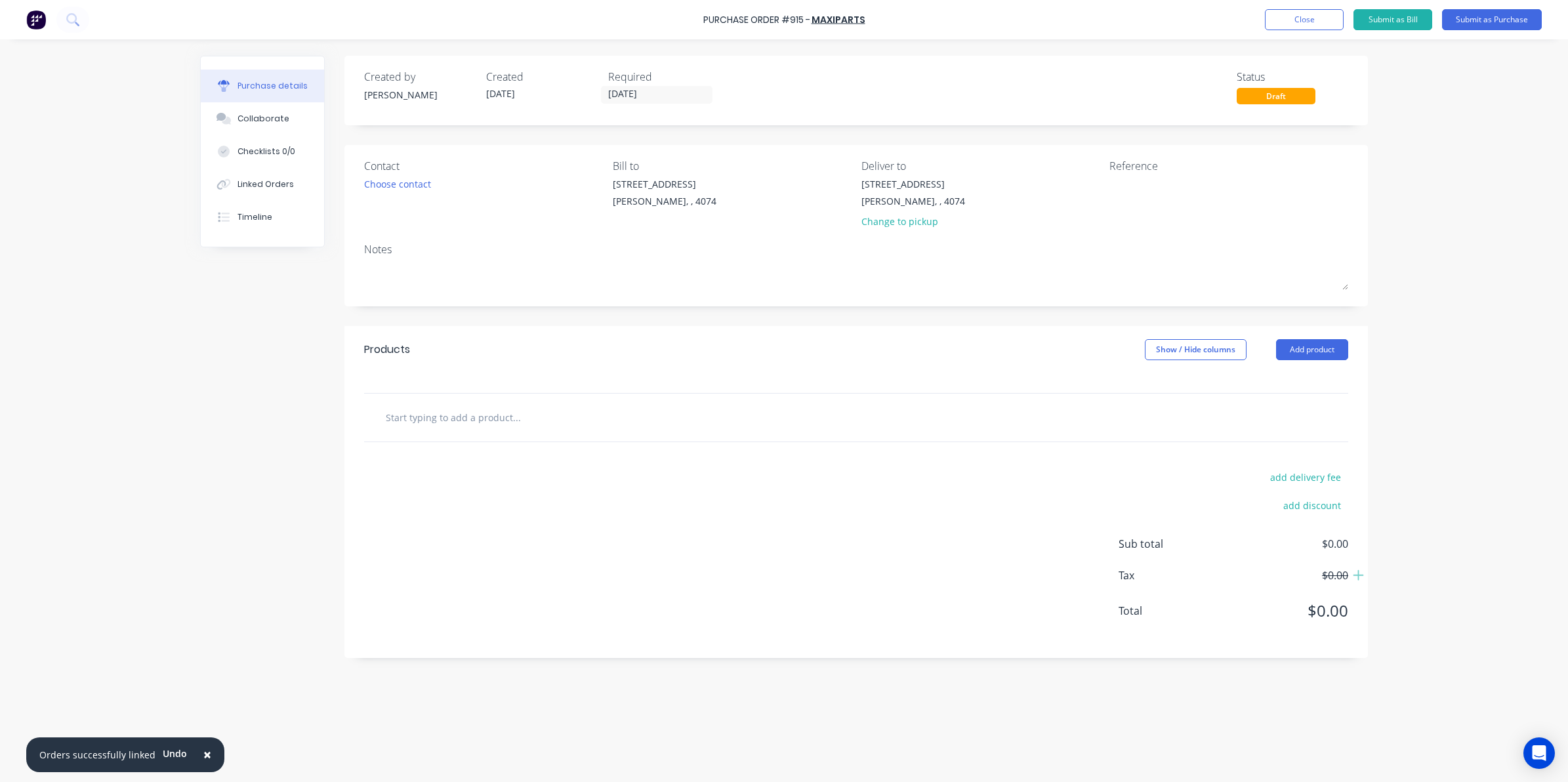
click at [640, 423] on div at bounding box center [571, 418] width 393 height 27
click at [541, 424] on input "text" at bounding box center [516, 418] width 262 height 27
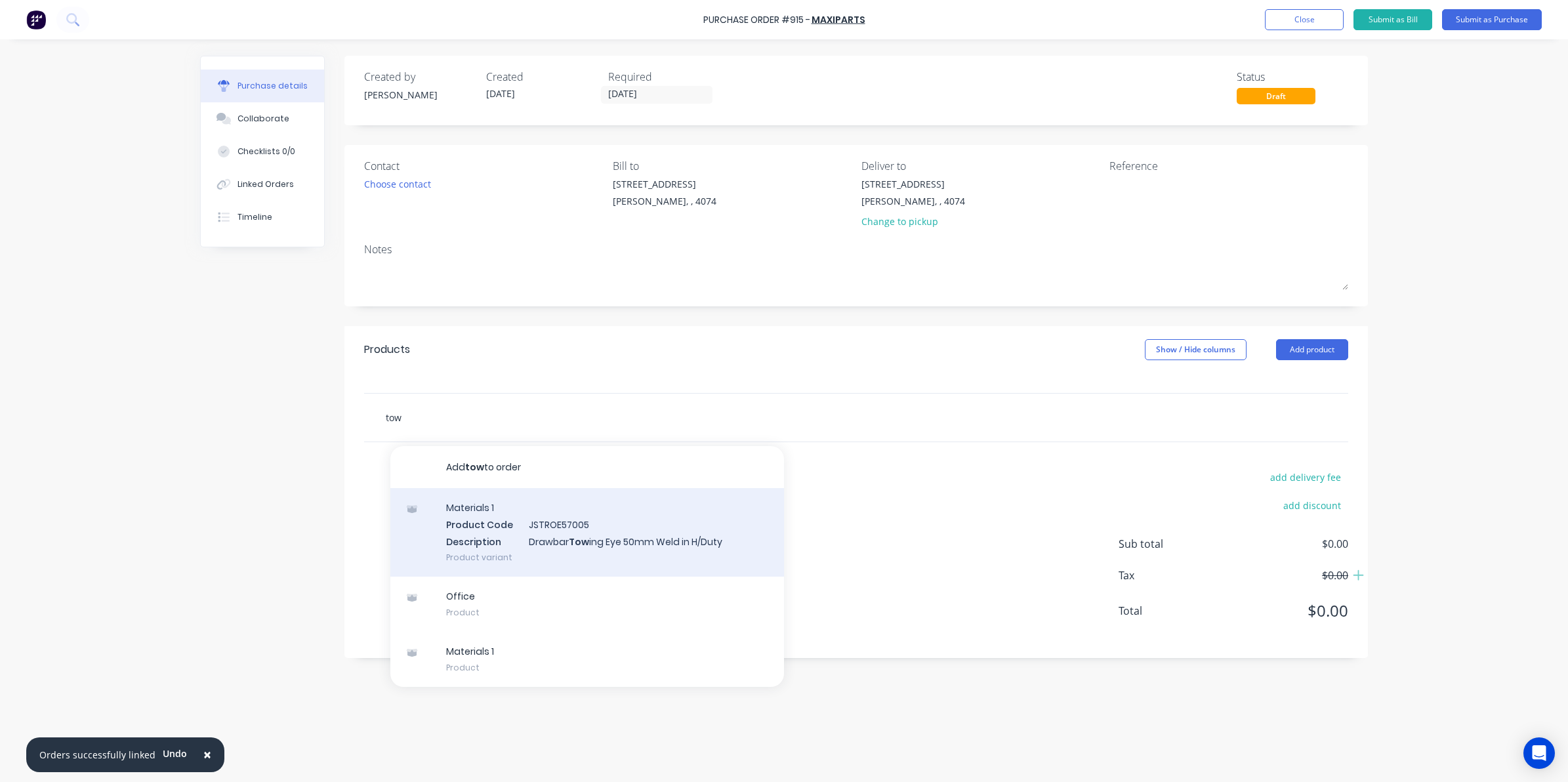
type input "tow"
click at [515, 545] on div "Materials 1 Product Code JSTROE57005 Description Drawbar Tow ing Eye 50mm Weld …" at bounding box center [587, 532] width 393 height 89
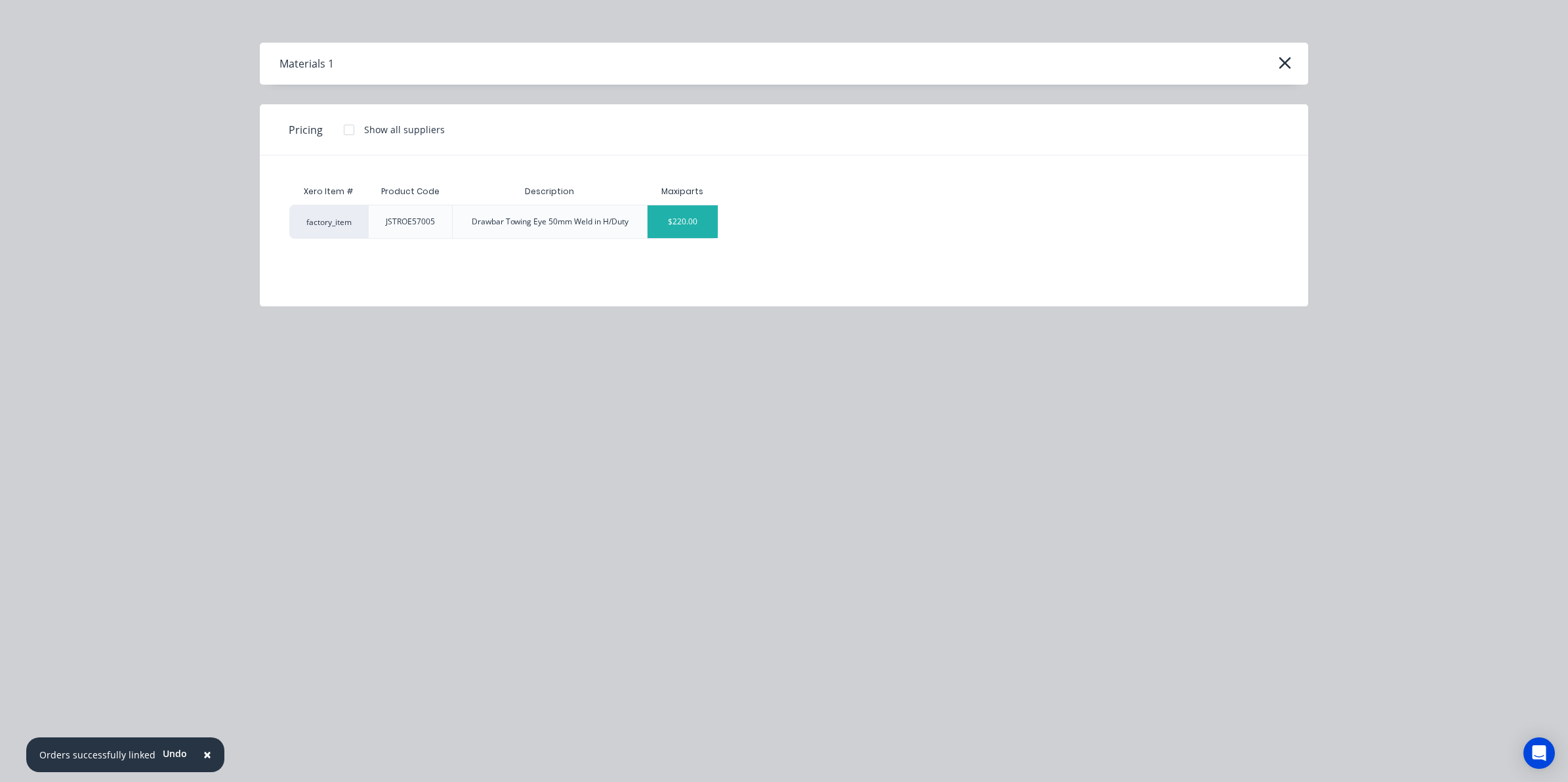
click at [662, 220] on div "$220.00" at bounding box center [682, 222] width 71 height 33
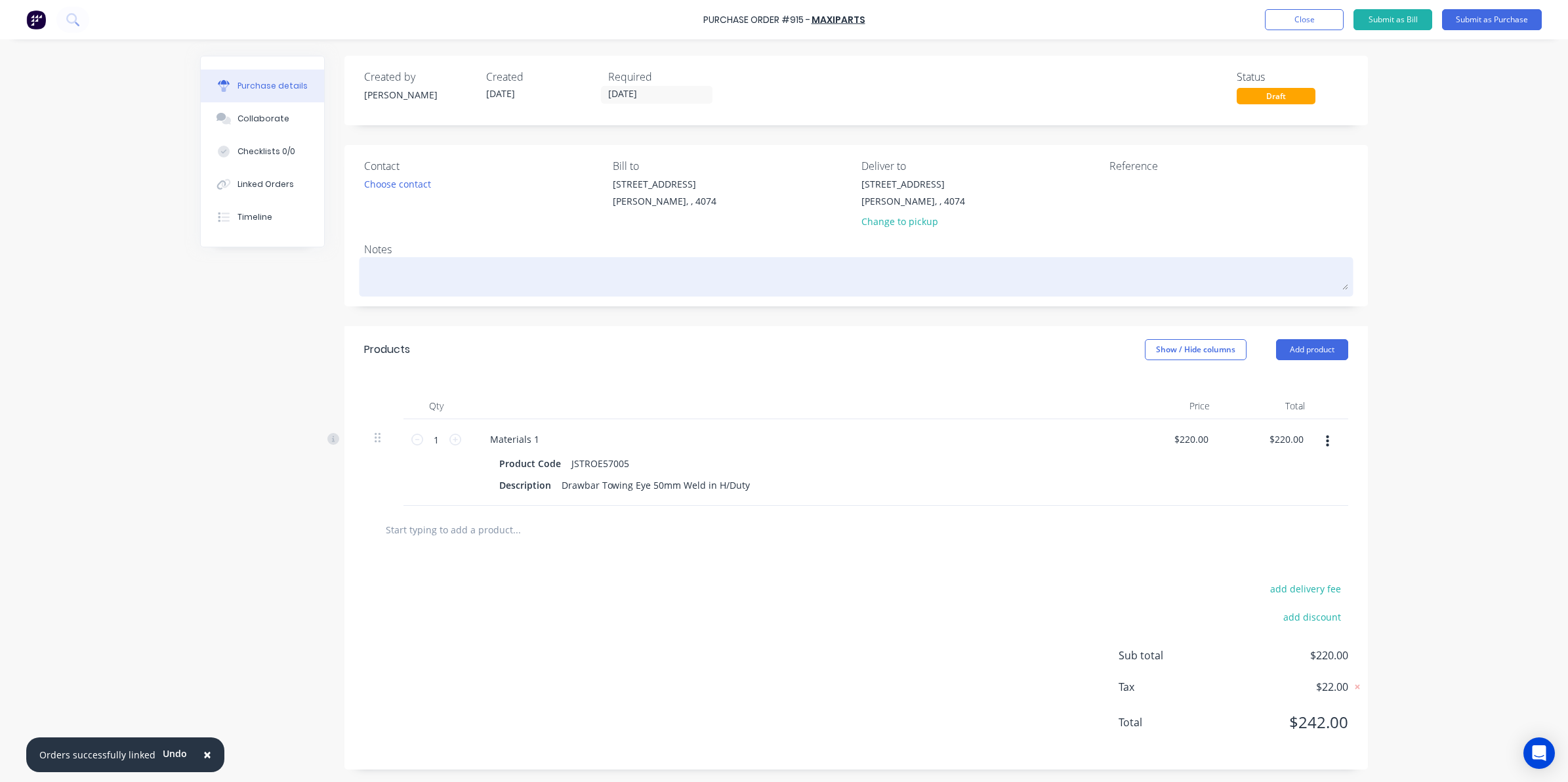
click at [615, 276] on textarea at bounding box center [857, 276] width 984 height 30
type textarea "x"
type textarea "f"
type textarea "x"
type textarea "fo"
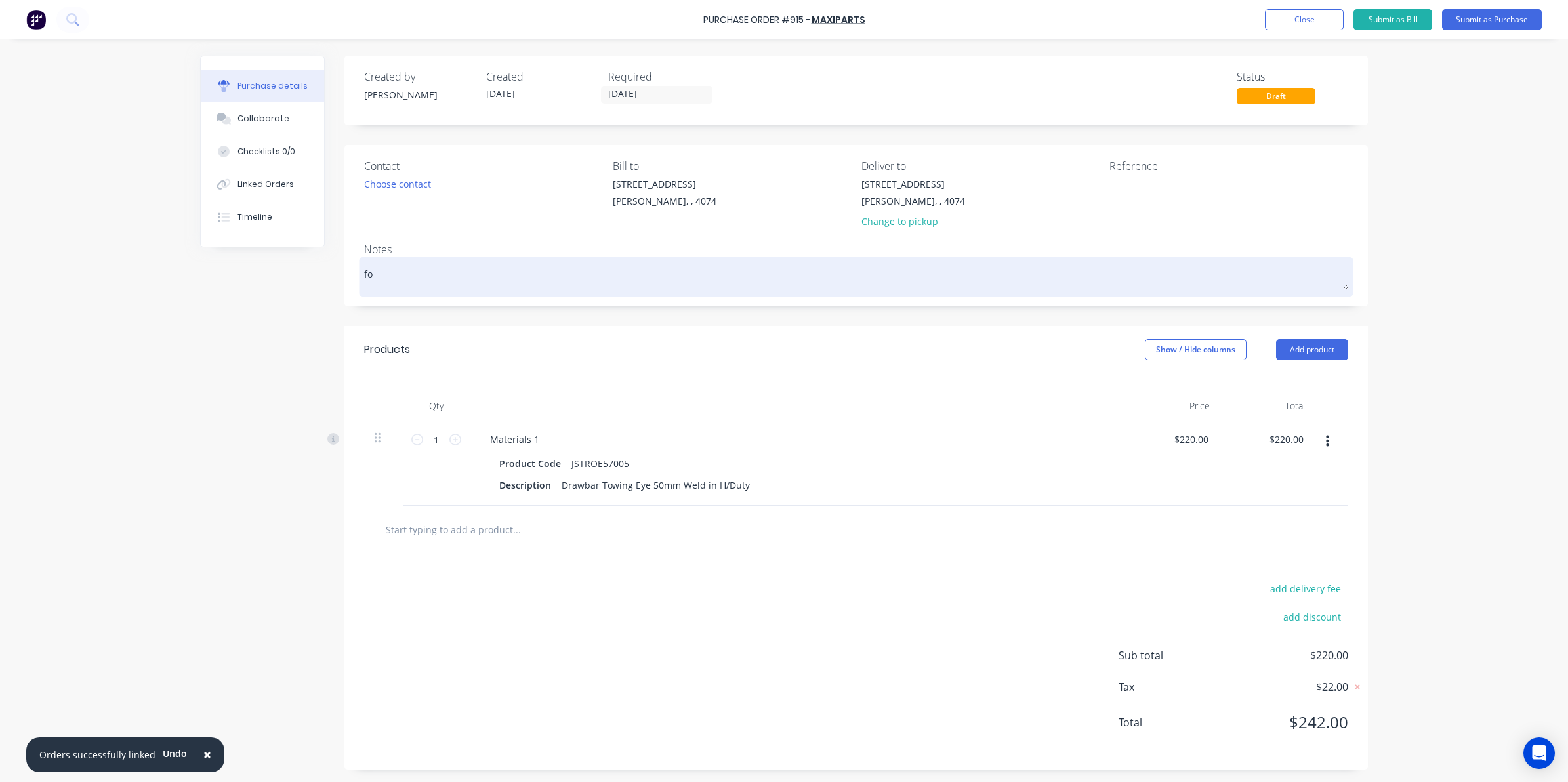
type textarea "x"
type textarea "for"
type textarea "x"
type textarea "for"
type textarea "x"
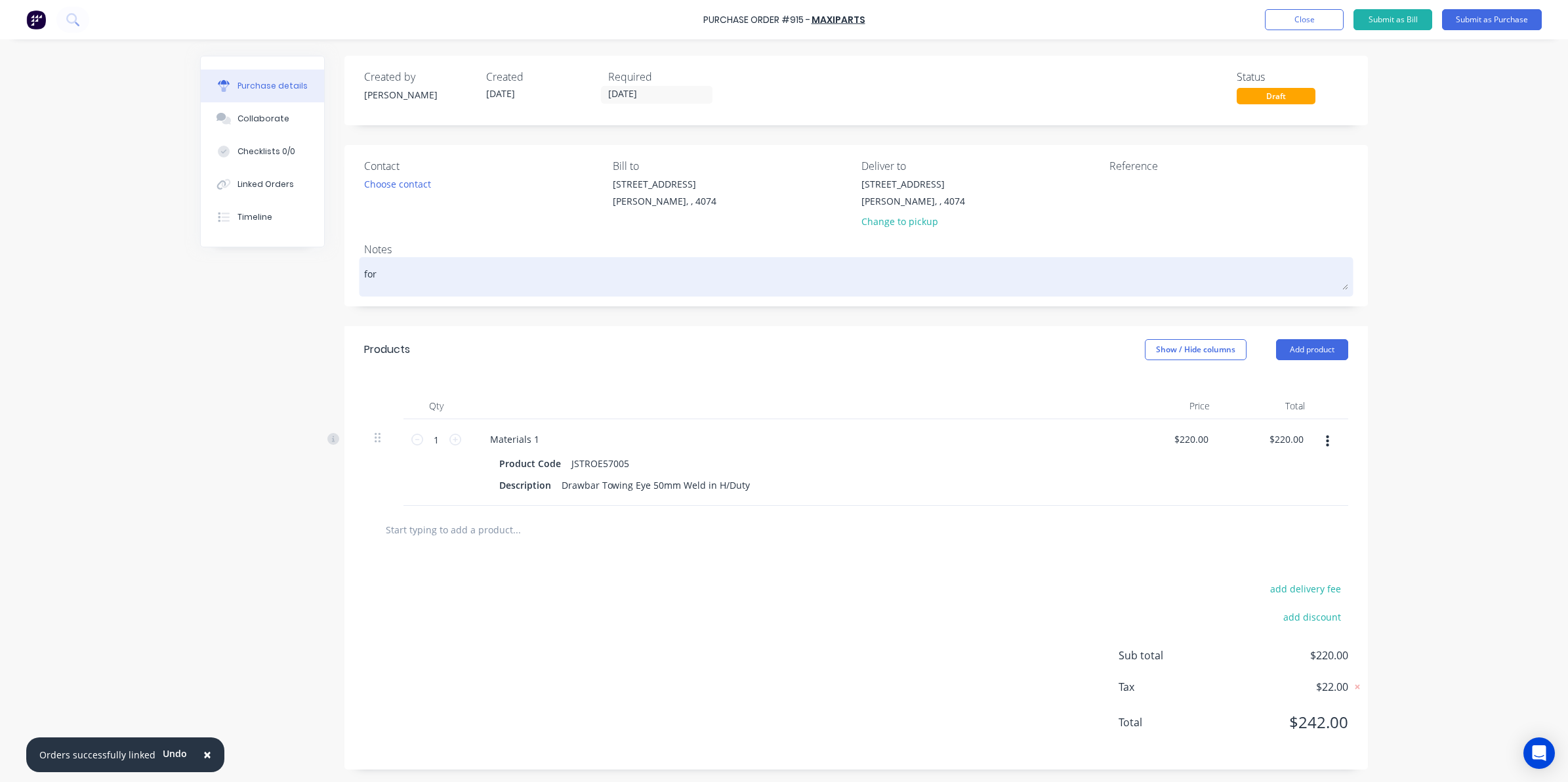
type textarea "for d"
type textarea "x"
type textarea "for de"
type textarea "x"
type textarea "for del"
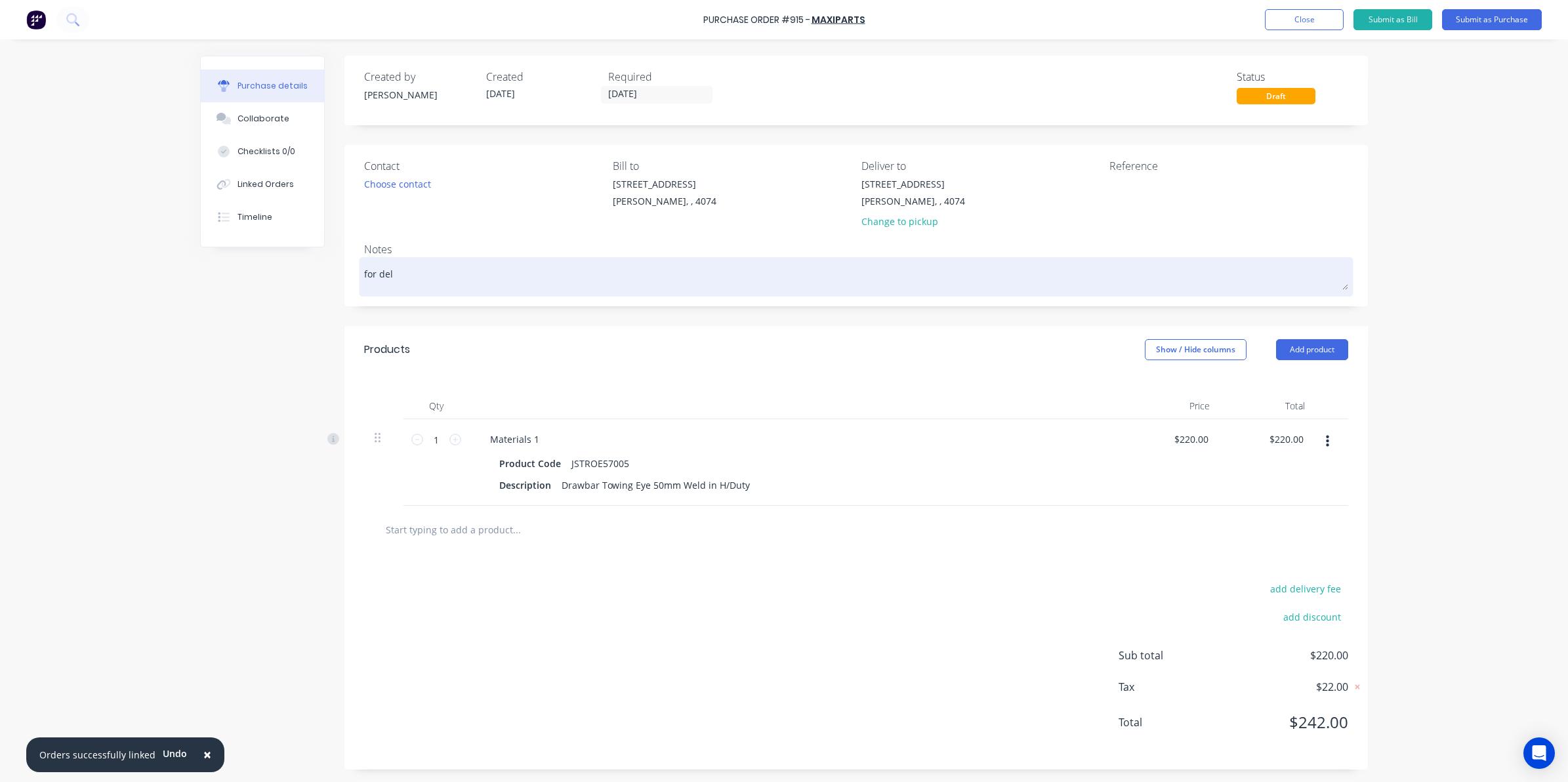
type textarea "x"
type textarea "for deli"
type textarea "x"
type textarea "for deliv"
type textarea "x"
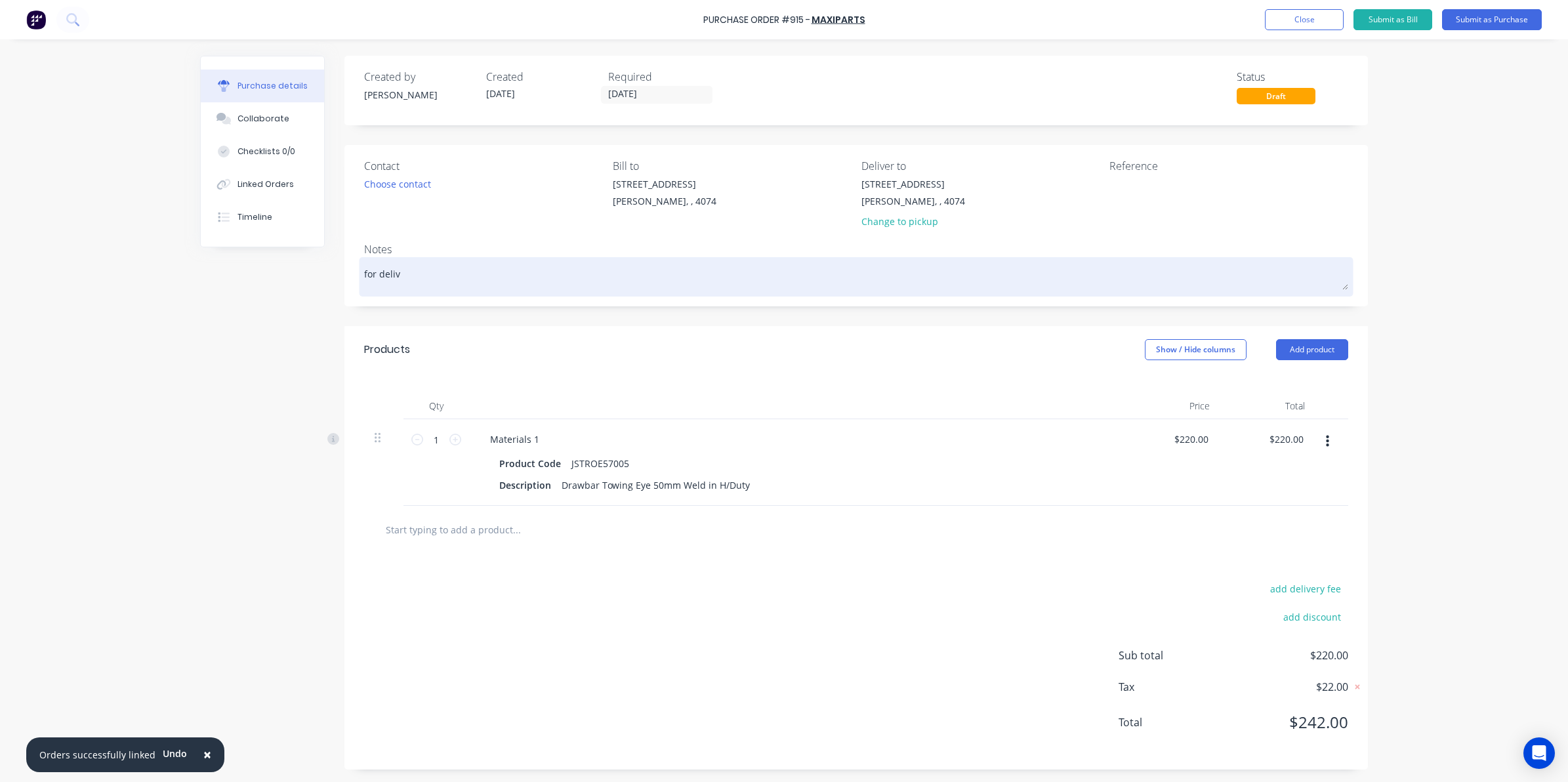
type textarea "for delive"
type textarea "x"
type textarea "for deliver"
type textarea "x"
type textarea "for delivery"
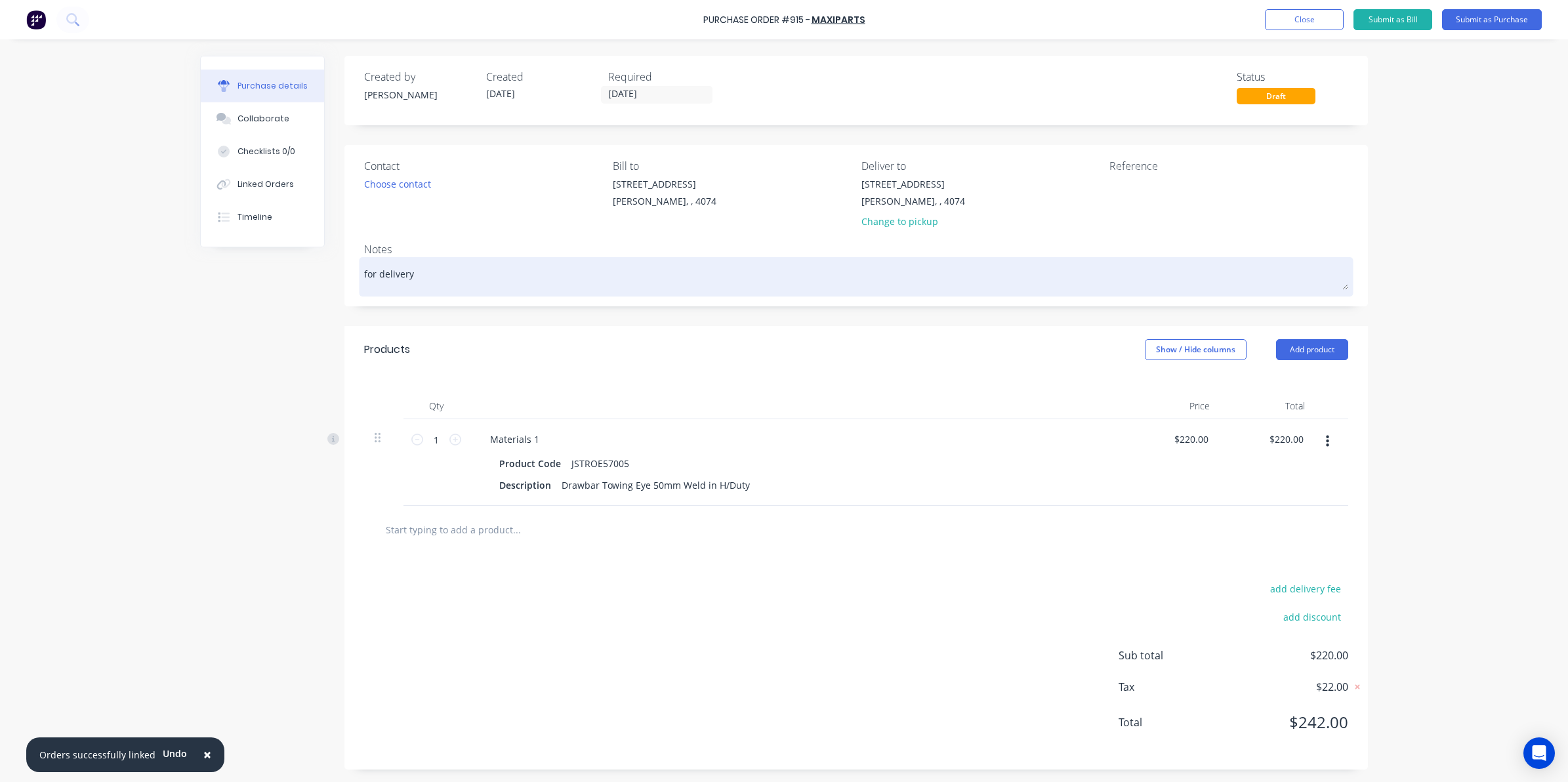
type textarea "x"
type textarea "for delivery"
type textarea "x"
type textarea "for delivery t"
type textarea "x"
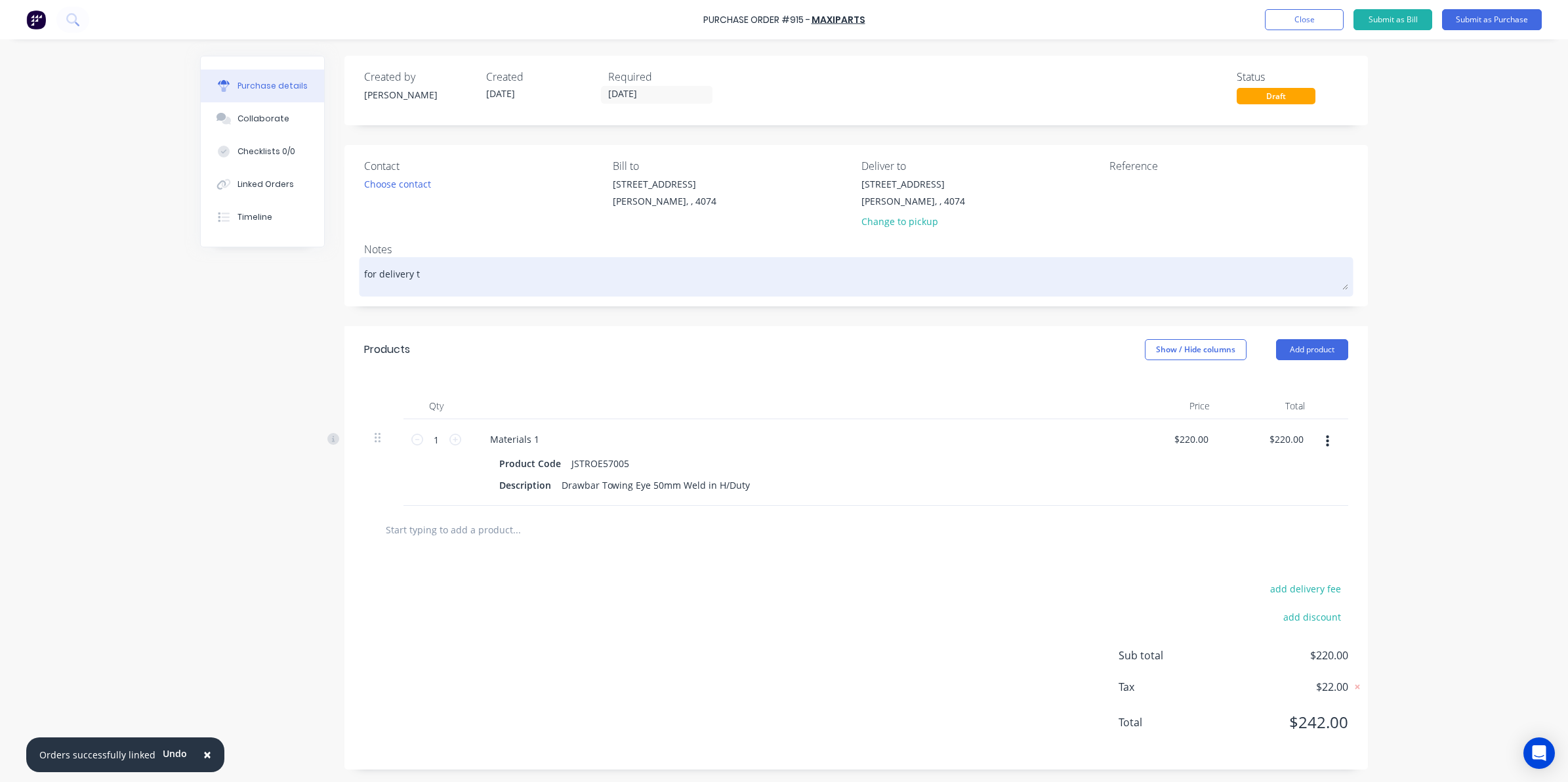
type textarea "for delivery th"
type textarea "x"
type textarea "for delivery thi"
type textarea "x"
type textarea "for delivery this"
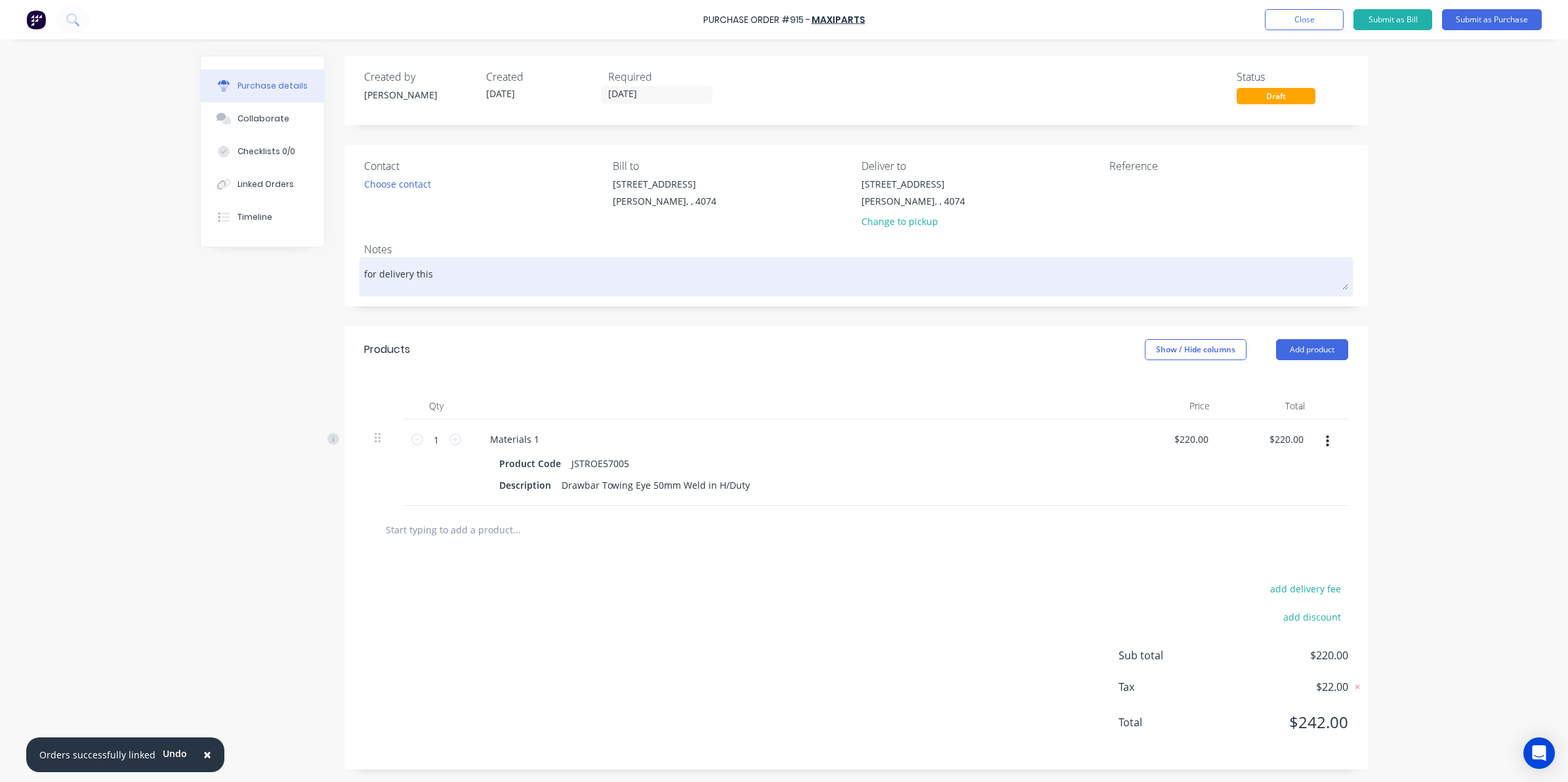
type textarea "x"
type textarea "for delivery this"
type textarea "x"
type textarea "for delivery this p"
type textarea "x"
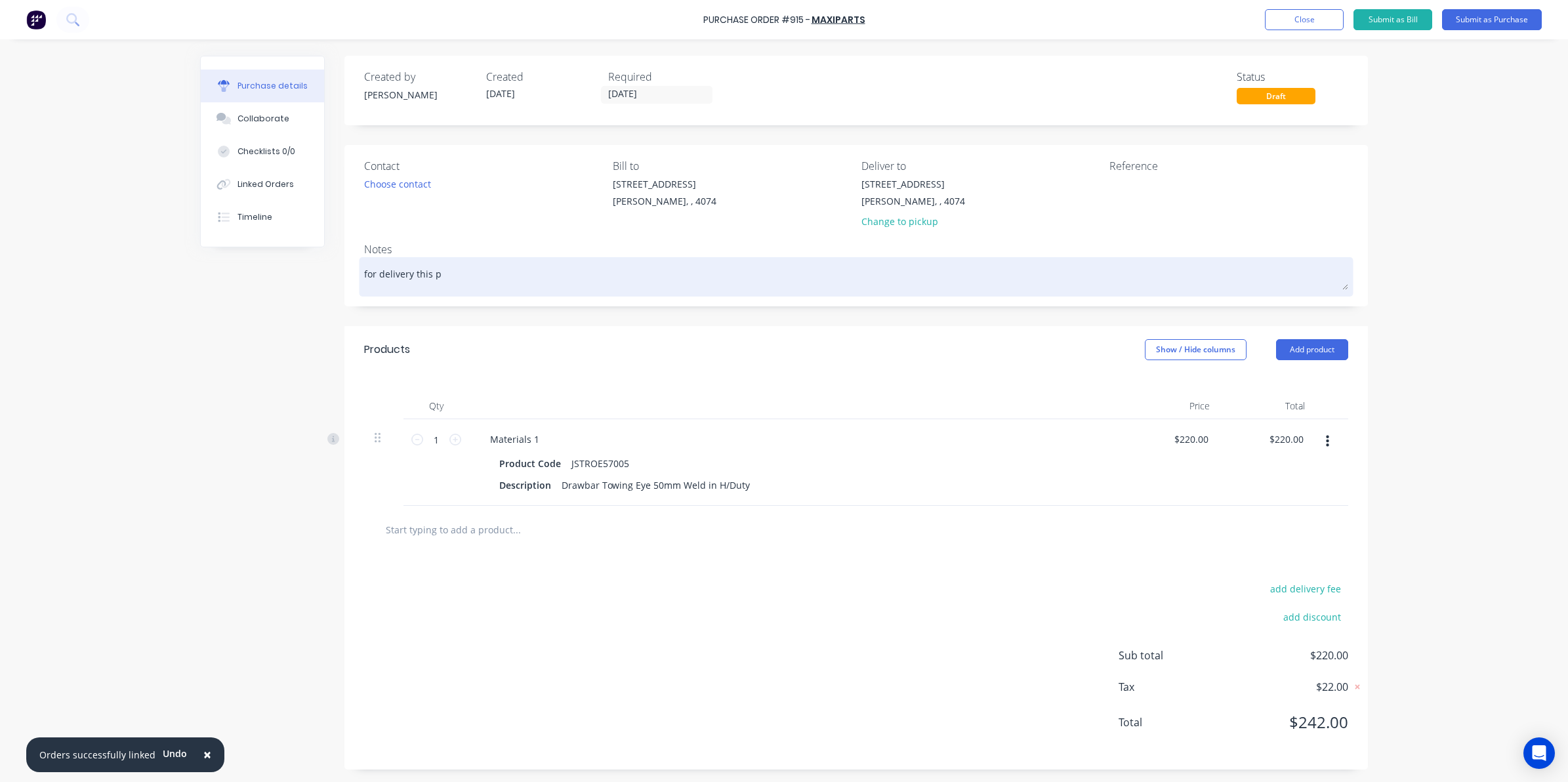
type textarea "for delivery this pl"
type textarea "x"
type textarea "for delivery this p"
type textarea "x"
type textarea "for delivery this pm"
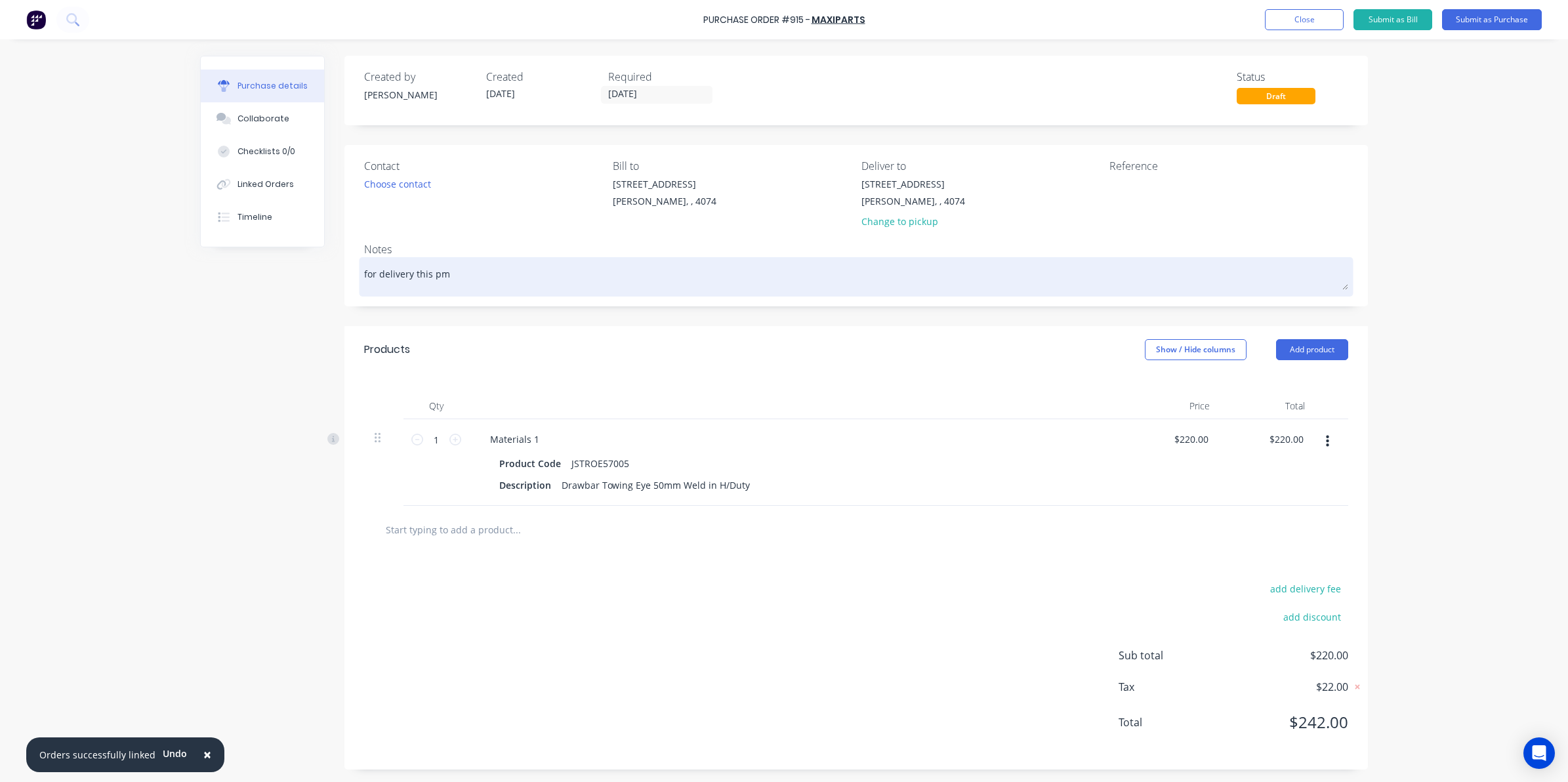
type textarea "x"
type textarea "for delivery this pm"
type textarea "x"
type textarea "for delivery this pm p"
type textarea "x"
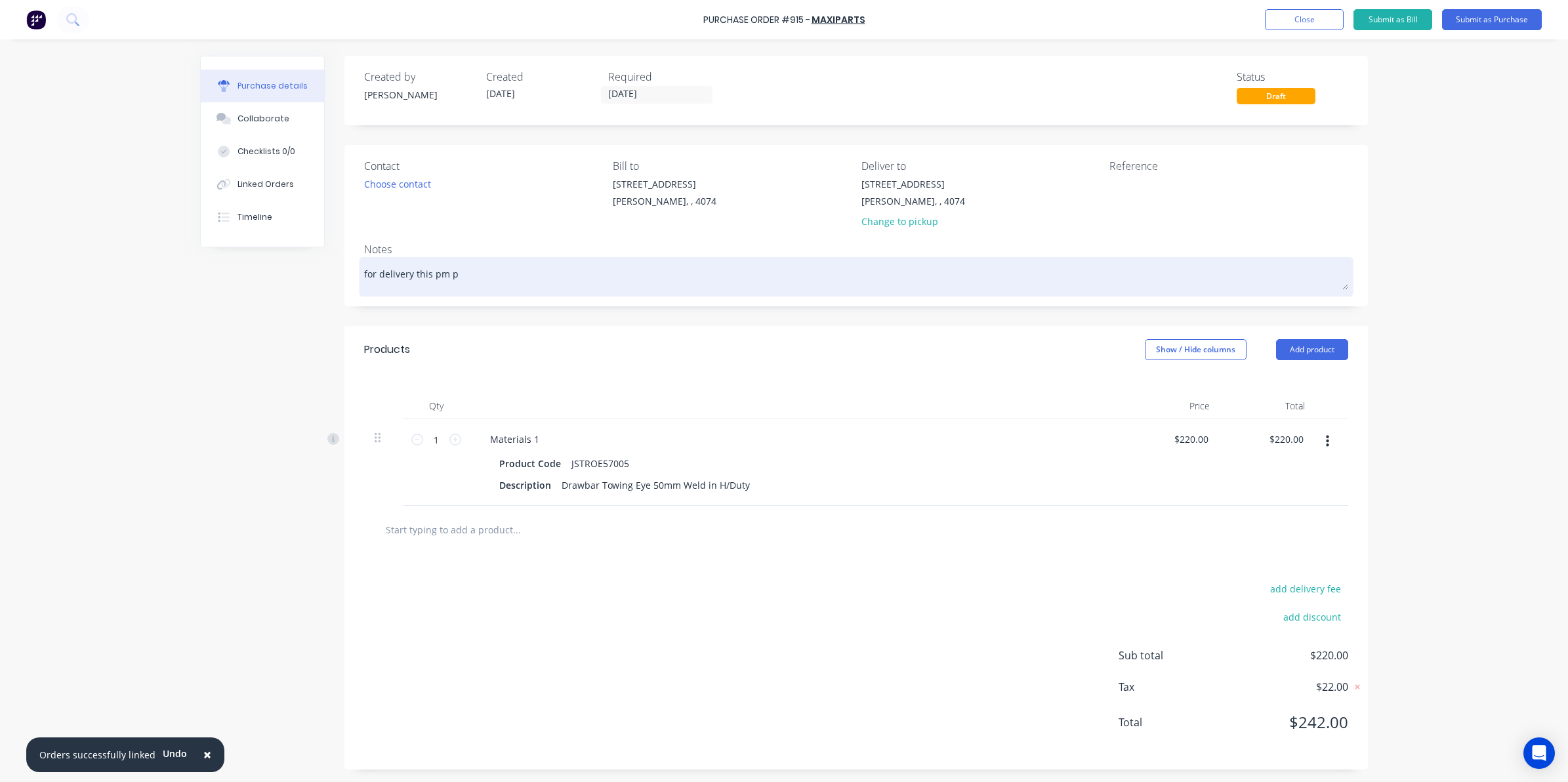
type textarea "for delivery this pm pl"
type textarea "x"
type textarea "for delivery this pm ple"
type textarea "x"
type textarea "for delivery this pm plea"
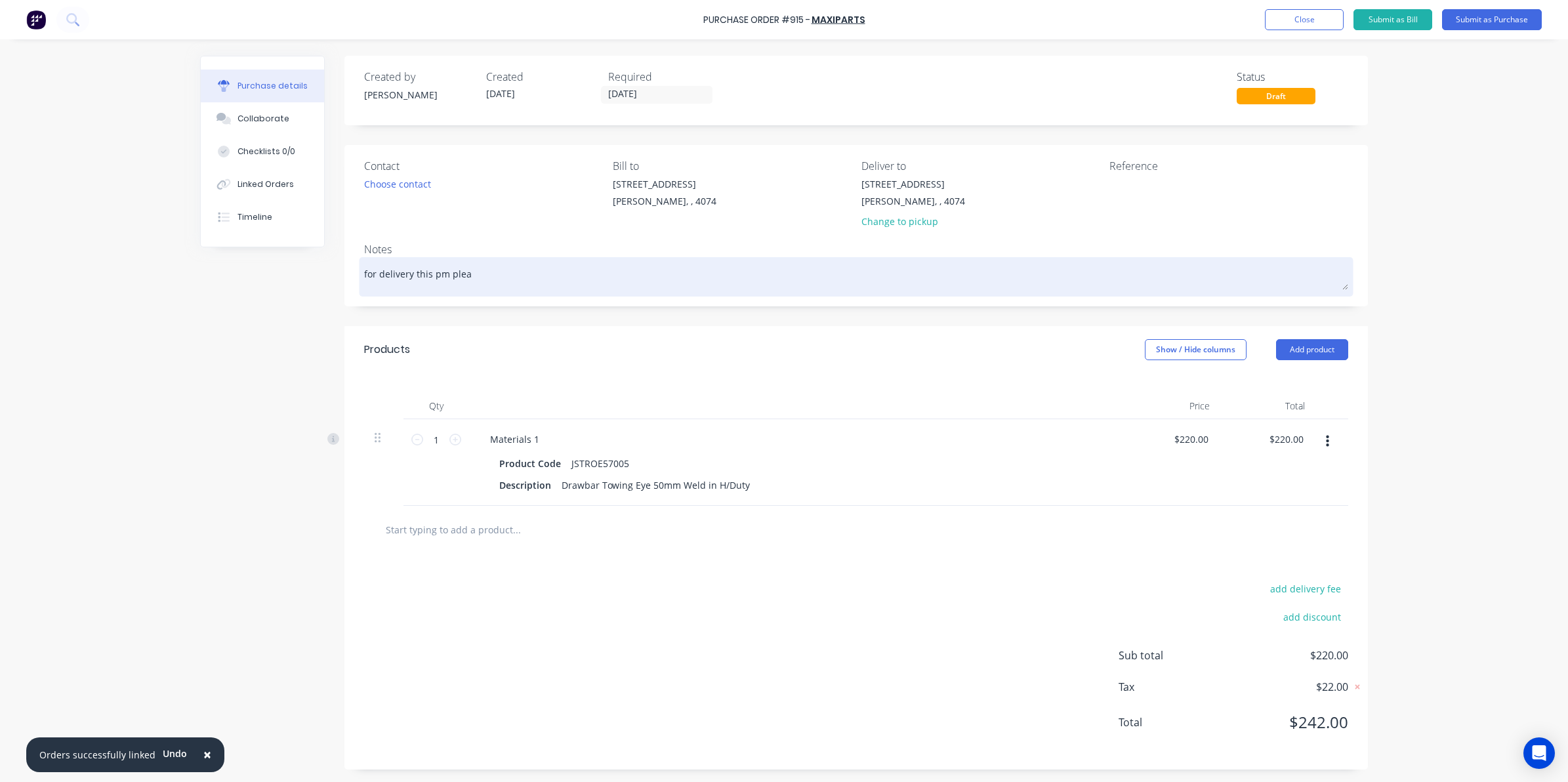
type textarea "x"
type textarea "for delivery this pm pleas"
type textarea "x"
type textarea "for delivery this pm please"
type textarea "x"
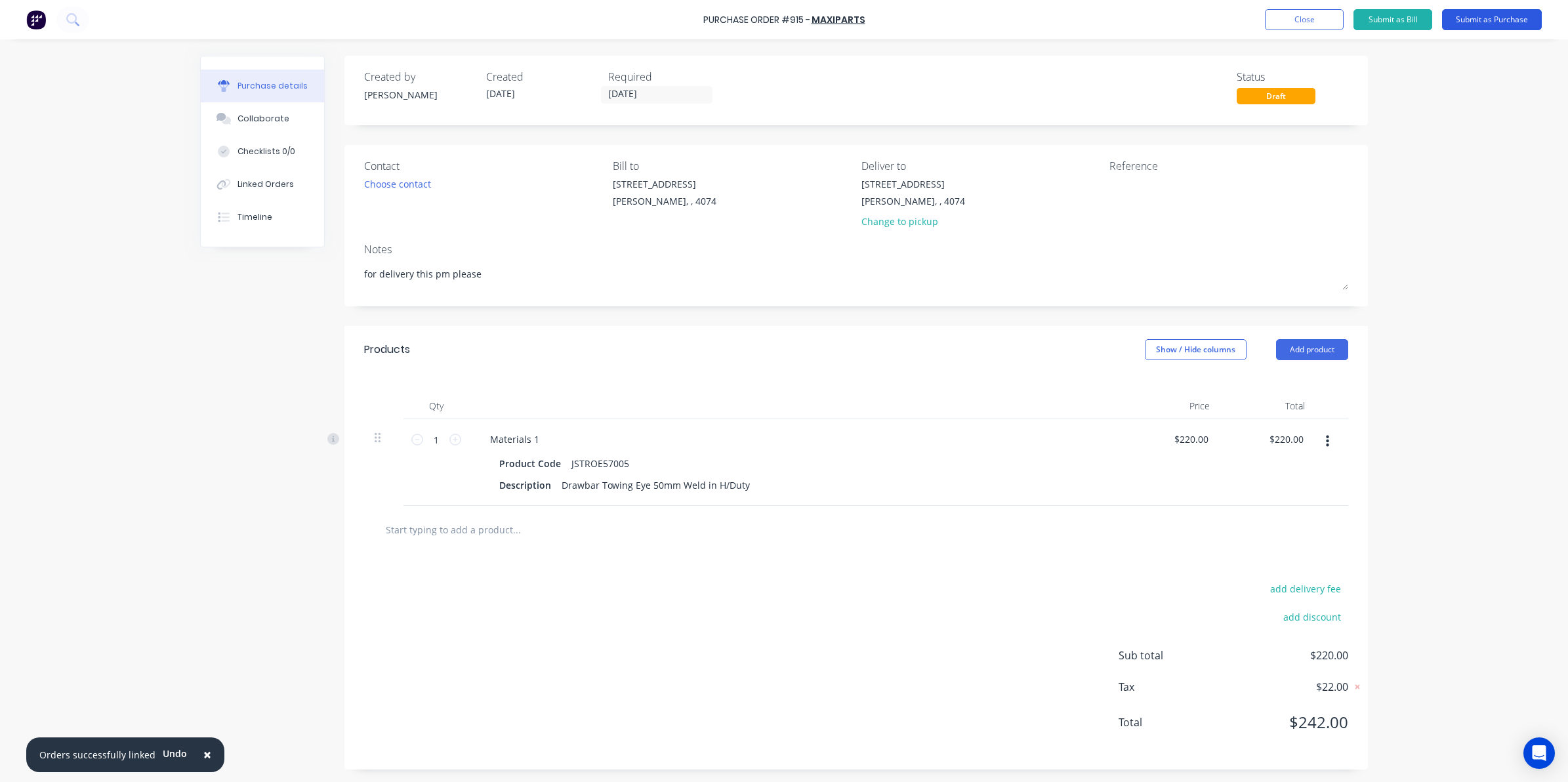
type textarea "for delivery this pm please"
type textarea "x"
type textarea "for delivery this pm please"
click at [1473, 20] on button "Submit as Purchase" at bounding box center [1492, 19] width 100 height 21
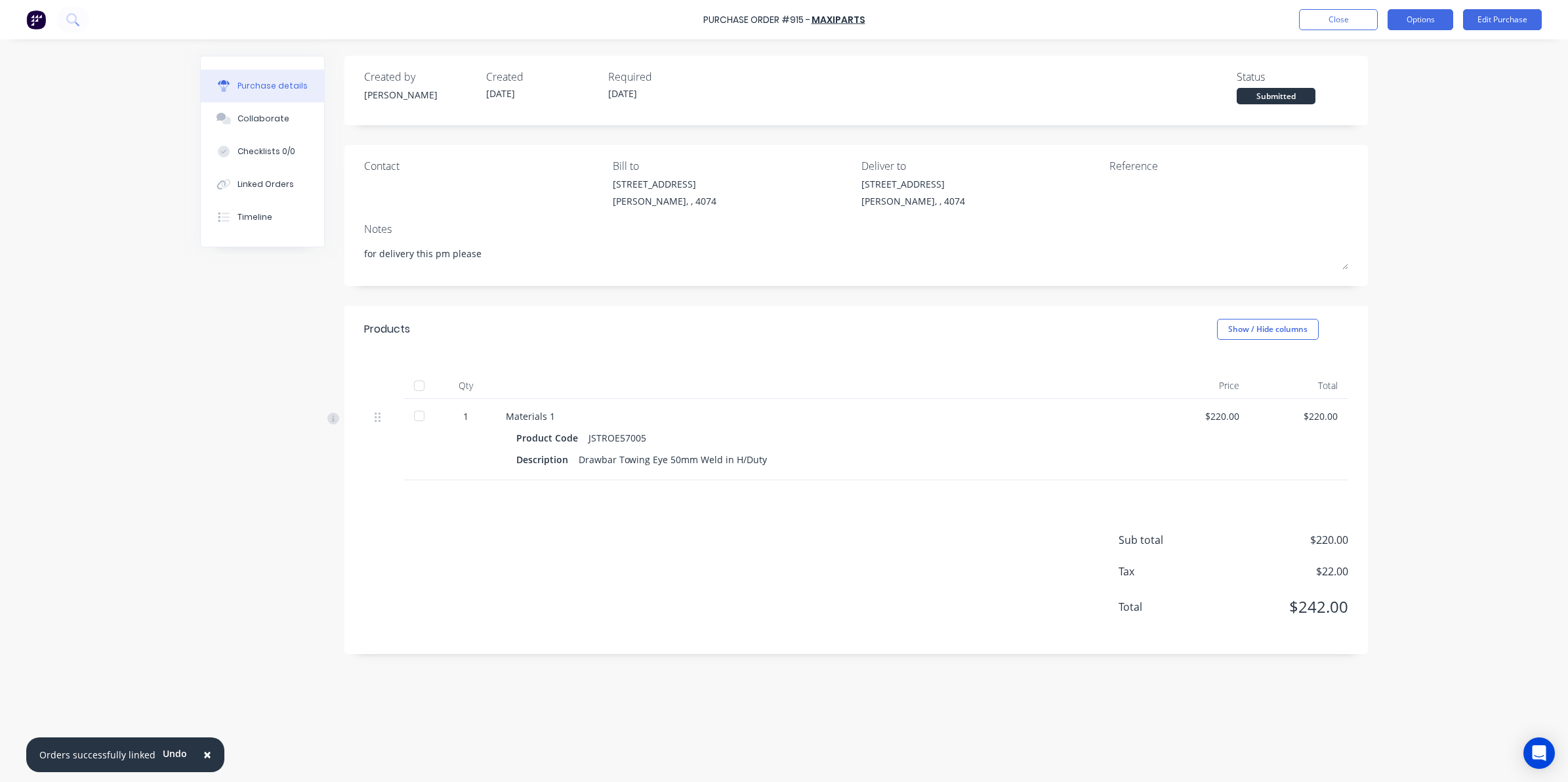
click at [1414, 15] on button "Options" at bounding box center [1420, 19] width 66 height 21
click at [1378, 57] on div "Print / Email" at bounding box center [1391, 53] width 101 height 19
click at [1366, 105] on div "Without pricing" at bounding box center [1391, 105] width 101 height 19
type textarea "x"
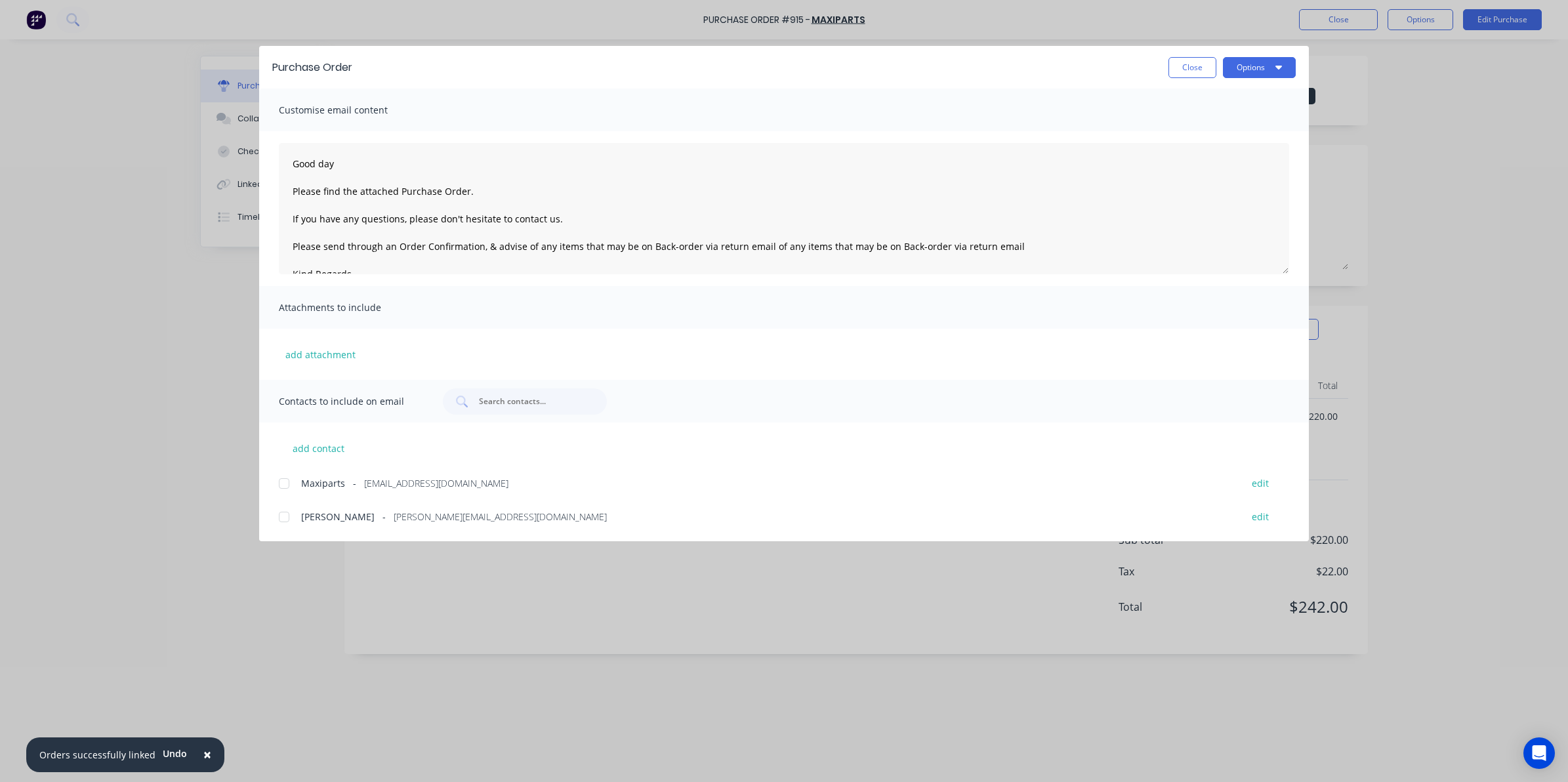
click at [289, 515] on div at bounding box center [284, 517] width 27 height 27
click at [1251, 80] on div "Purchase Order Close Options" at bounding box center [784, 66] width 1050 height 42
drag, startPoint x: 286, startPoint y: 483, endPoint x: 561, endPoint y: 440, distance: 278.3
click at [286, 482] on div at bounding box center [284, 484] width 27 height 27
type textarea "Good day Please find the attached Purchase Order. If you have any questions, pl…"
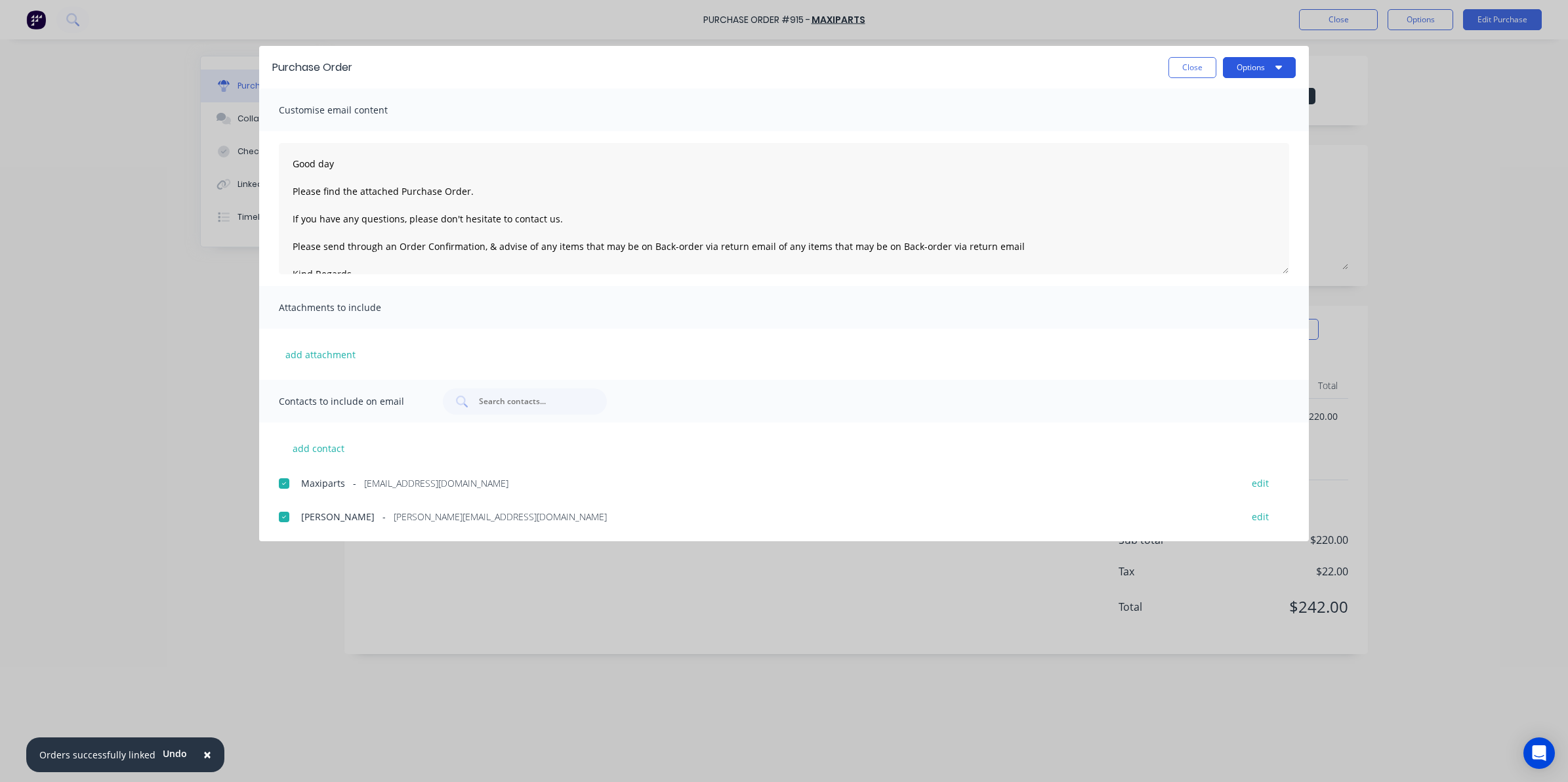
click at [1262, 61] on button "Options" at bounding box center [1259, 67] width 73 height 21
click at [1209, 155] on div "Email" at bounding box center [1233, 153] width 101 height 19
type textarea "x"
type textarea "Good day Please find the attached Purchase Order. If you have any questions, pl…"
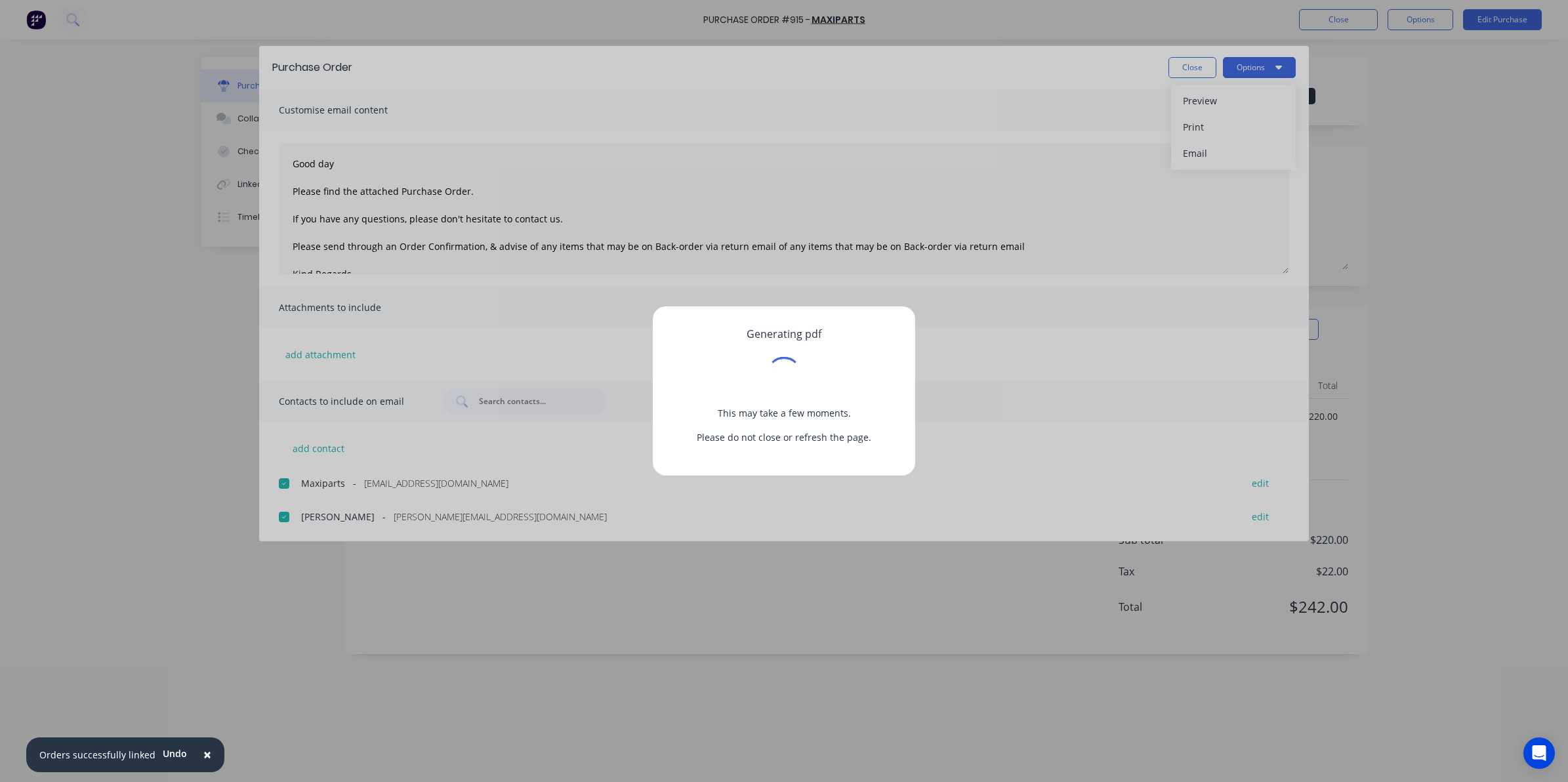
type textarea "x"
type textarea "Good day Please find the attached Purchase Order. If you have any questions, pl…"
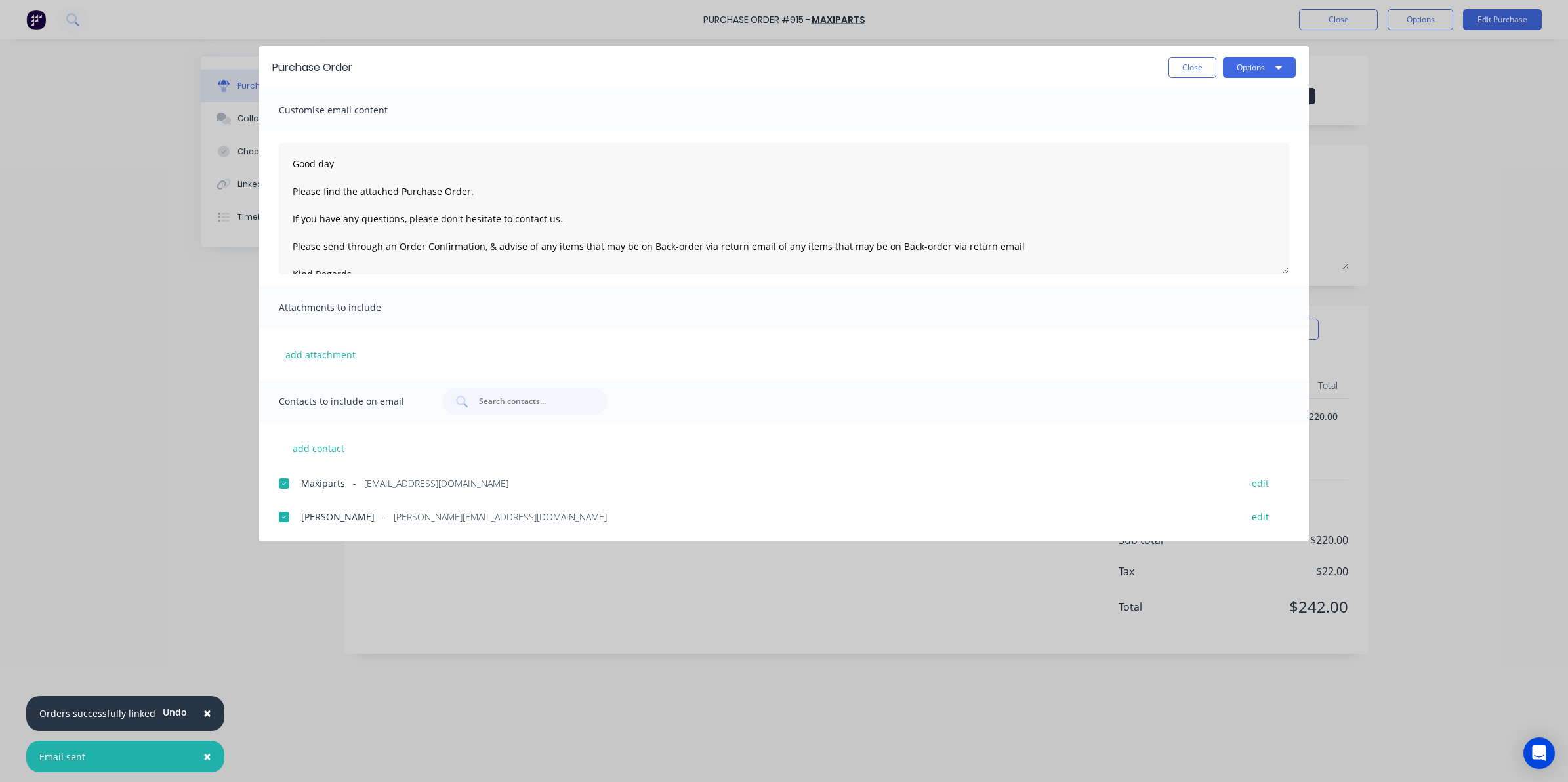
click at [203, 709] on span "×" at bounding box center [207, 713] width 7 height 18
type textarea "x"
type textarea "Good day Please find the attached Purchase Order. If you have any questions, pl…"
click at [110, 751] on button "×" at bounding box center [108, 756] width 34 height 32
type textarea "x"
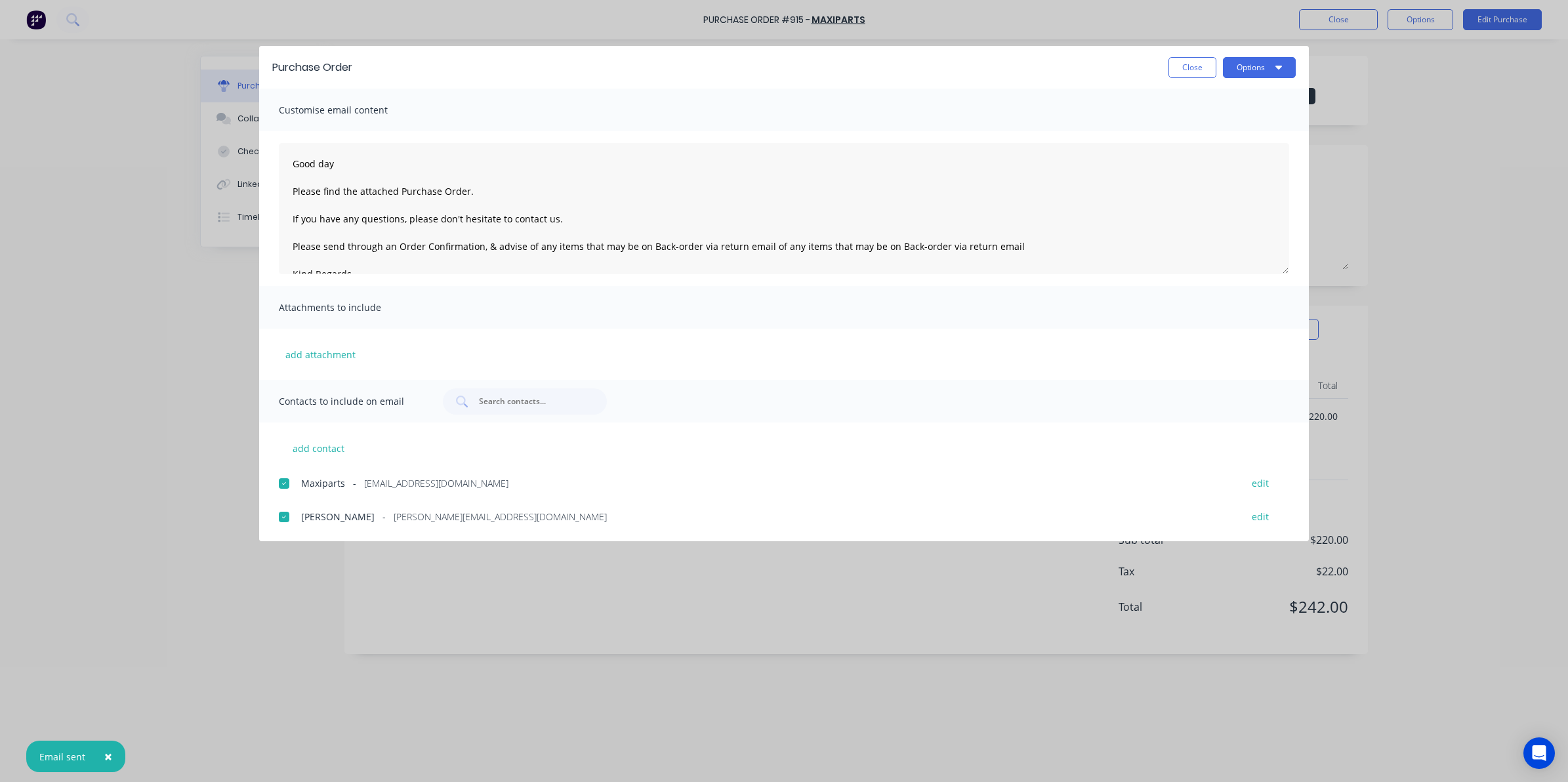
type textarea "Good day Please find the attached Purchase Order. If you have any questions, pl…"
click at [1173, 64] on button "Close" at bounding box center [1193, 67] width 48 height 21
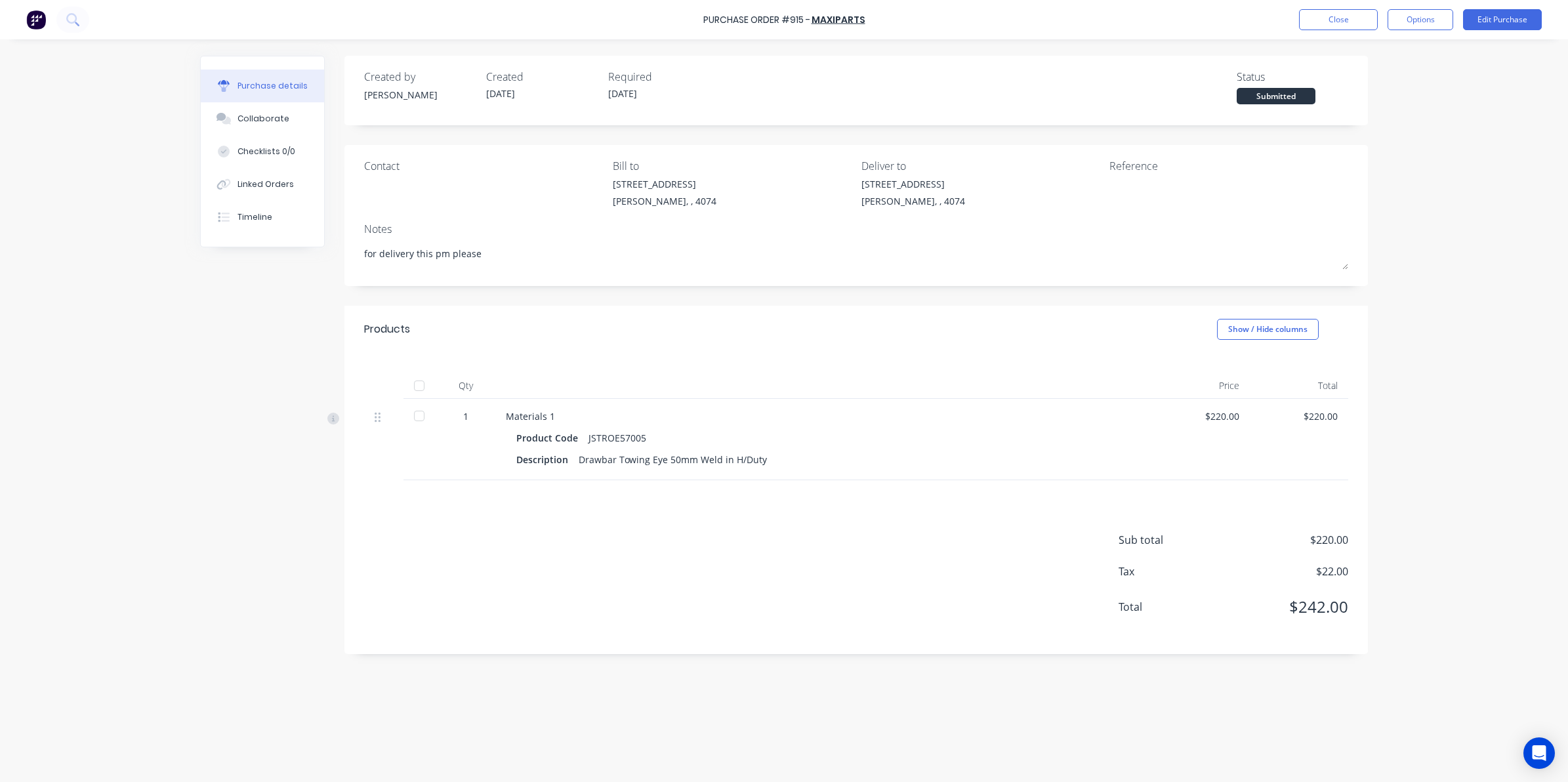
type textarea "x"
